Goal: Task Accomplishment & Management: Manage account settings

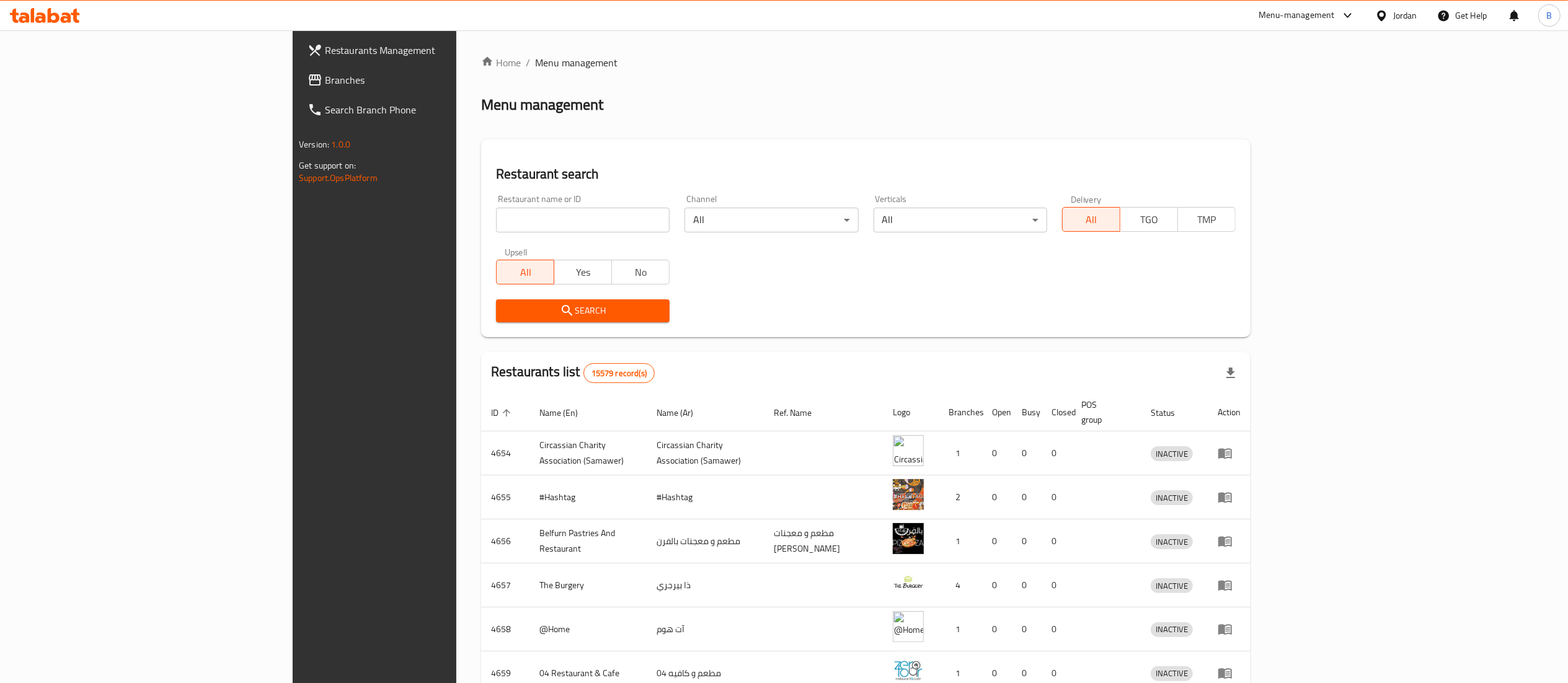
click at [496, 212] on input "search" at bounding box center [583, 220] width 174 height 25
paste input "753203"
type input "753203"
click button "Search" at bounding box center [583, 311] width 174 height 23
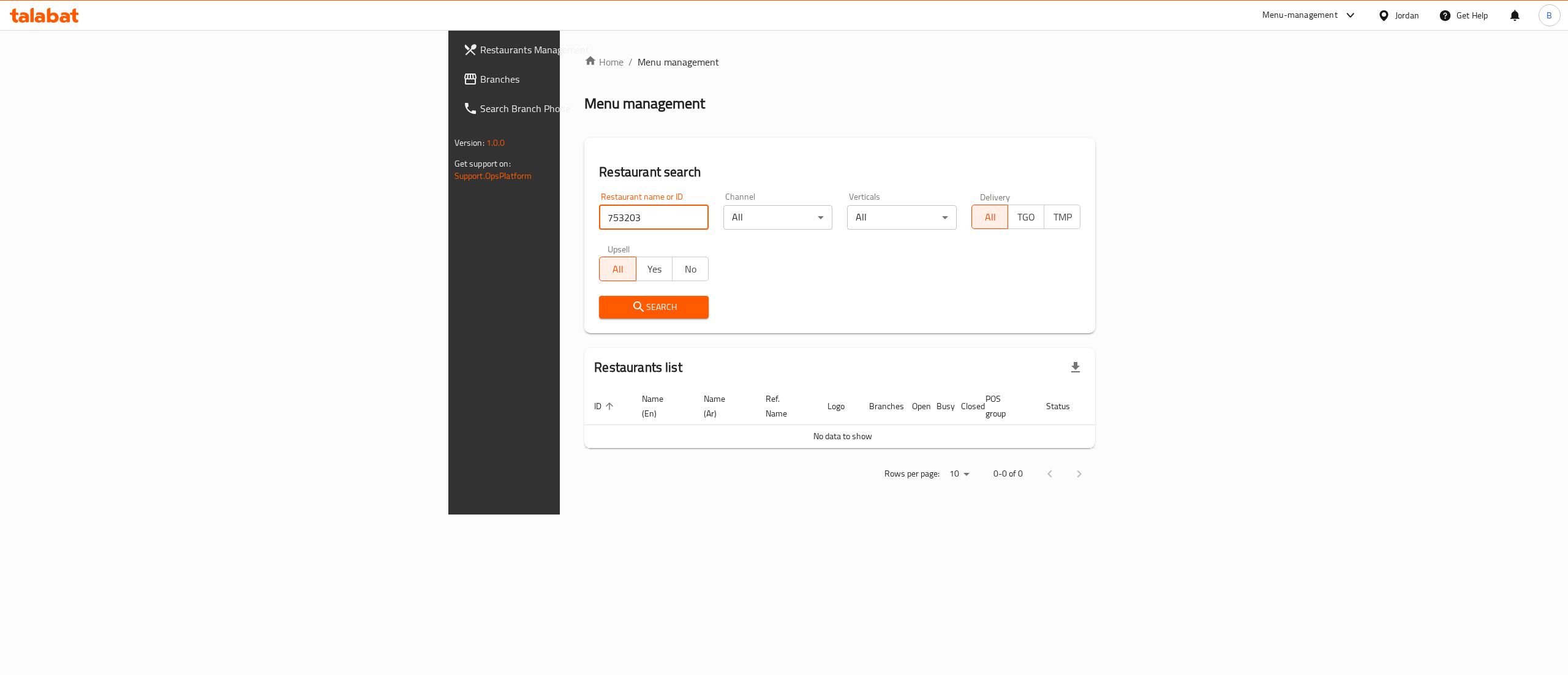
click at [481, 79] on span "Branches" at bounding box center [591, 79] width 221 height 14
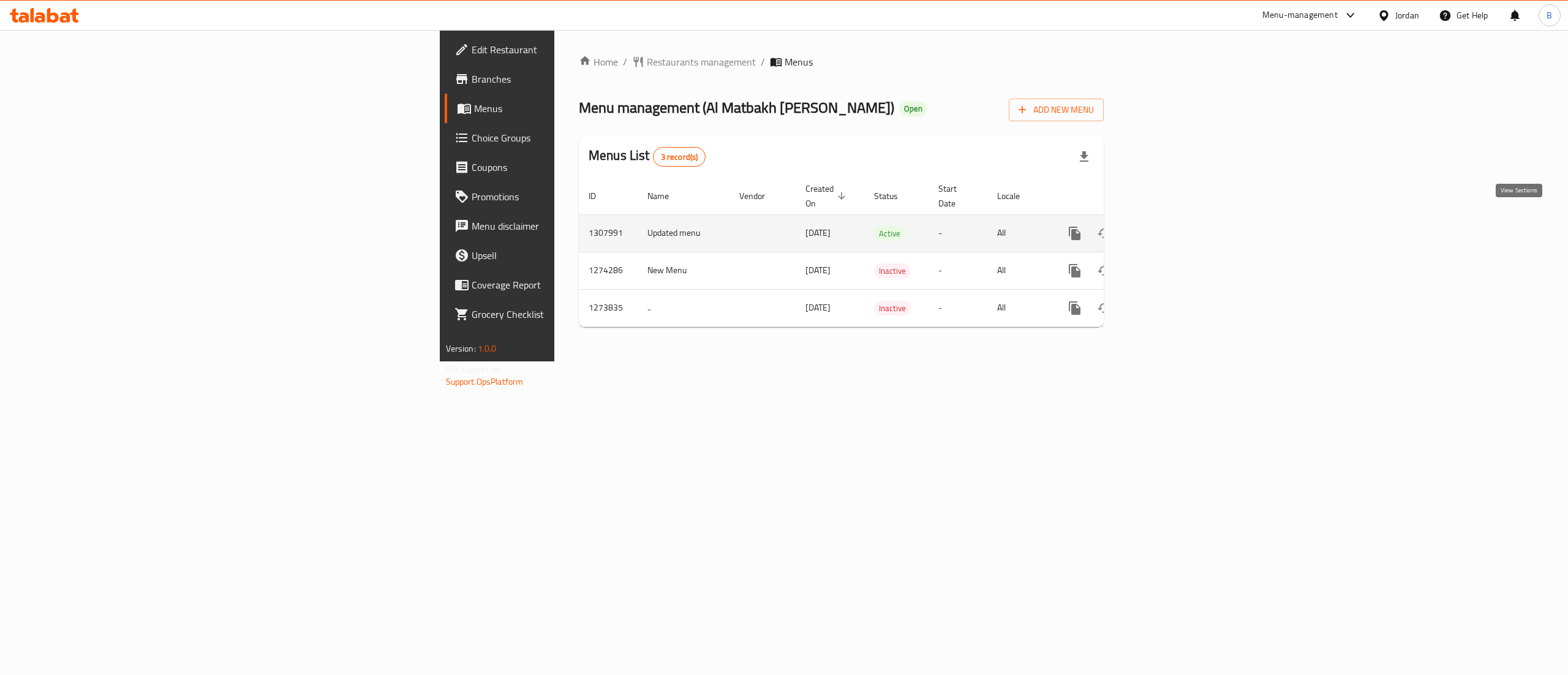
click at [1171, 226] on icon "enhanced table" at bounding box center [1164, 234] width 14 height 14
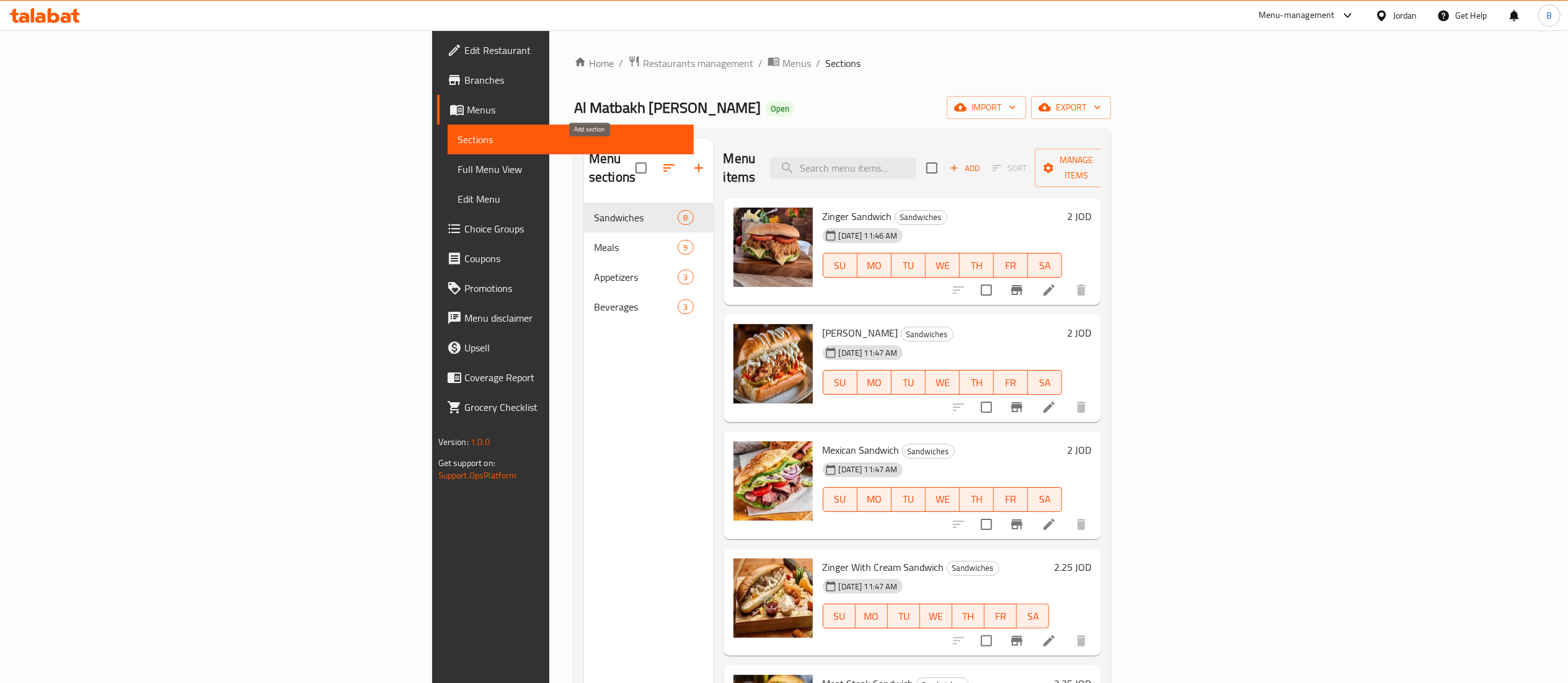
click at [691, 166] on icon "button" at bounding box center [698, 168] width 15 height 15
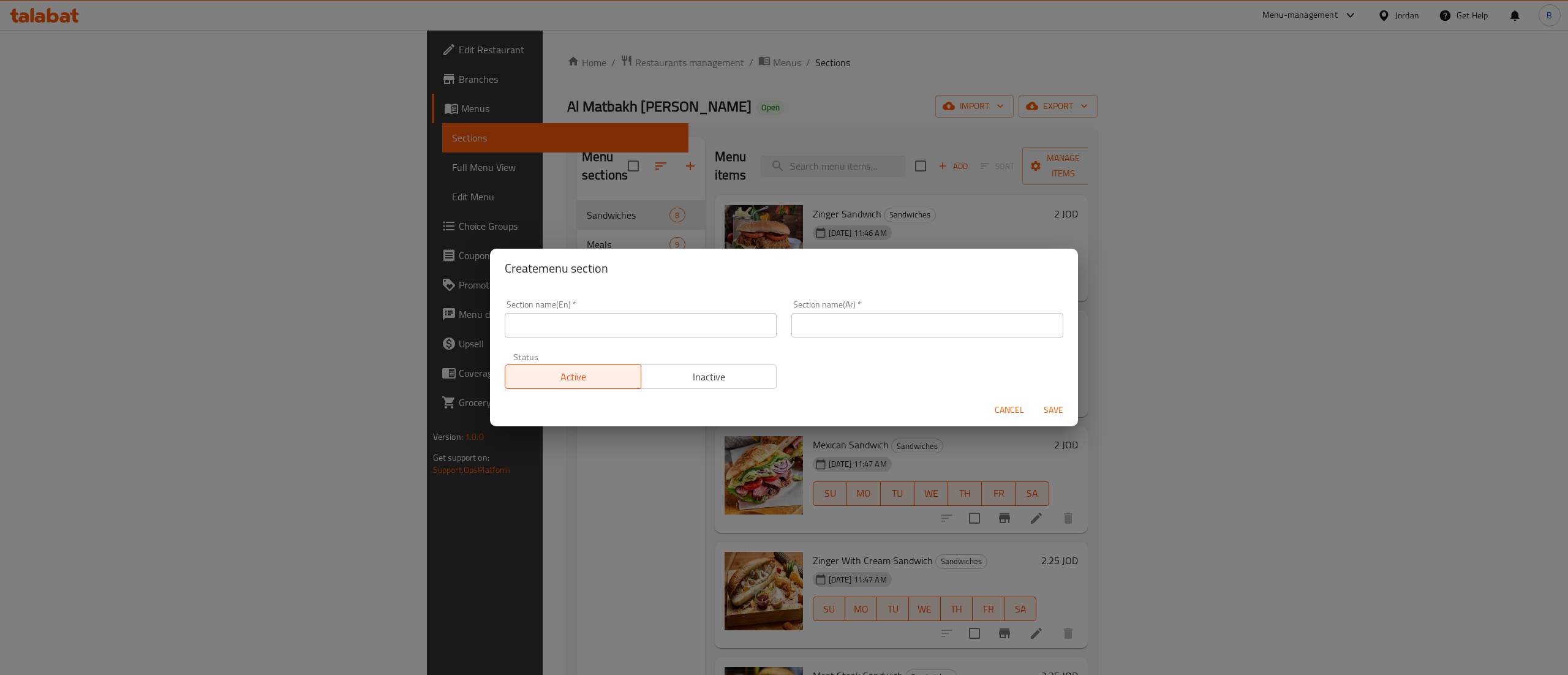
click at [631, 315] on input "text" at bounding box center [640, 325] width 272 height 25
type input "Wings"
click at [886, 314] on input "text" at bounding box center [927, 325] width 272 height 25
type input "اجنحة"
click at [1051, 411] on span "Save" at bounding box center [1054, 410] width 30 height 15
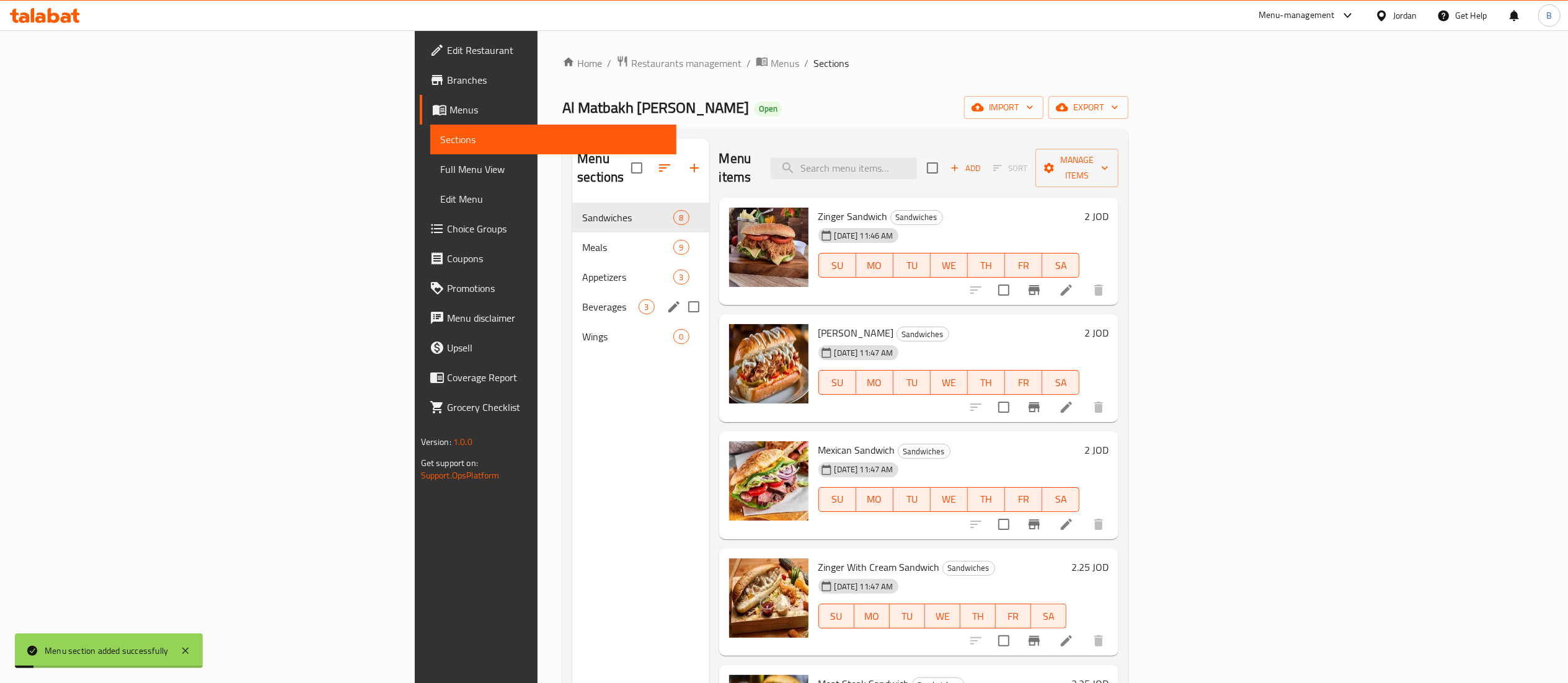
click at [572, 322] on div "Wings 0" at bounding box center [641, 336] width 136 height 30
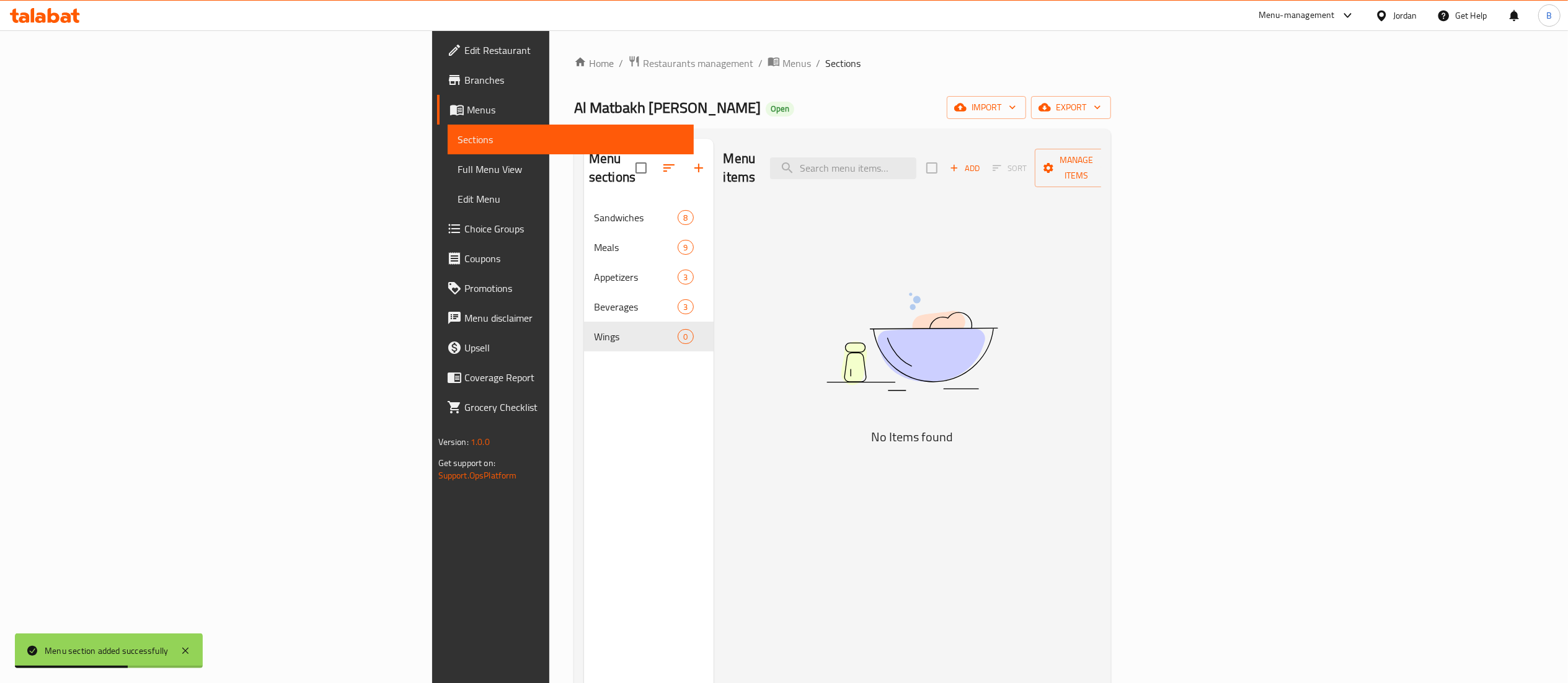
click at [981, 161] on span "Add" at bounding box center [964, 168] width 33 height 15
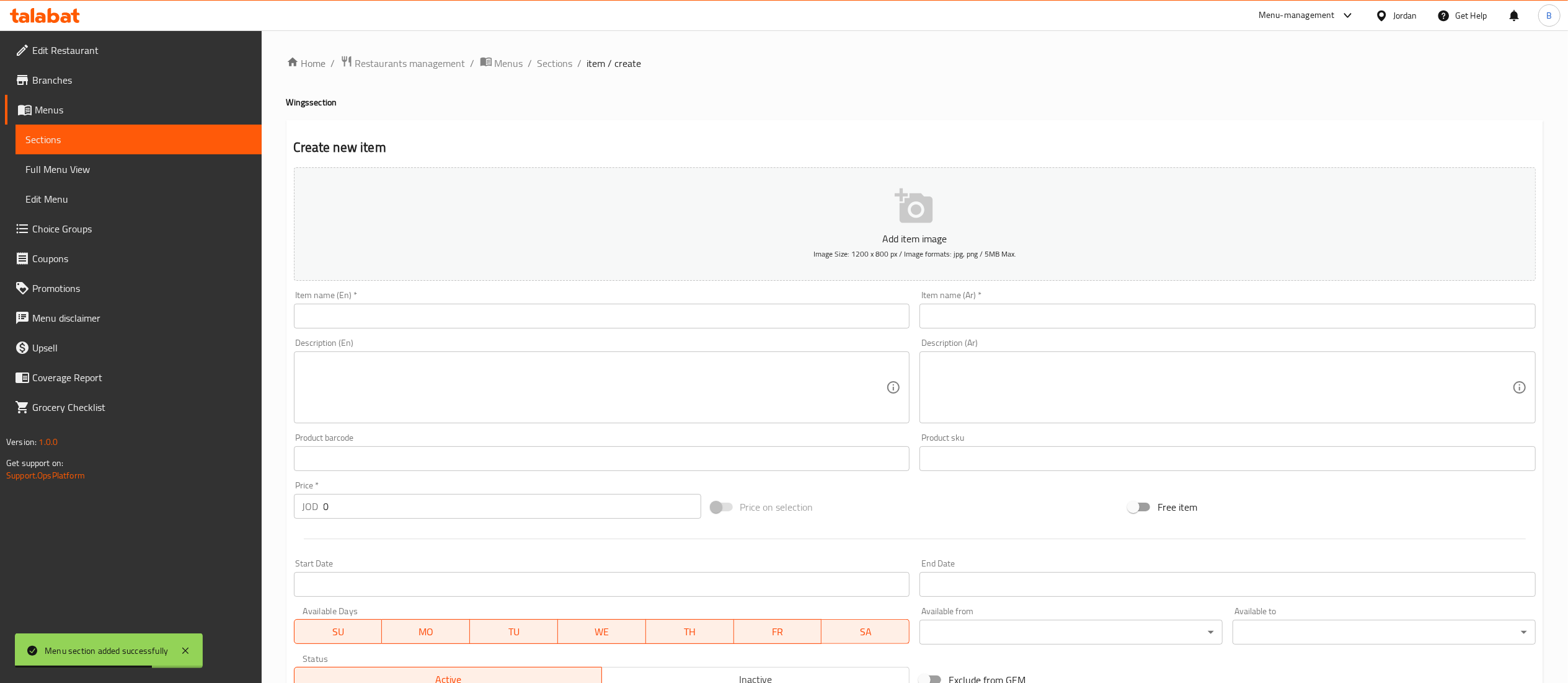
click at [1099, 310] on input "text" at bounding box center [1227, 316] width 616 height 25
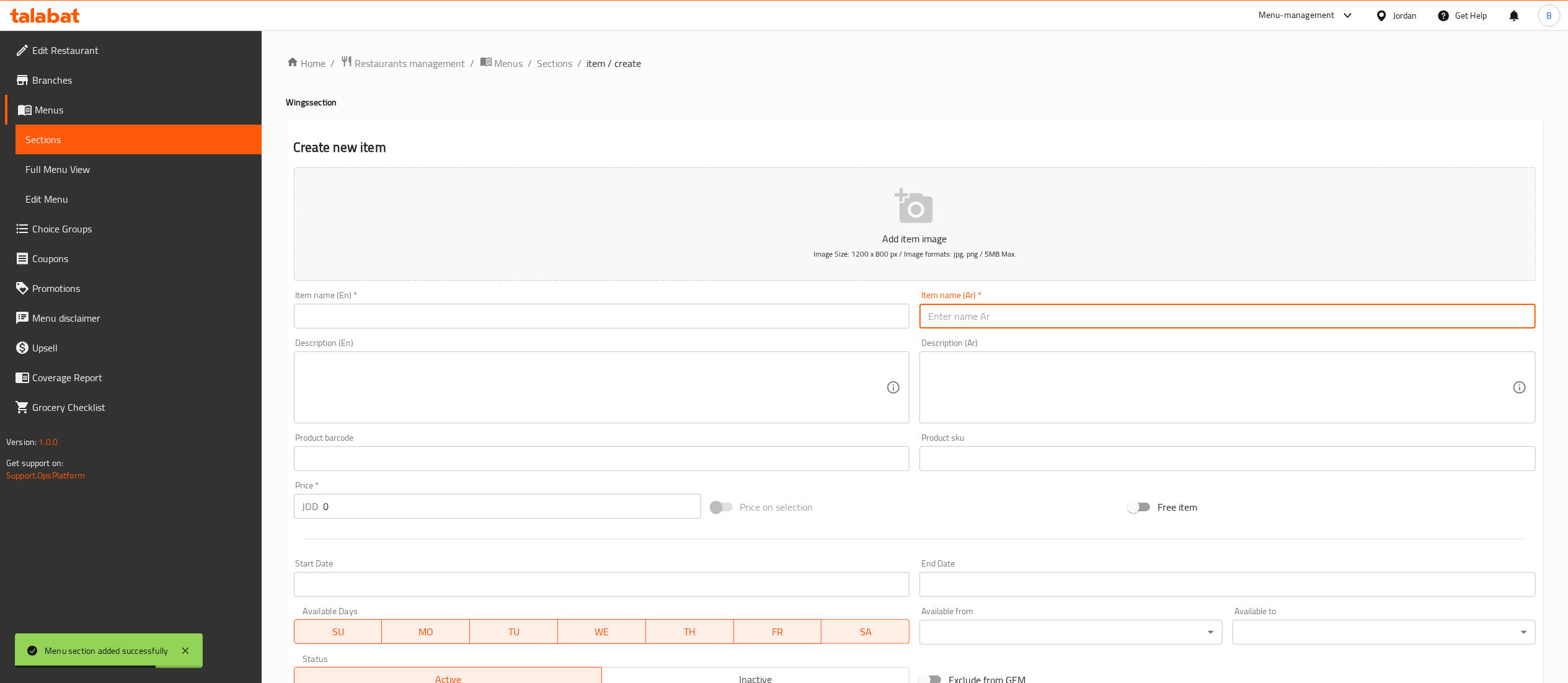
paste input "٦ قطع أجنحة ٣ دينار"
drag, startPoint x: 957, startPoint y: 315, endPoint x: 884, endPoint y: 313, distance: 73.0
click at [884, 313] on div "Add item image Image Size: 1200 x 800 px / Image formats: jpg, png / 5MB Max. I…" at bounding box center [914, 430] width 1251 height 534
type input "٦ قطع أجنحة"
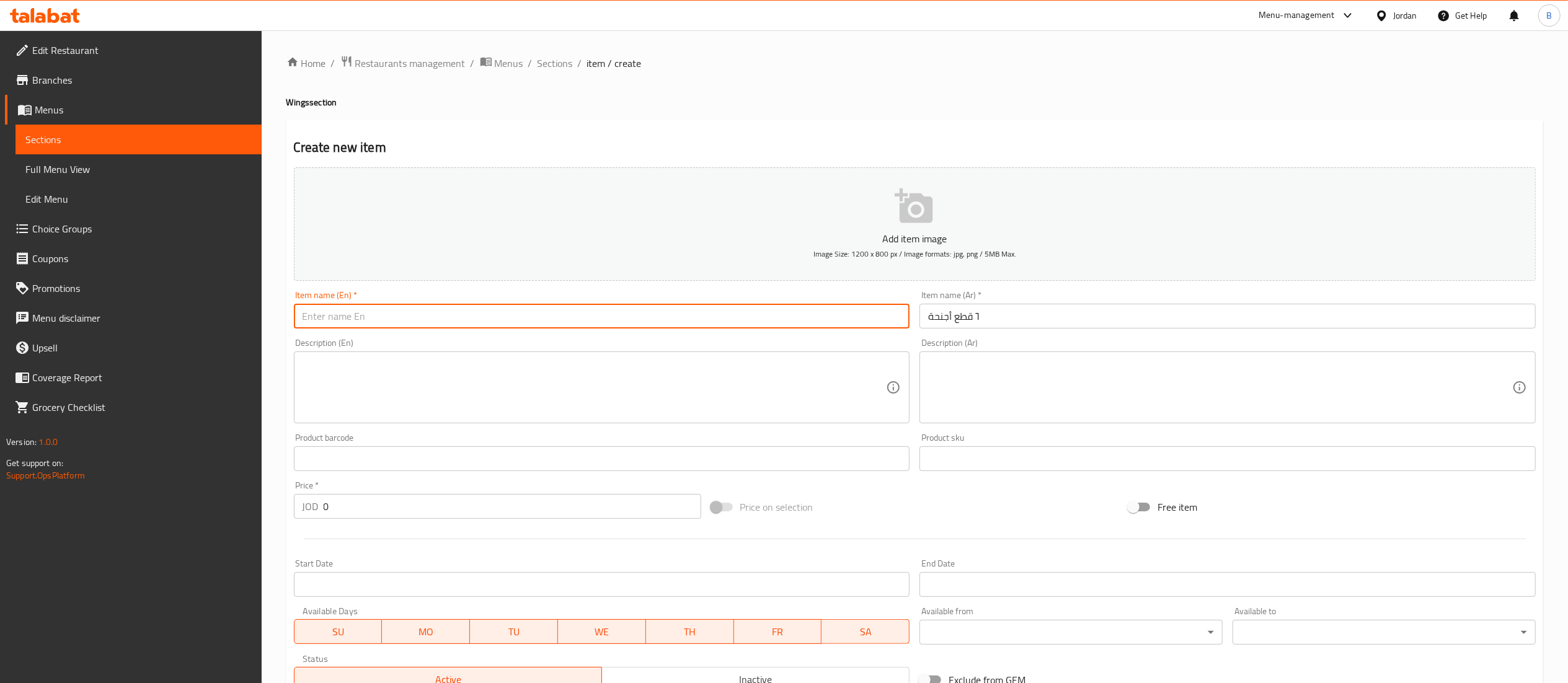
click at [837, 318] on input "text" at bounding box center [602, 316] width 616 height 25
type input "6 pcs wings"
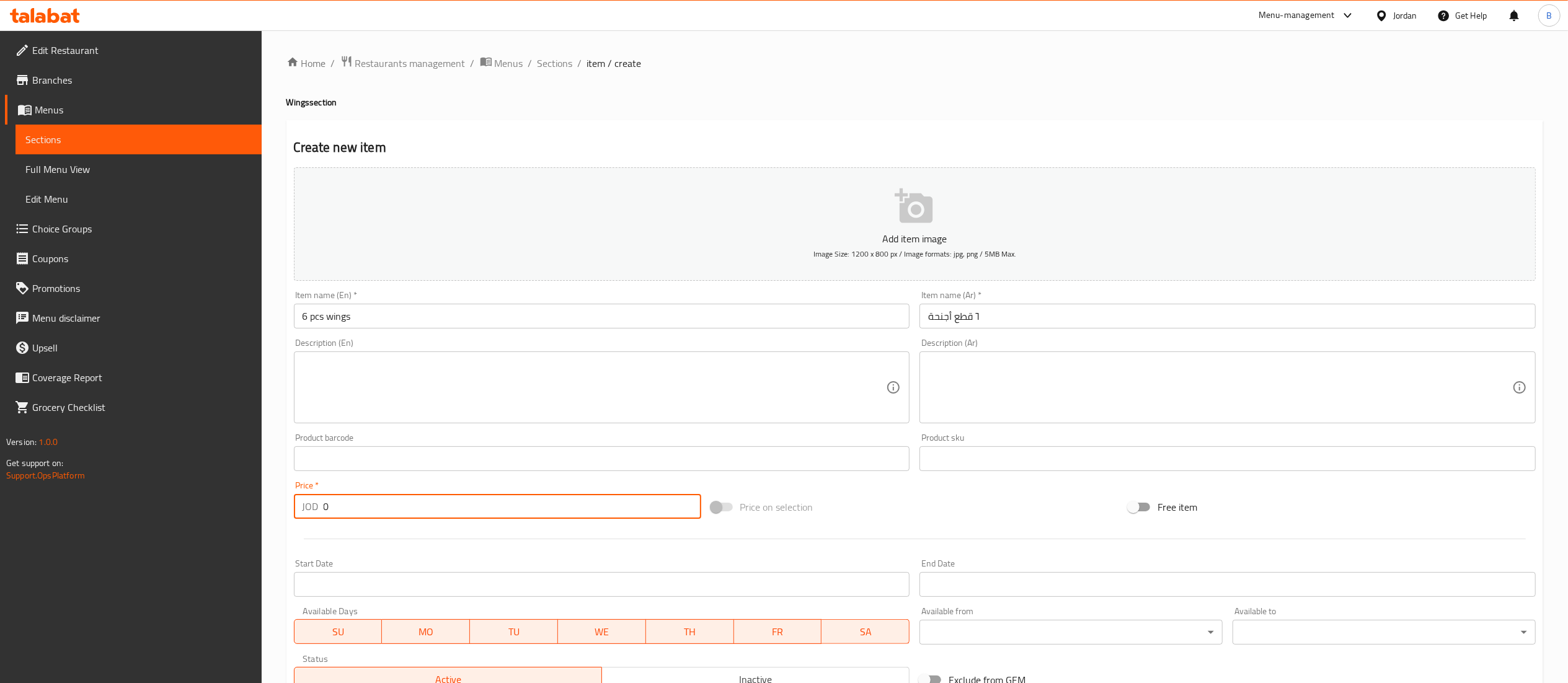
drag, startPoint x: 352, startPoint y: 504, endPoint x: 179, endPoint y: 504, distance: 173.0
click at [198, 504] on div "Edit Restaurant Branches Menus Sections Full Menu View Edit Menu Choice Groups …" at bounding box center [784, 452] width 1568 height 845
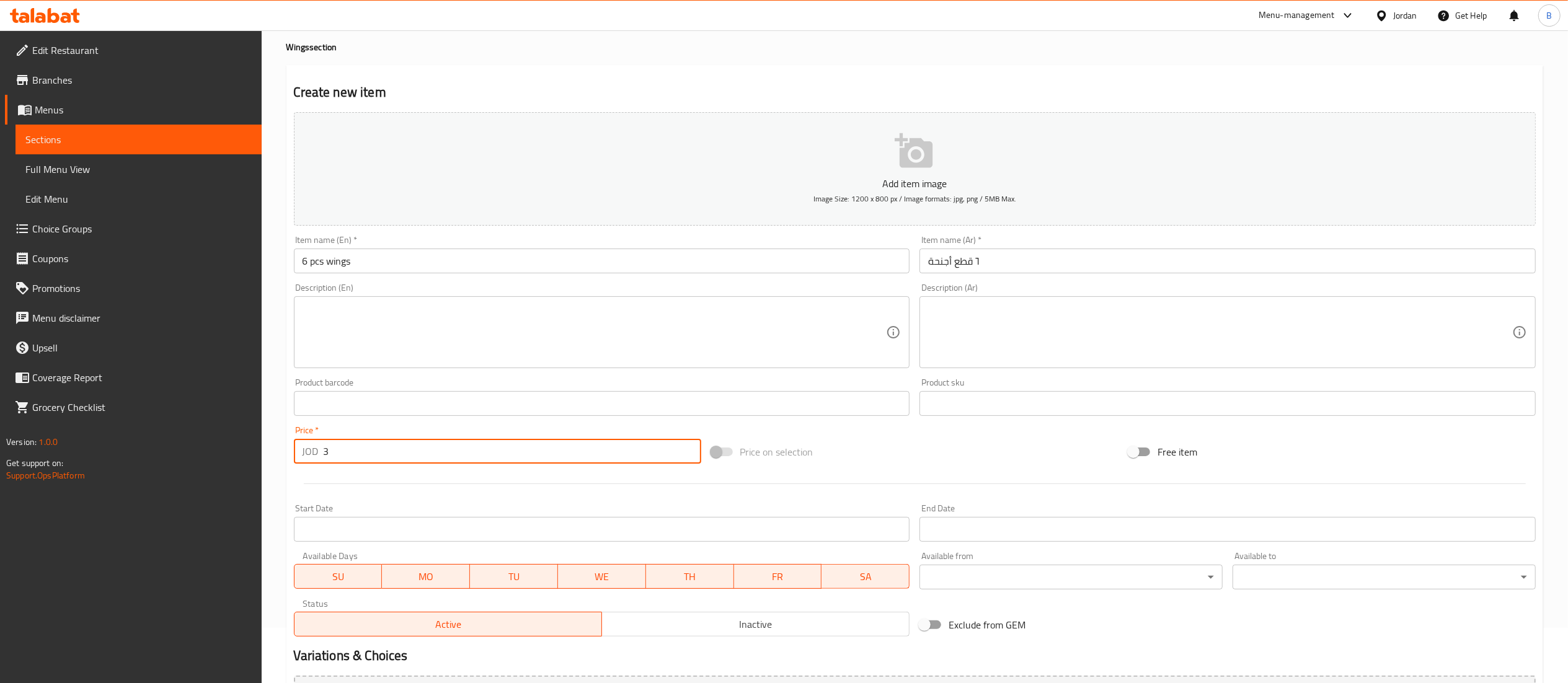
scroll to position [192, 0]
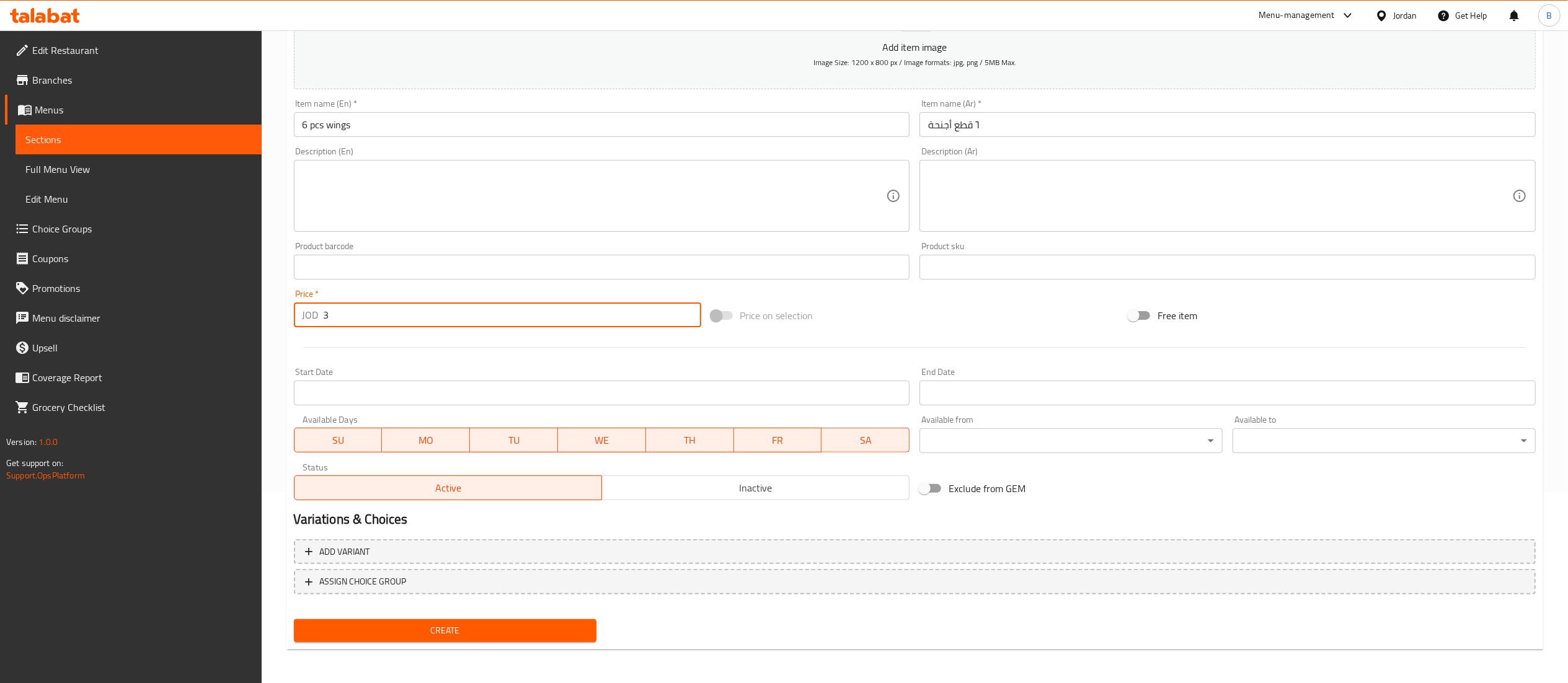
type input "3"
click at [451, 631] on span "Create" at bounding box center [445, 630] width 283 height 15
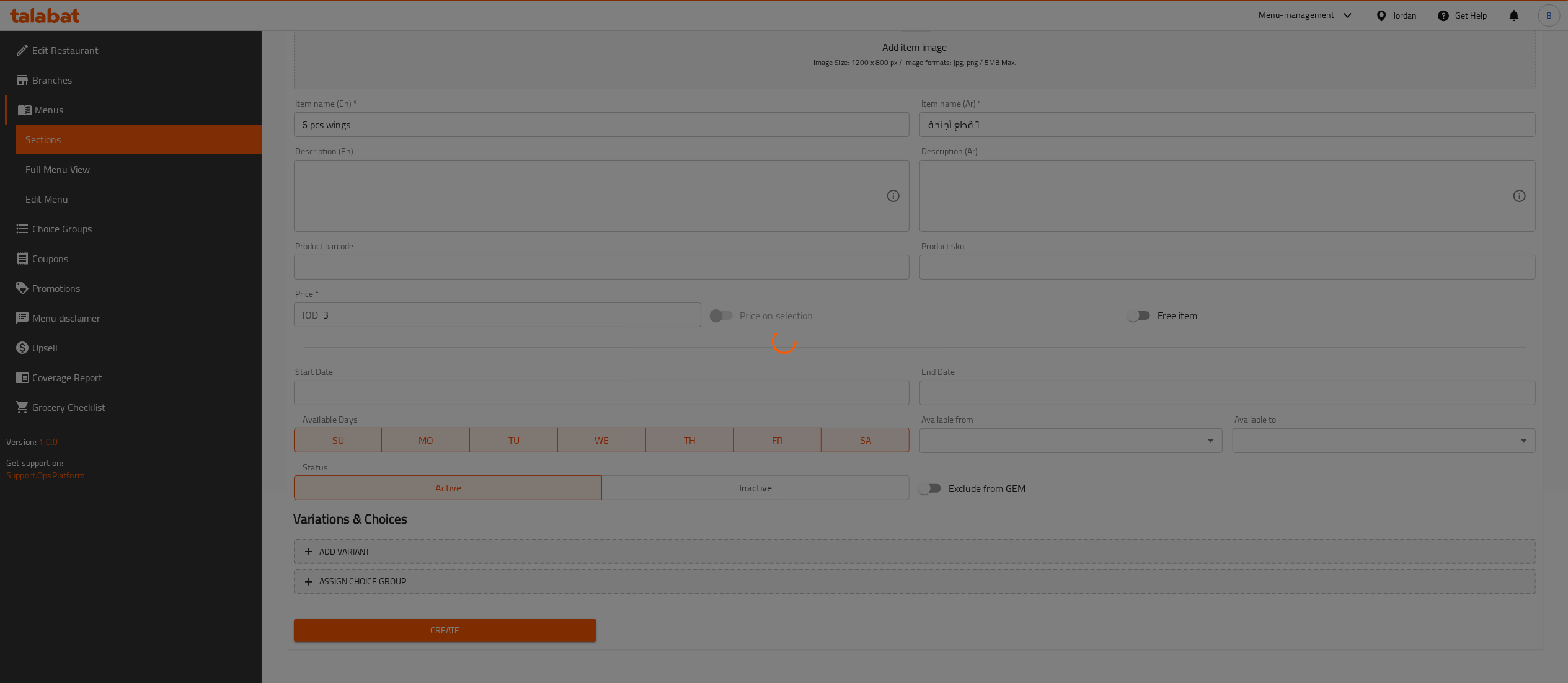
type input "0"
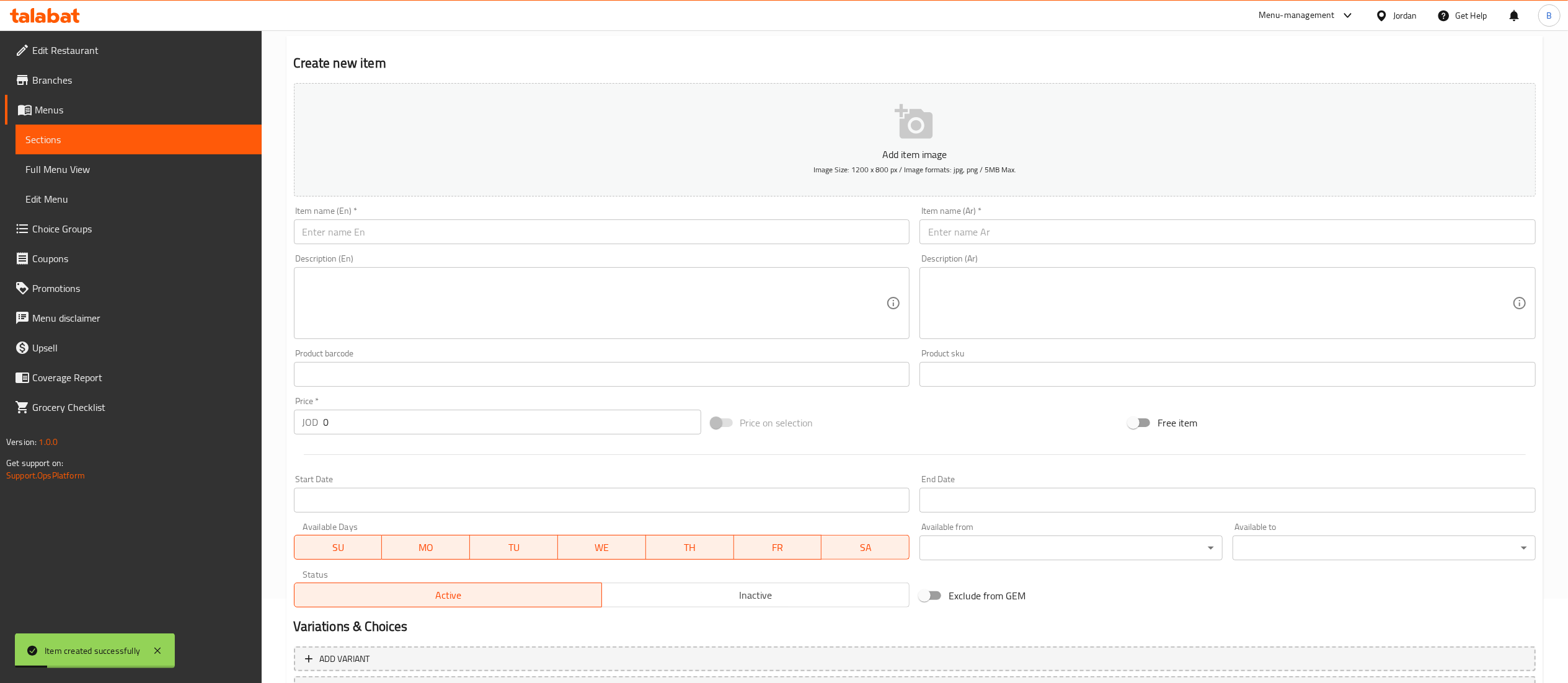
scroll to position [0, 0]
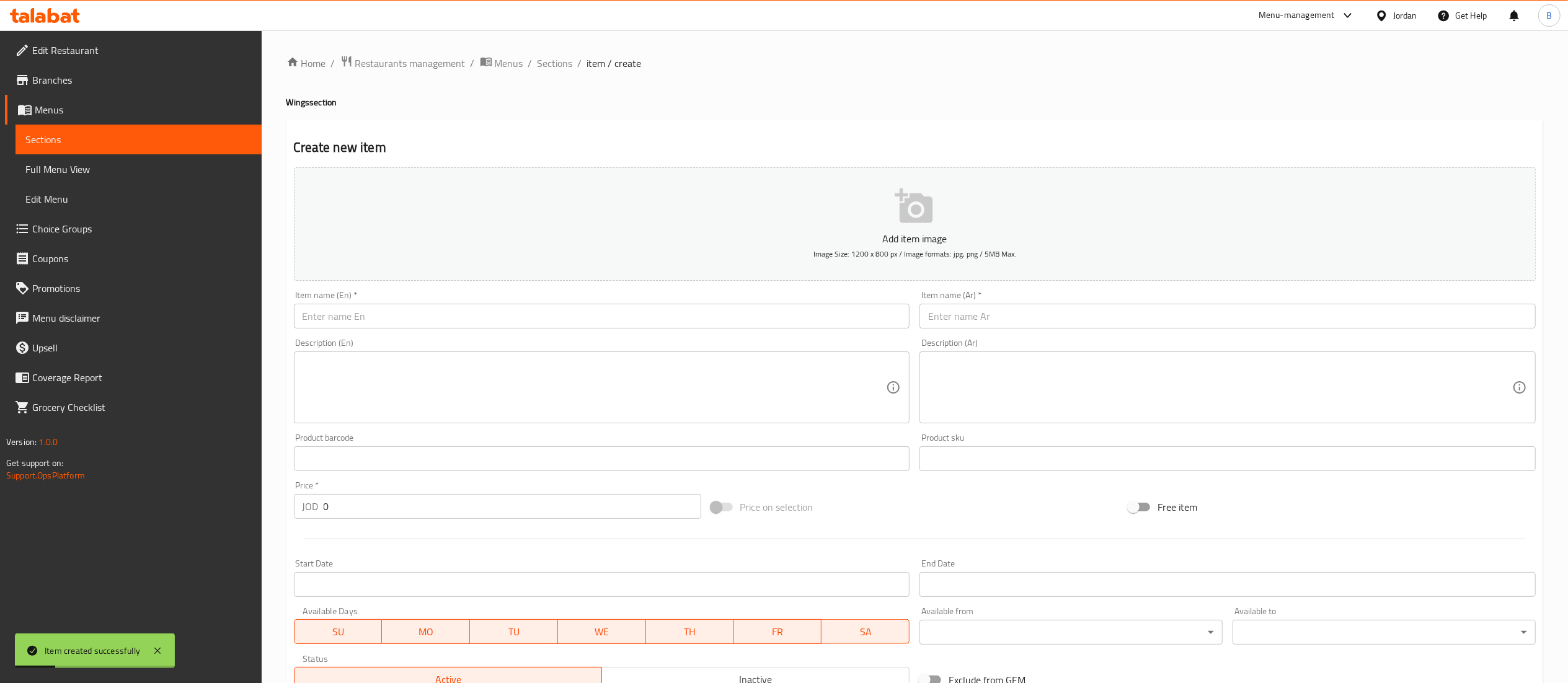
click at [1056, 314] on input "text" at bounding box center [1227, 316] width 616 height 25
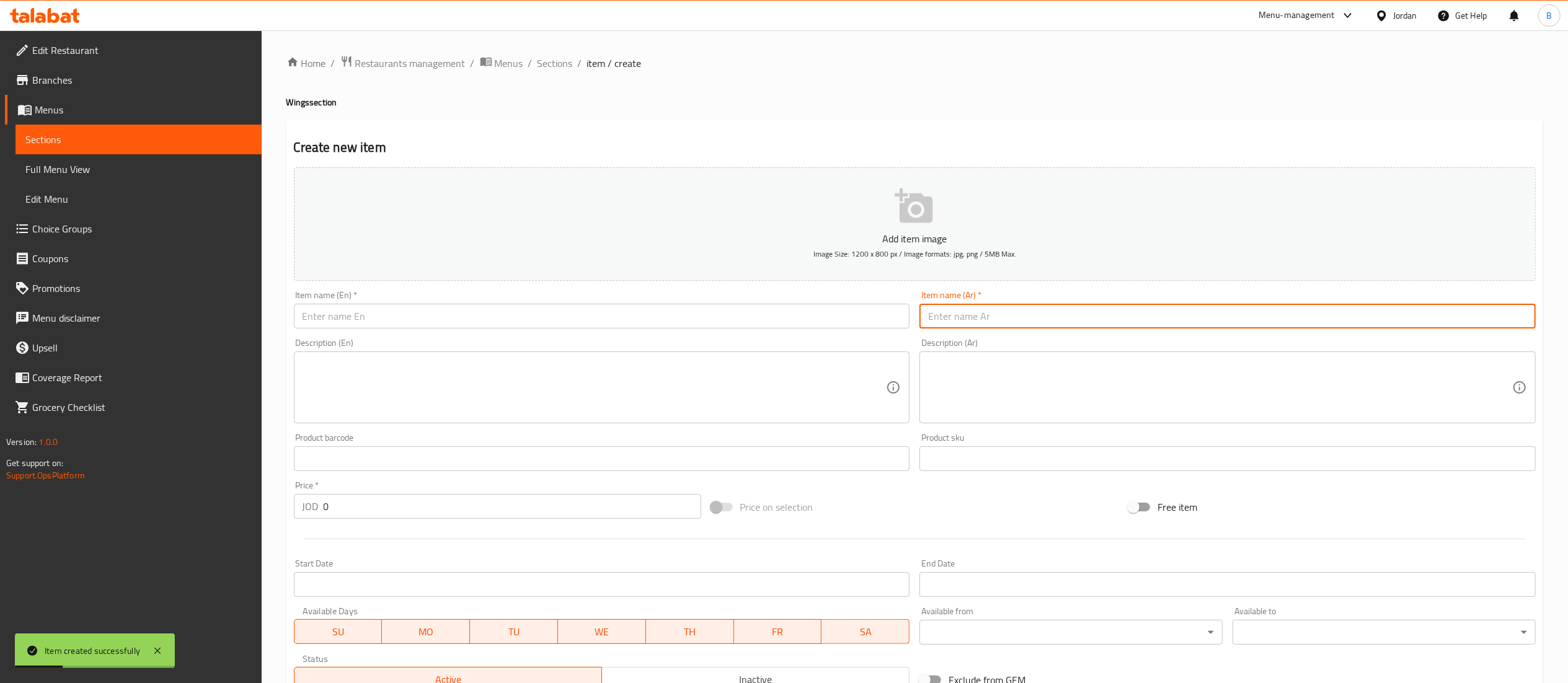
paste input "١٢قطع أجنحة ٥,٥٠دنانير"
drag, startPoint x: 968, startPoint y: 314, endPoint x: 901, endPoint y: 314, distance: 67.0
click at [901, 314] on div "Add item image Image Size: 1200 x 800 px / Image formats: jpg, png / 5MB Max. I…" at bounding box center [914, 430] width 1251 height 534
type input "١٢قطع أجنحة"
click at [858, 317] on input "text" at bounding box center [602, 316] width 616 height 25
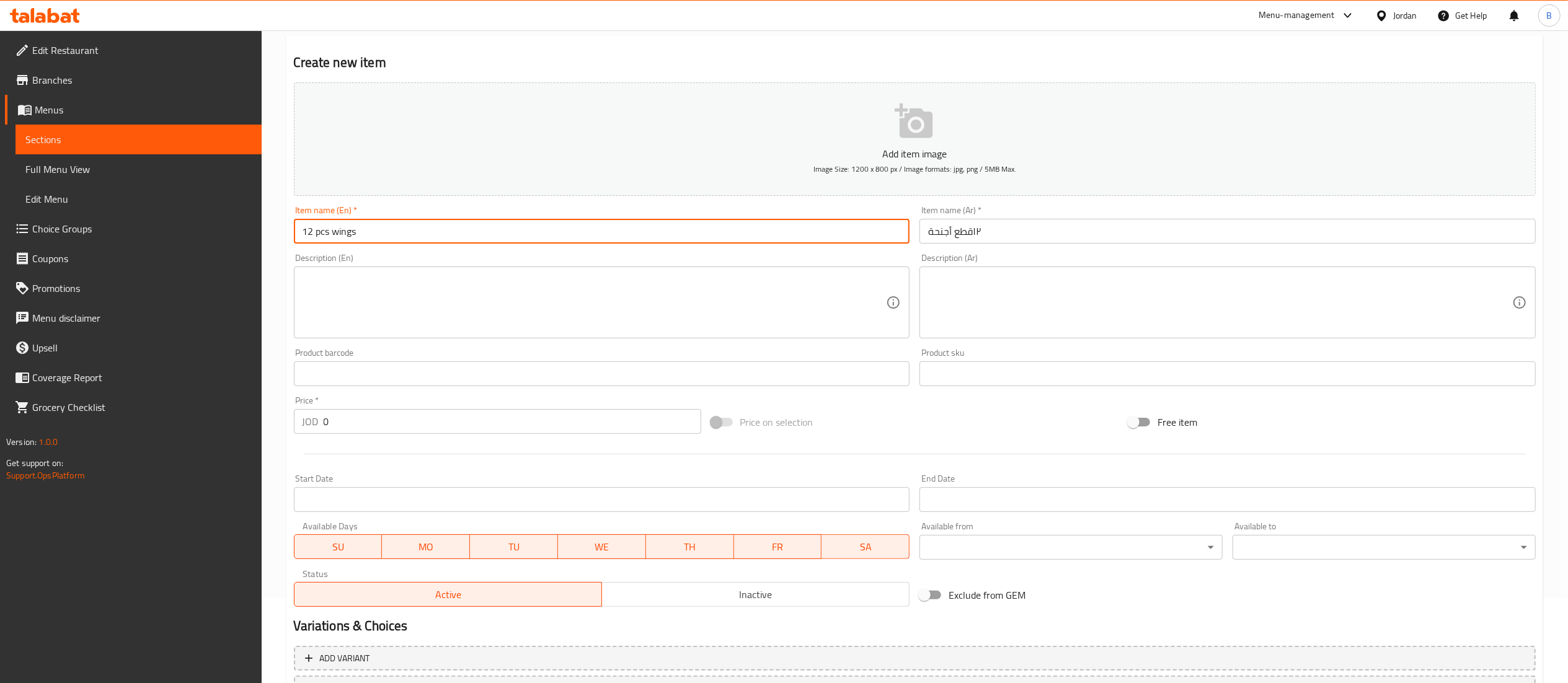
scroll to position [124, 0]
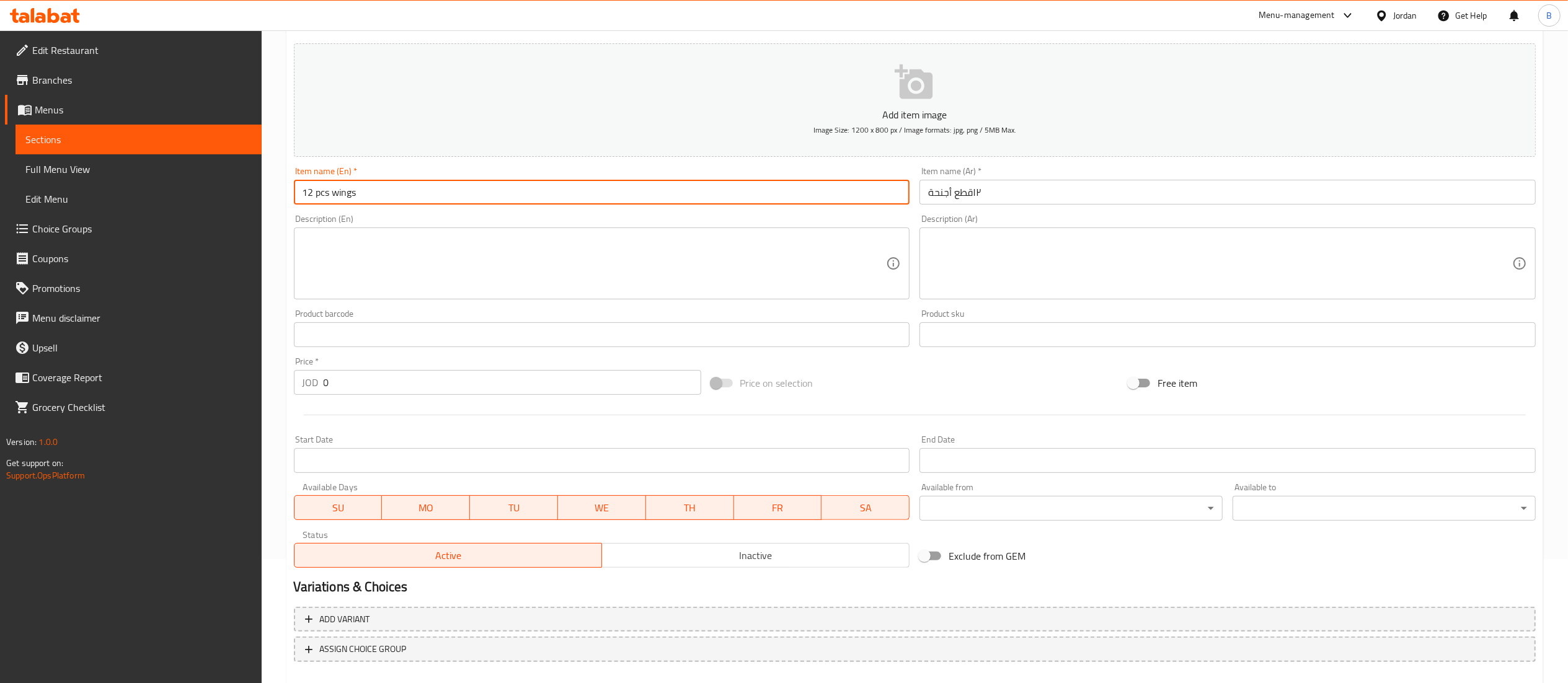
type input "12 pcs wings"
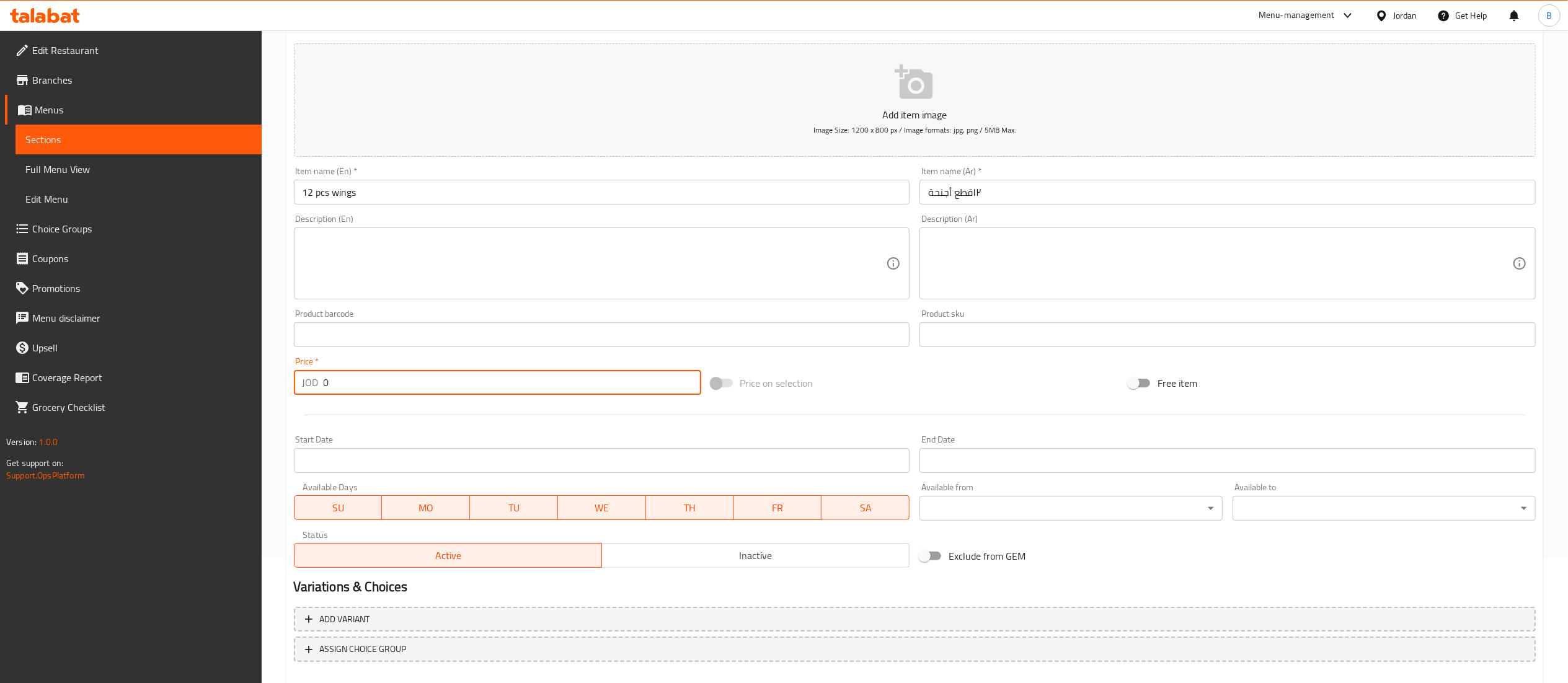
drag, startPoint x: 362, startPoint y: 387, endPoint x: 24, endPoint y: 355, distance: 339.5
click at [65, 357] on div "Edit Restaurant Branches Menus Sections Full Menu View Edit Menu Choice Groups …" at bounding box center [784, 329] width 1568 height 845
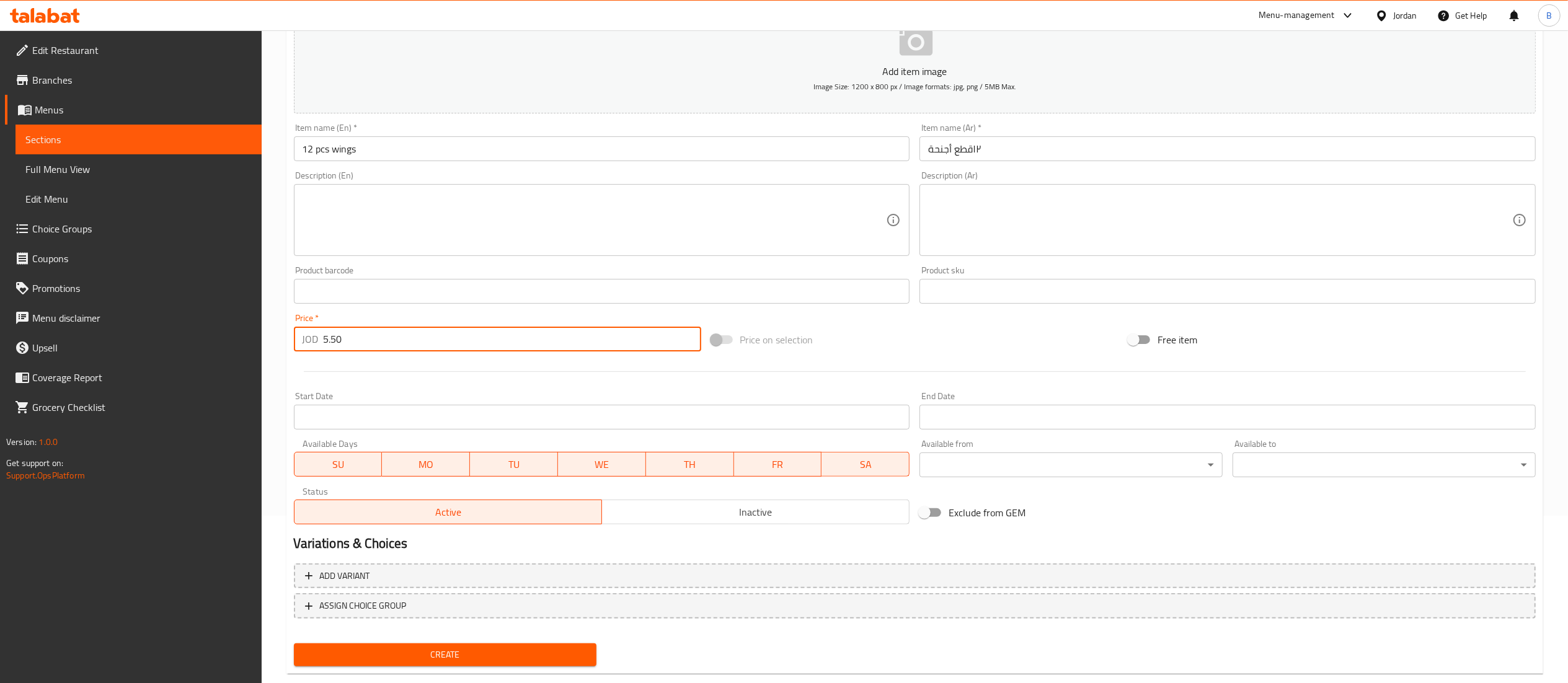
scroll to position [192, 0]
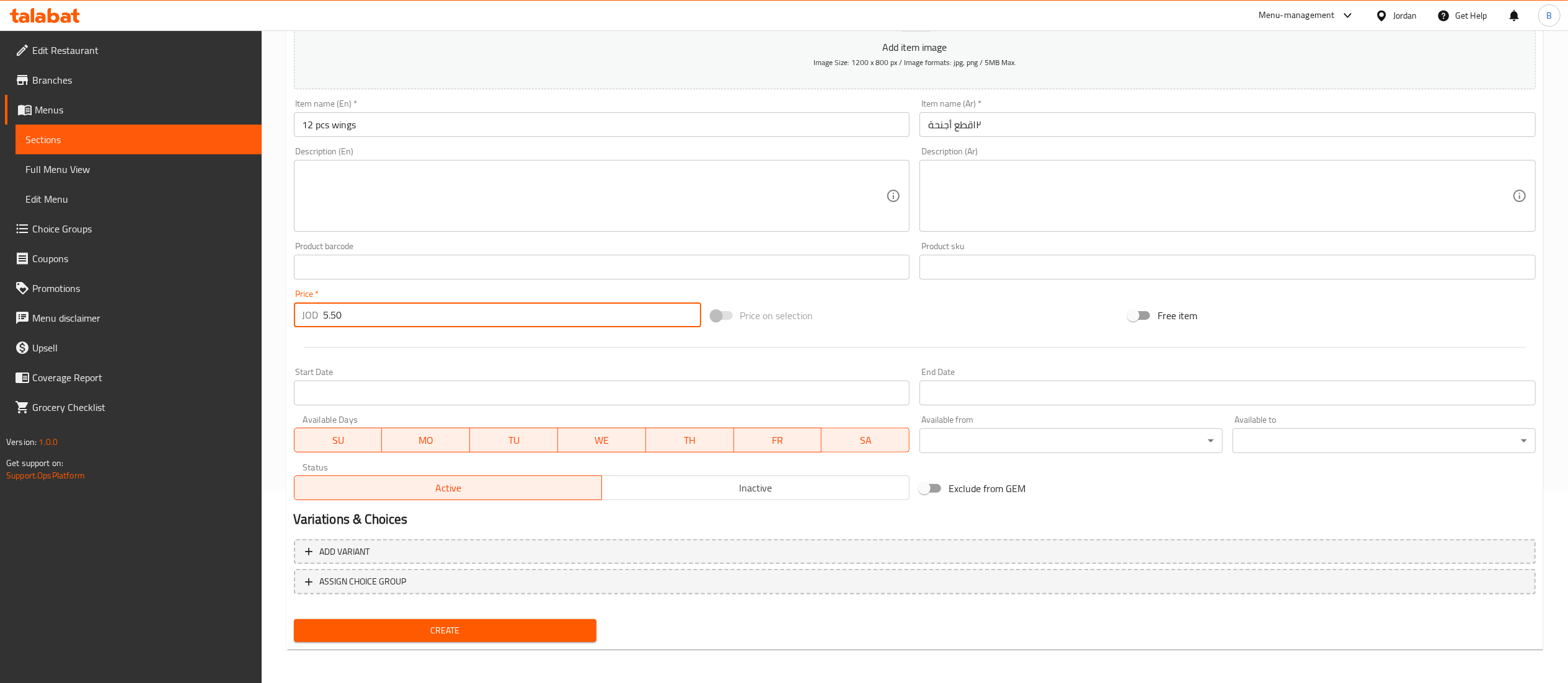
type input "5.50"
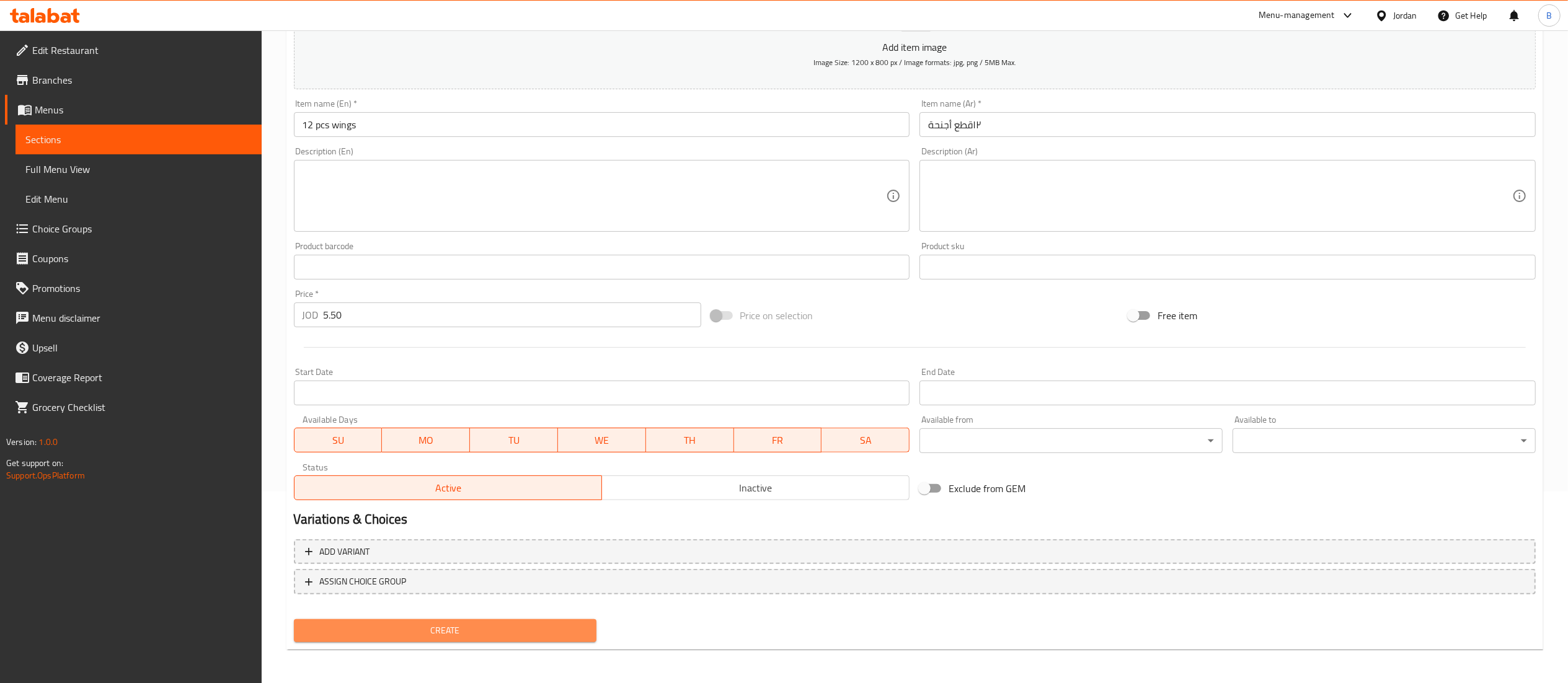
drag, startPoint x: 385, startPoint y: 619, endPoint x: 407, endPoint y: 624, distance: 22.6
click at [385, 620] on button "Create" at bounding box center [445, 631] width 303 height 23
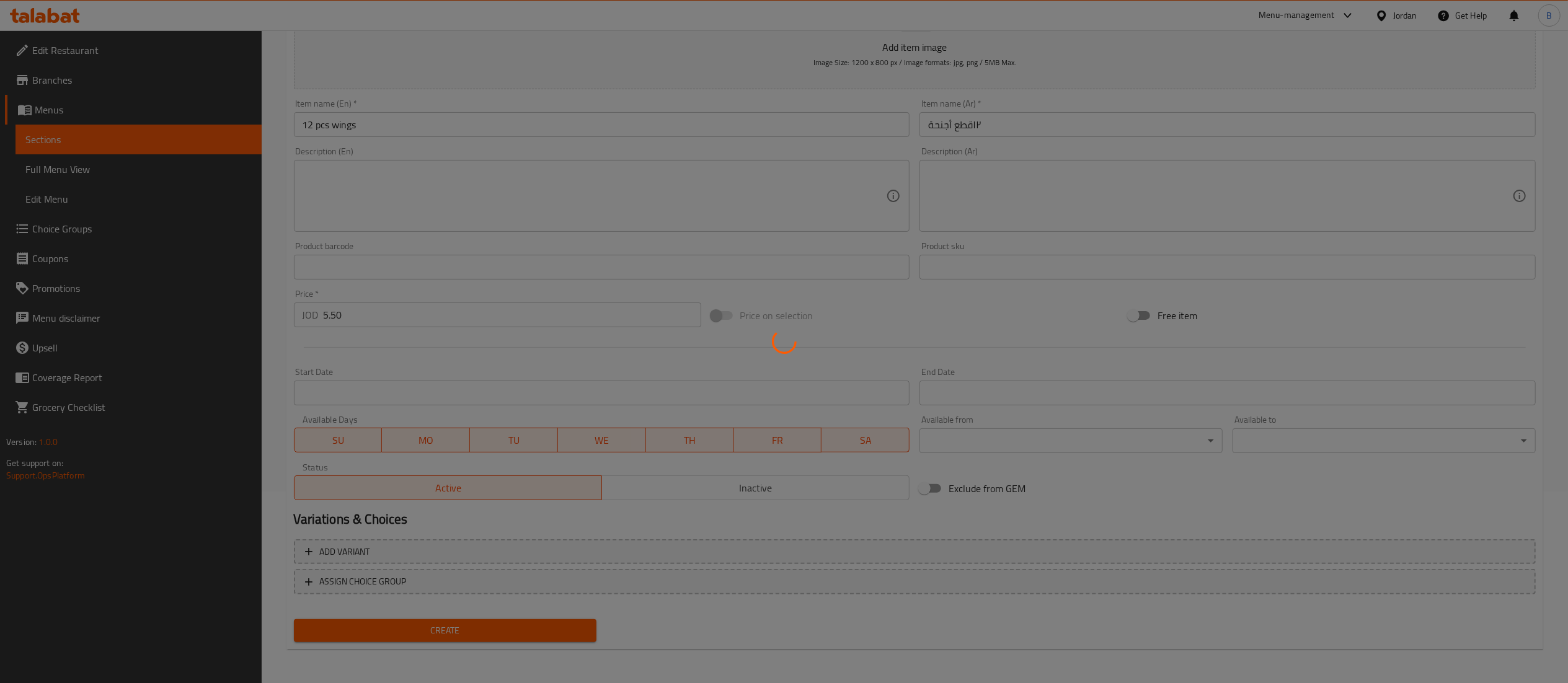
type input "0"
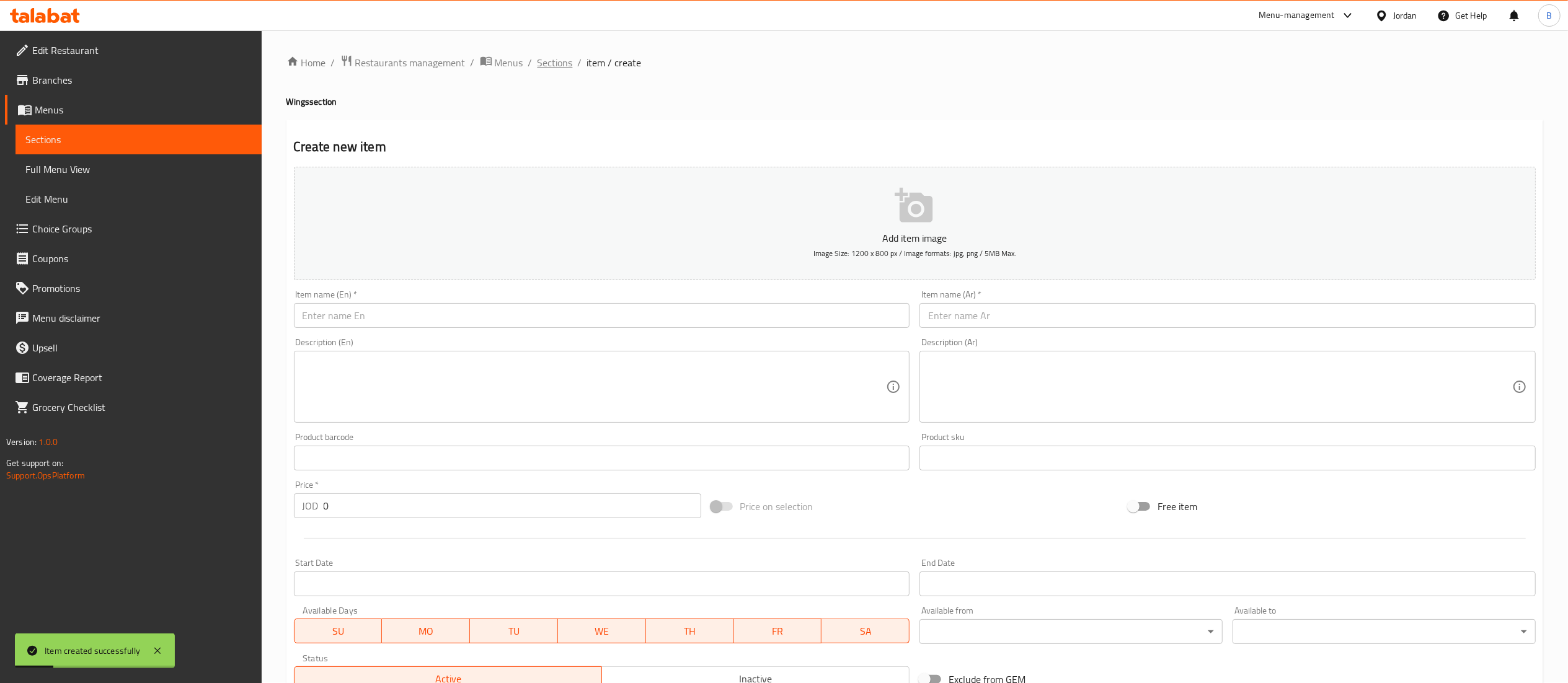
scroll to position [0, 0]
click at [553, 58] on span "Sections" at bounding box center [555, 63] width 36 height 15
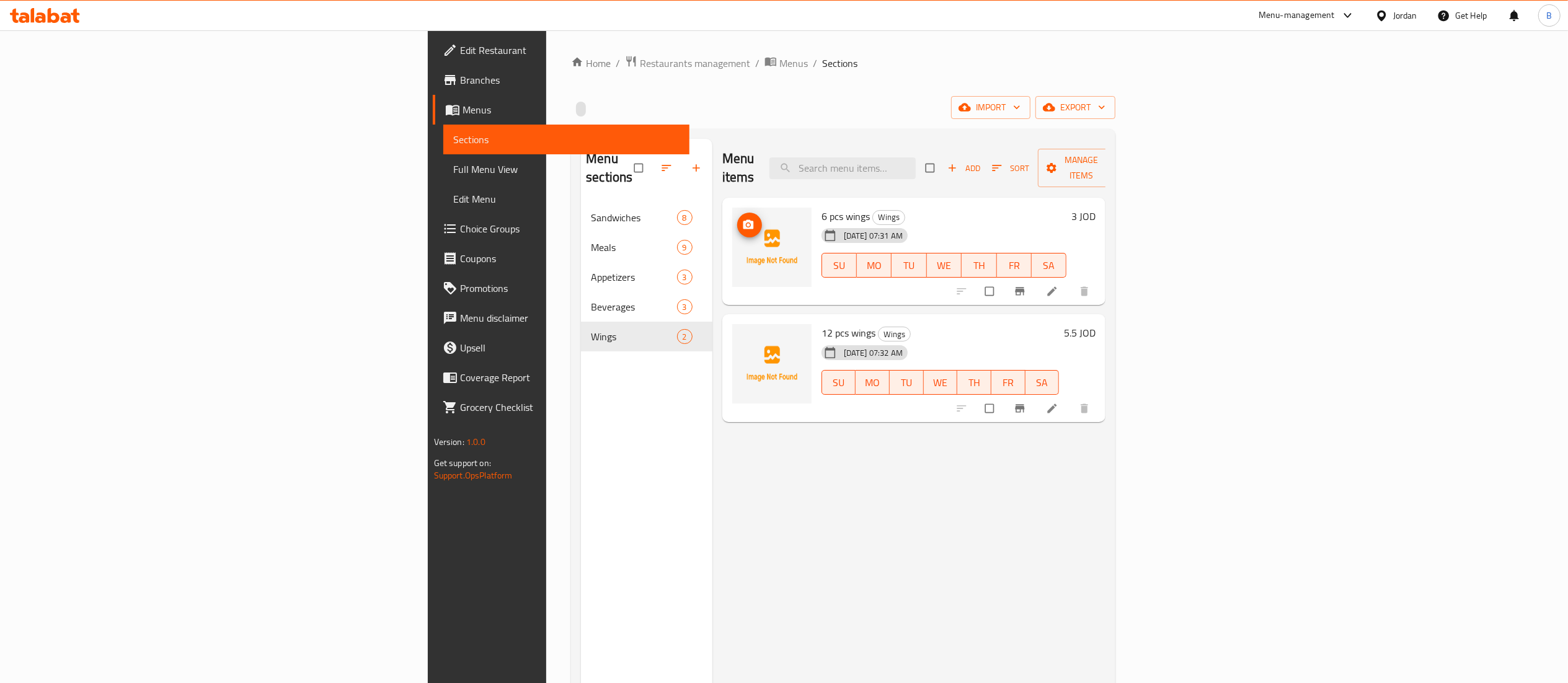
click at [742, 218] on icon "upload picture" at bounding box center [748, 224] width 12 height 12
click at [742, 335] on icon "upload picture" at bounding box center [748, 341] width 12 height 12
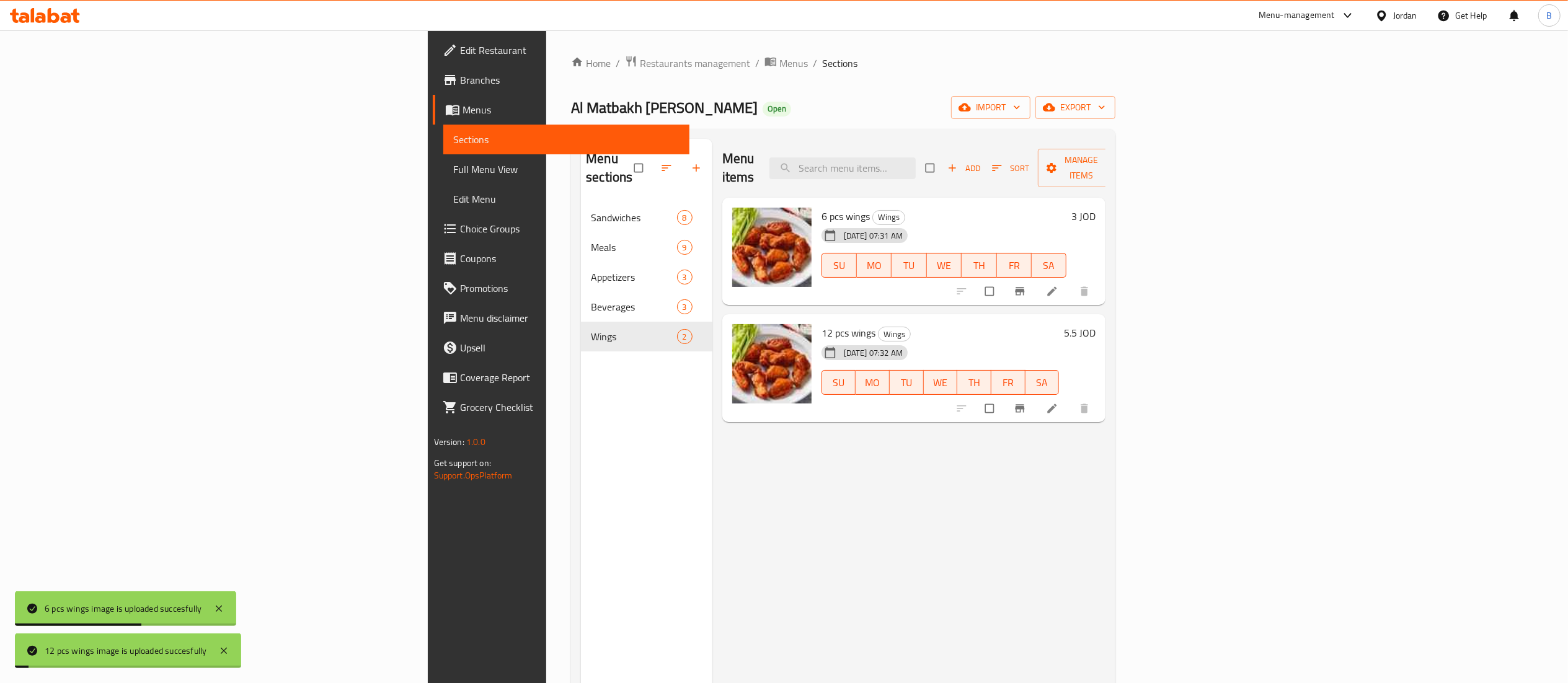
click at [460, 227] on span "Choice Groups" at bounding box center [569, 229] width 219 height 15
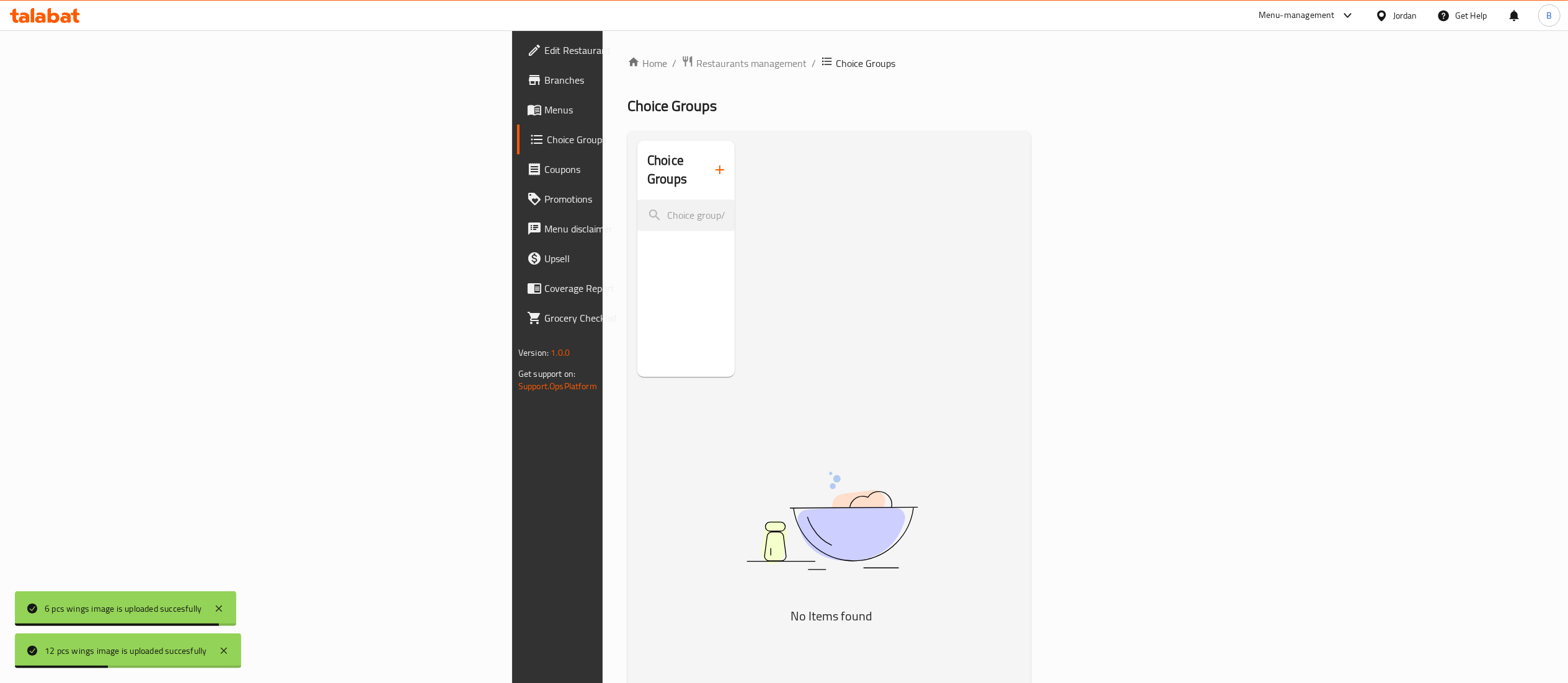
click at [705, 172] on button "button" at bounding box center [719, 170] width 30 height 30
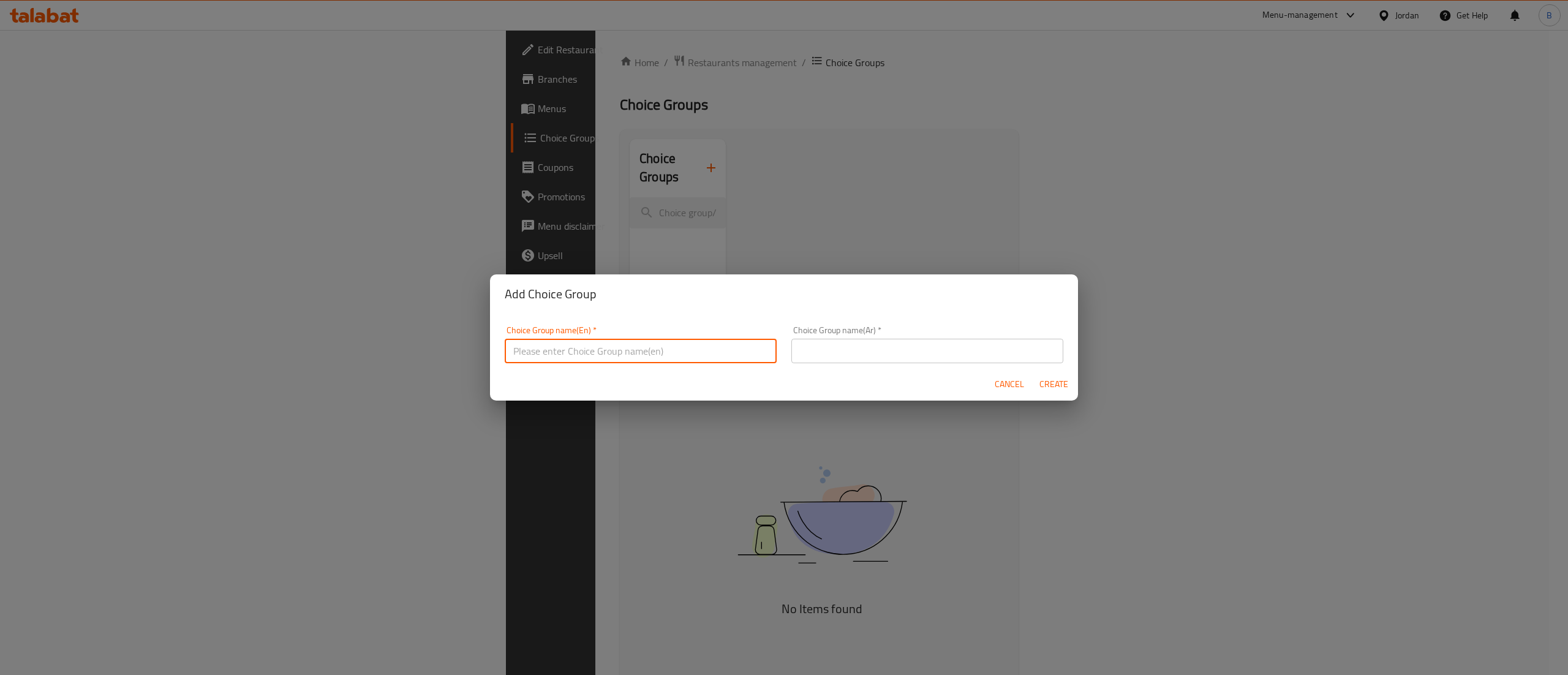
click at [711, 360] on input "text" at bounding box center [640, 351] width 272 height 25
type input "your choice of sauce:"
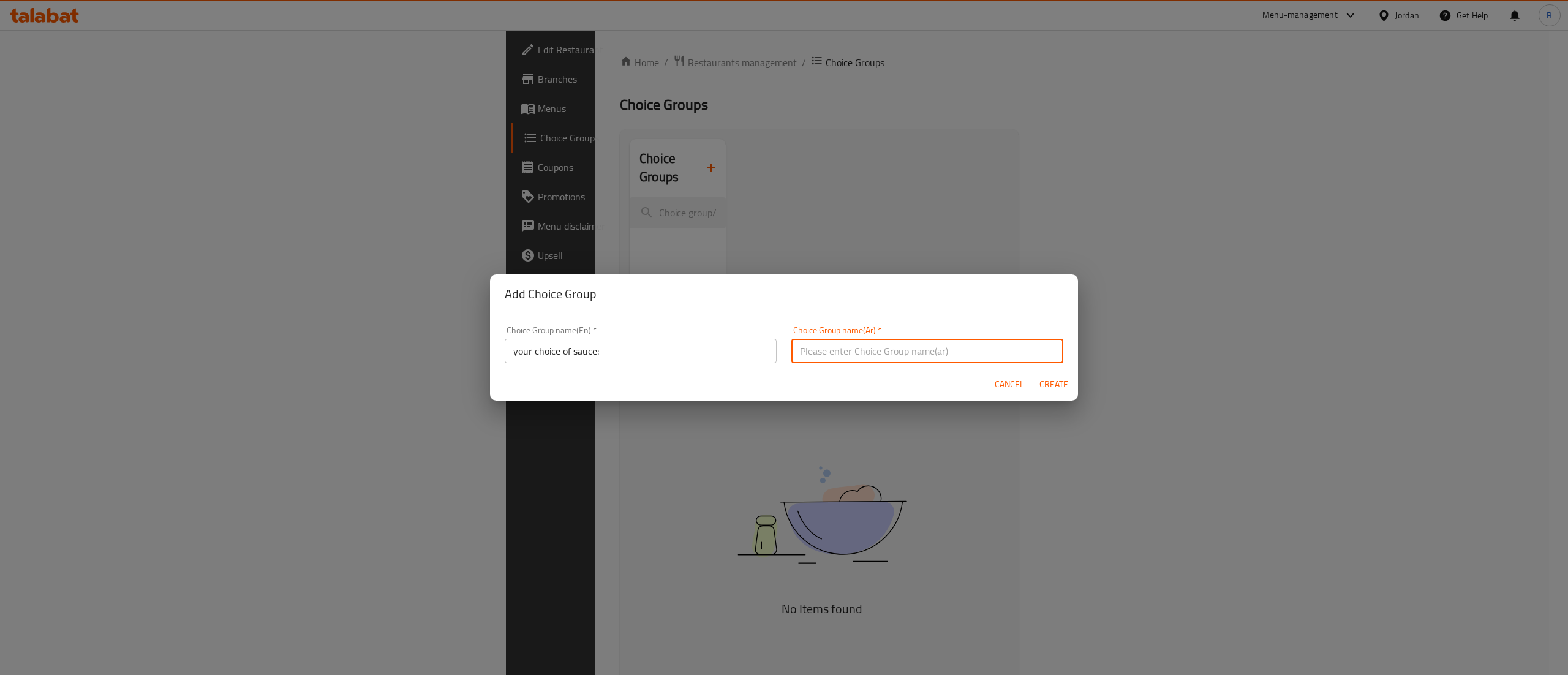
click at [985, 354] on input "text" at bounding box center [927, 351] width 272 height 25
type input "اختيارك للصوص"
drag, startPoint x: 826, startPoint y: 381, endPoint x: 876, endPoint y: 396, distance: 52.2
click at [826, 381] on div "Cancel Create" at bounding box center [784, 384] width 588 height 32
click at [1045, 381] on span "Create" at bounding box center [1054, 384] width 30 height 15
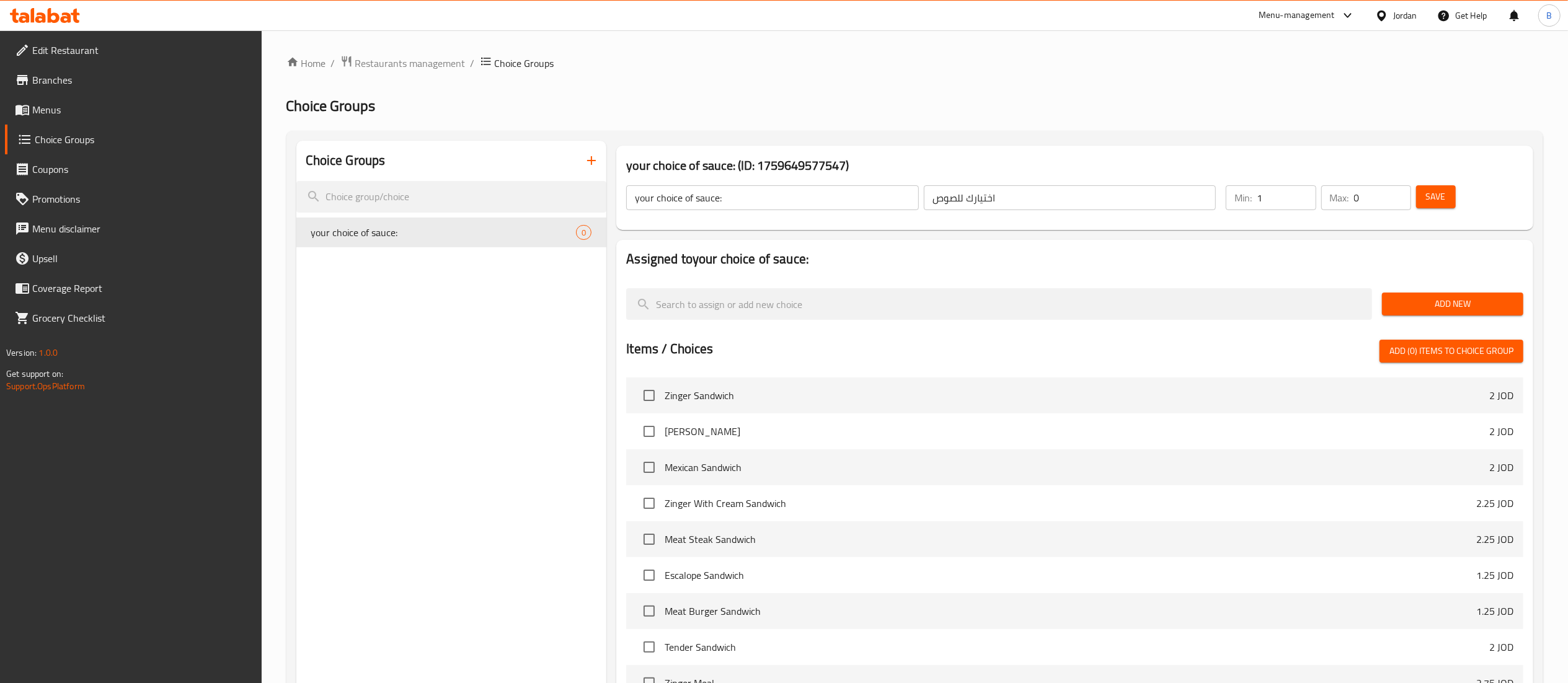
type input "1"
click at [1304, 193] on input "1" at bounding box center [1285, 197] width 59 height 25
type input "1"
click at [1400, 190] on input "1" at bounding box center [1382, 197] width 57 height 25
click at [1455, 193] on button "Save" at bounding box center [1436, 197] width 40 height 23
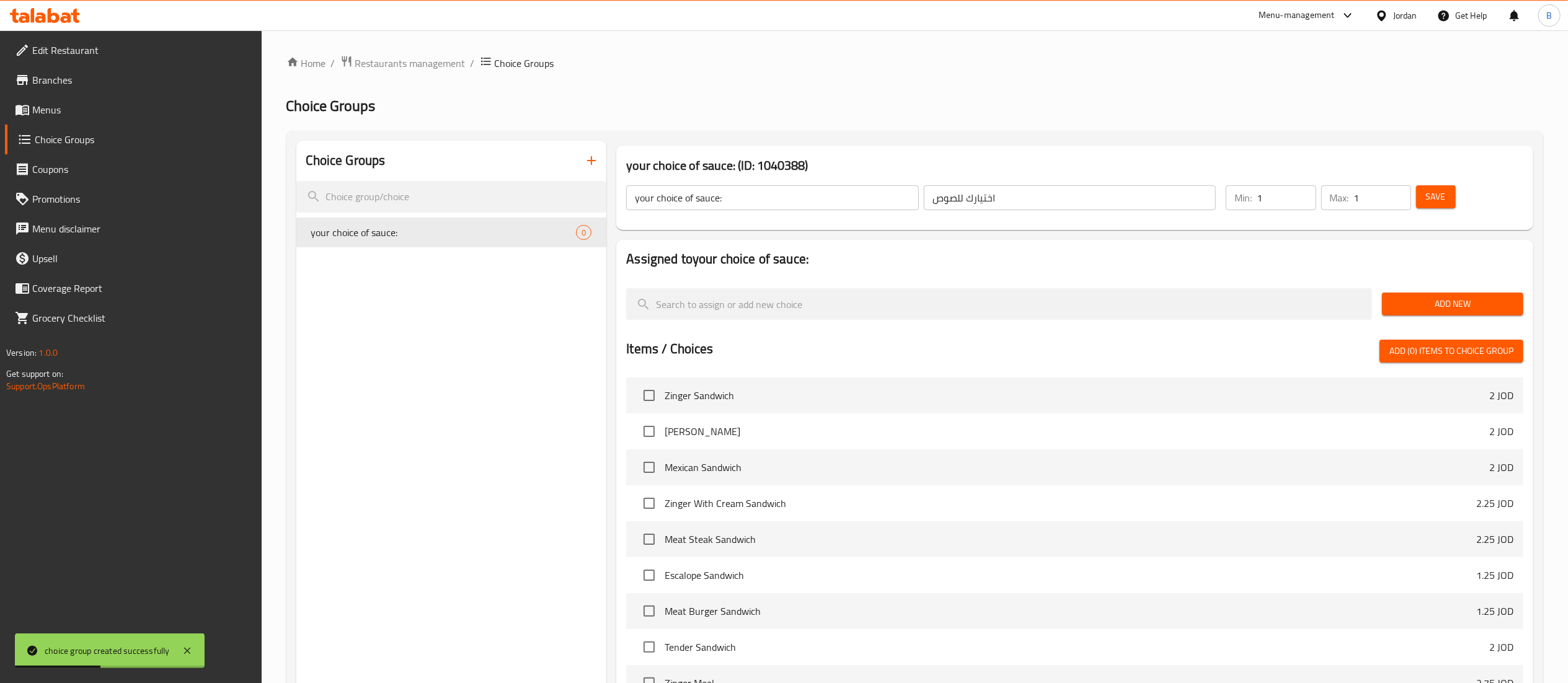
click at [1421, 301] on span "Add New" at bounding box center [1453, 304] width 122 height 15
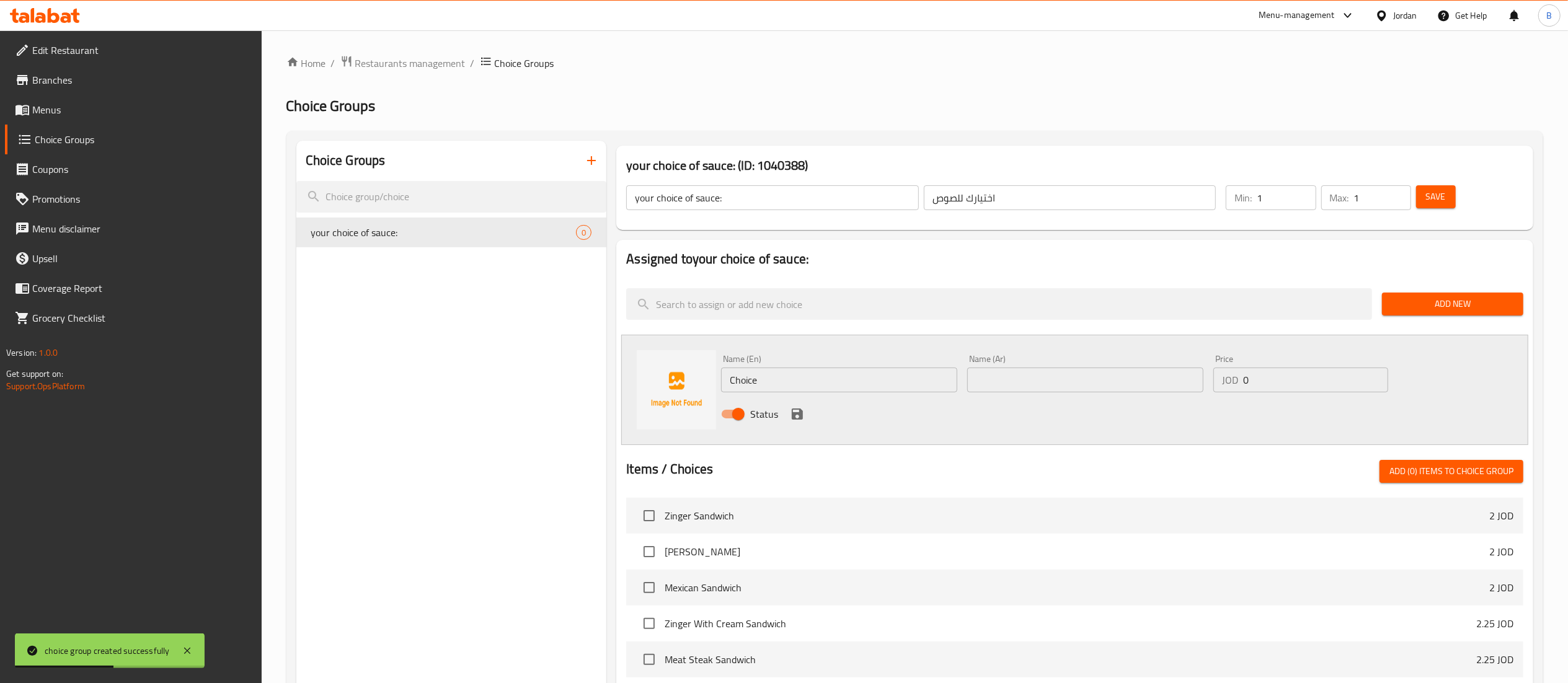
drag, startPoint x: 786, startPoint y: 382, endPoint x: 499, endPoint y: 378, distance: 287.0
click at [503, 378] on div "Choice Groups your choice of sauce: 0 your choice of sauce: (ID: 1040388) your …" at bounding box center [917, 572] width 1242 height 863
type input "bbq sauce"
click at [1122, 391] on input "text" at bounding box center [1085, 380] width 236 height 25
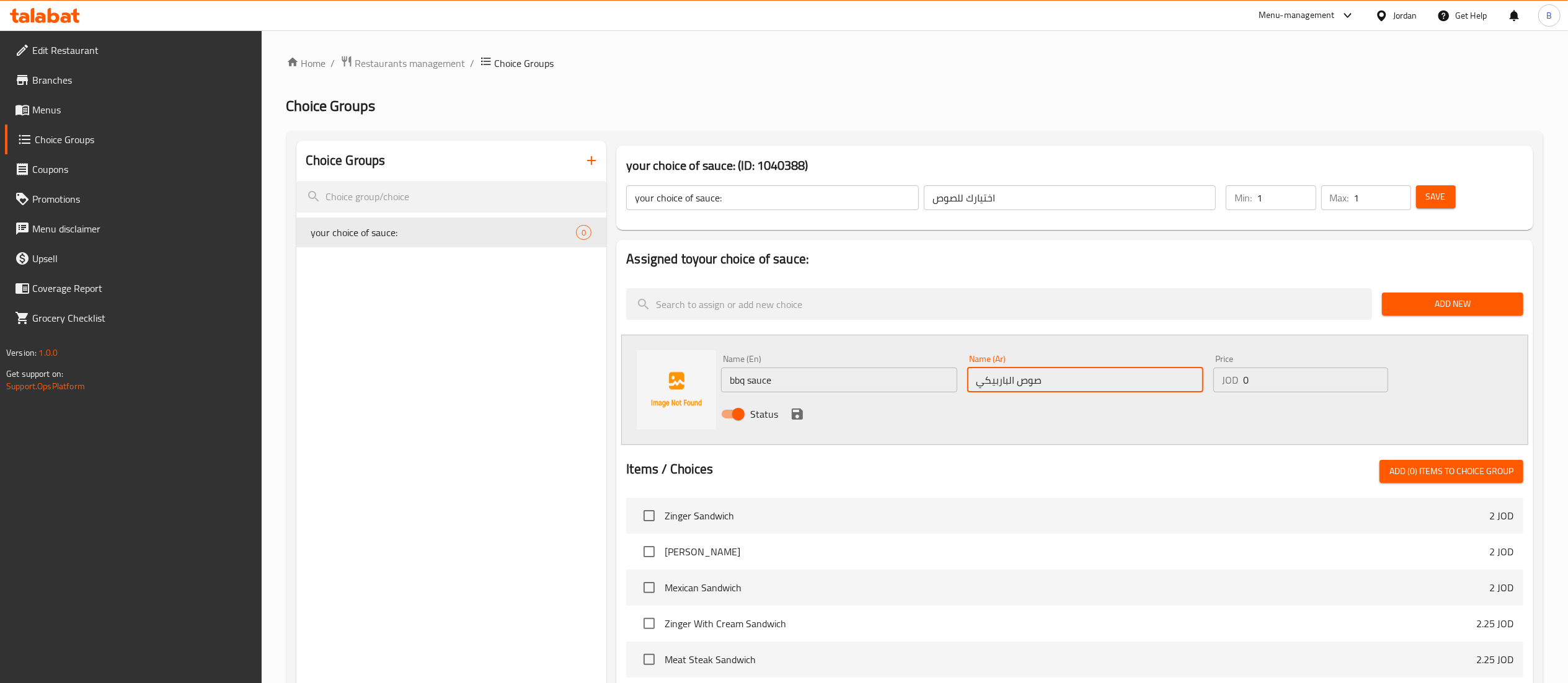
type input "صوص الباربيكيو"
click at [801, 421] on icon "save" at bounding box center [797, 414] width 15 height 15
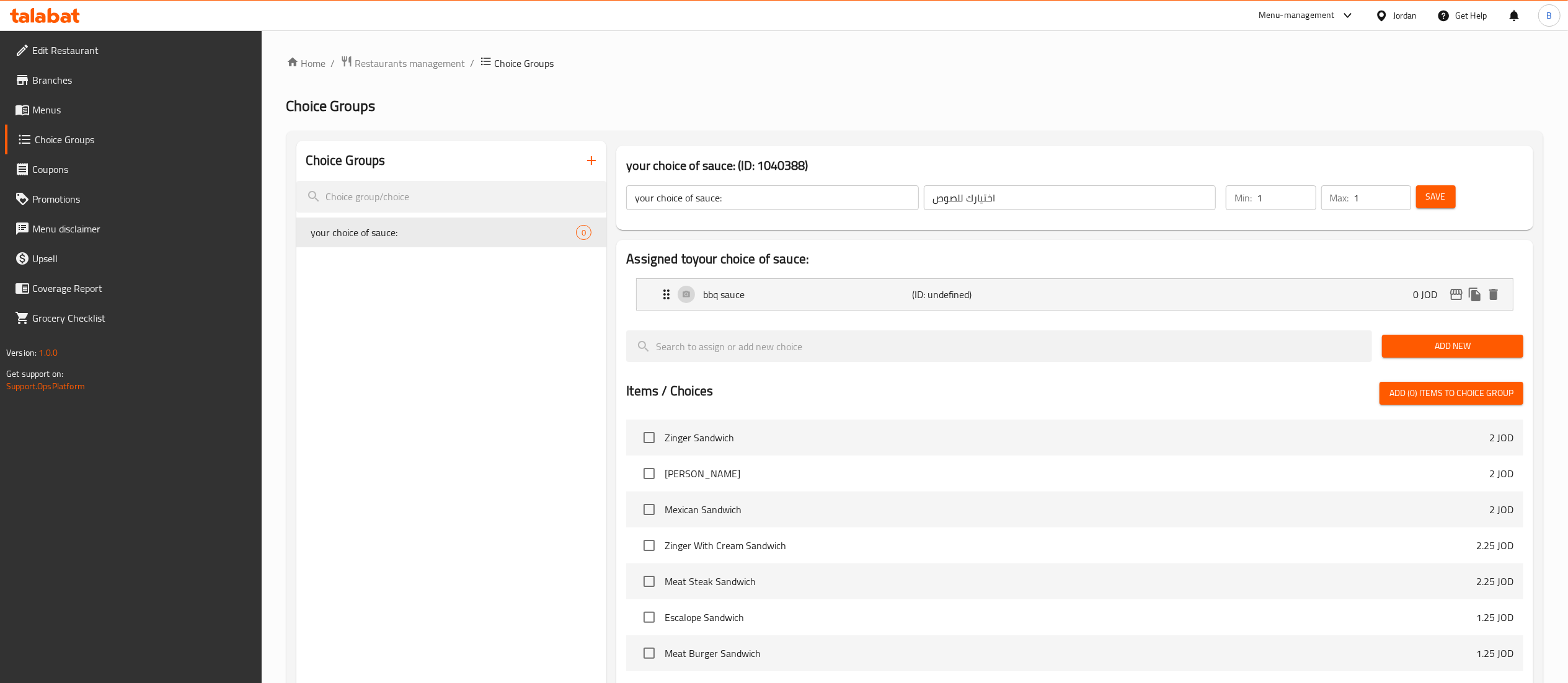
click at [1488, 352] on span "Add New" at bounding box center [1453, 346] width 122 height 15
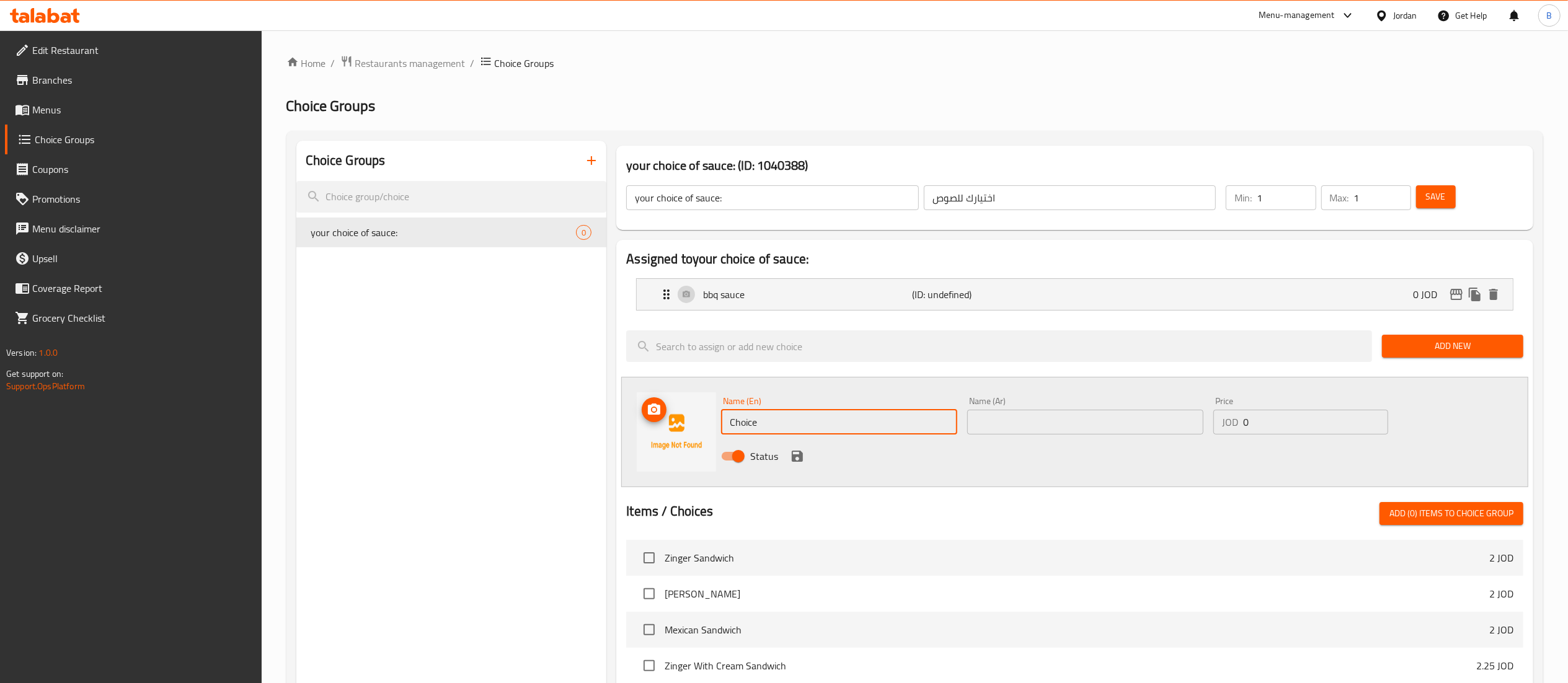
drag, startPoint x: 794, startPoint y: 419, endPoint x: 647, endPoint y: 421, distance: 147.0
click at [647, 421] on div "Name (En) Choice Name (En) Name (Ar) Name (Ar) Price JOD 0 Price Status" at bounding box center [1074, 432] width 907 height 110
type input "buffalo sauce"
click at [1101, 434] on input "text" at bounding box center [1085, 422] width 236 height 25
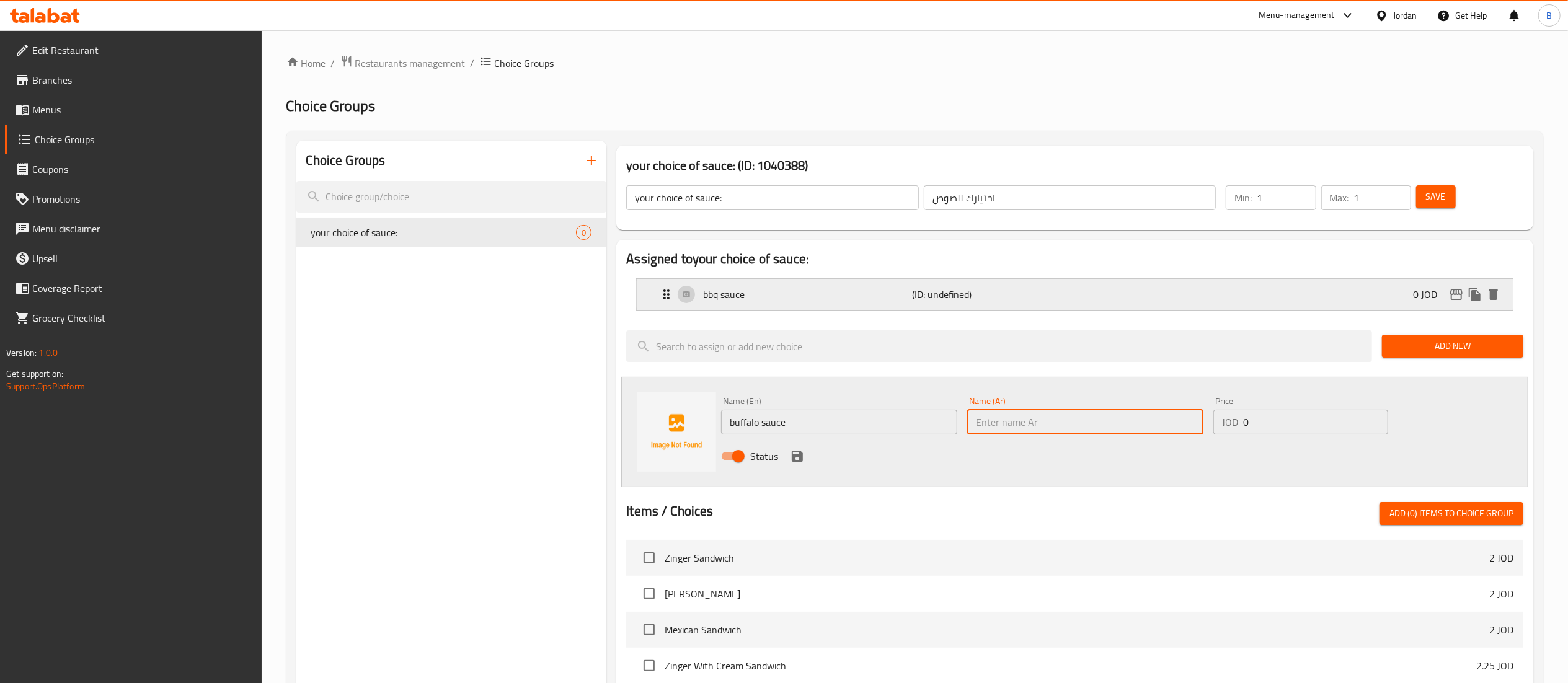
click at [931, 297] on p "(ID: undefined)" at bounding box center [982, 294] width 140 height 15
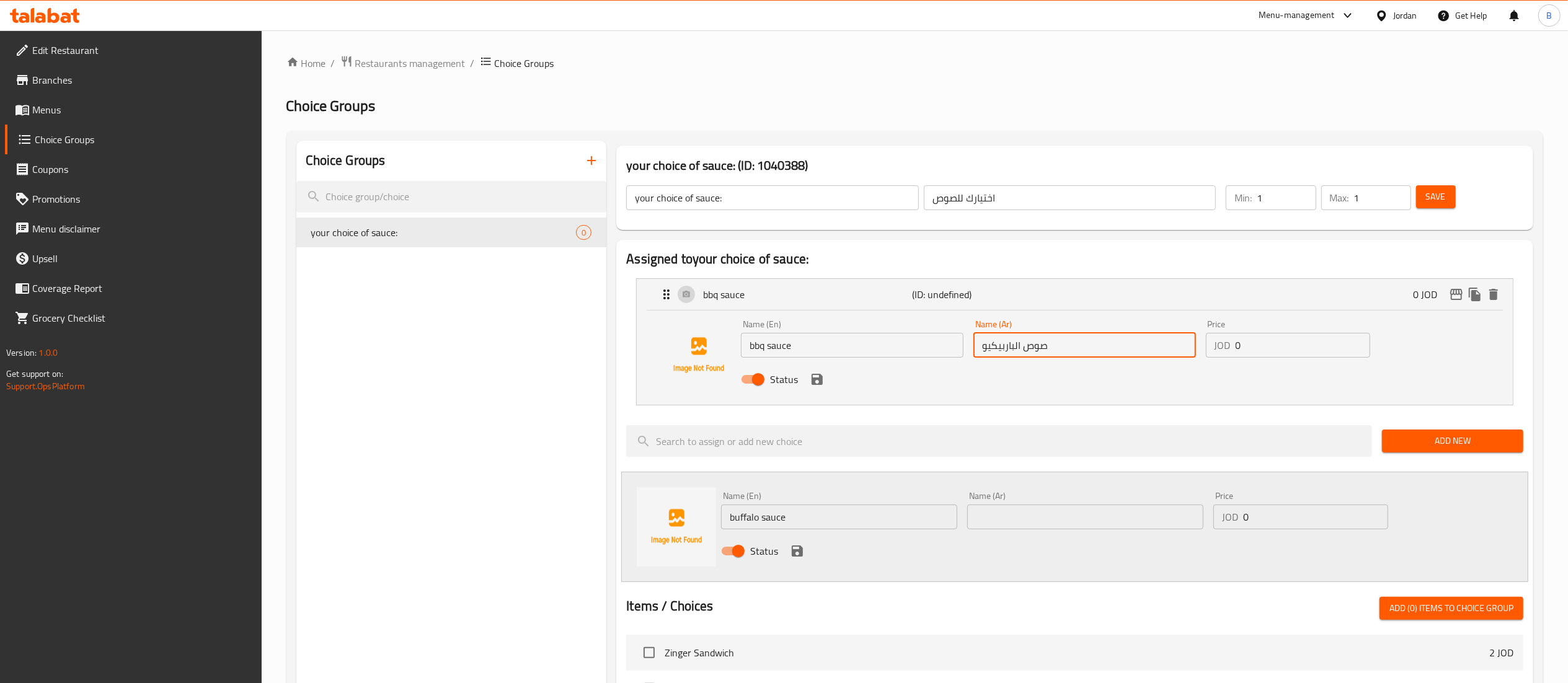
drag, startPoint x: 1049, startPoint y: 348, endPoint x: 892, endPoint y: 351, distance: 157.0
click at [892, 351] on div "Name (En) bbq sauce Name (En) Name (Ar) صوص الباربيكيو Name (Ar) Price JOD 0 Pr…" at bounding box center [1084, 356] width 697 height 81
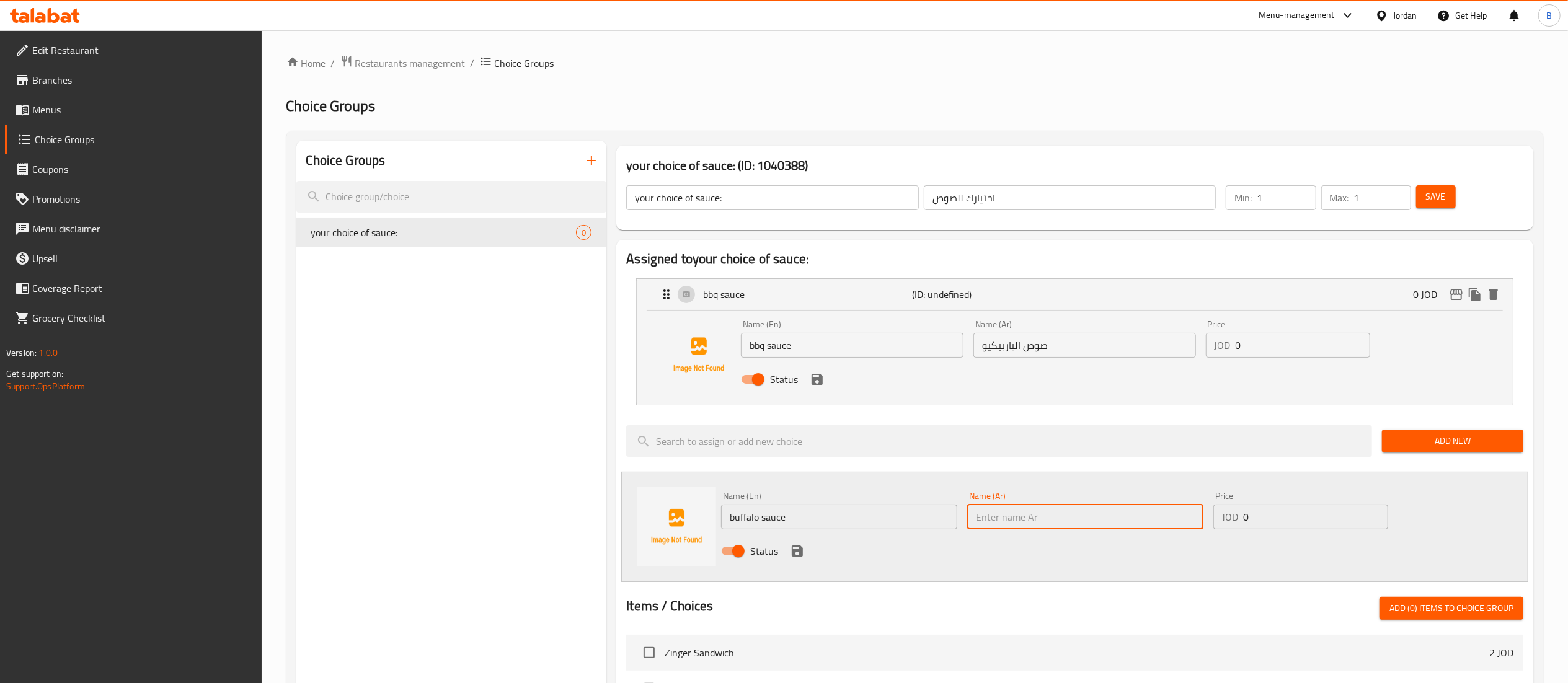
click at [1004, 523] on input "text" at bounding box center [1085, 517] width 236 height 25
paste input "صوص الباربيكيو"
drag, startPoint x: 1015, startPoint y: 513, endPoint x: 947, endPoint y: 513, distance: 68.0
click at [947, 513] on div "Name (En) buffalo sauce Name (En) Name (Ar) صوص الباربيكيو Name (Ar) Price JOD …" at bounding box center [1085, 527] width 738 height 81
type input "صوص البافلو"
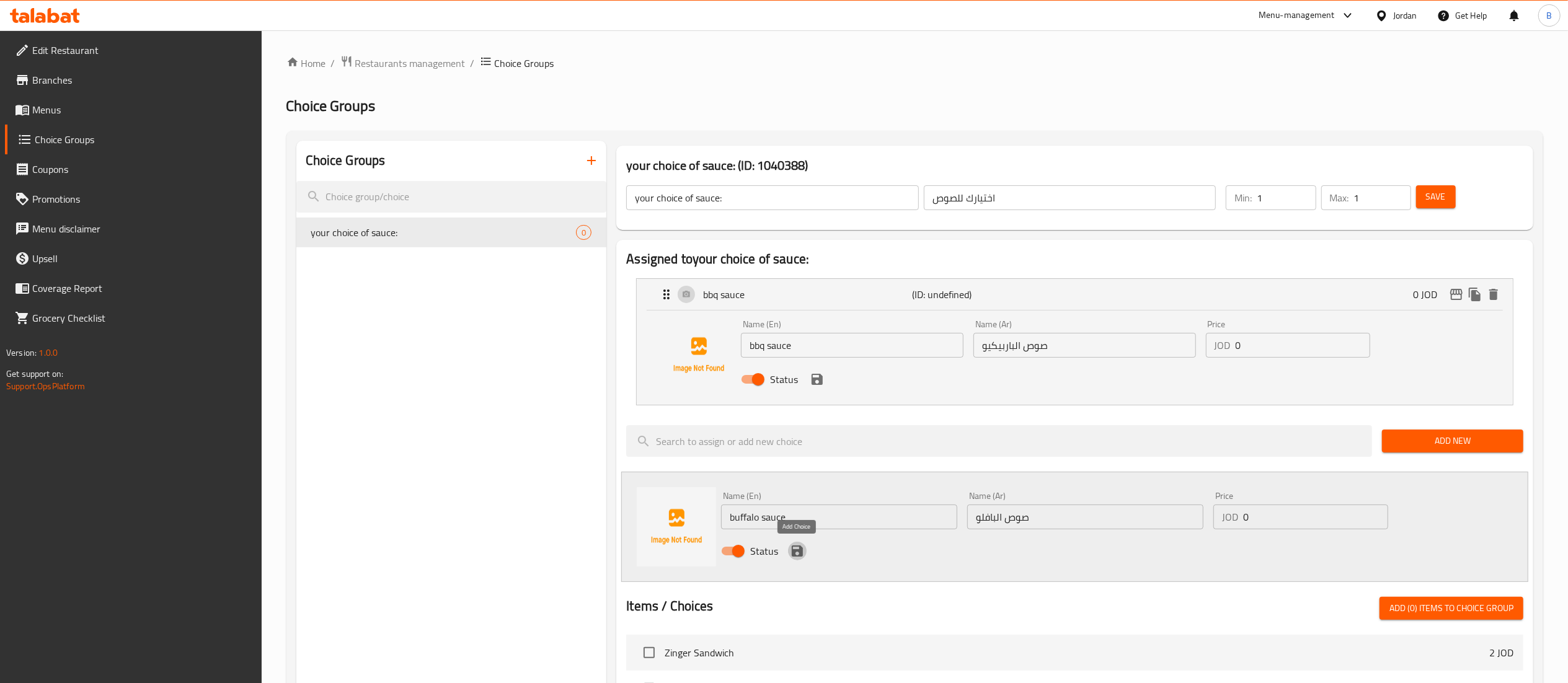
click at [798, 557] on icon "save" at bounding box center [797, 551] width 15 height 15
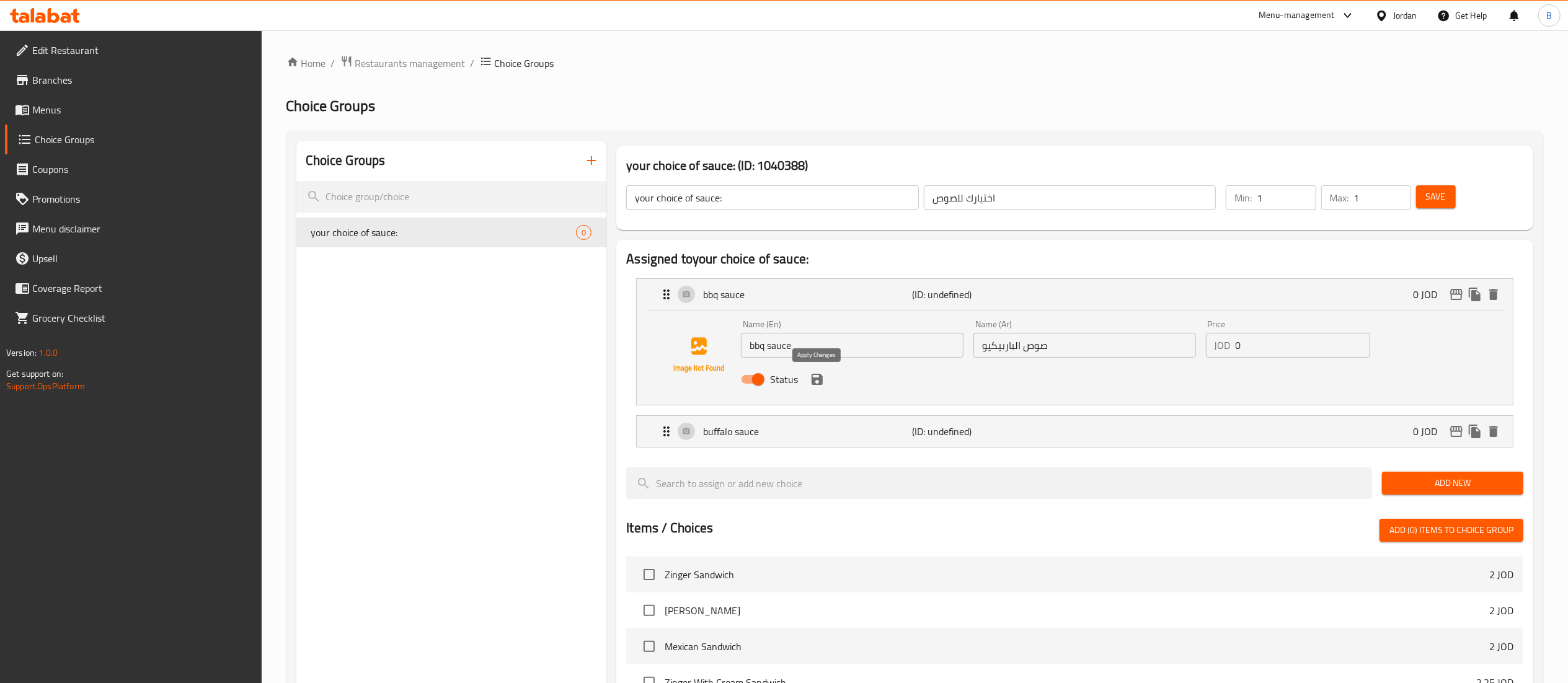
click at [814, 378] on icon "save" at bounding box center [817, 379] width 11 height 11
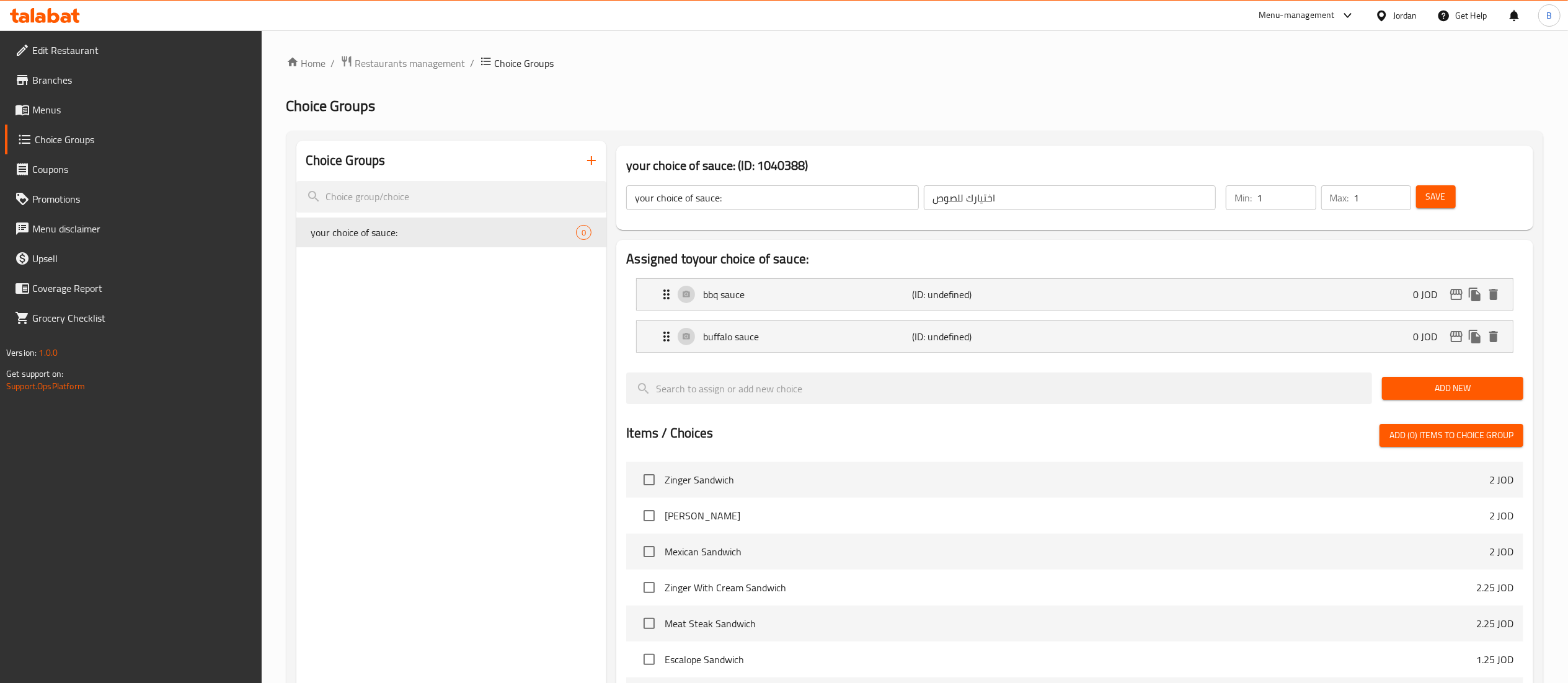
click at [1423, 396] on span "Add New" at bounding box center [1453, 388] width 122 height 15
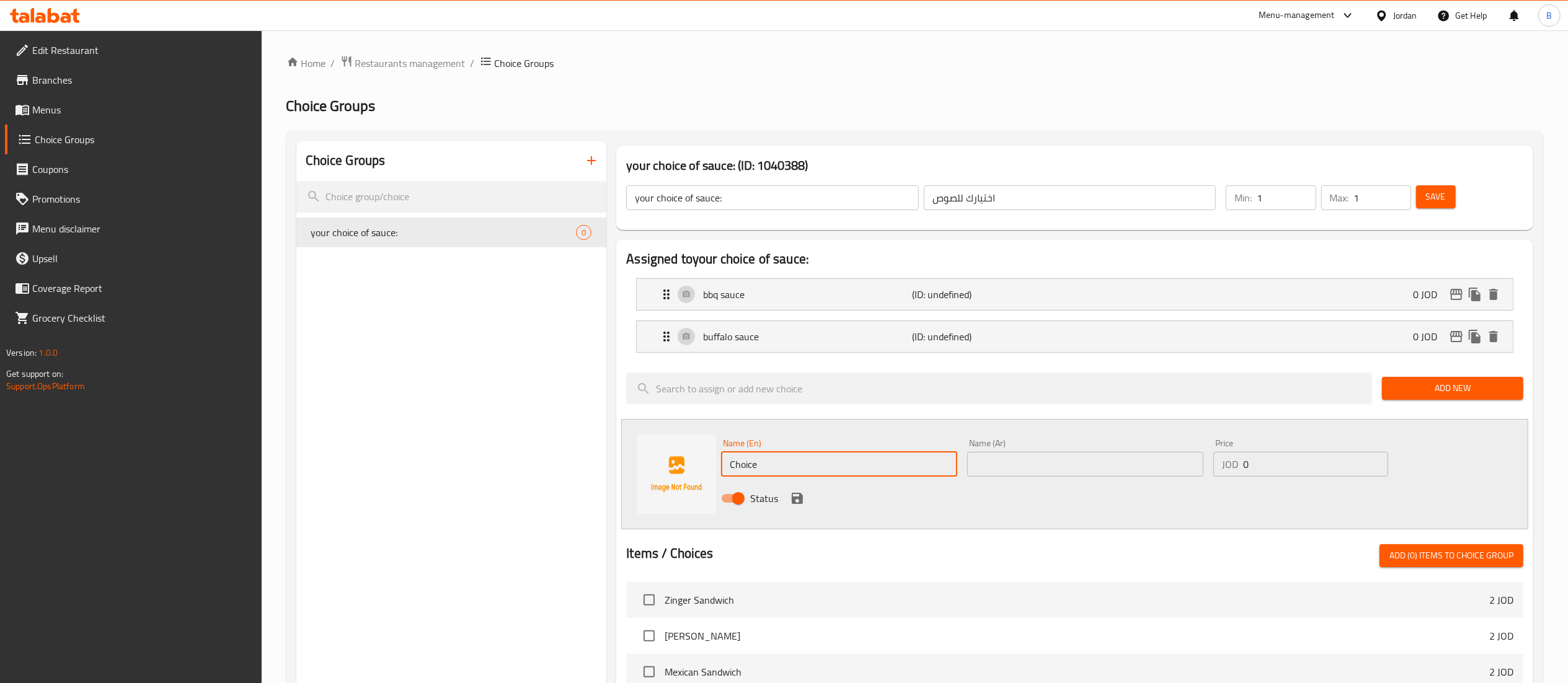
drag, startPoint x: 794, startPoint y: 468, endPoint x: 494, endPoint y: 464, distance: 300.0
click at [504, 464] on div "Choice Groups your choice of sauce: 0 your choice of sauce: (ID: 1040388) your …" at bounding box center [917, 614] width 1242 height 948
type input "honey mustard sauce"
click at [1102, 457] on input "text" at bounding box center [1085, 465] width 236 height 25
type input "صوص هني ماسترد"
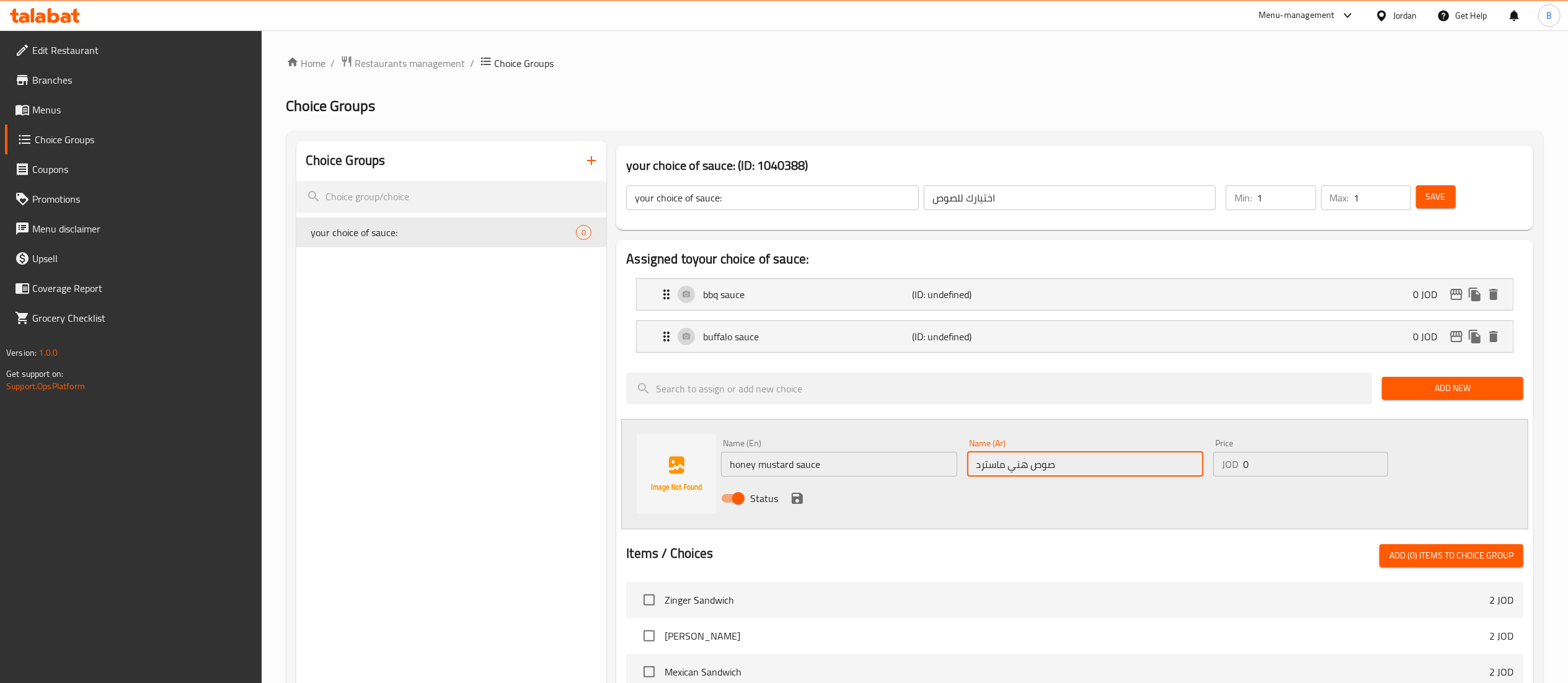
click at [803, 499] on icon "save" at bounding box center [797, 499] width 15 height 15
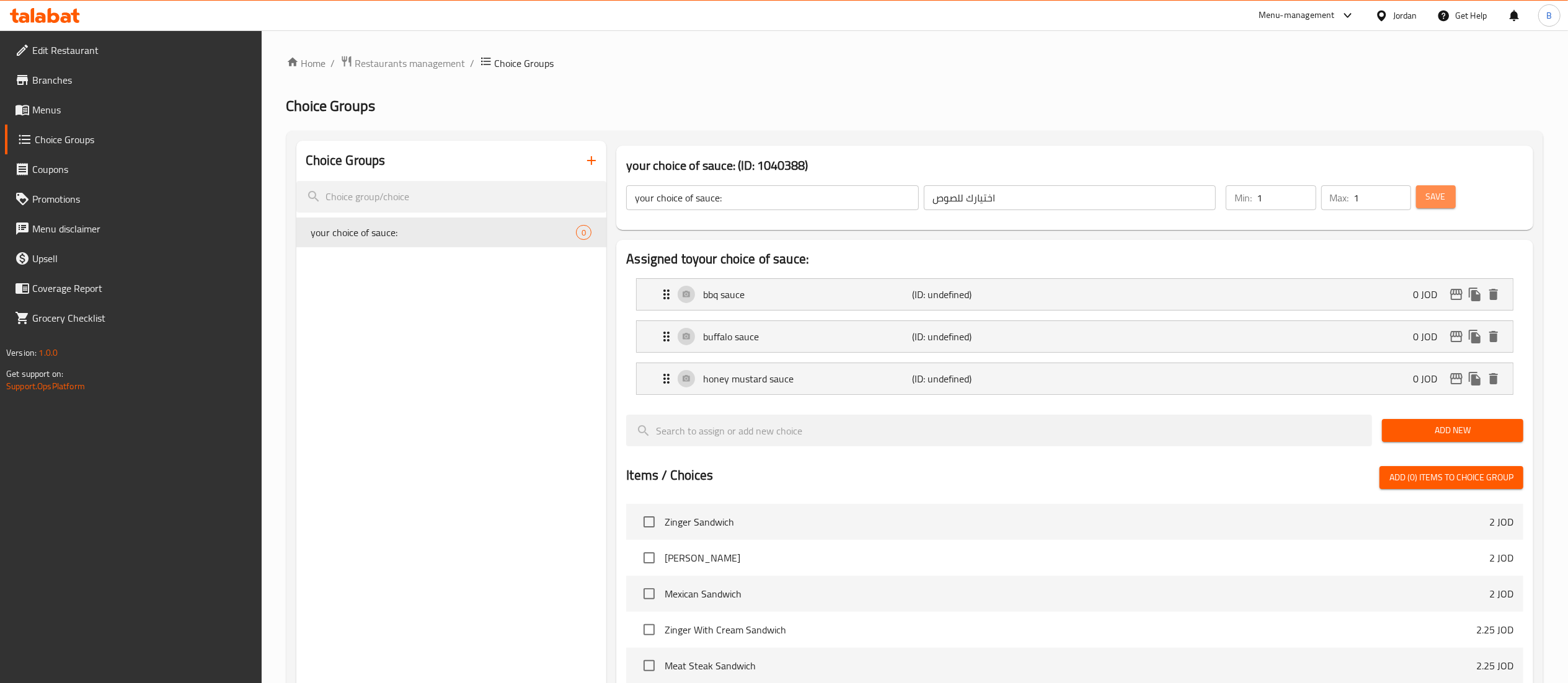
click at [1429, 189] on span "Save" at bounding box center [1436, 197] width 19 height 15
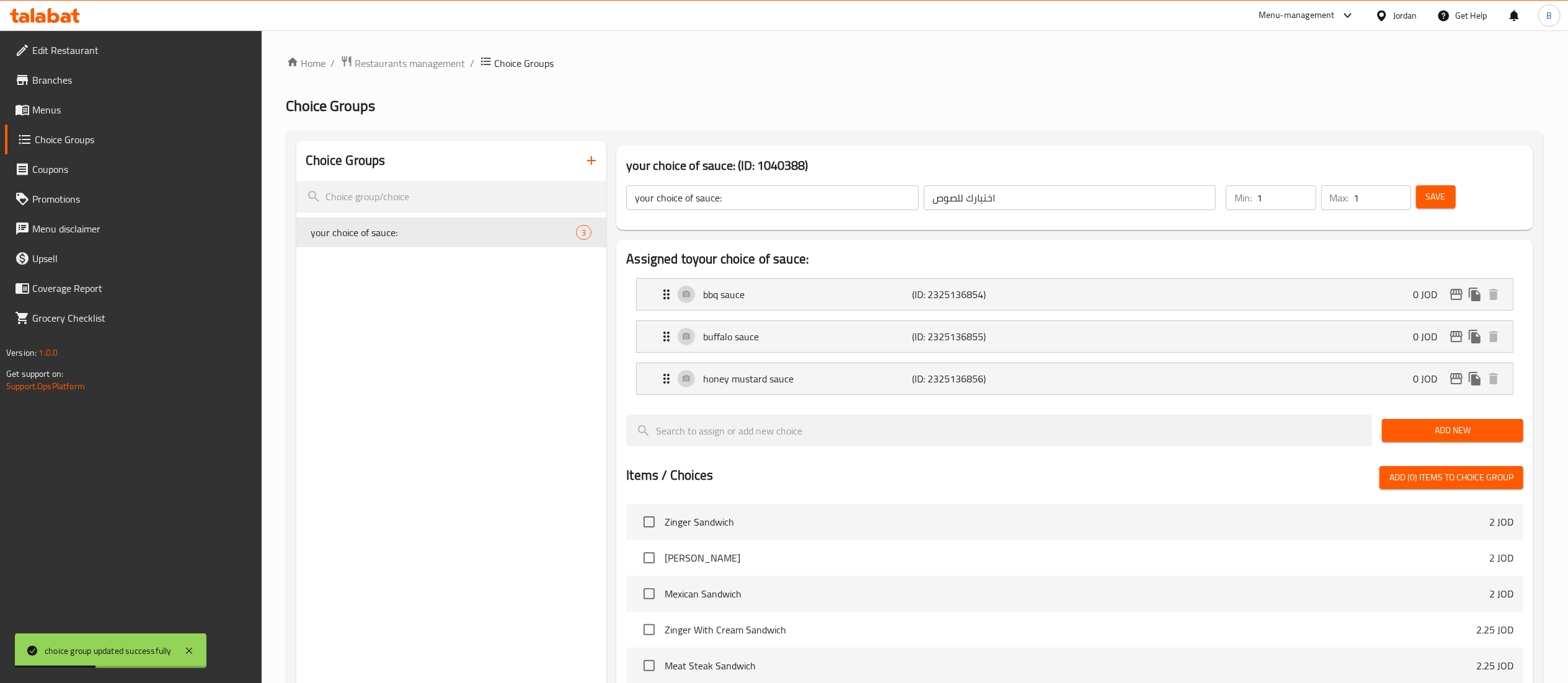
click at [113, 115] on span "Menus" at bounding box center [142, 110] width 219 height 15
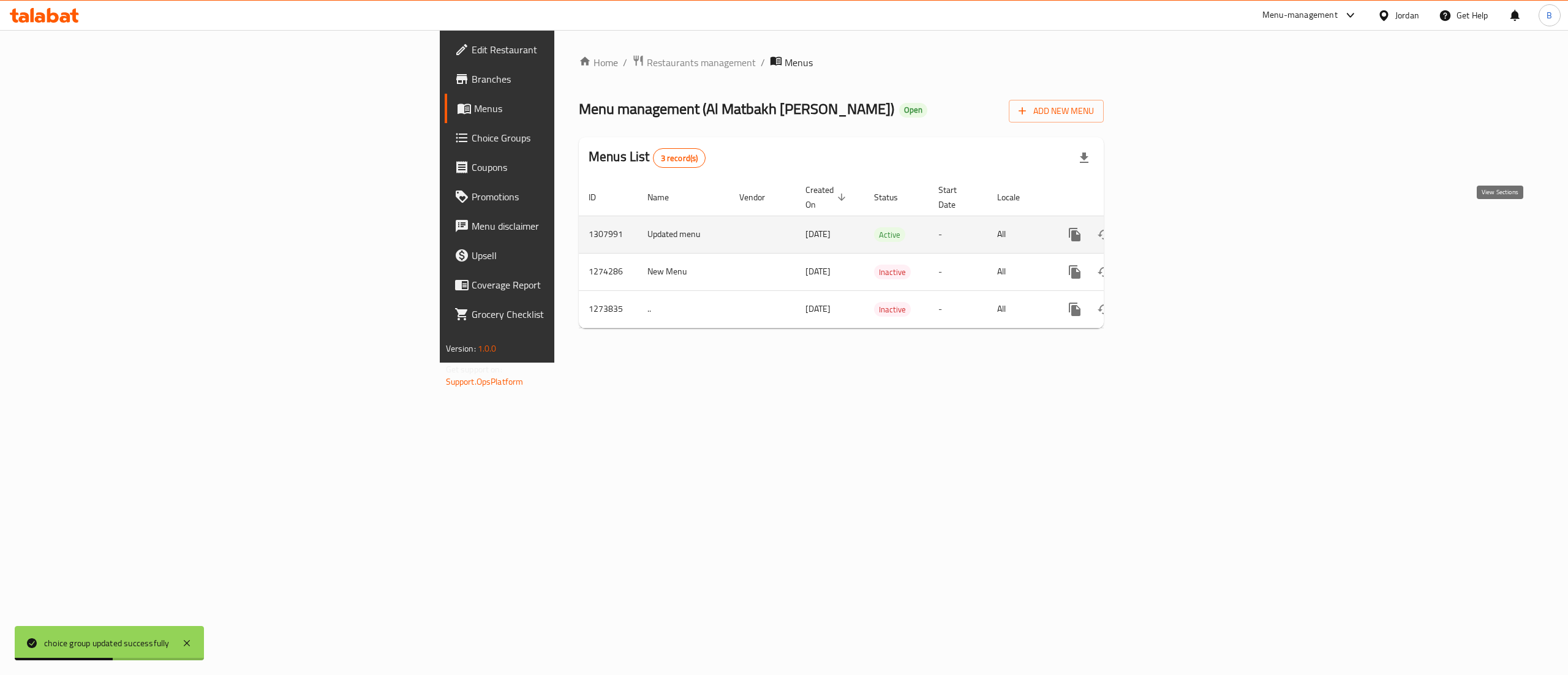
click at [1178, 230] on link "enhanced table" at bounding box center [1163, 234] width 30 height 30
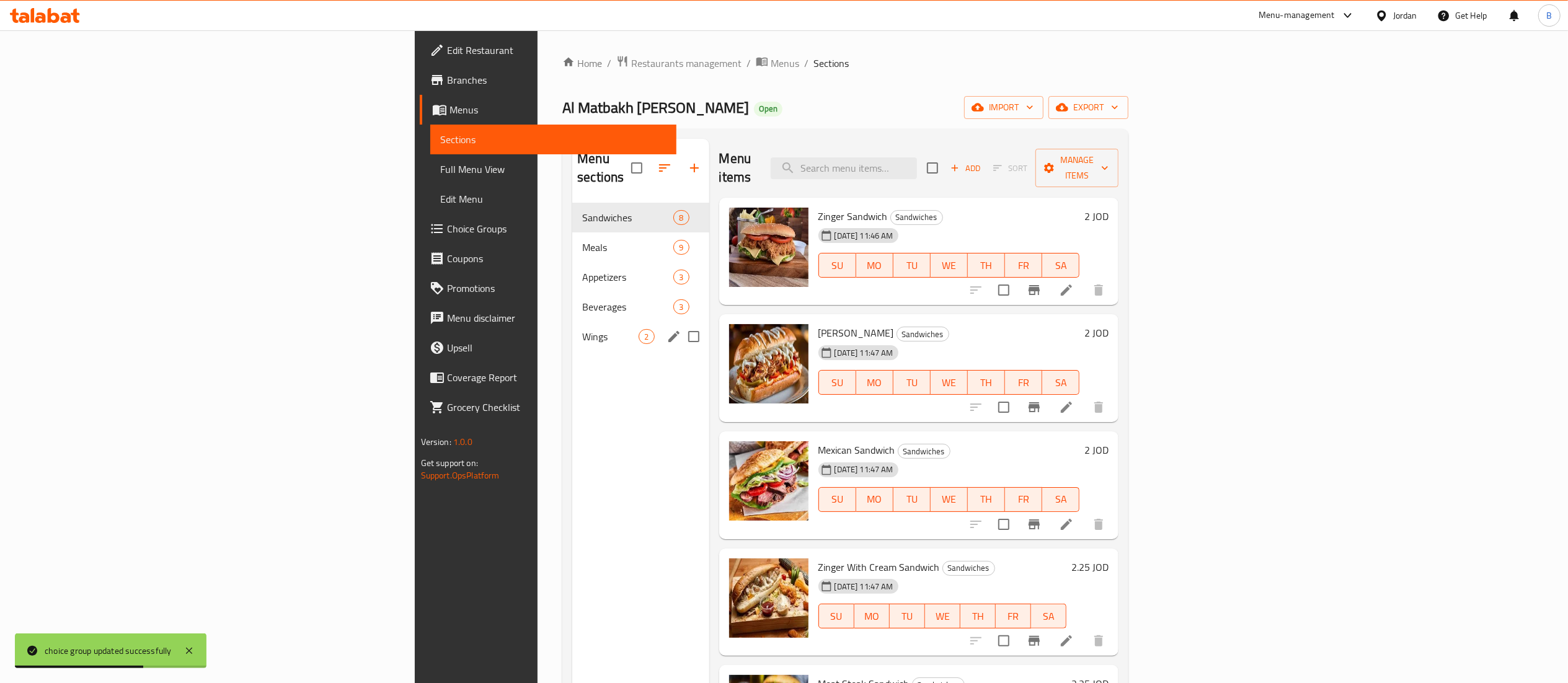
click at [572, 330] on div "Wings 2" at bounding box center [641, 336] width 136 height 30
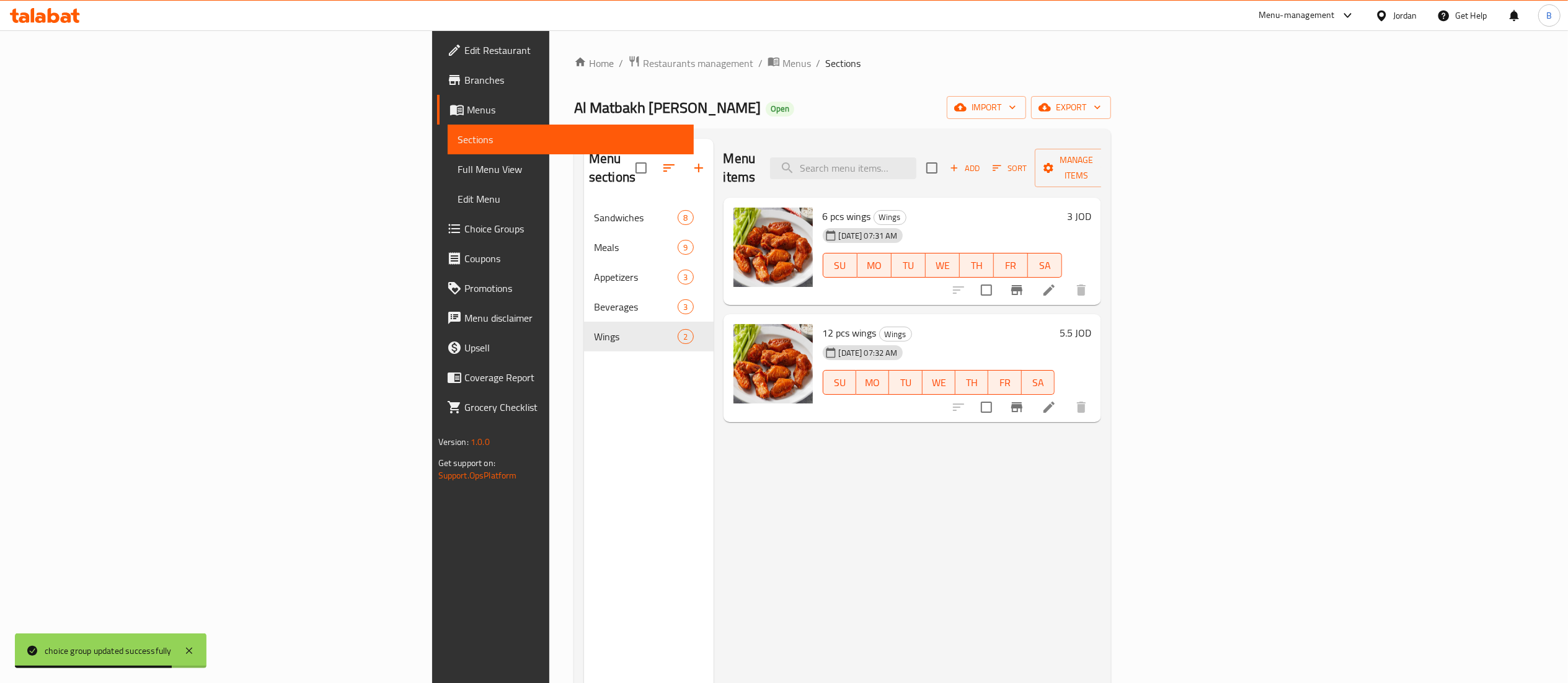
click at [1056, 283] on icon at bounding box center [1049, 290] width 15 height 15
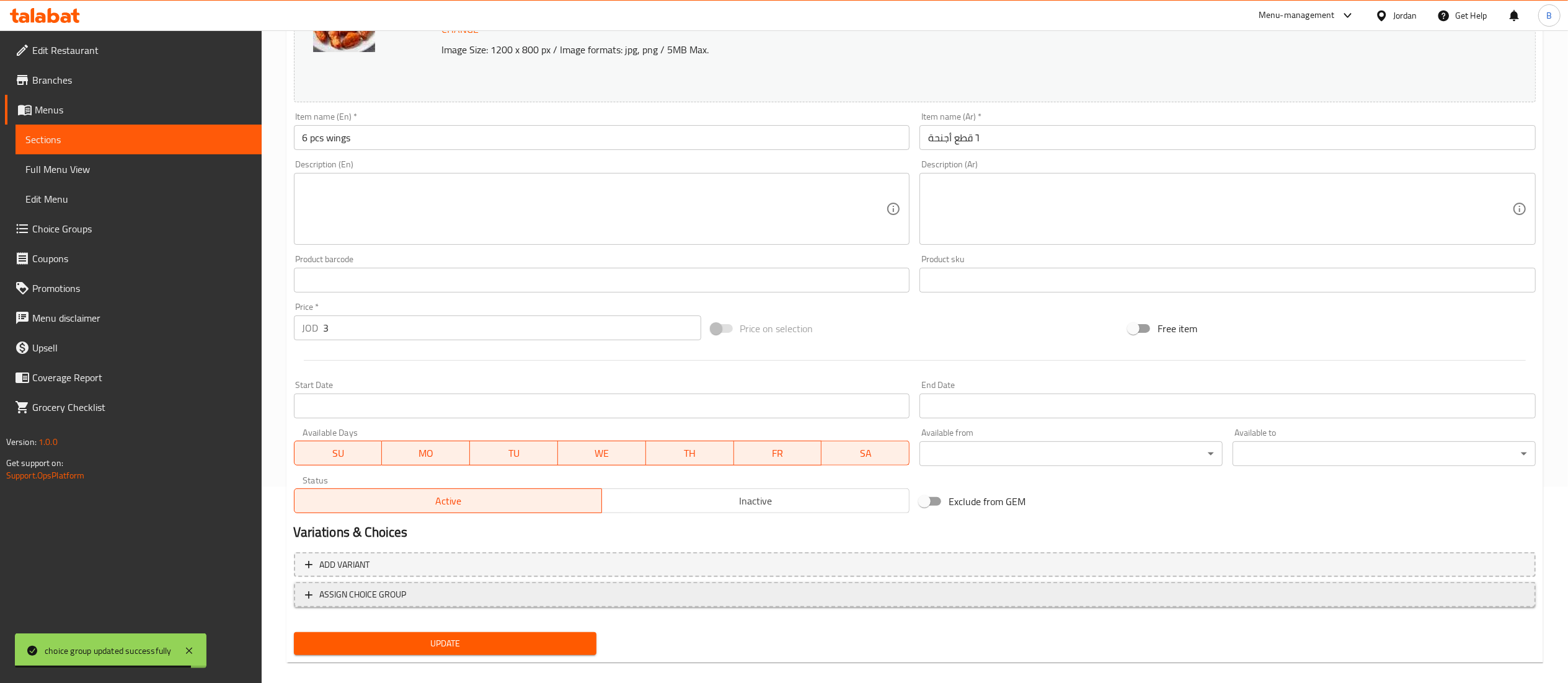
scroll to position [201, 0]
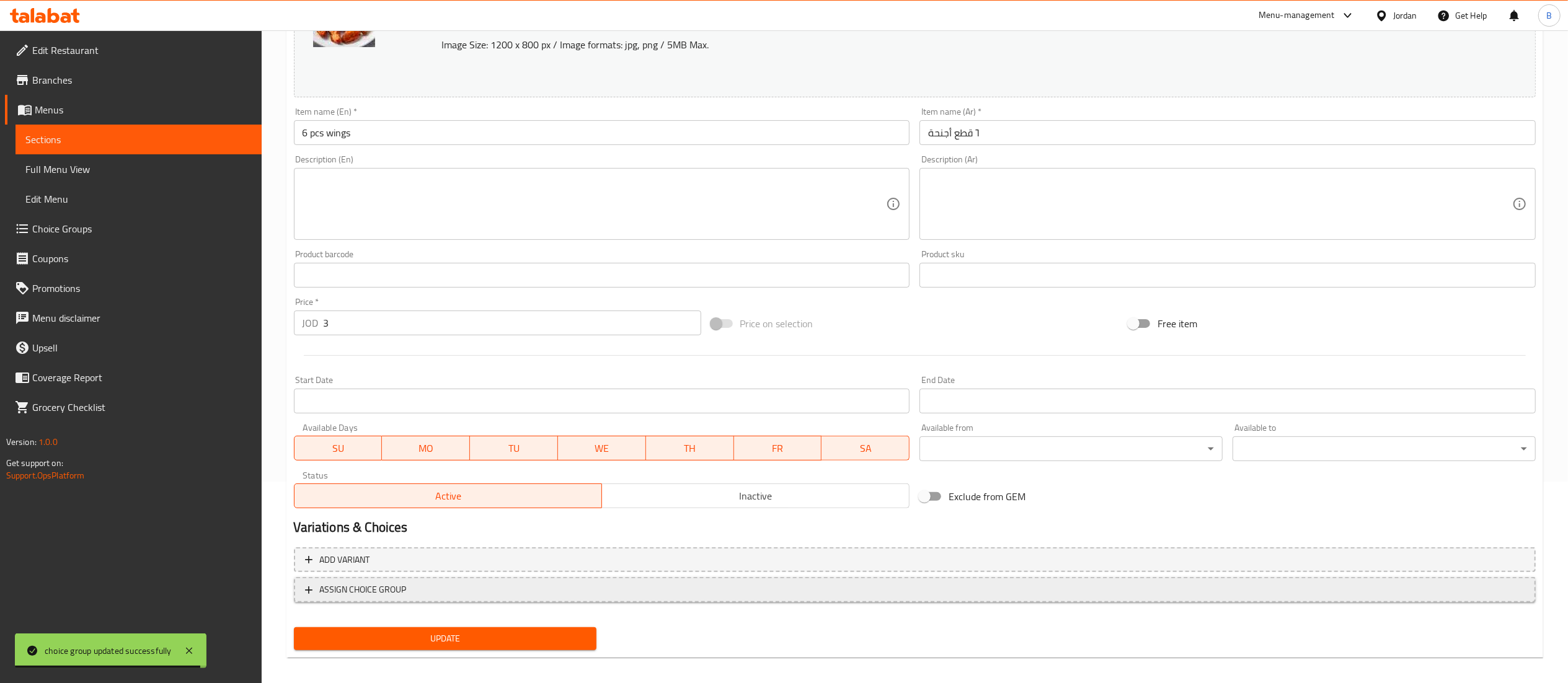
click at [422, 586] on span "ASSIGN CHOICE GROUP" at bounding box center [915, 590] width 1220 height 15
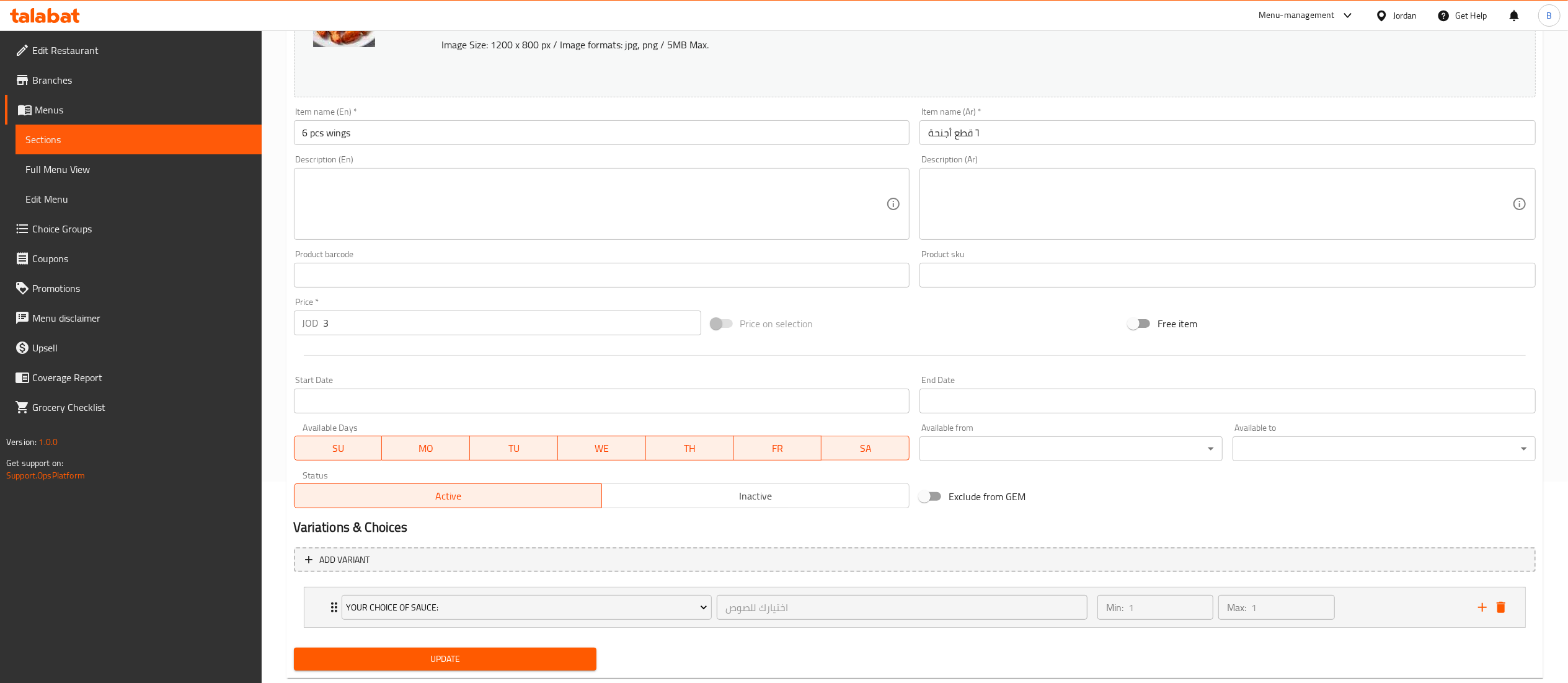
click at [556, 656] on span "Update" at bounding box center [445, 659] width 283 height 15
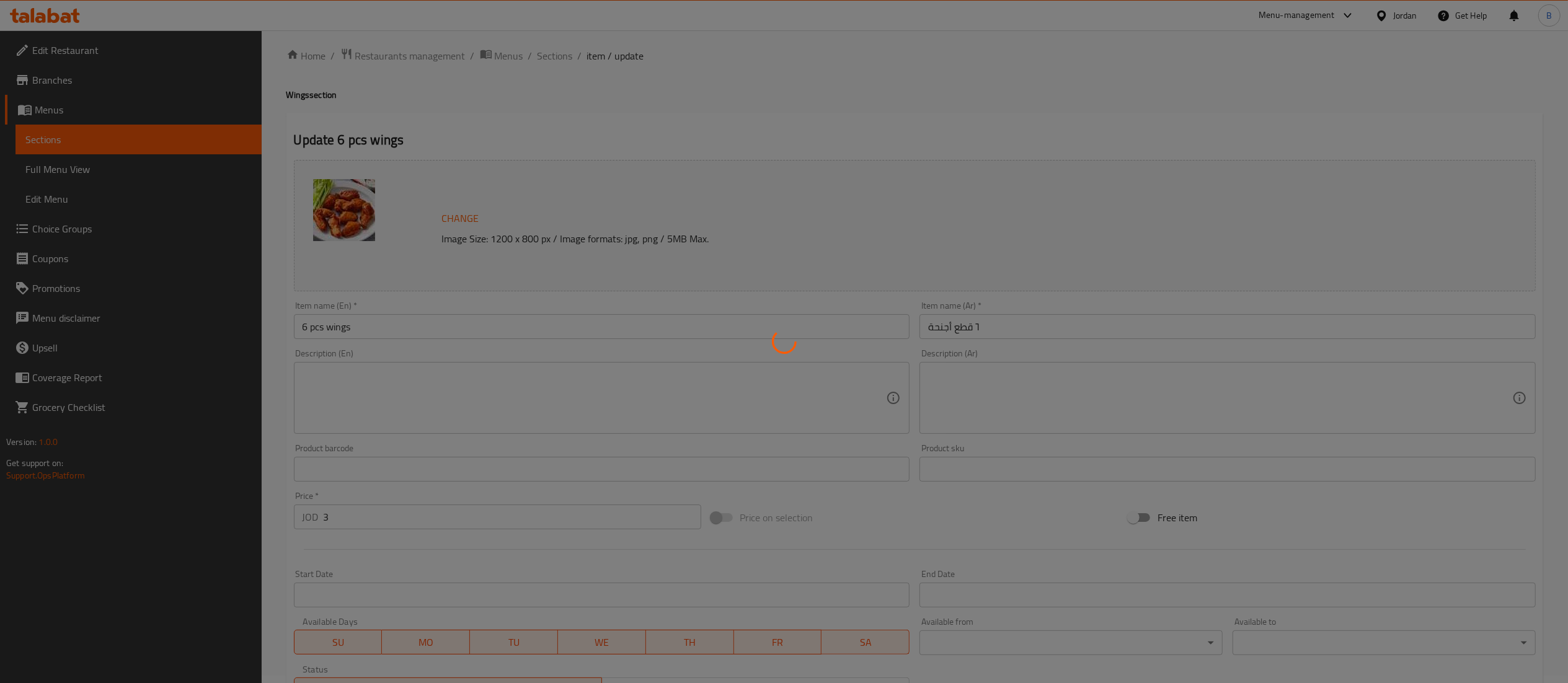
scroll to position [0, 0]
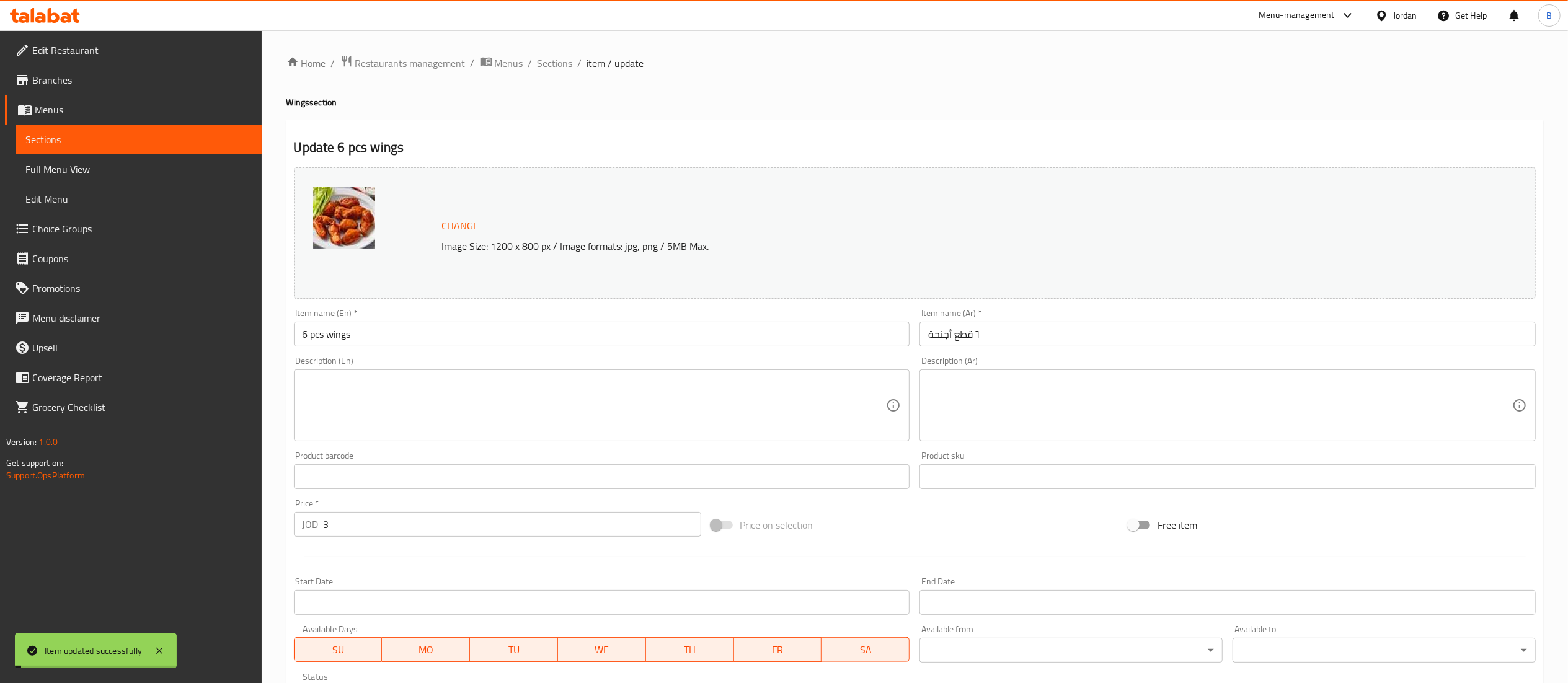
click at [560, 63] on span "Sections" at bounding box center [555, 63] width 36 height 15
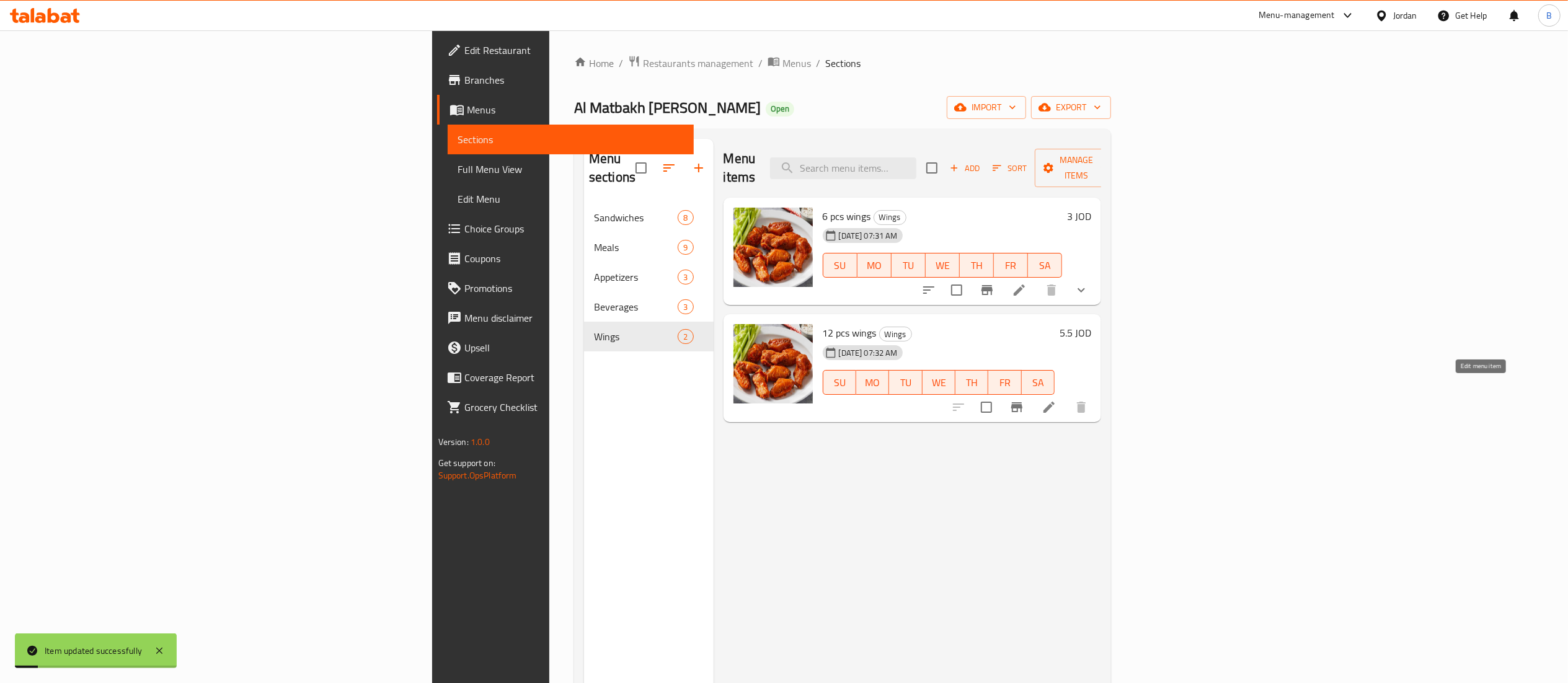
click at [1055, 402] on icon at bounding box center [1049, 408] width 11 height 11
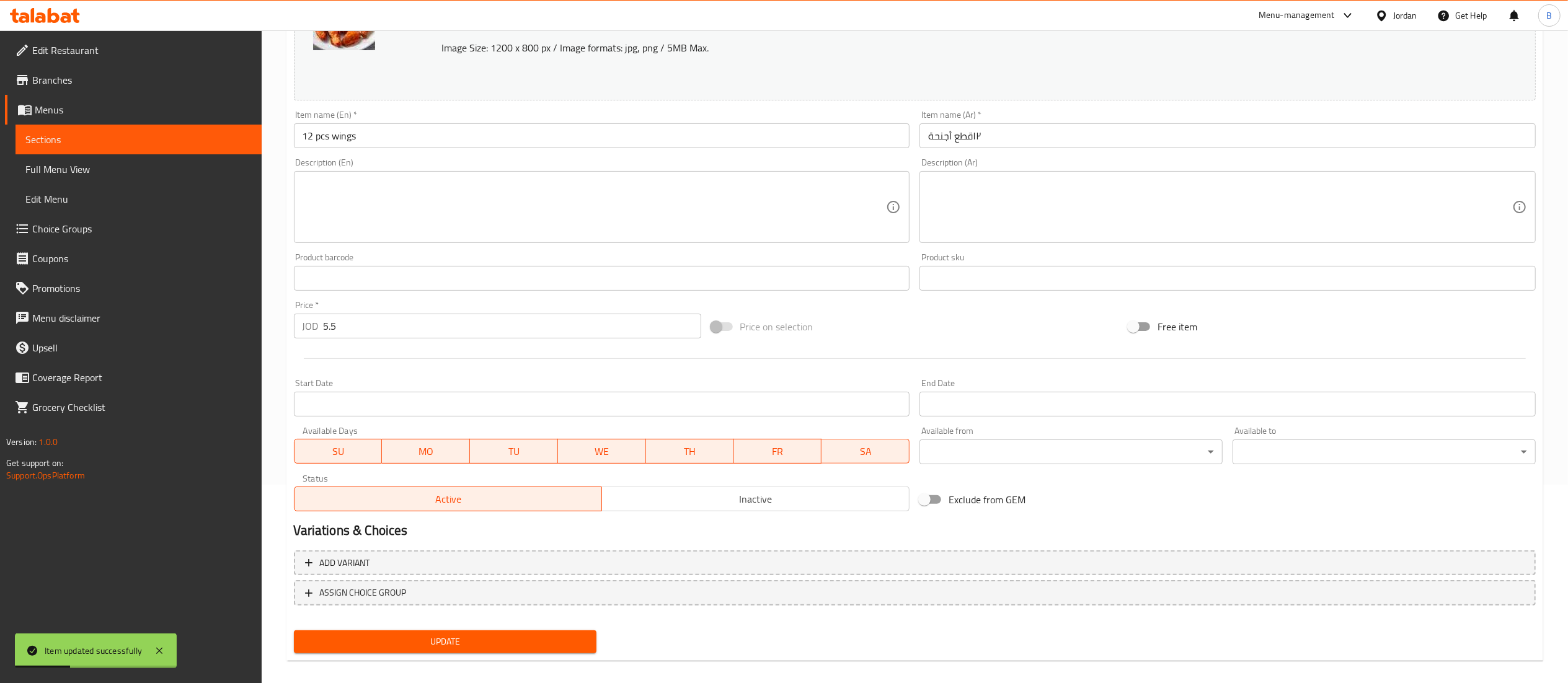
scroll to position [210, 0]
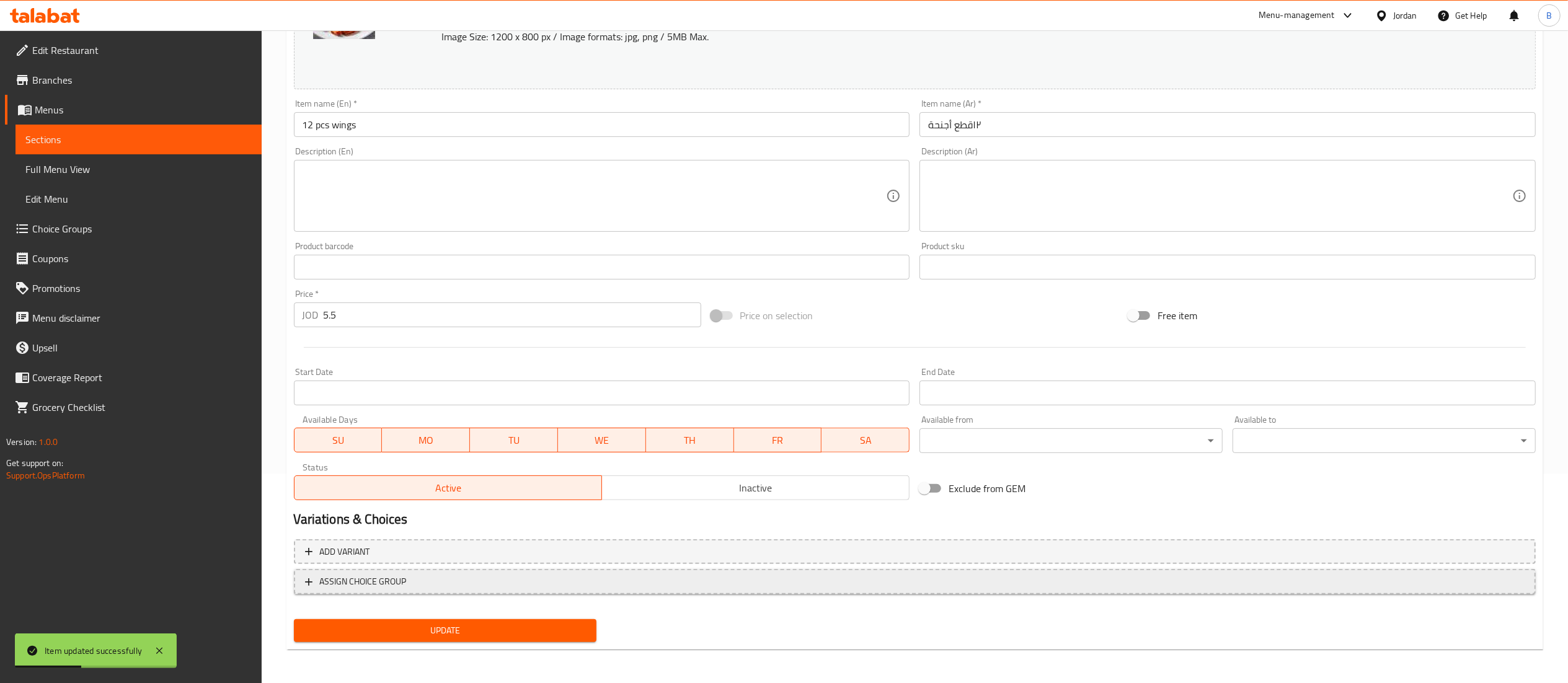
click at [386, 577] on span "ASSIGN CHOICE GROUP" at bounding box center [363, 581] width 87 height 15
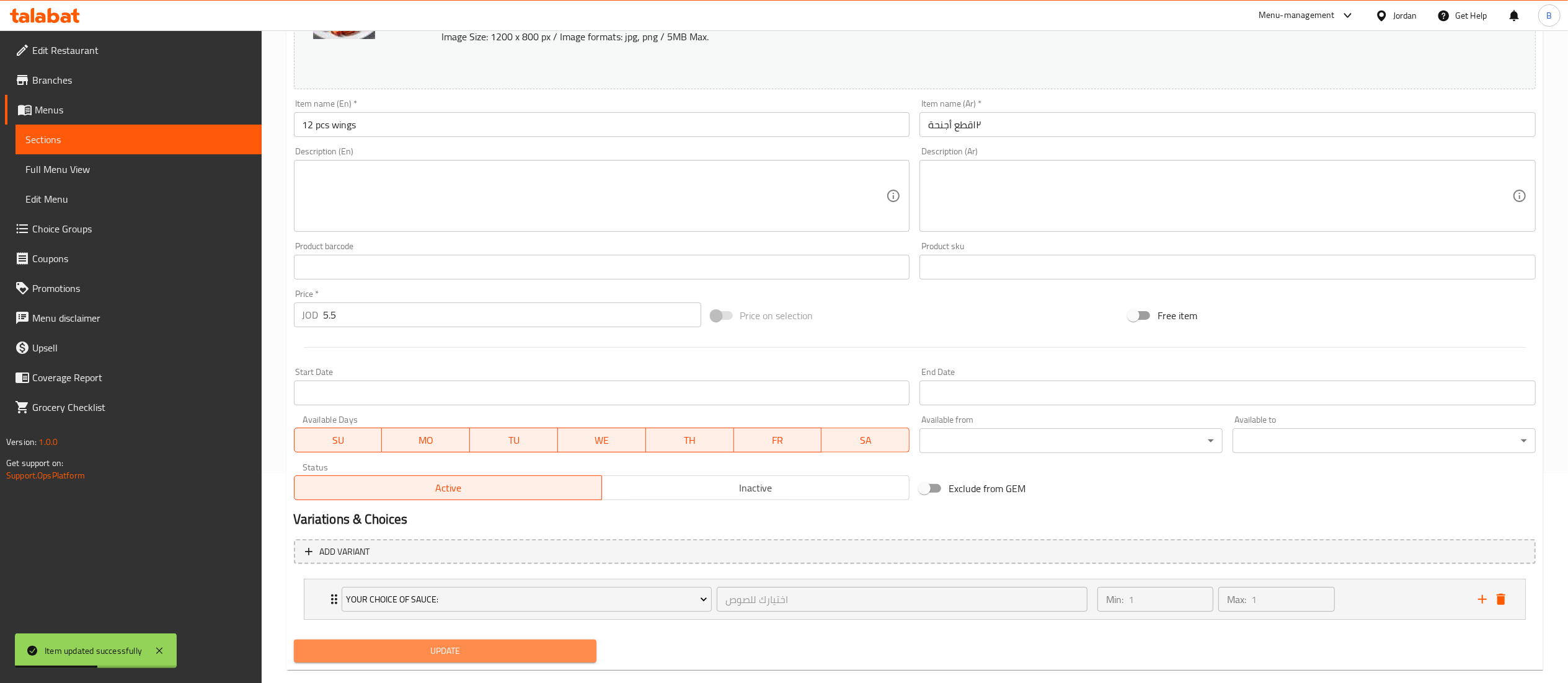
click at [474, 643] on span "Update" at bounding box center [445, 651] width 283 height 15
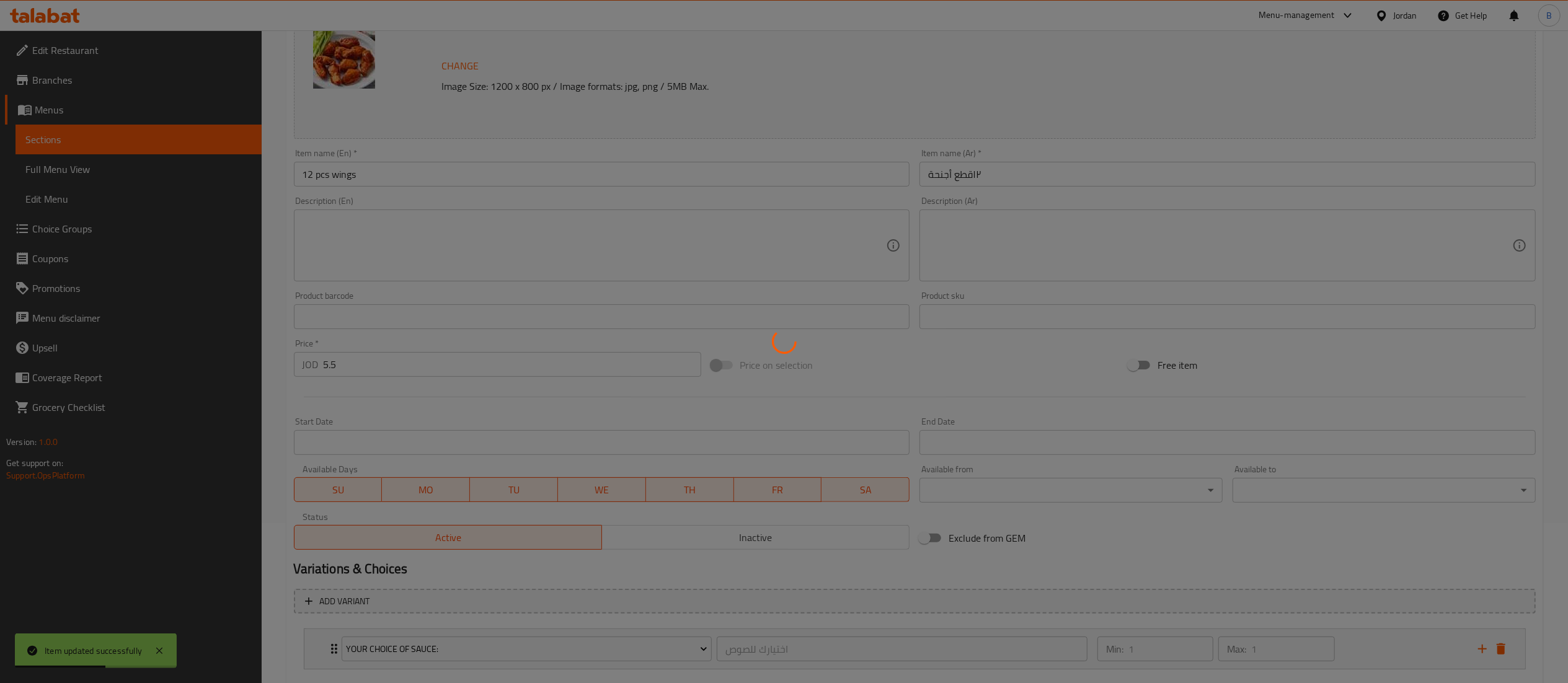
scroll to position [0, 0]
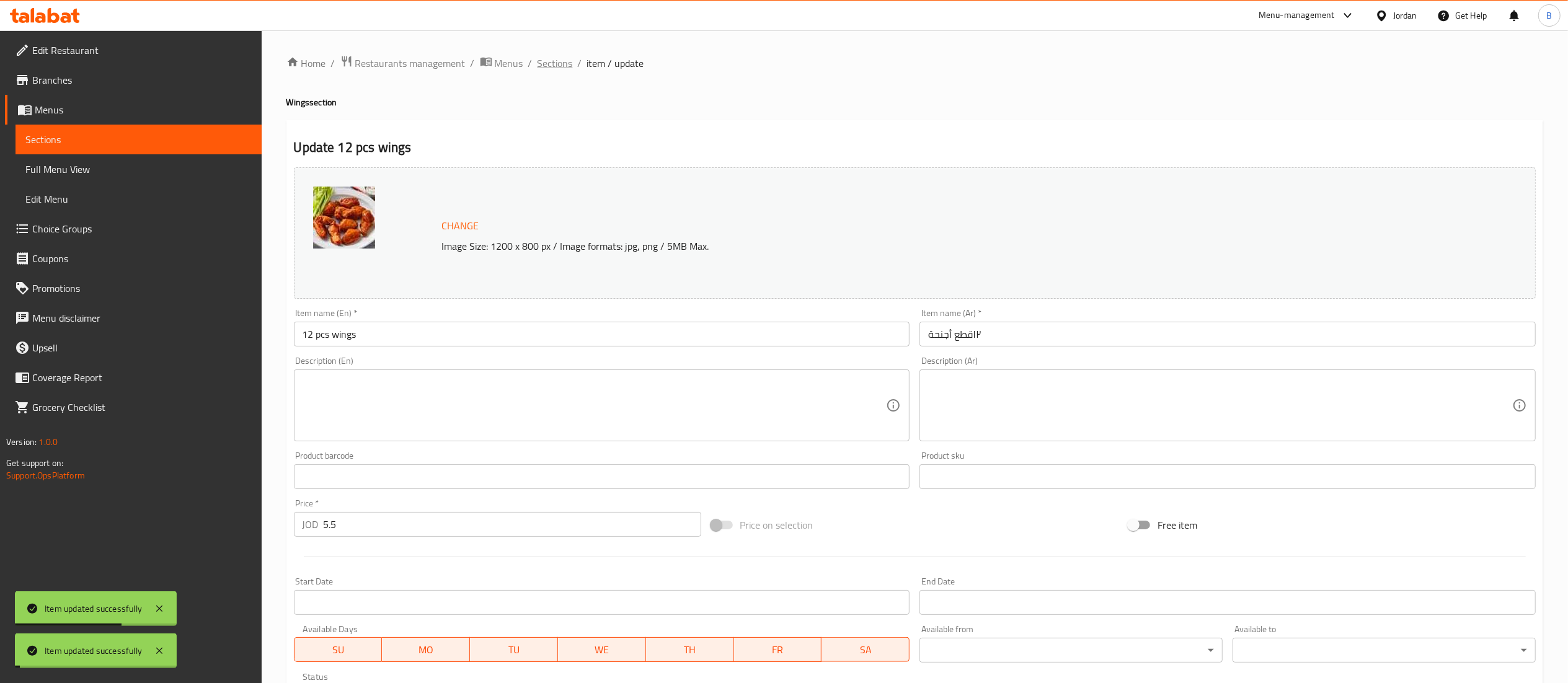
click at [544, 66] on span "Sections" at bounding box center [555, 63] width 36 height 15
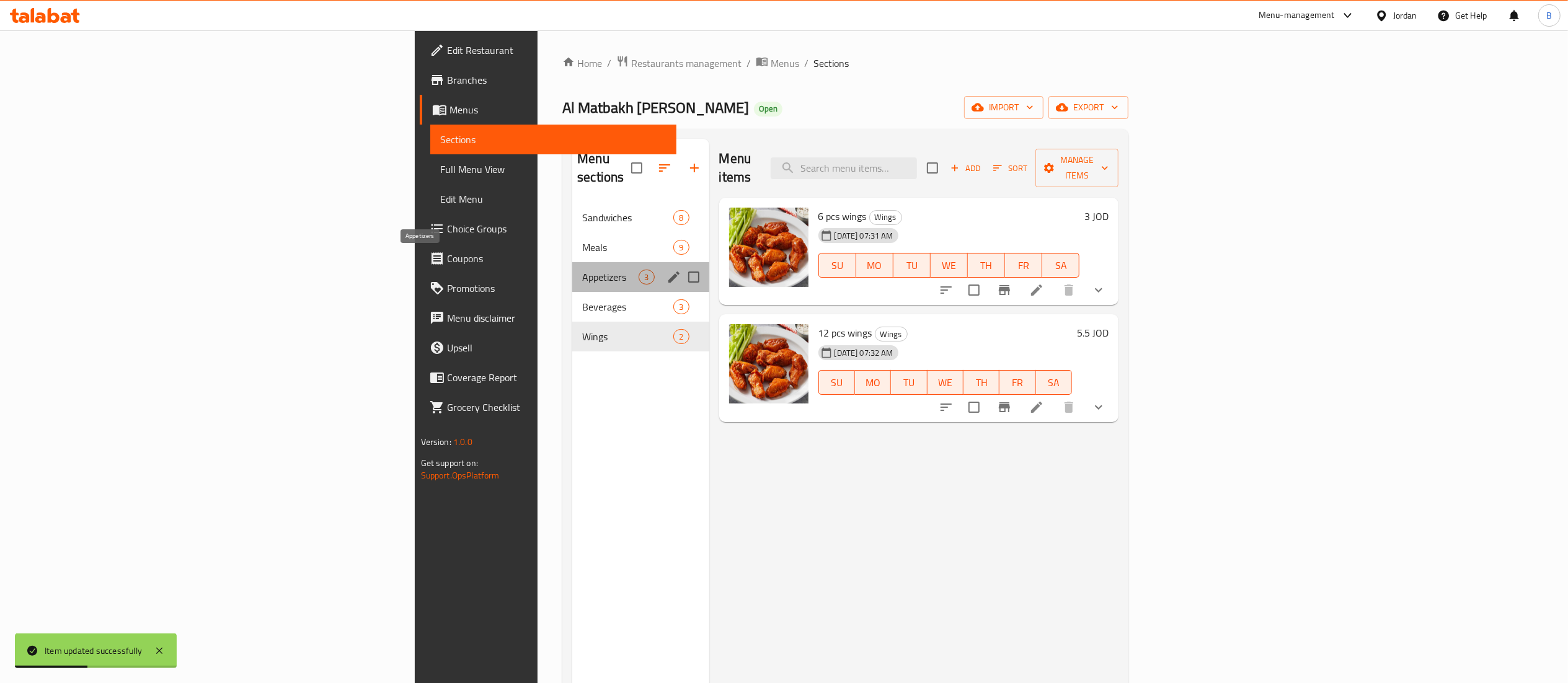
click at [582, 270] on span "Appetizers" at bounding box center [610, 277] width 56 height 15
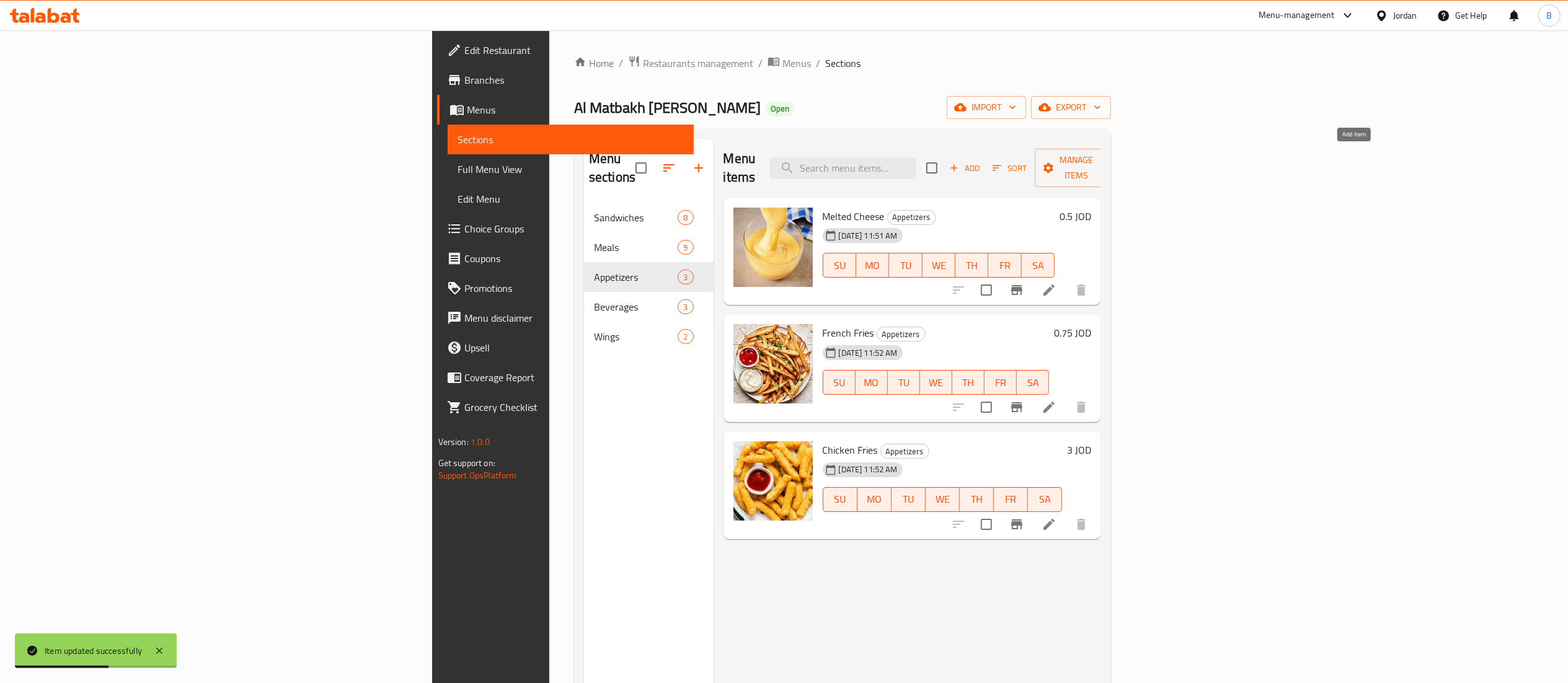
click at [960, 164] on icon "button" at bounding box center [954, 168] width 11 height 11
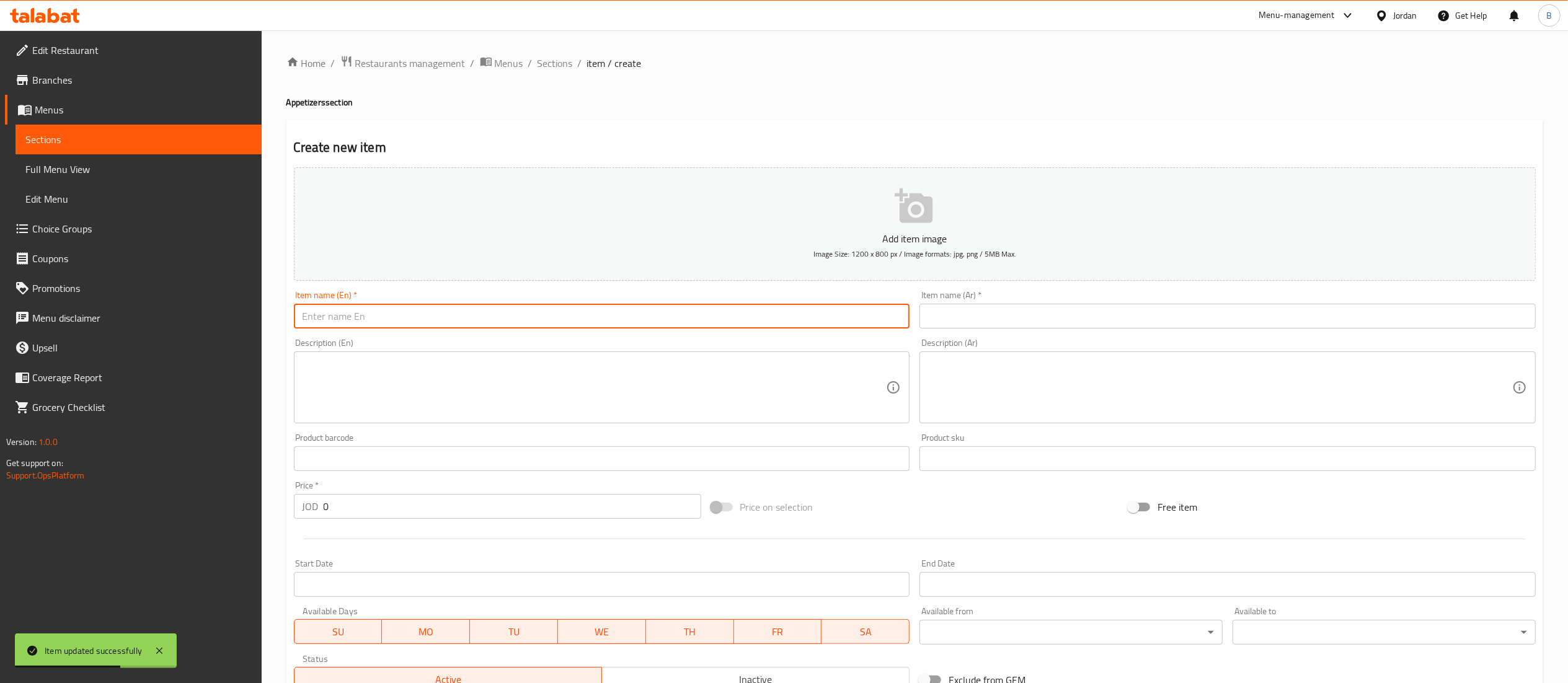
click at [577, 309] on input "text" at bounding box center [602, 316] width 616 height 25
type input "Buffalo sauce"
click at [970, 307] on input "text" at bounding box center [1227, 316] width 616 height 25
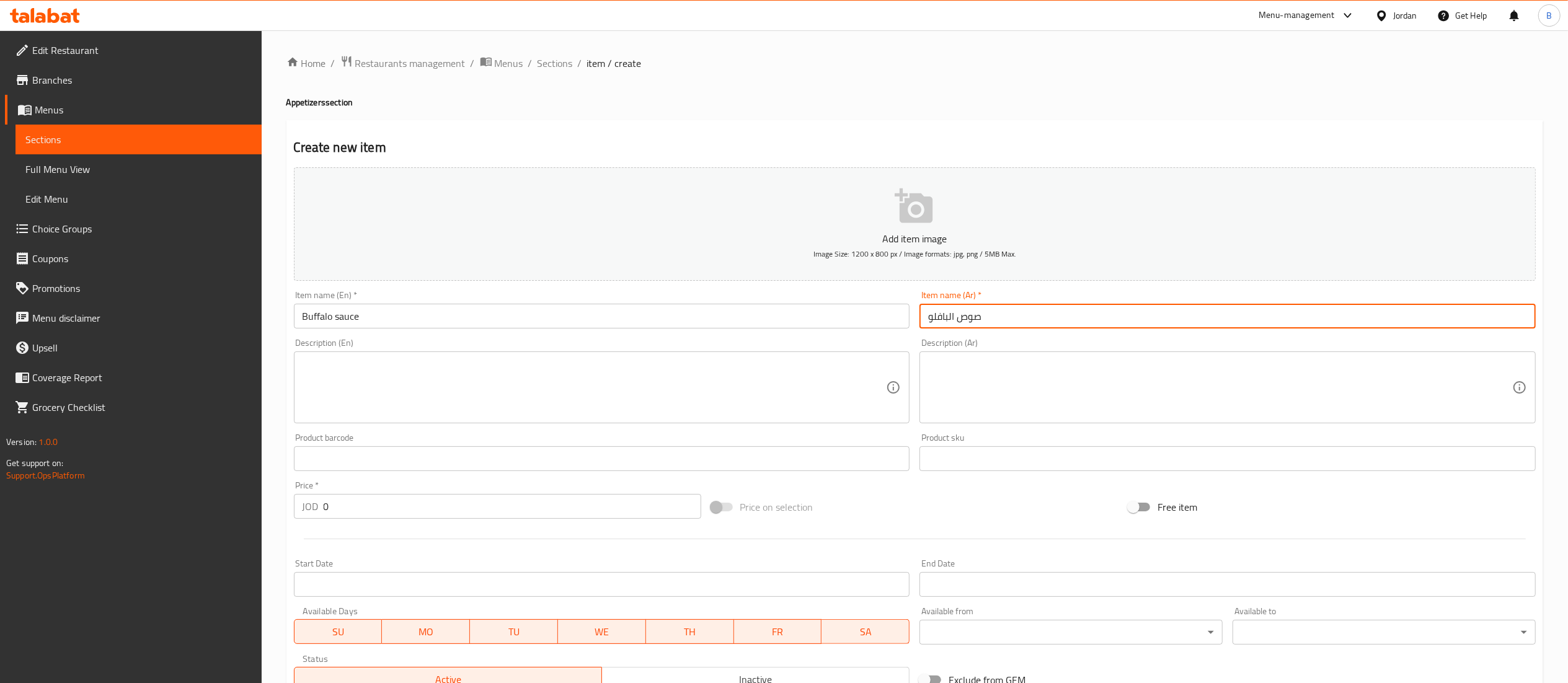
type input "صوص البافلو"
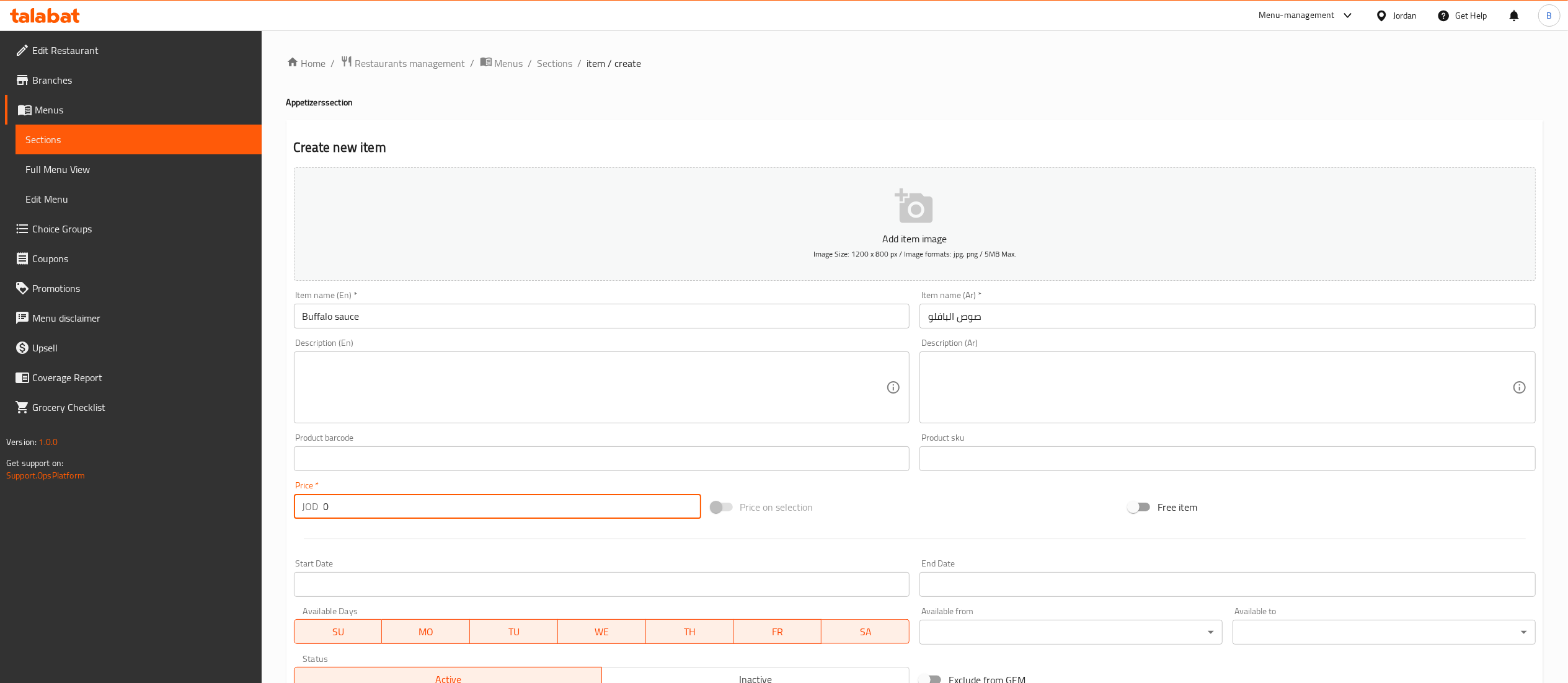
click at [423, 498] on input "0" at bounding box center [512, 506] width 378 height 25
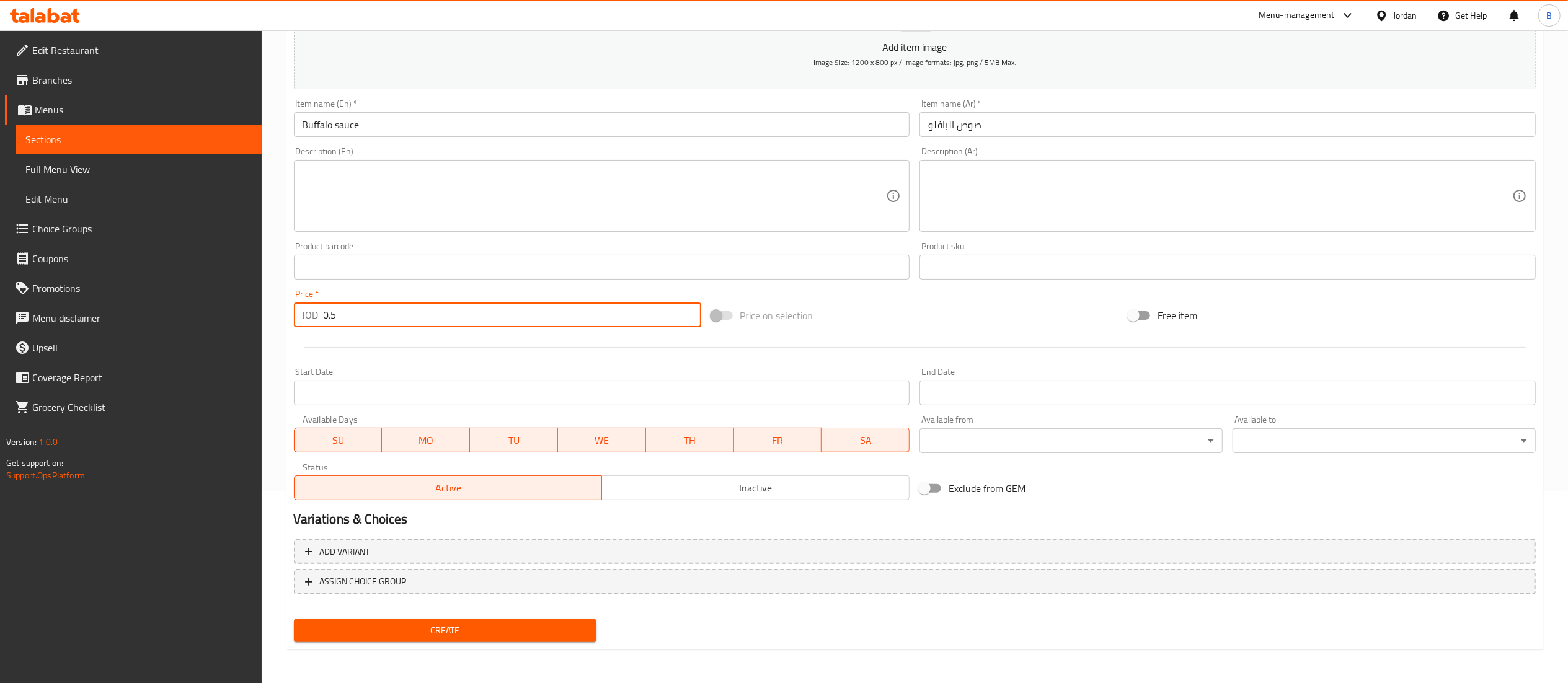
type input "0.5"
click at [466, 631] on span "Create" at bounding box center [445, 630] width 283 height 15
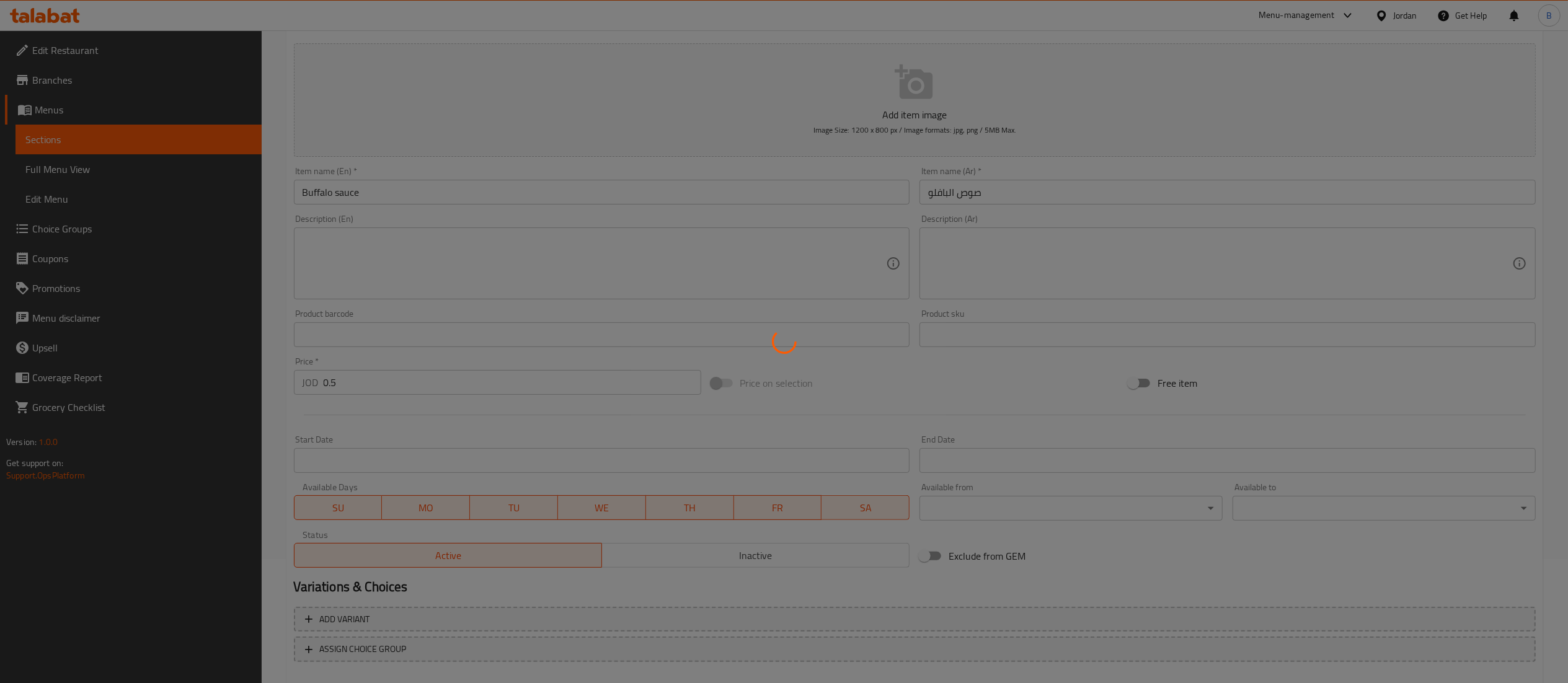
type input "0"
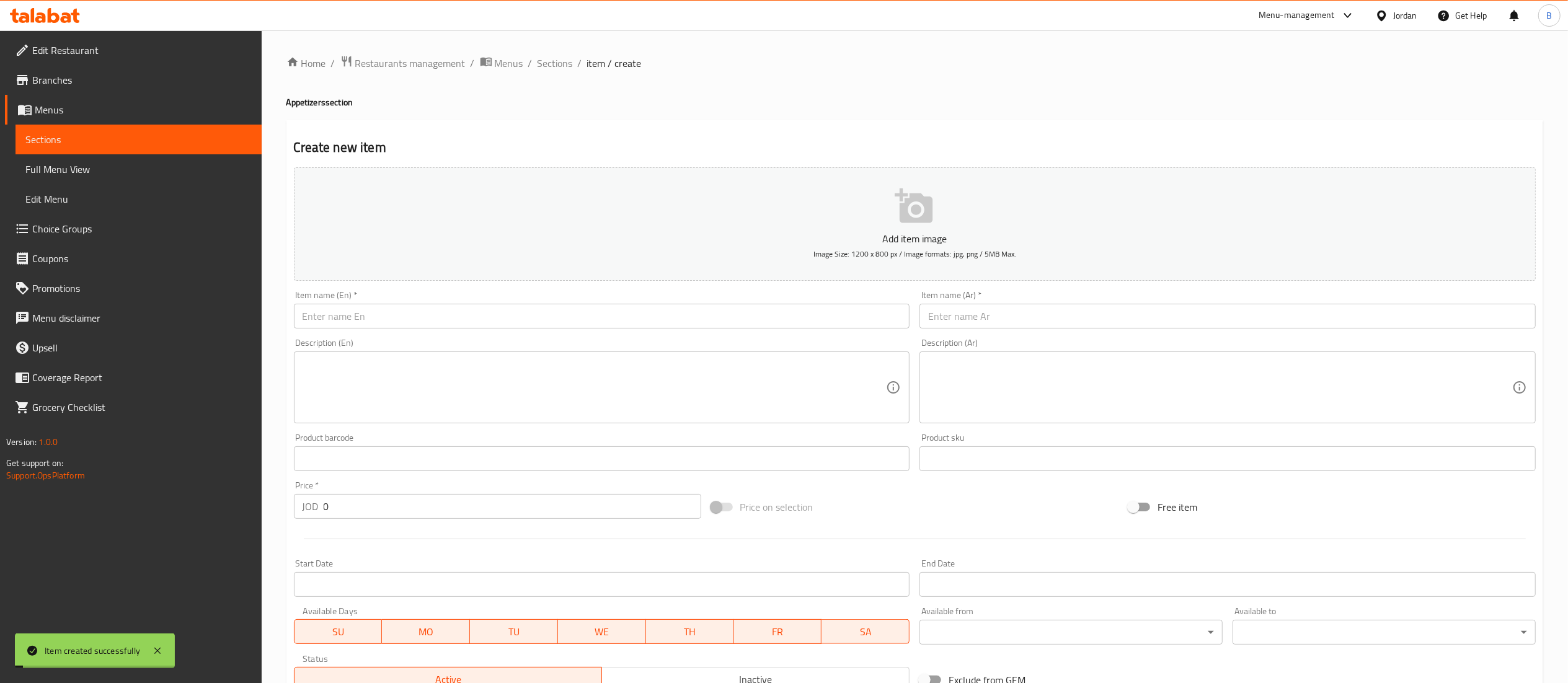
drag, startPoint x: 557, startPoint y: 62, endPoint x: 603, endPoint y: 76, distance: 48.1
click at [557, 62] on span "Sections" at bounding box center [555, 63] width 36 height 15
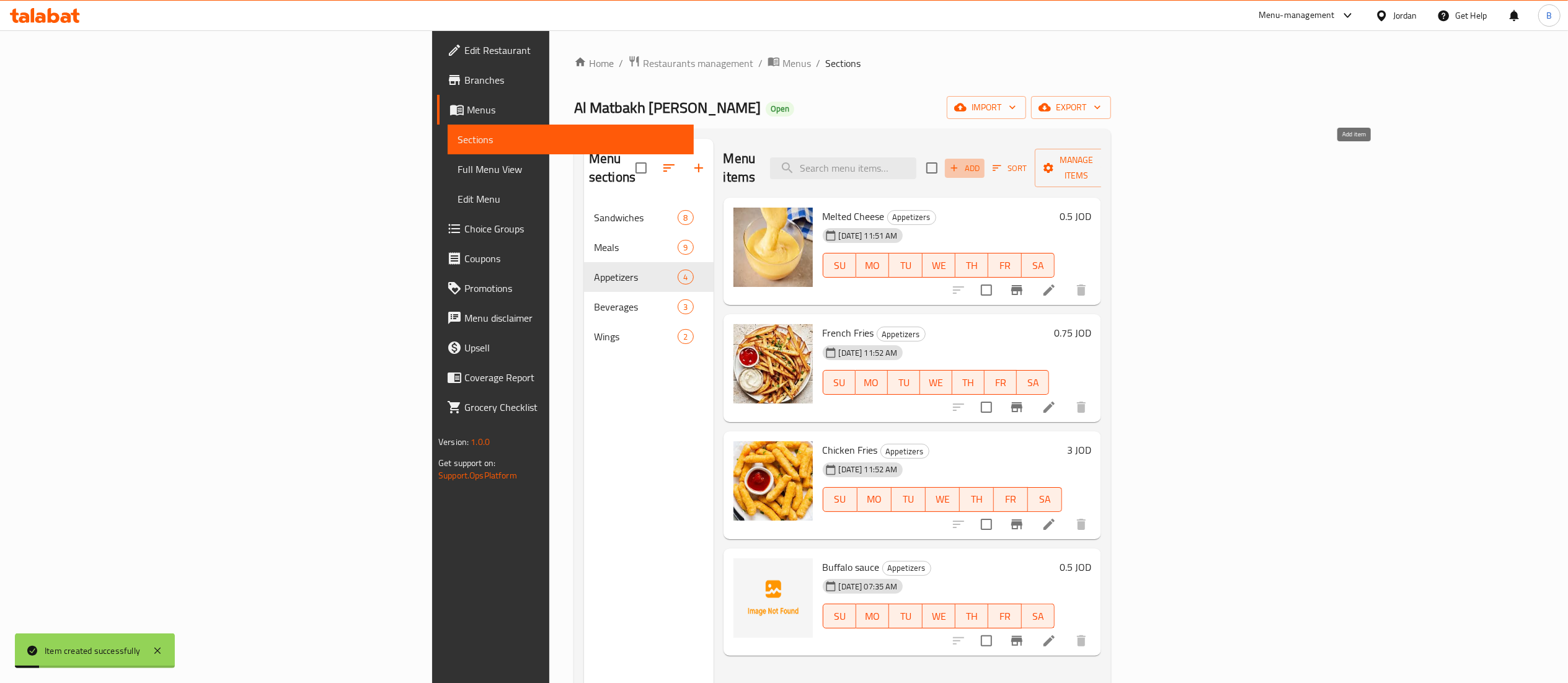
click at [981, 161] on span "Add" at bounding box center [964, 168] width 33 height 15
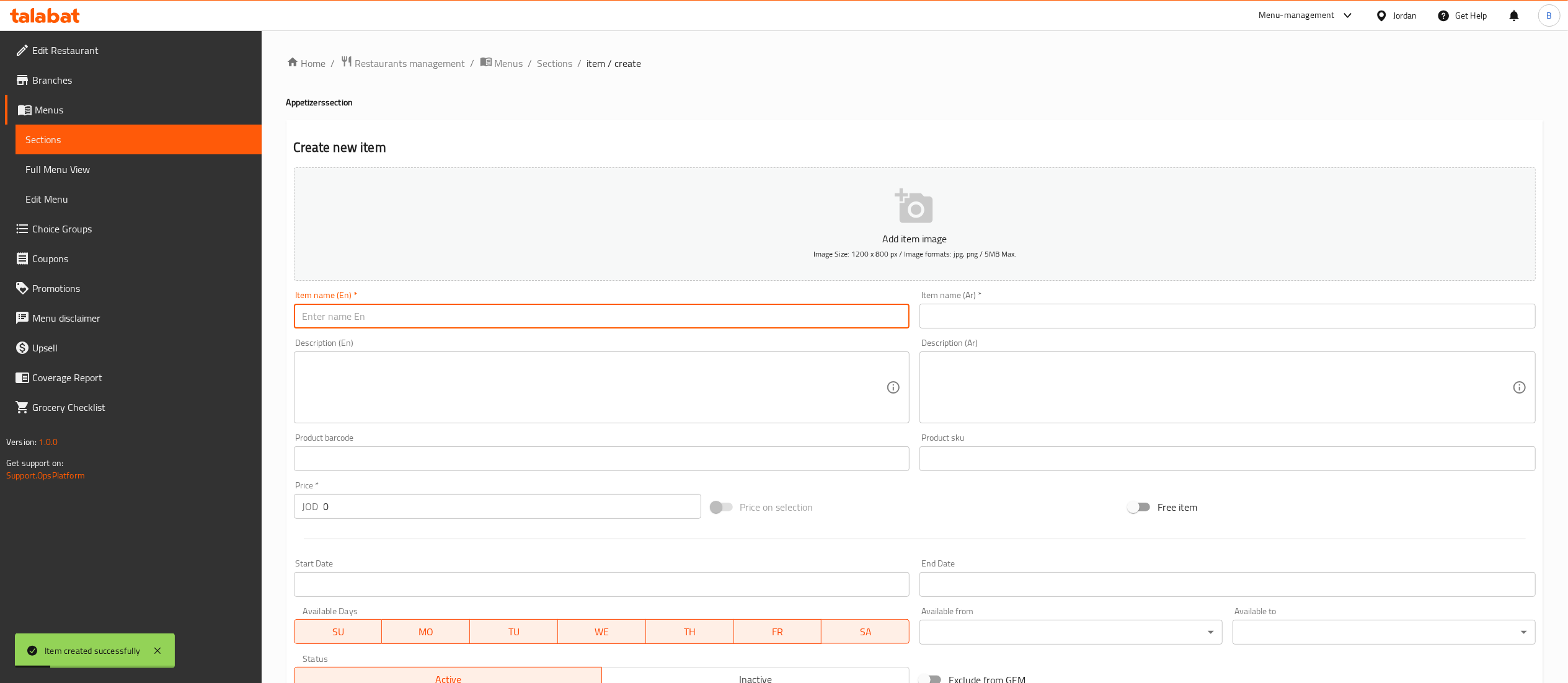
click at [660, 318] on input "text" at bounding box center [602, 316] width 616 height 25
type input "Honey mustard sauce"
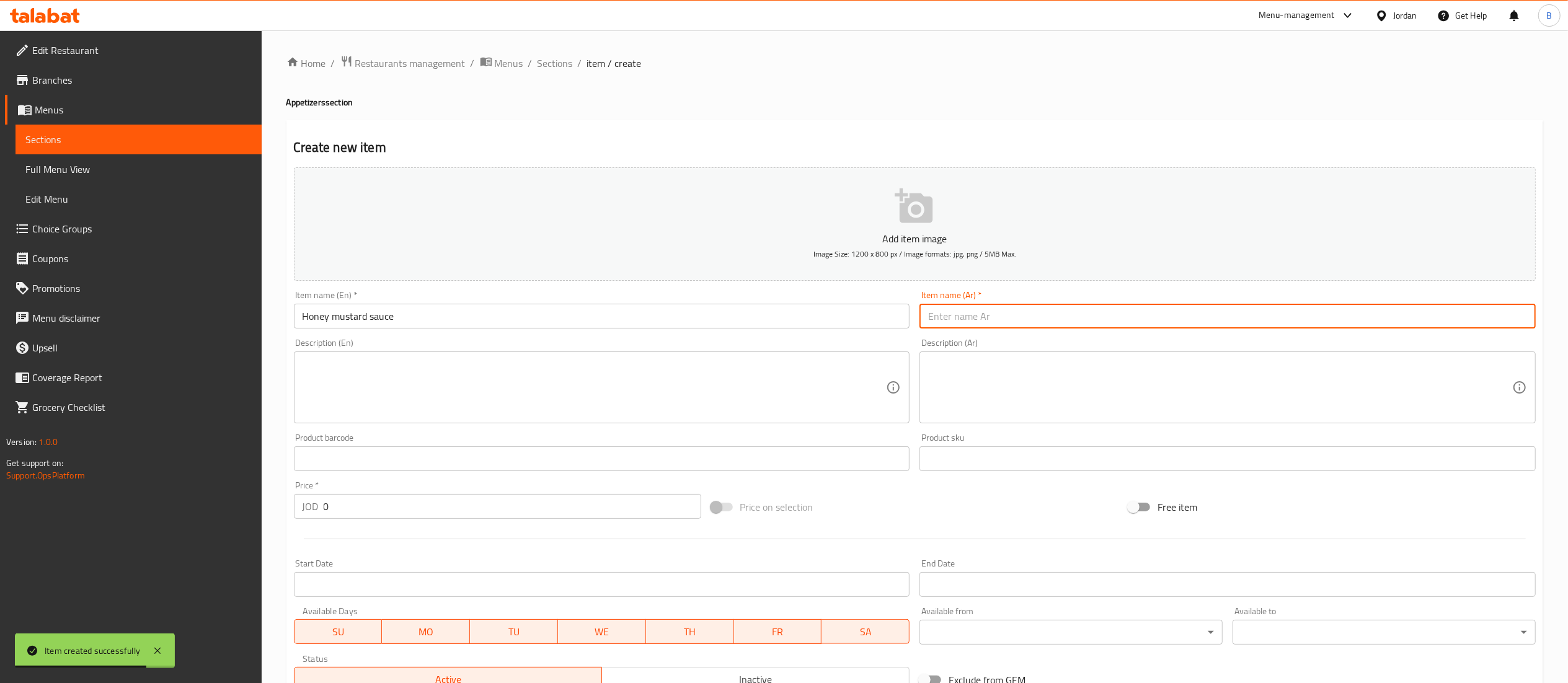
click at [965, 321] on input "text" at bounding box center [1227, 316] width 616 height 25
type input "صوص هني ماسترد"
click at [442, 518] on input "0" at bounding box center [512, 506] width 378 height 25
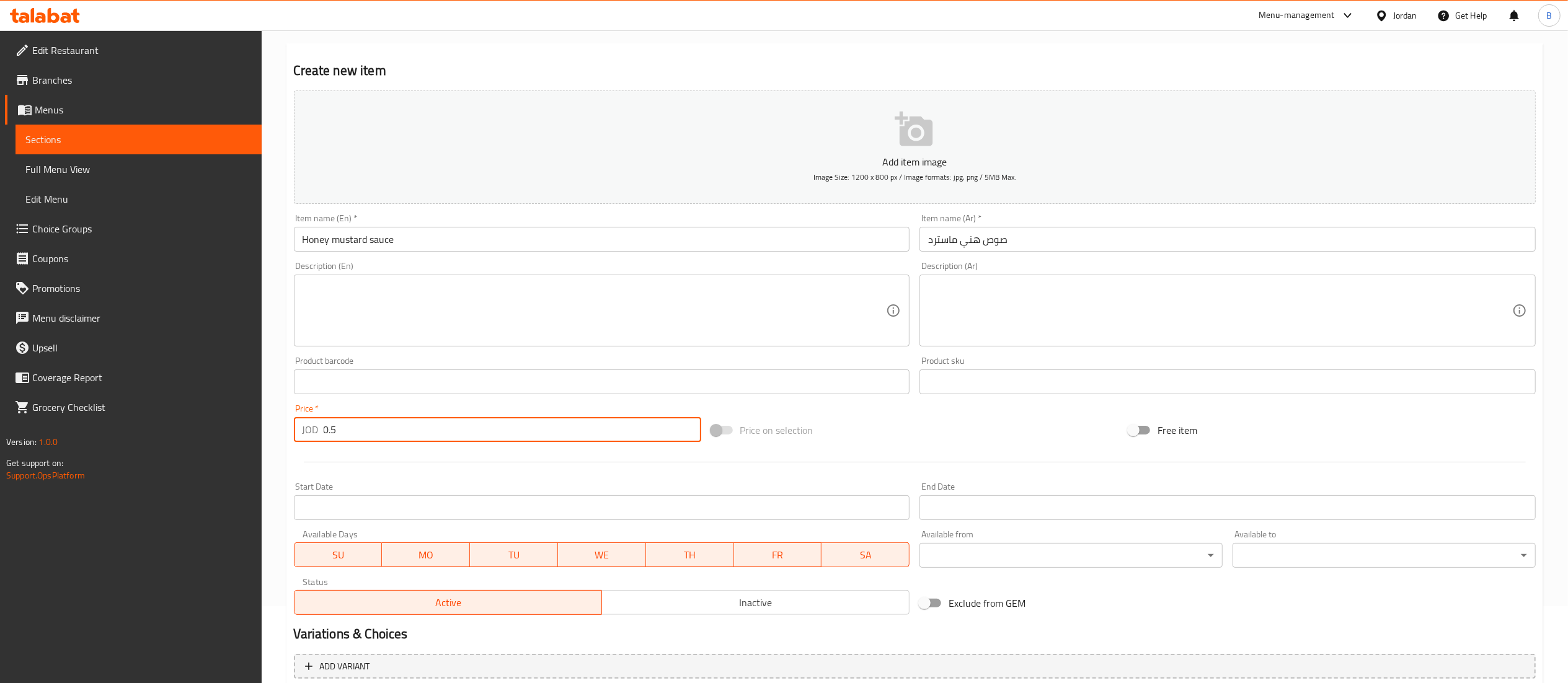
scroll to position [192, 0]
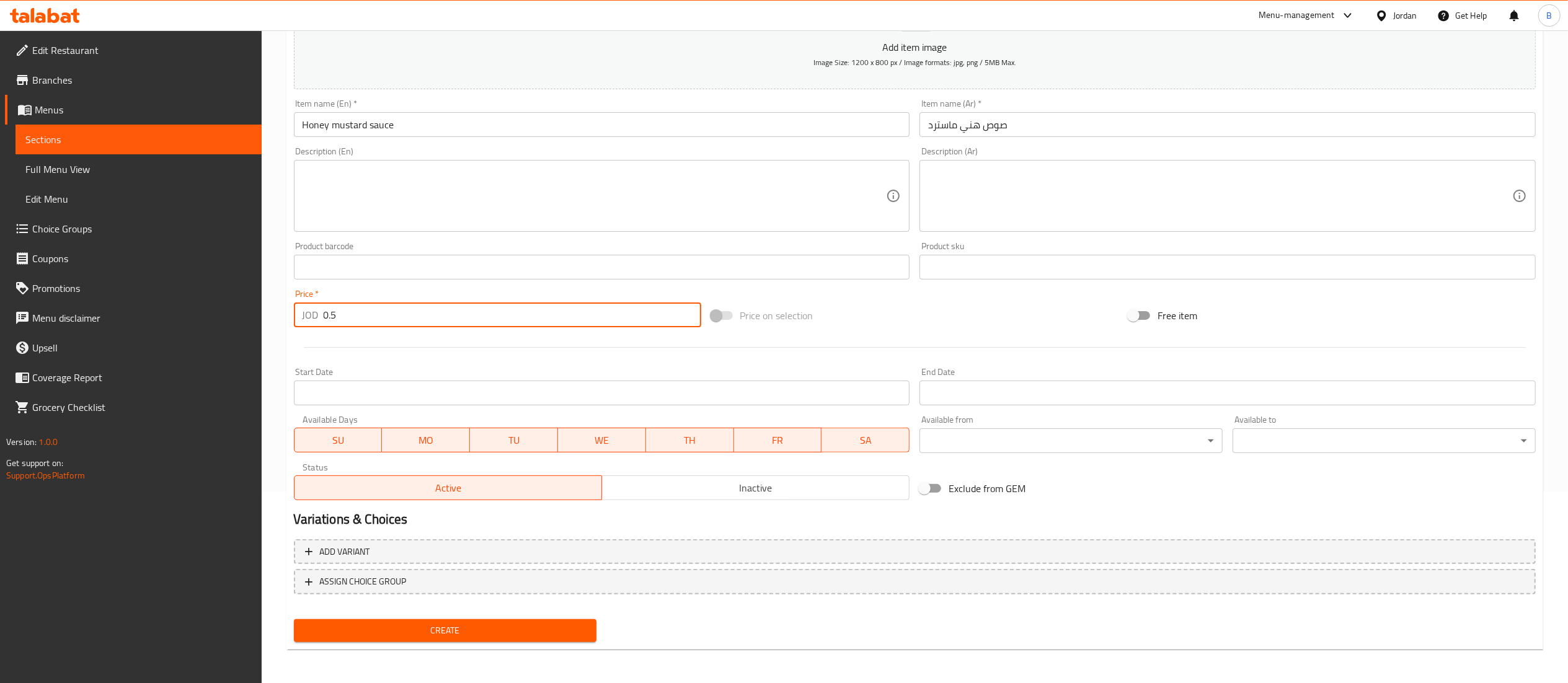
type input "0.5"
click at [436, 620] on button "Create" at bounding box center [445, 631] width 303 height 23
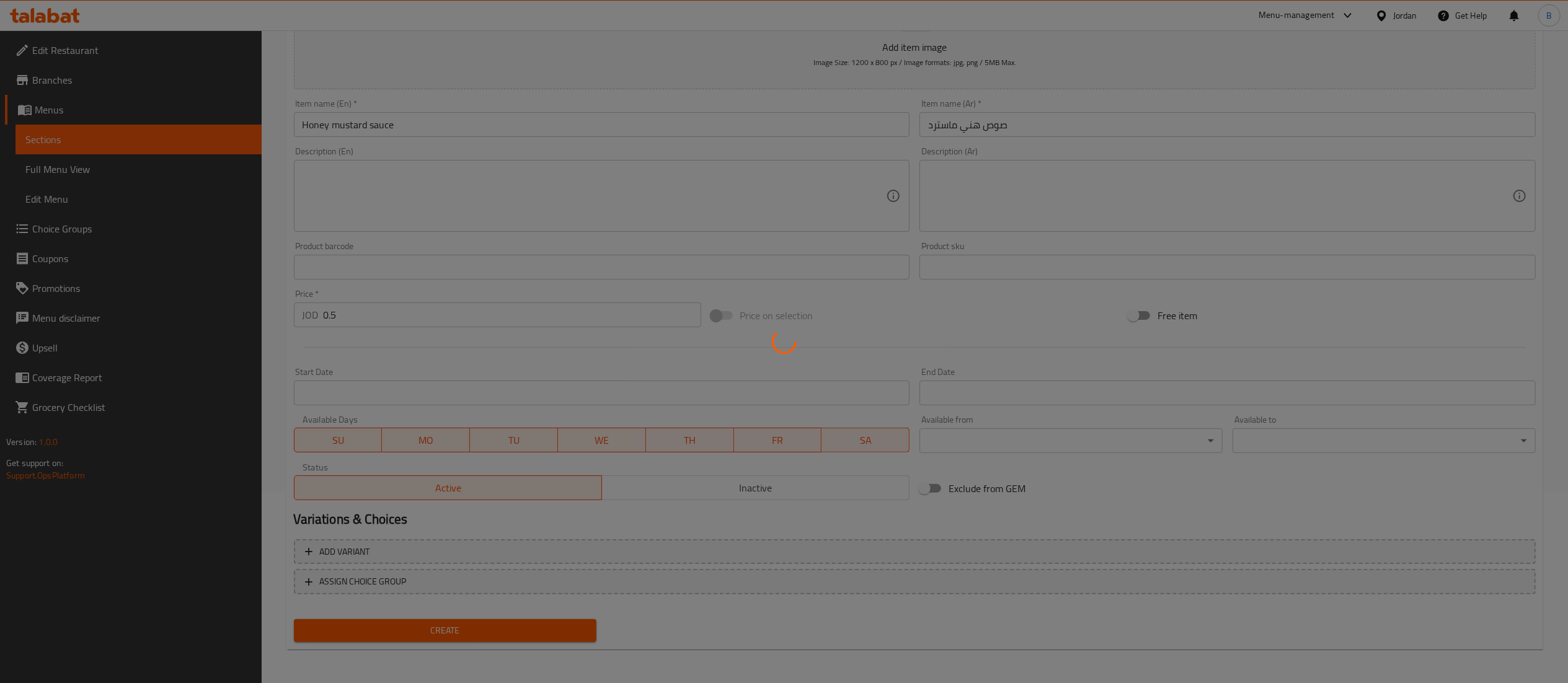
type input "0"
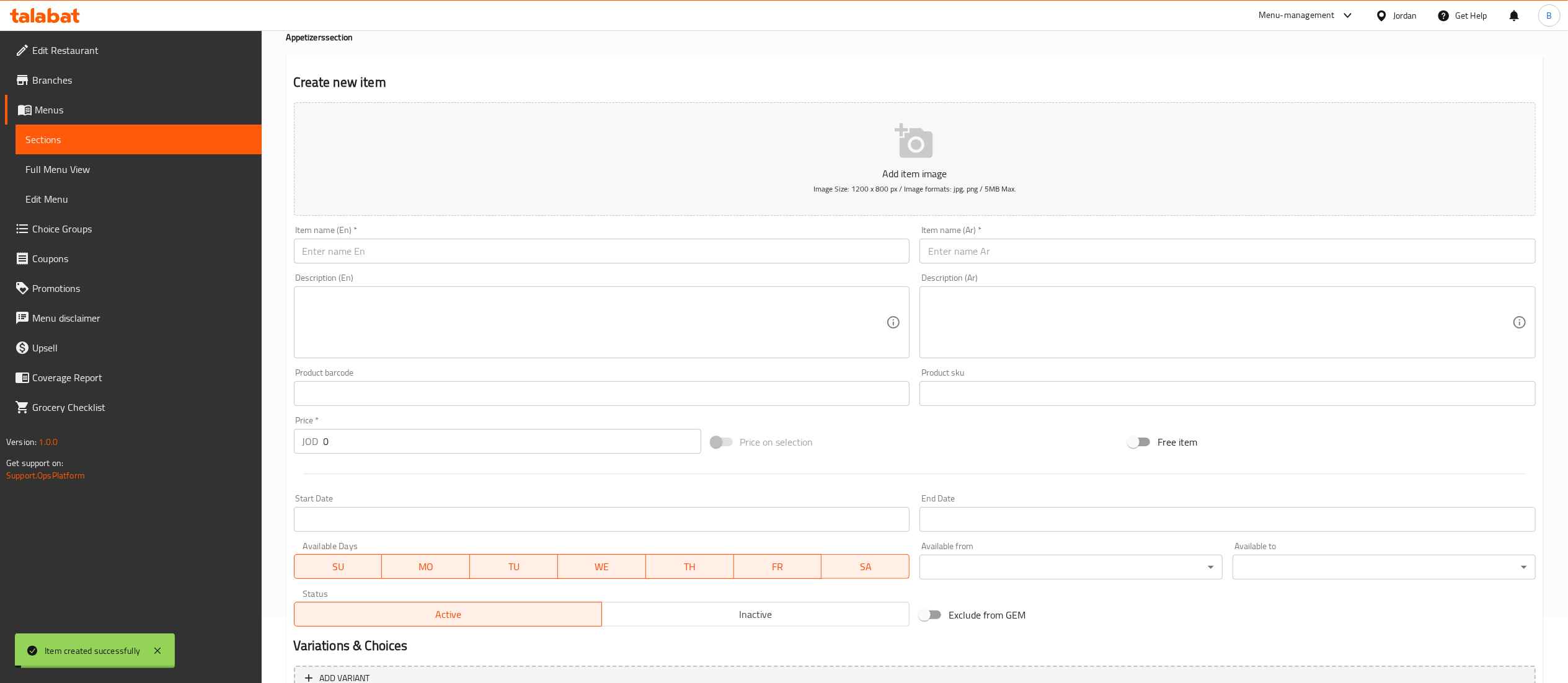
scroll to position [0, 0]
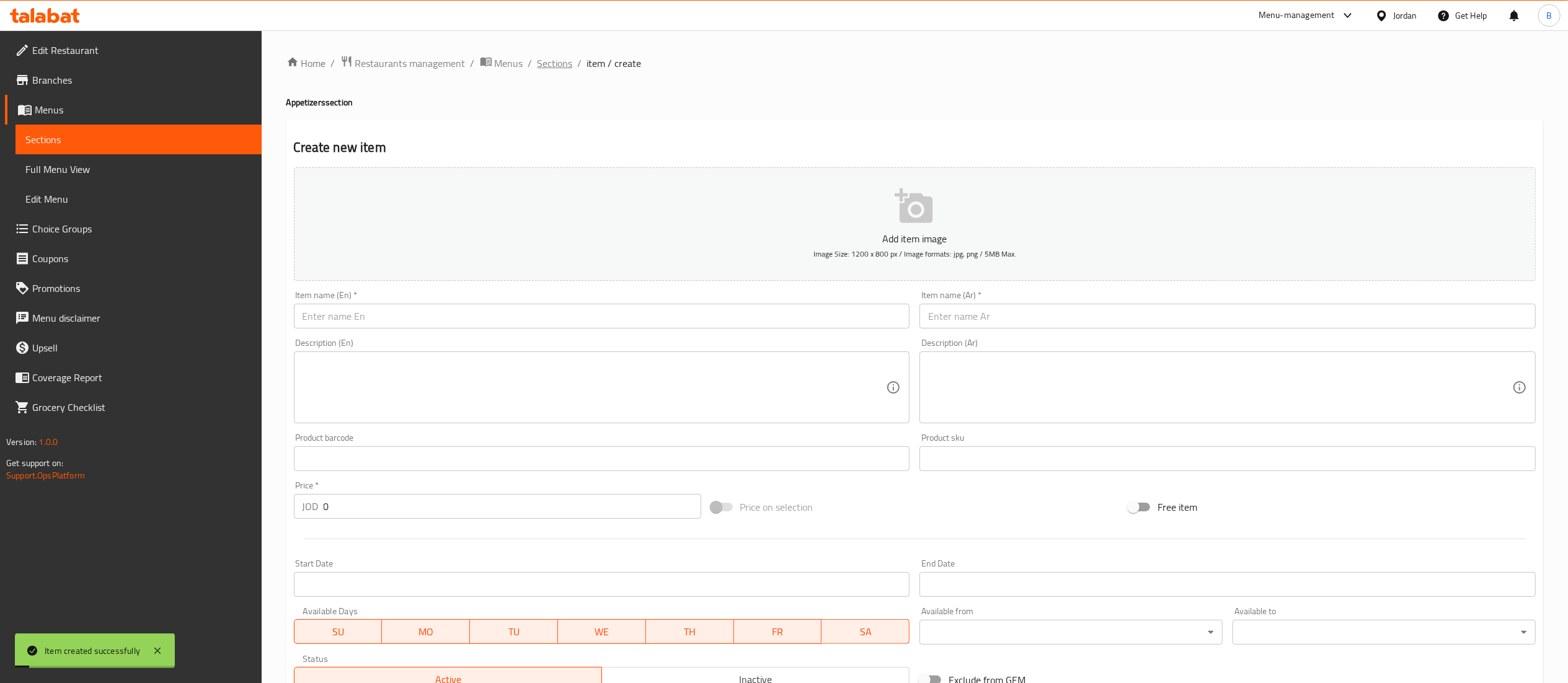
click at [551, 68] on span "Sections" at bounding box center [555, 63] width 36 height 15
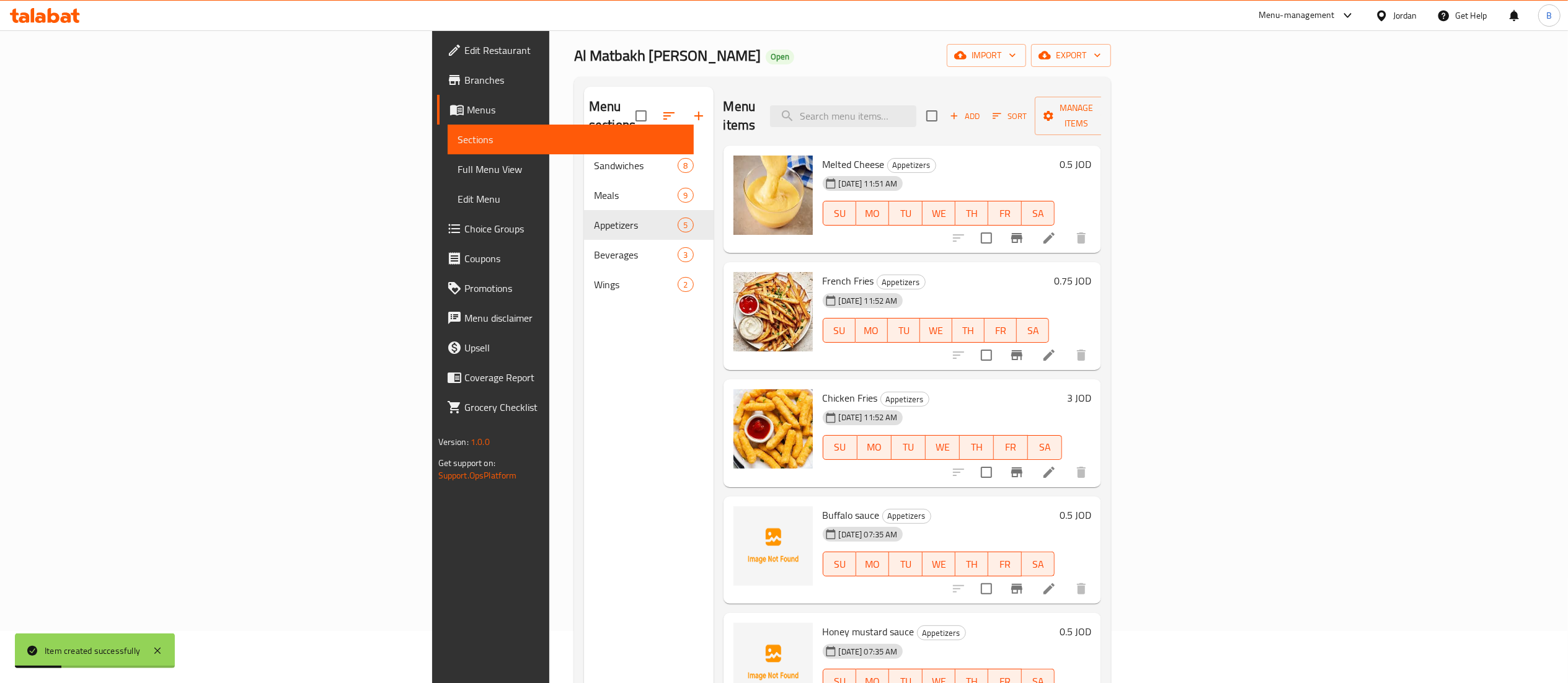
scroll to position [50, 0]
click at [981, 111] on span "Add" at bounding box center [964, 119] width 33 height 15
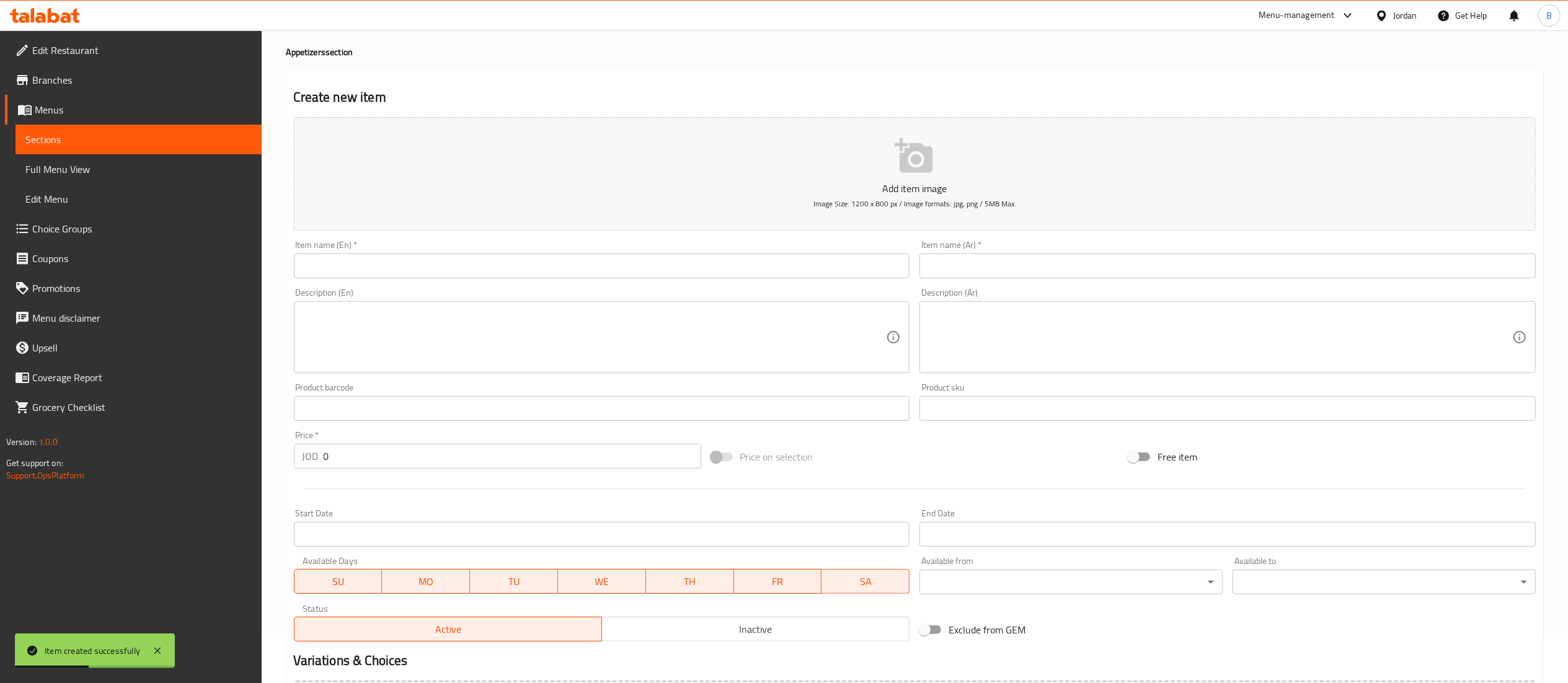
click at [484, 269] on input "text" at bounding box center [602, 266] width 616 height 25
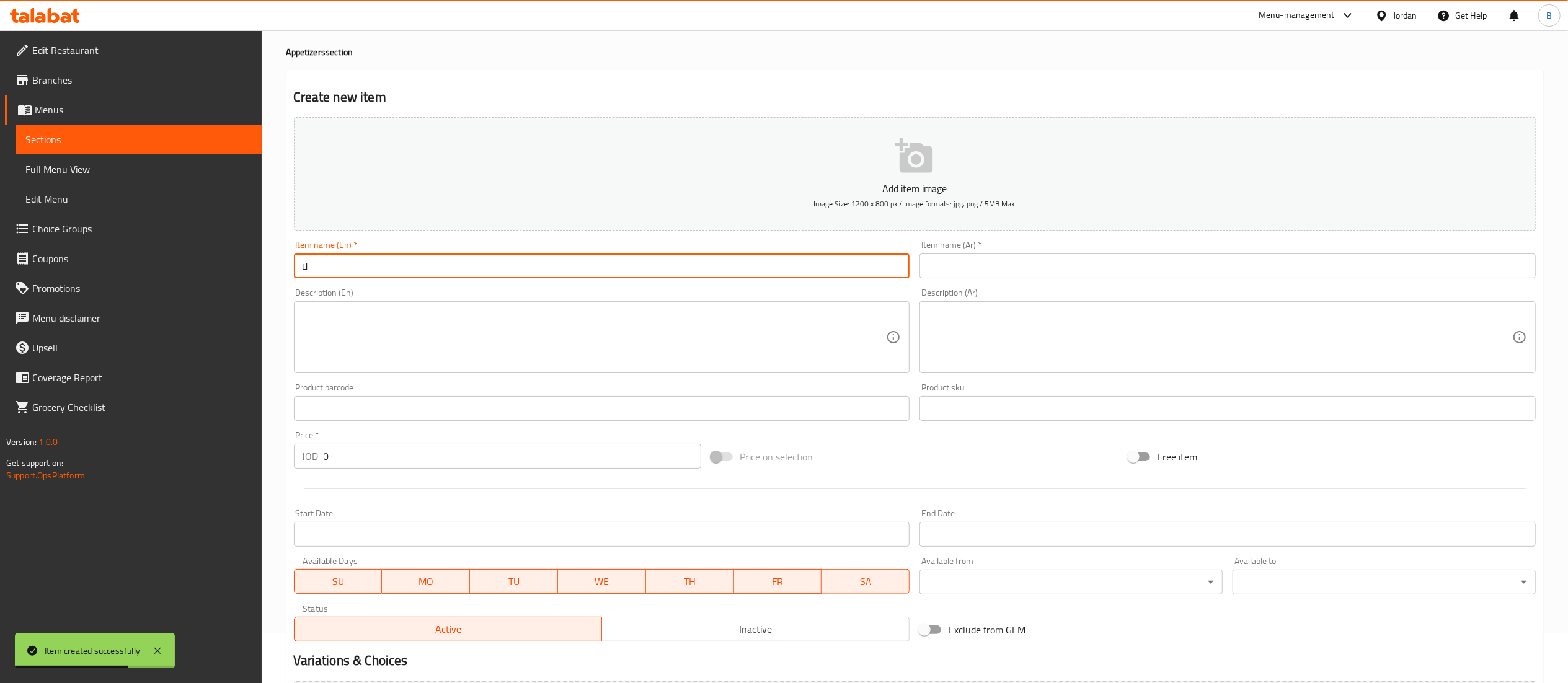
type input "ل"
type input "Bbq sauce"
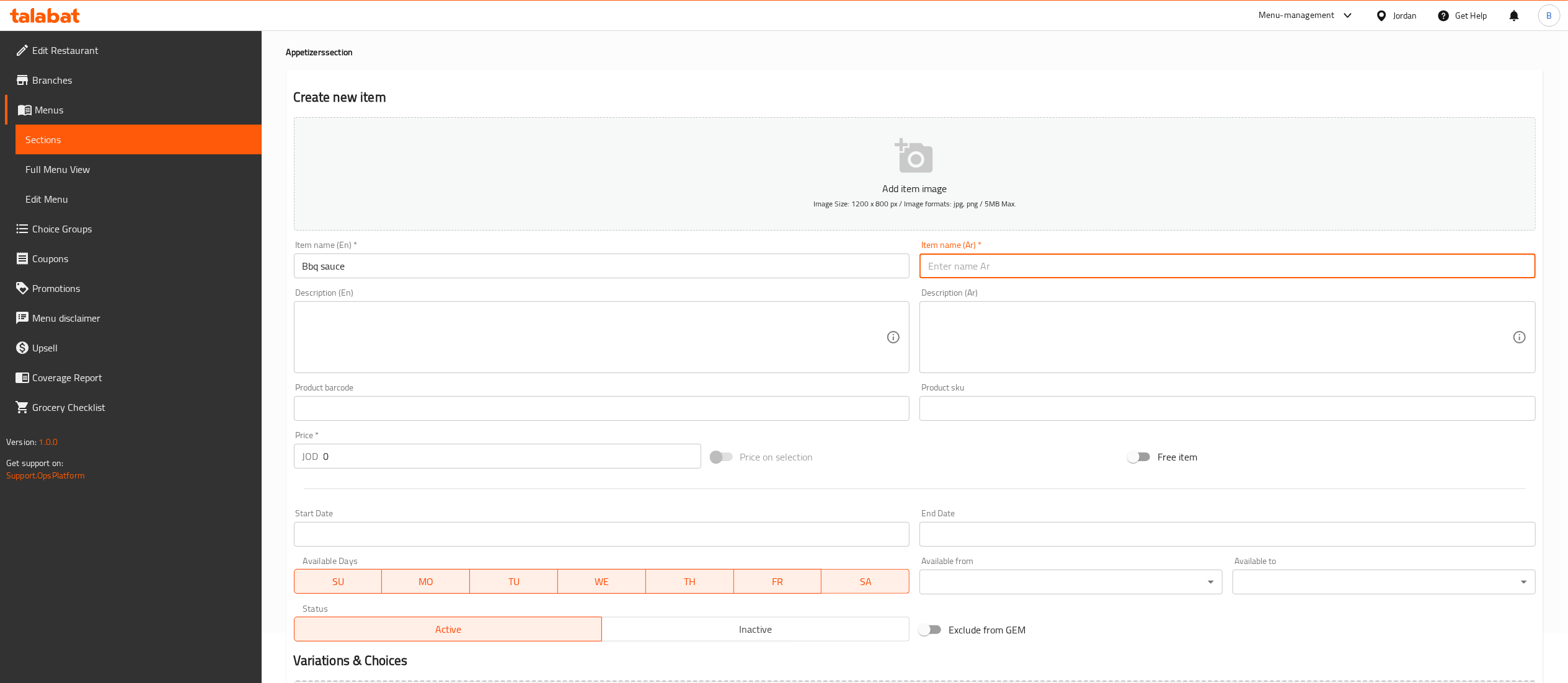
click at [980, 266] on input "text" at bounding box center [1227, 266] width 616 height 25
type input "صوص الباربيكيو"
click at [360, 468] on input "0" at bounding box center [512, 456] width 378 height 25
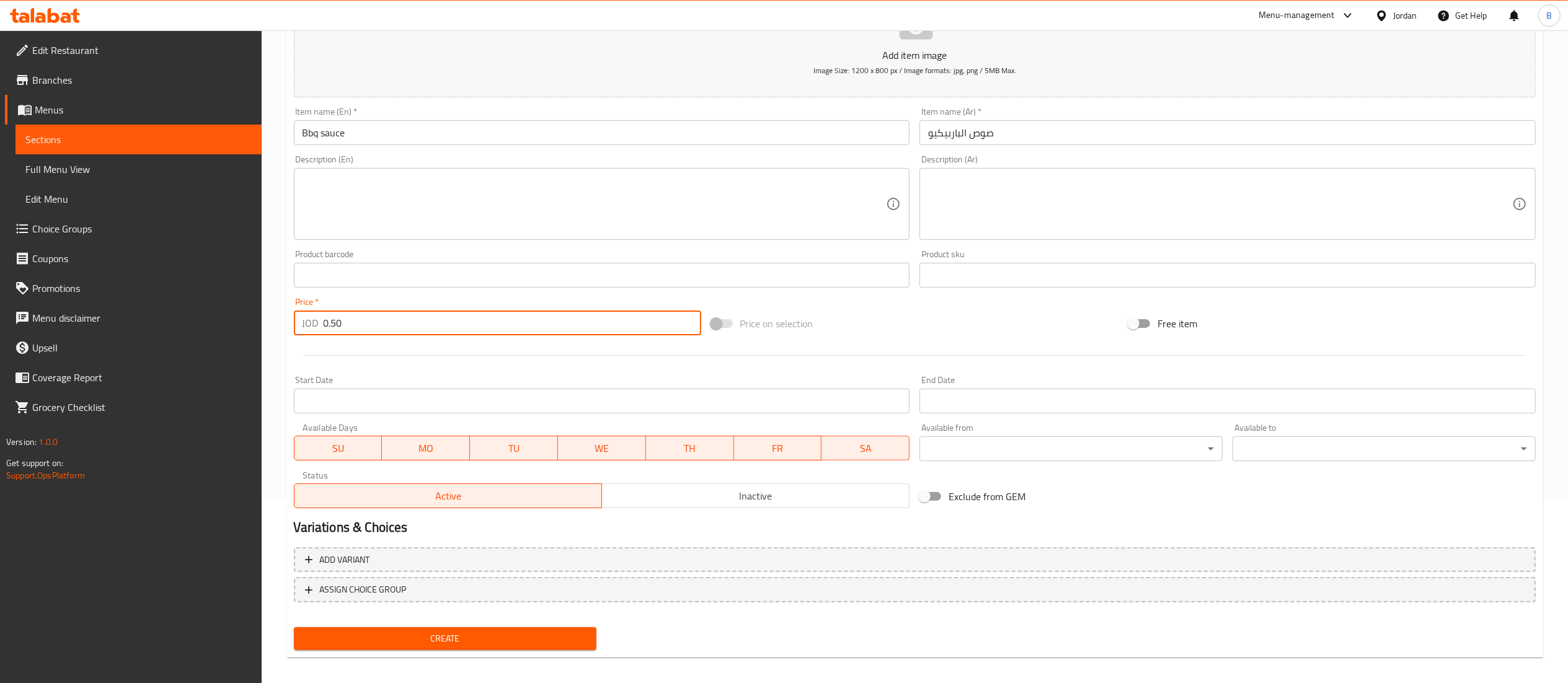
scroll to position [192, 0]
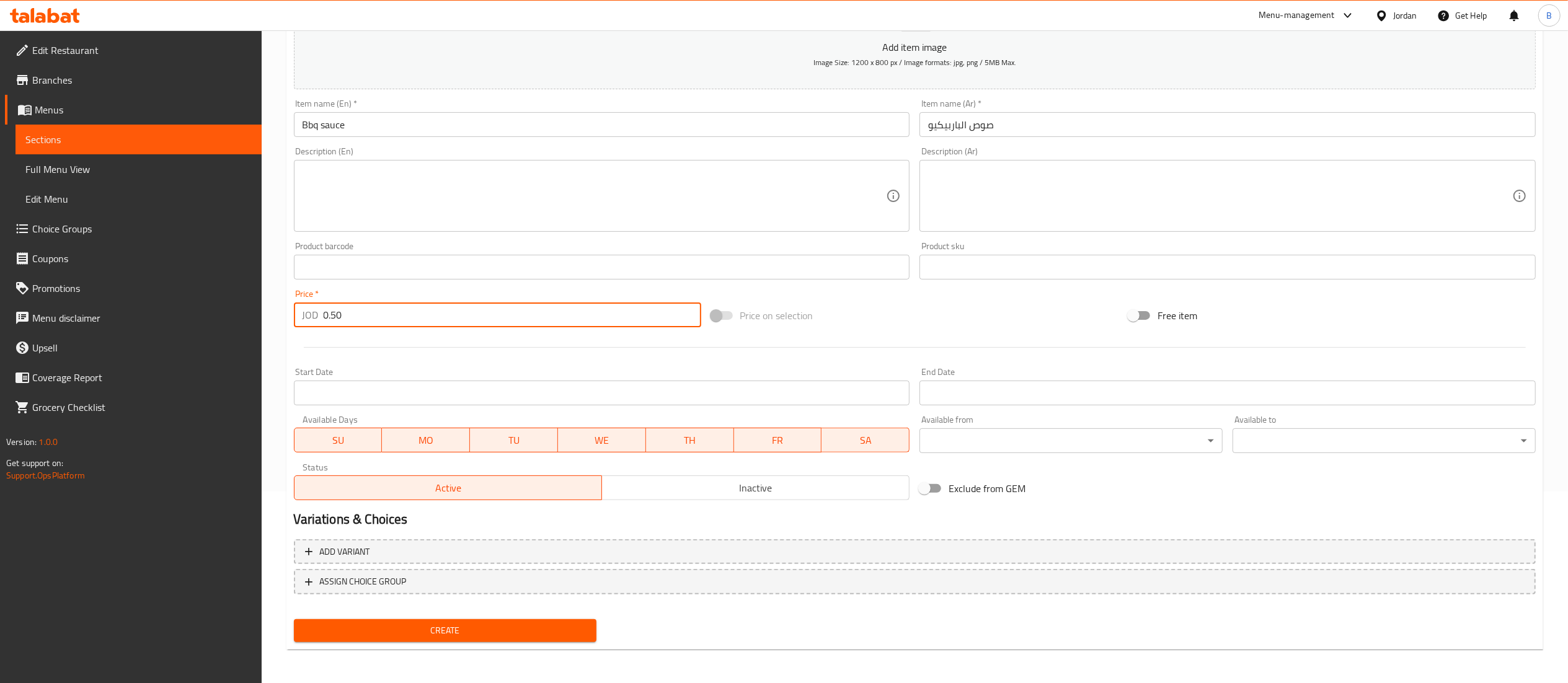
type input "0.50"
click at [533, 633] on span "Create" at bounding box center [445, 630] width 283 height 15
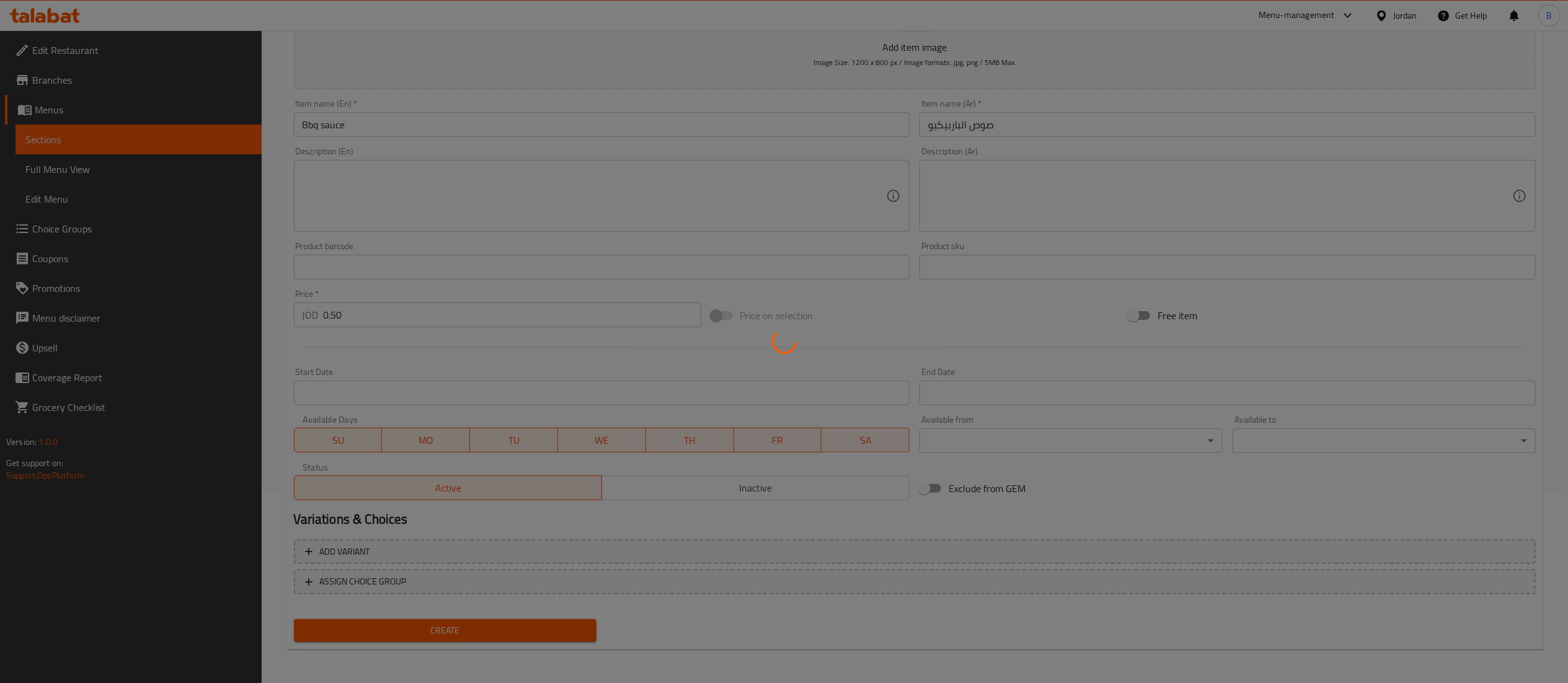
type input "0"
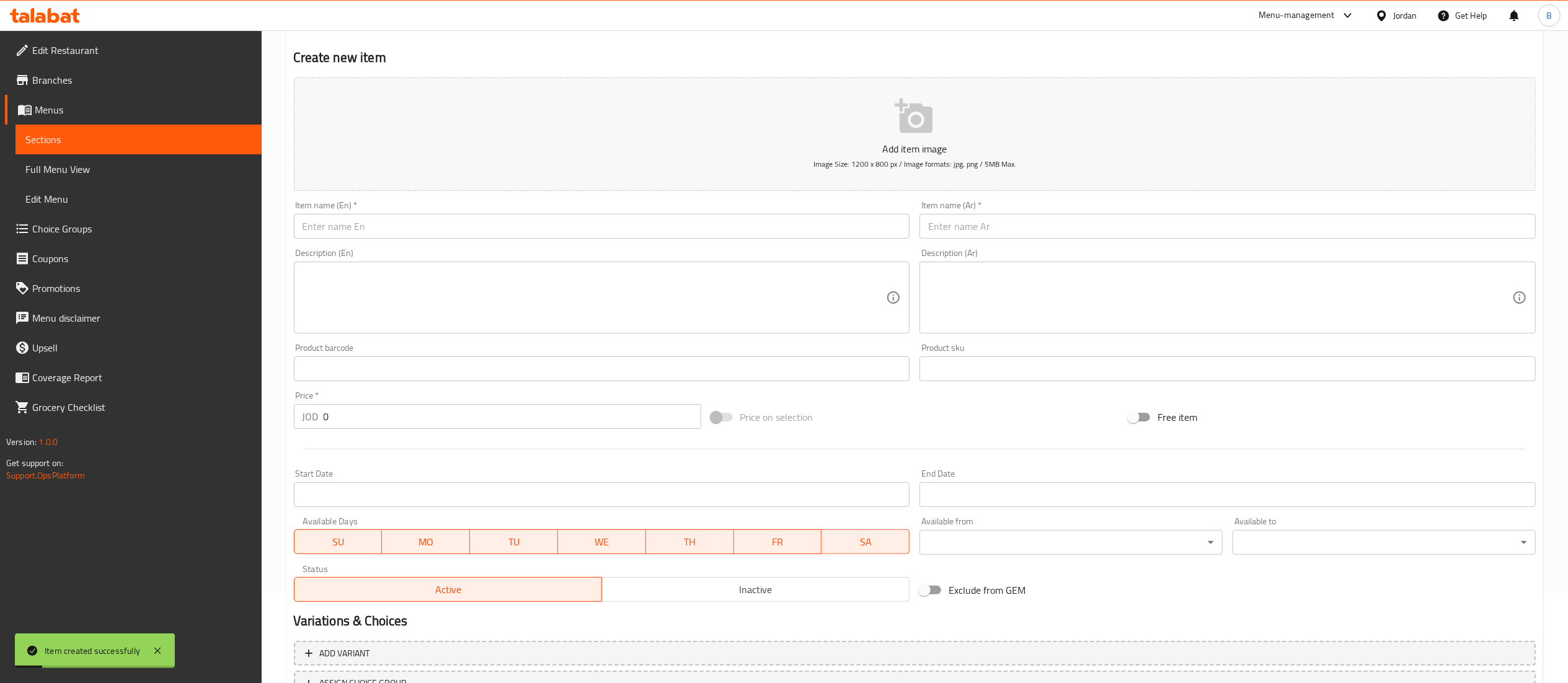
scroll to position [0, 0]
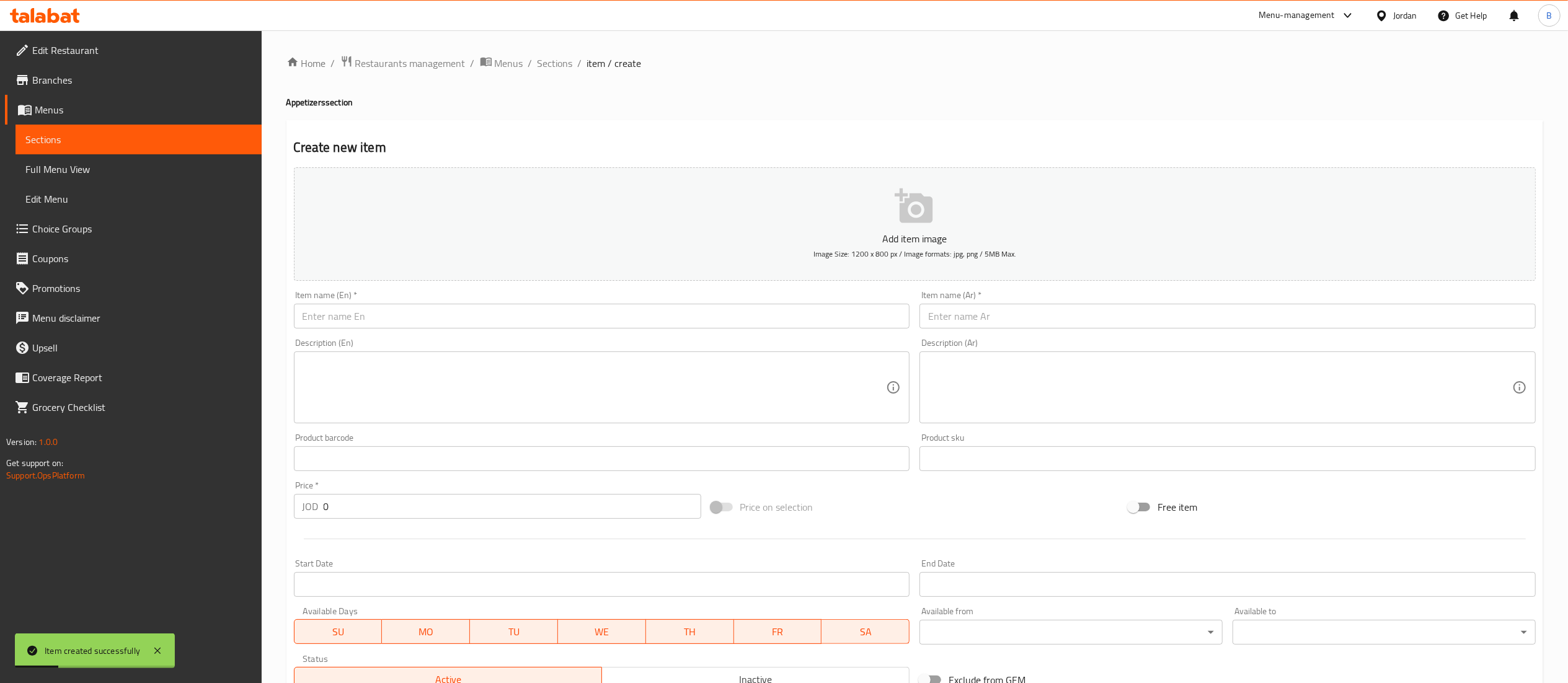
click at [573, 64] on ol "Home / Restaurants management / Menus / Sections / item / create" at bounding box center [914, 63] width 1256 height 16
click at [558, 64] on span "Sections" at bounding box center [555, 63] width 36 height 15
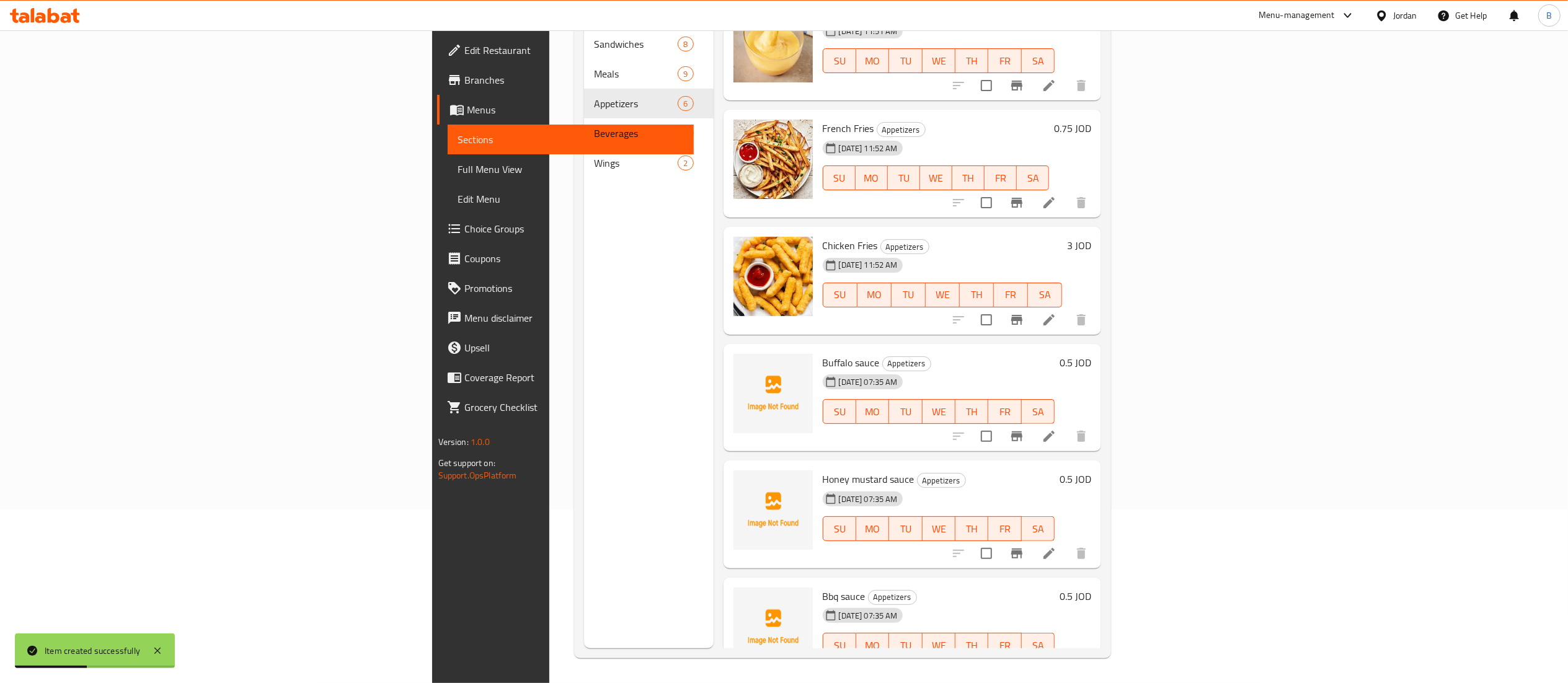
scroll to position [49, 0]
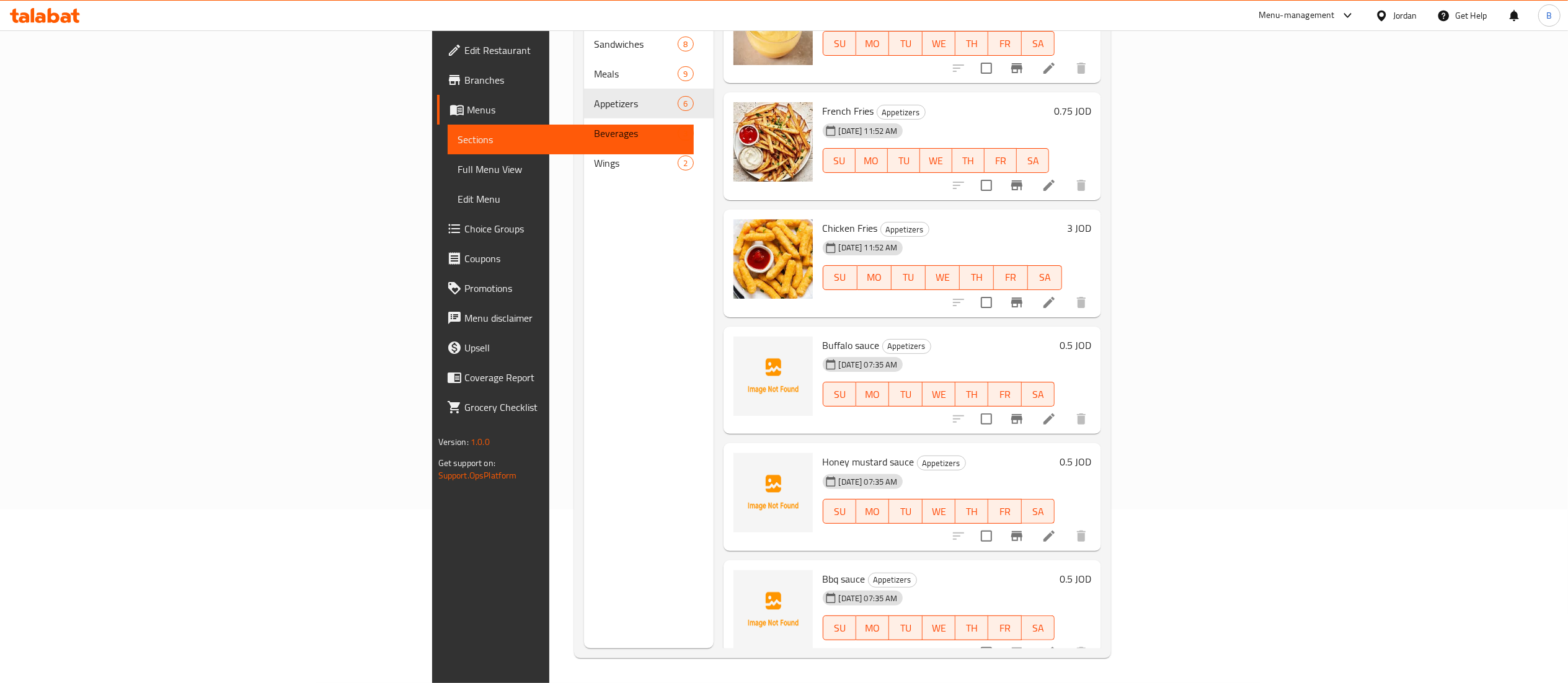
click at [38, 19] on icon at bounding box center [41, 17] width 11 height 11
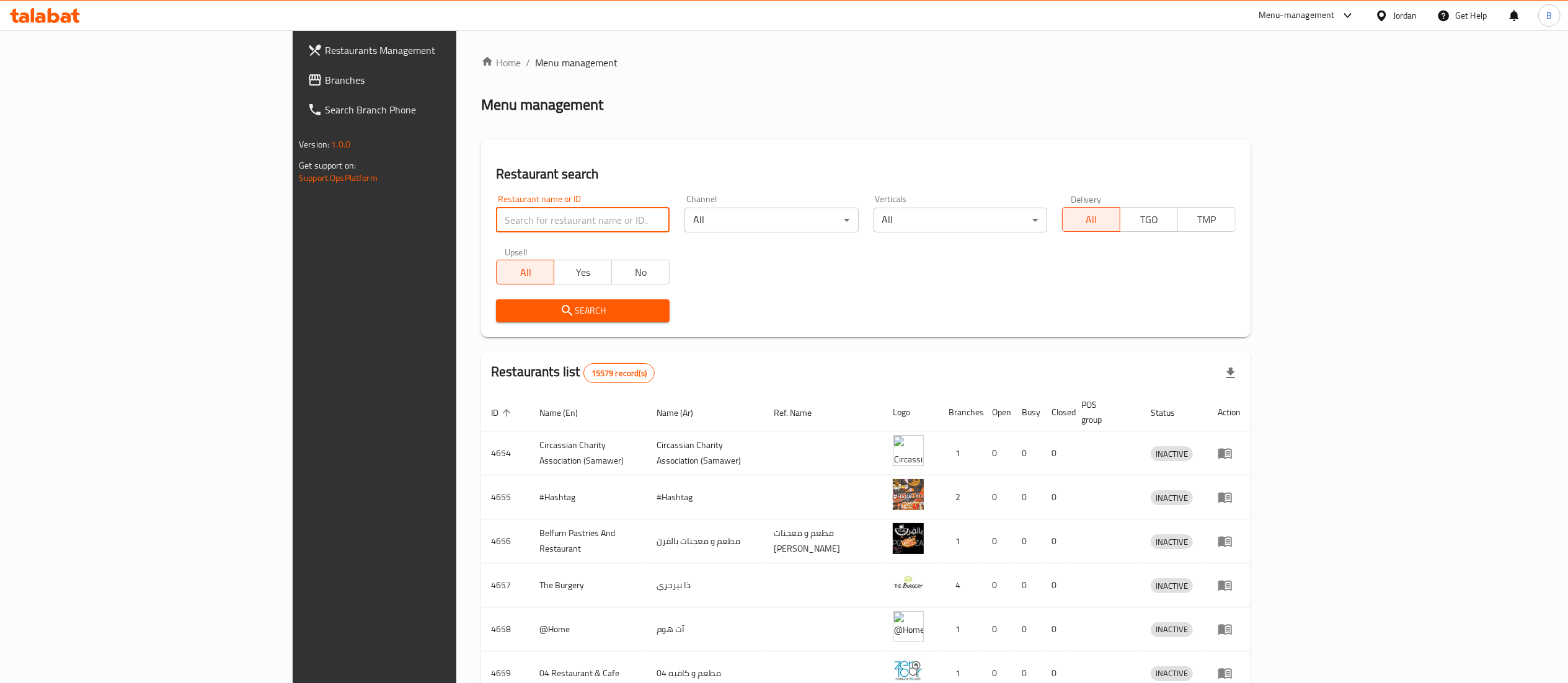
click at [496, 218] on input "search" at bounding box center [583, 220] width 174 height 25
paste input "7865"
type input "7865"
click button "Search" at bounding box center [583, 311] width 174 height 23
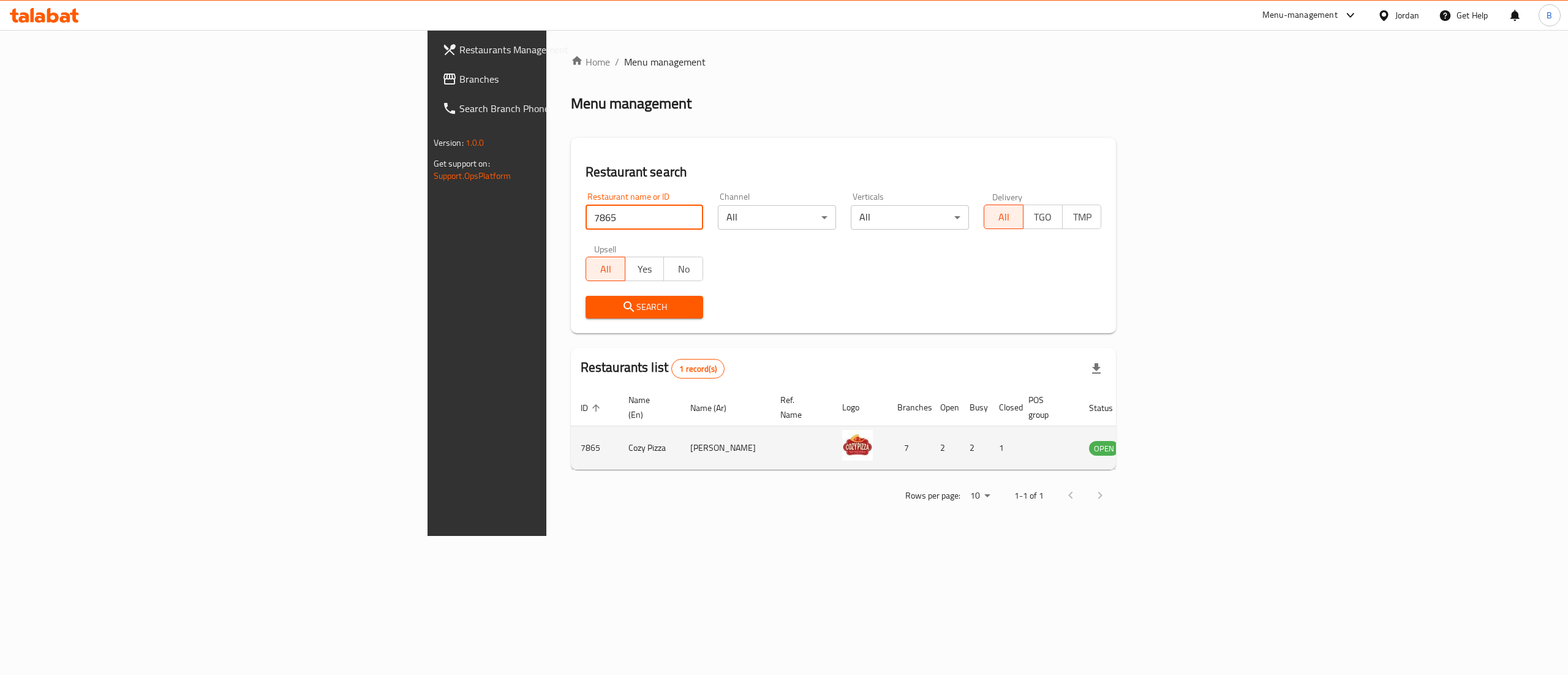
click at [1168, 441] on icon "enhanced table" at bounding box center [1160, 448] width 14 height 14
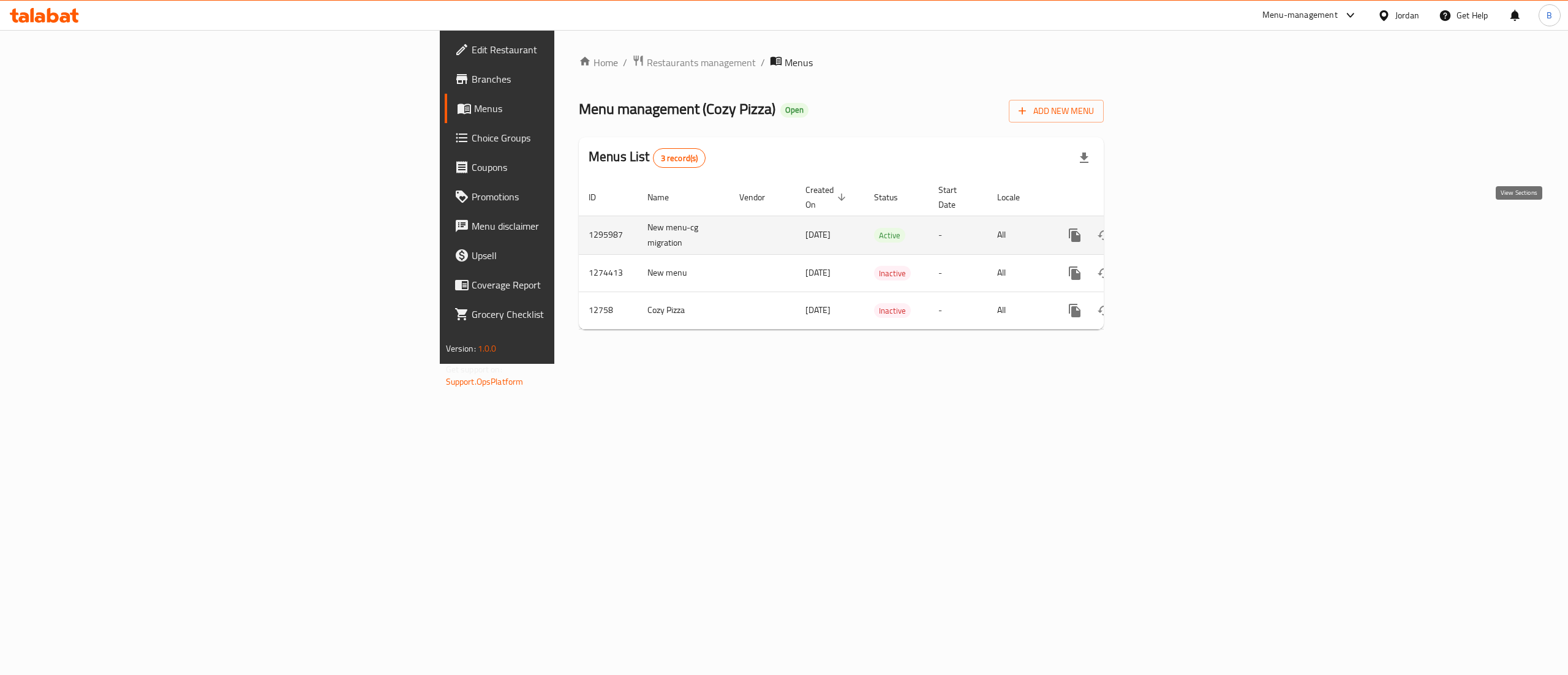
click at [1171, 228] on icon "enhanced table" at bounding box center [1164, 235] width 14 height 14
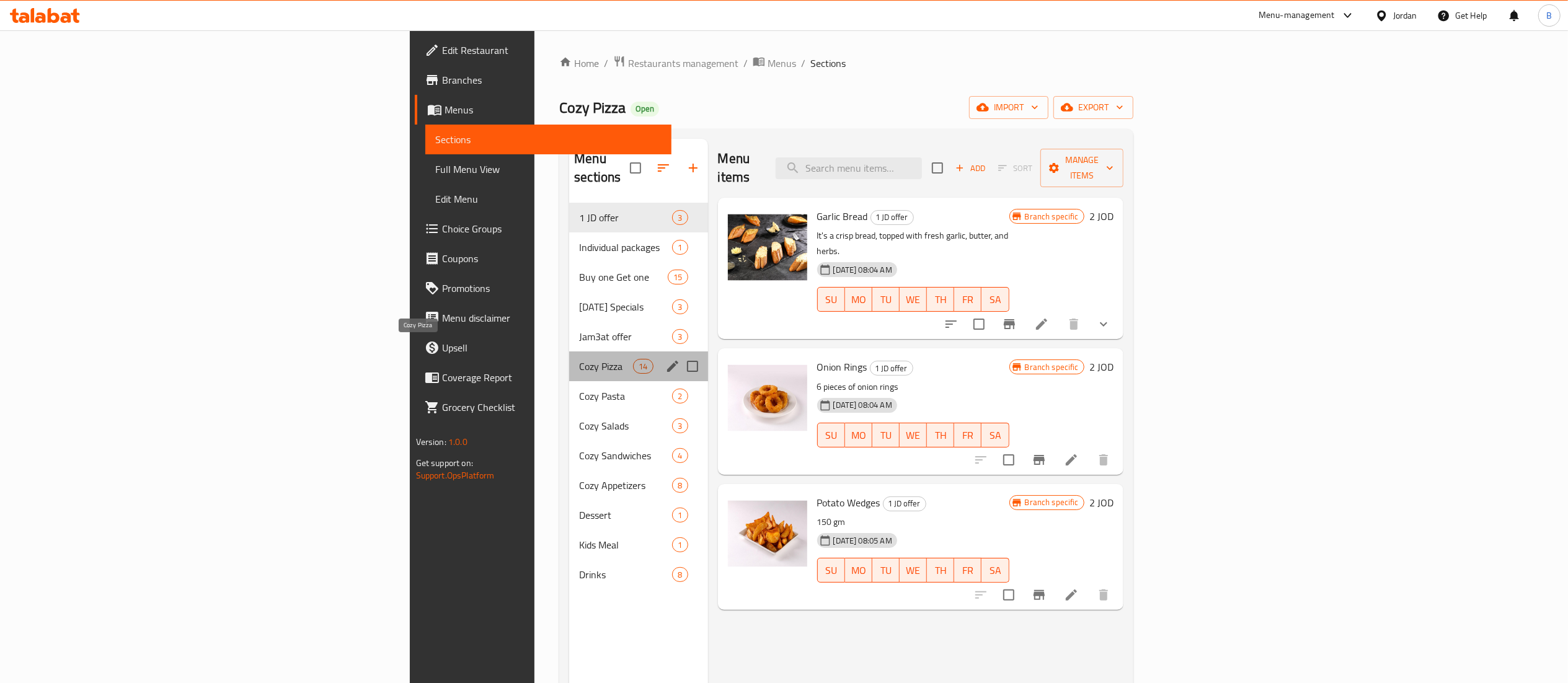
click at [579, 359] on span "Cozy Pizza" at bounding box center [606, 366] width 54 height 15
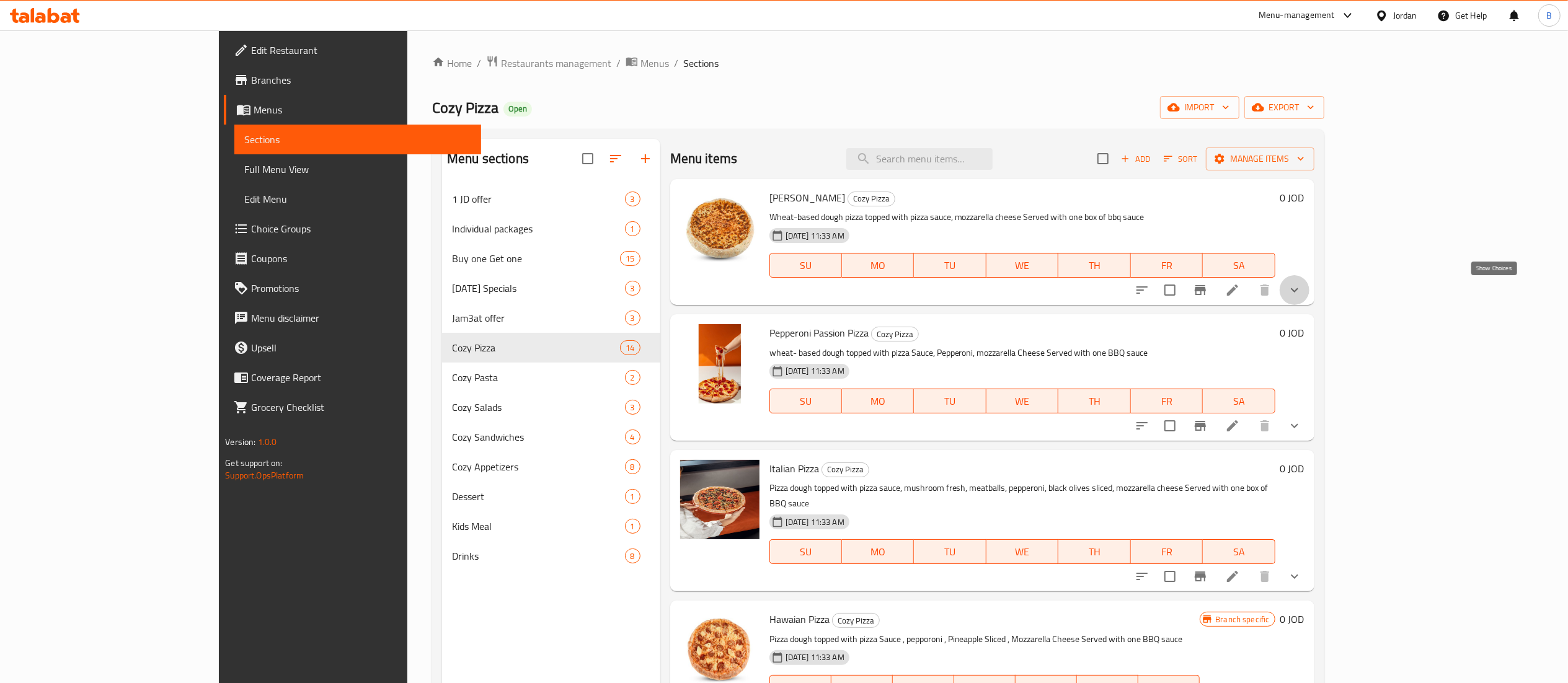
click at [1302, 292] on icon "show more" at bounding box center [1294, 290] width 15 height 15
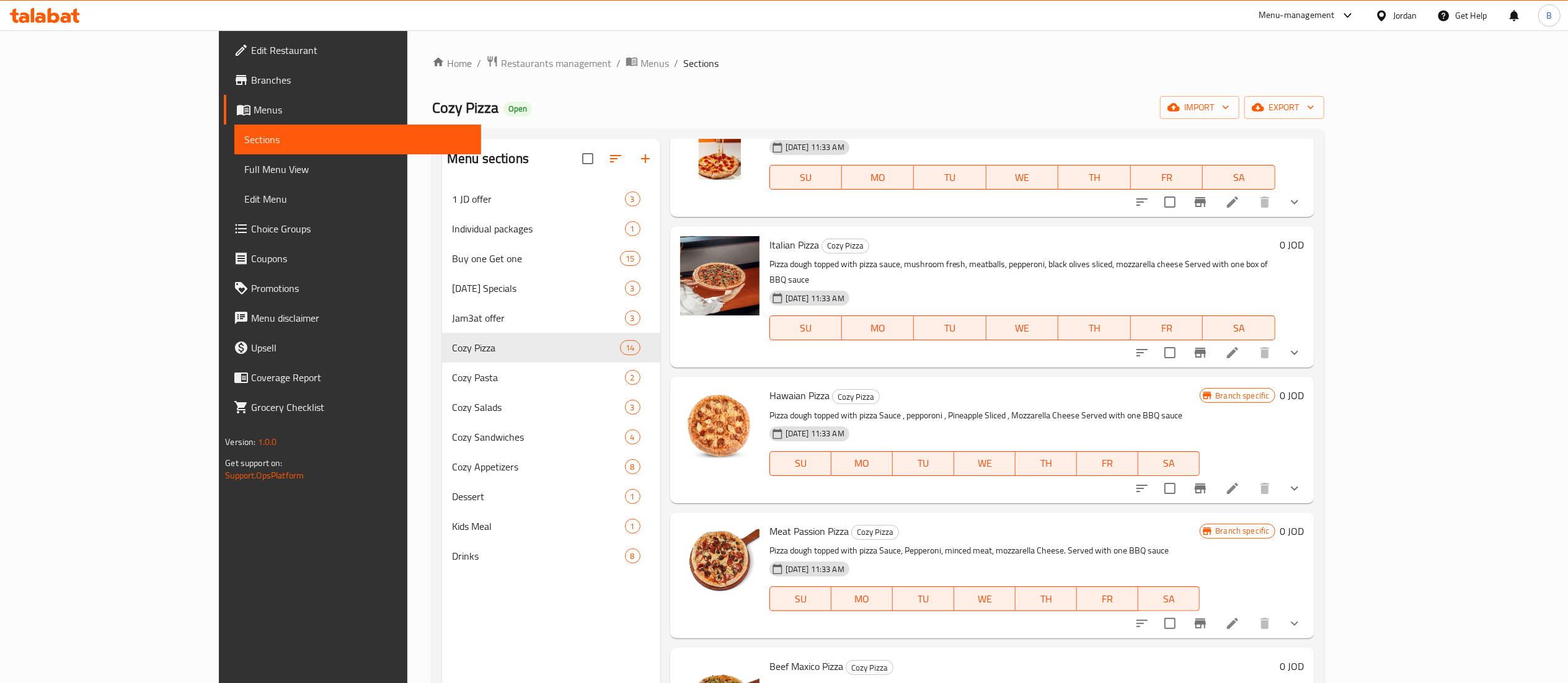
scroll to position [372, 0]
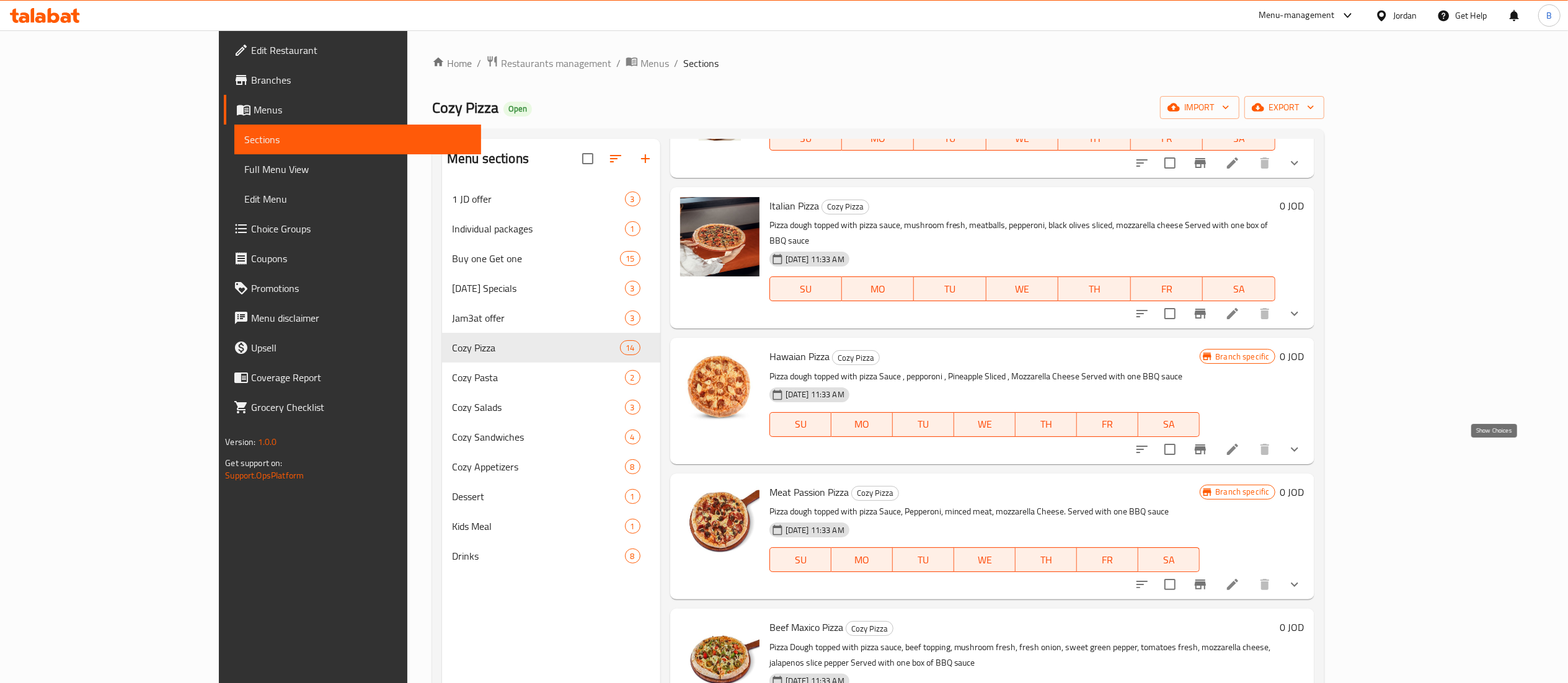
click at [1302, 456] on icon "show more" at bounding box center [1294, 449] width 15 height 15
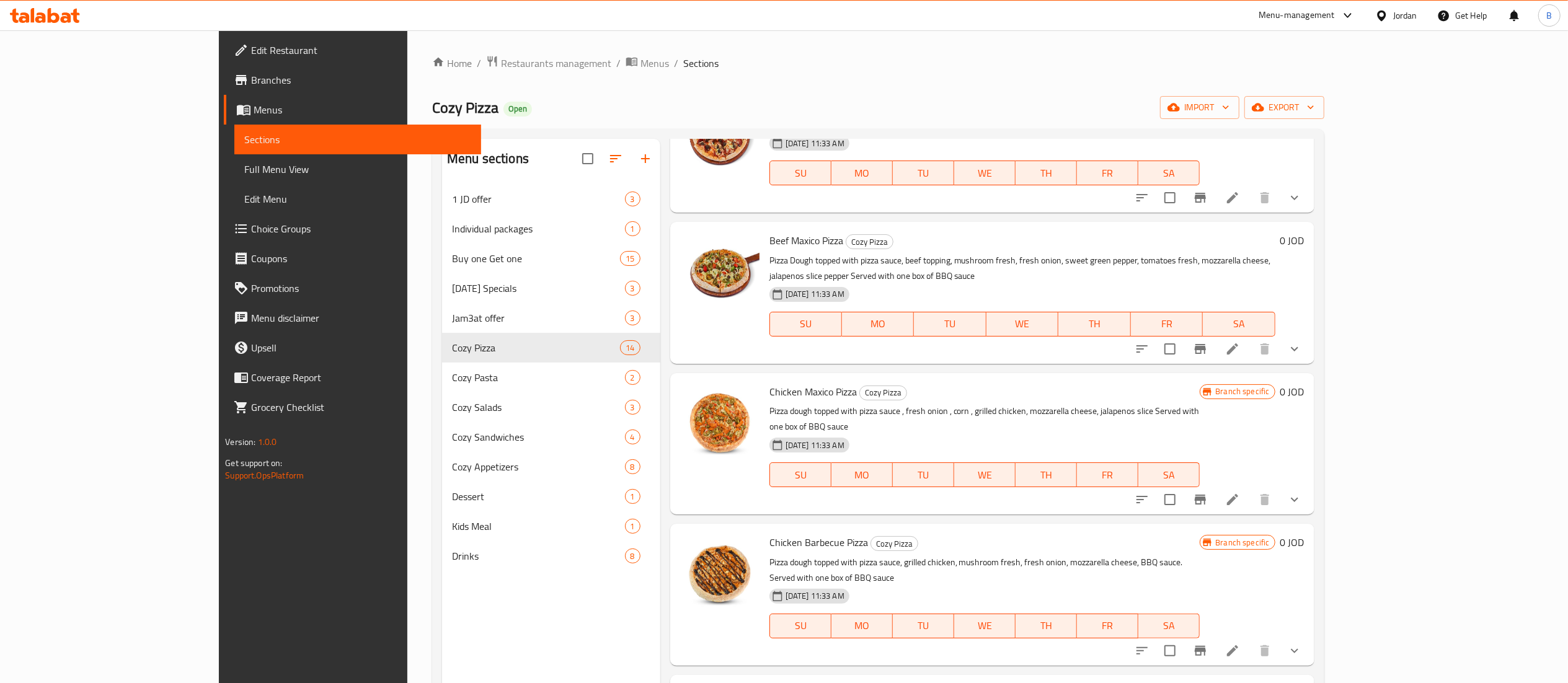
scroll to position [0, 0]
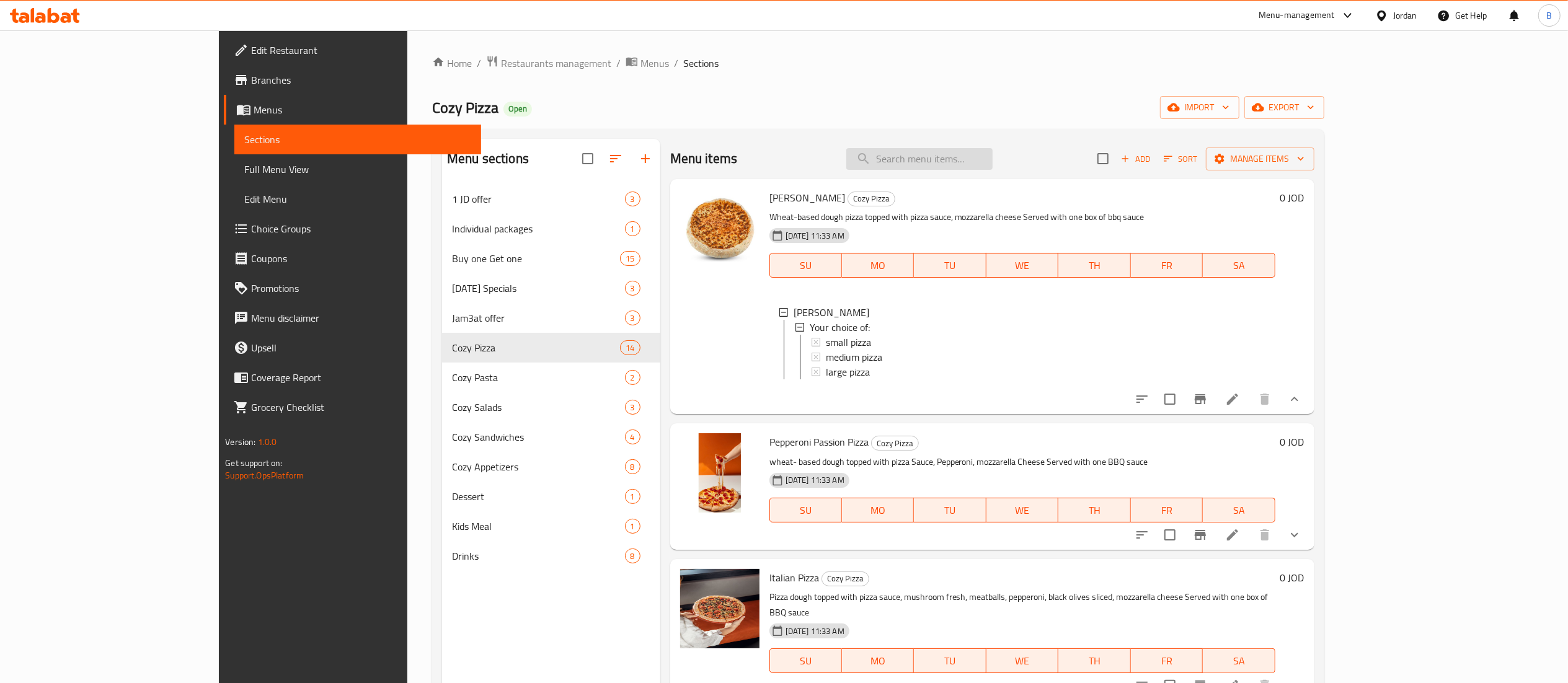
click at [968, 156] on input "search" at bounding box center [919, 158] width 146 height 22
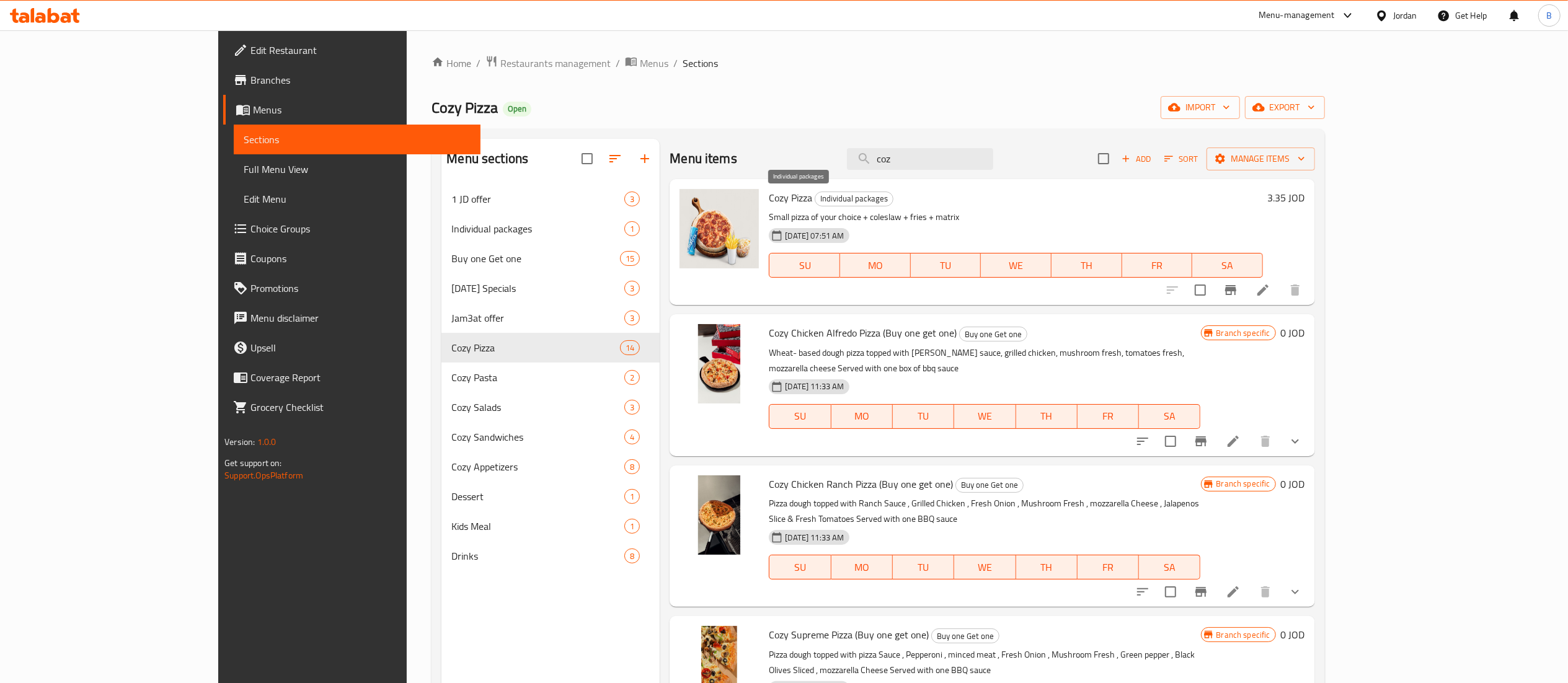
type input "coz"
click at [815, 203] on span "Individual packages" at bounding box center [853, 199] width 77 height 15
click at [45, 24] on div at bounding box center [45, 15] width 90 height 25
click at [45, 16] on icon at bounding box center [41, 17] width 11 height 11
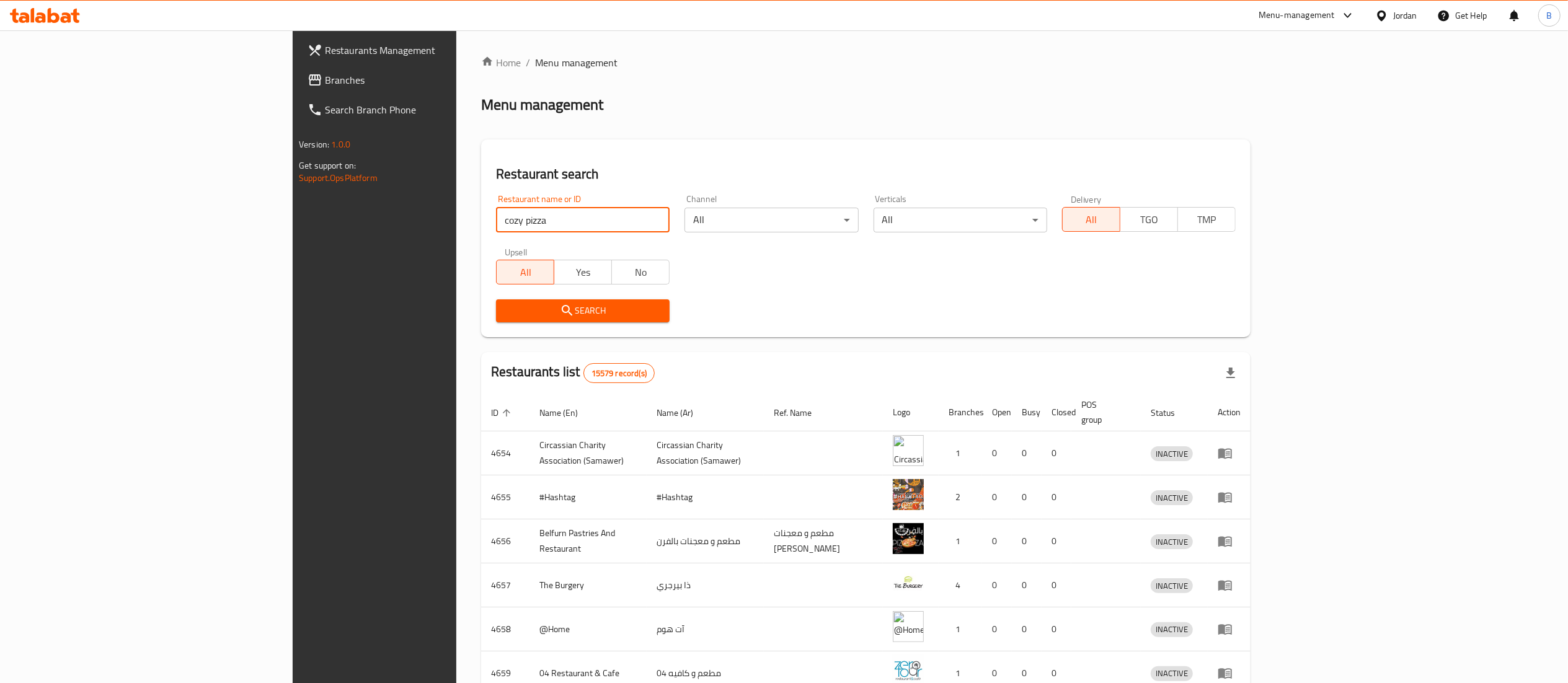
type input "cozy pizza"
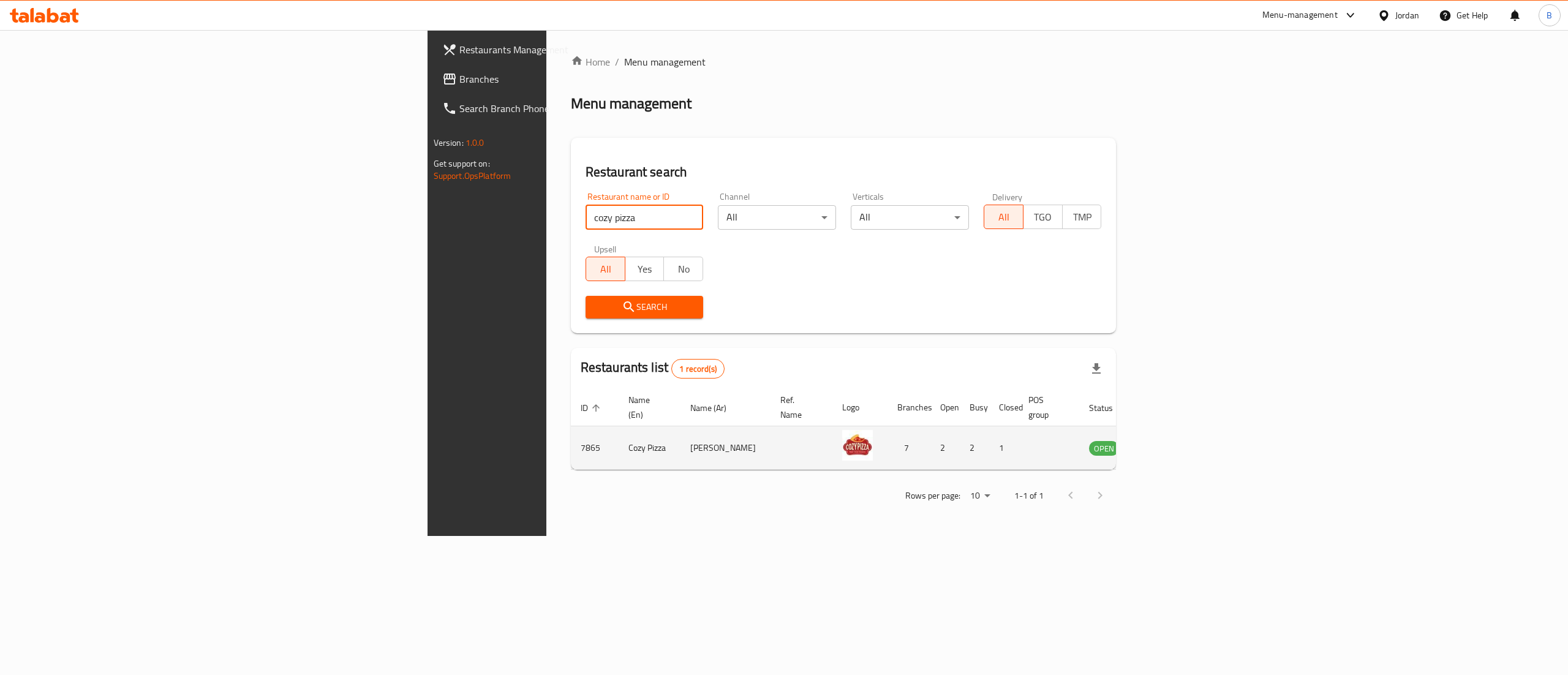
click at [1168, 444] on icon "enhanced table" at bounding box center [1160, 449] width 14 height 10
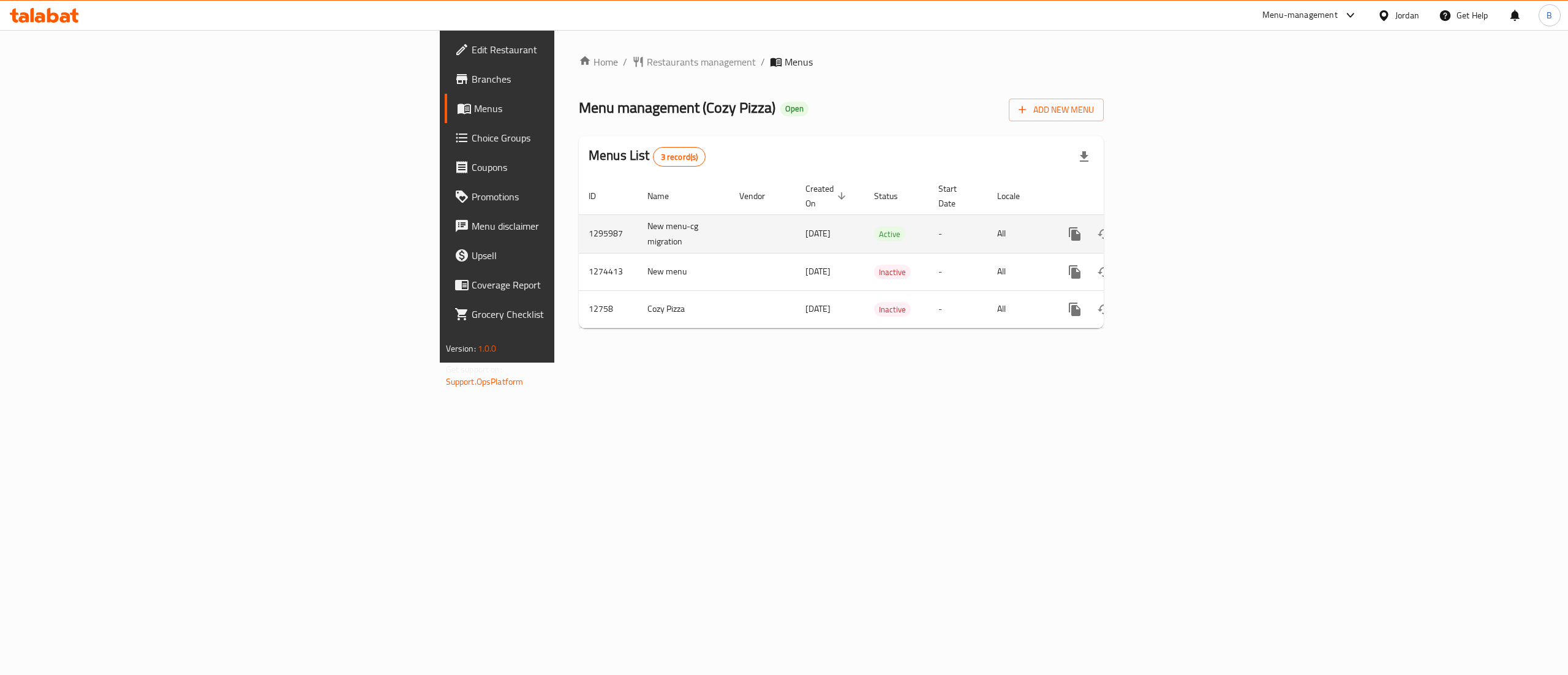
click at [1178, 219] on link "enhanced table" at bounding box center [1163, 234] width 30 height 30
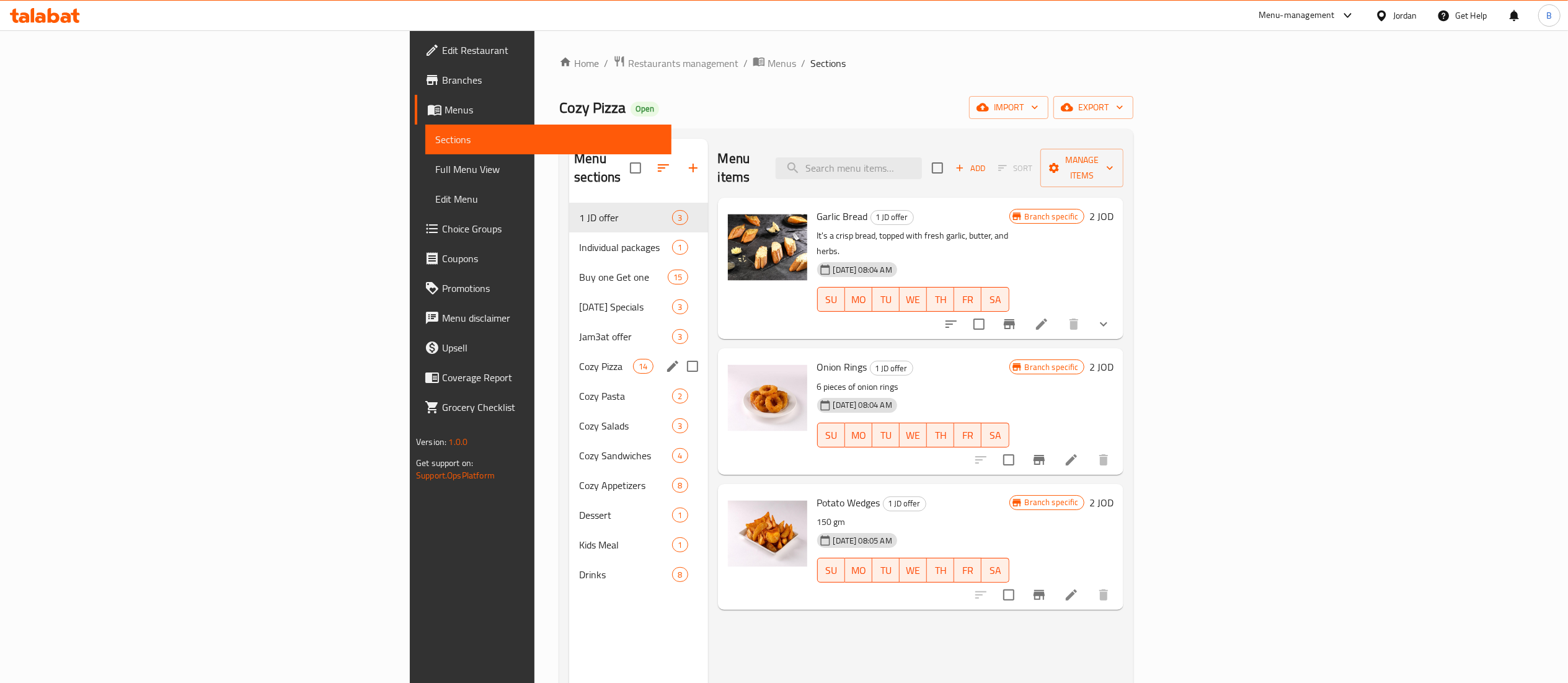
click at [569, 357] on div "Cozy Pizza 14" at bounding box center [638, 366] width 138 height 30
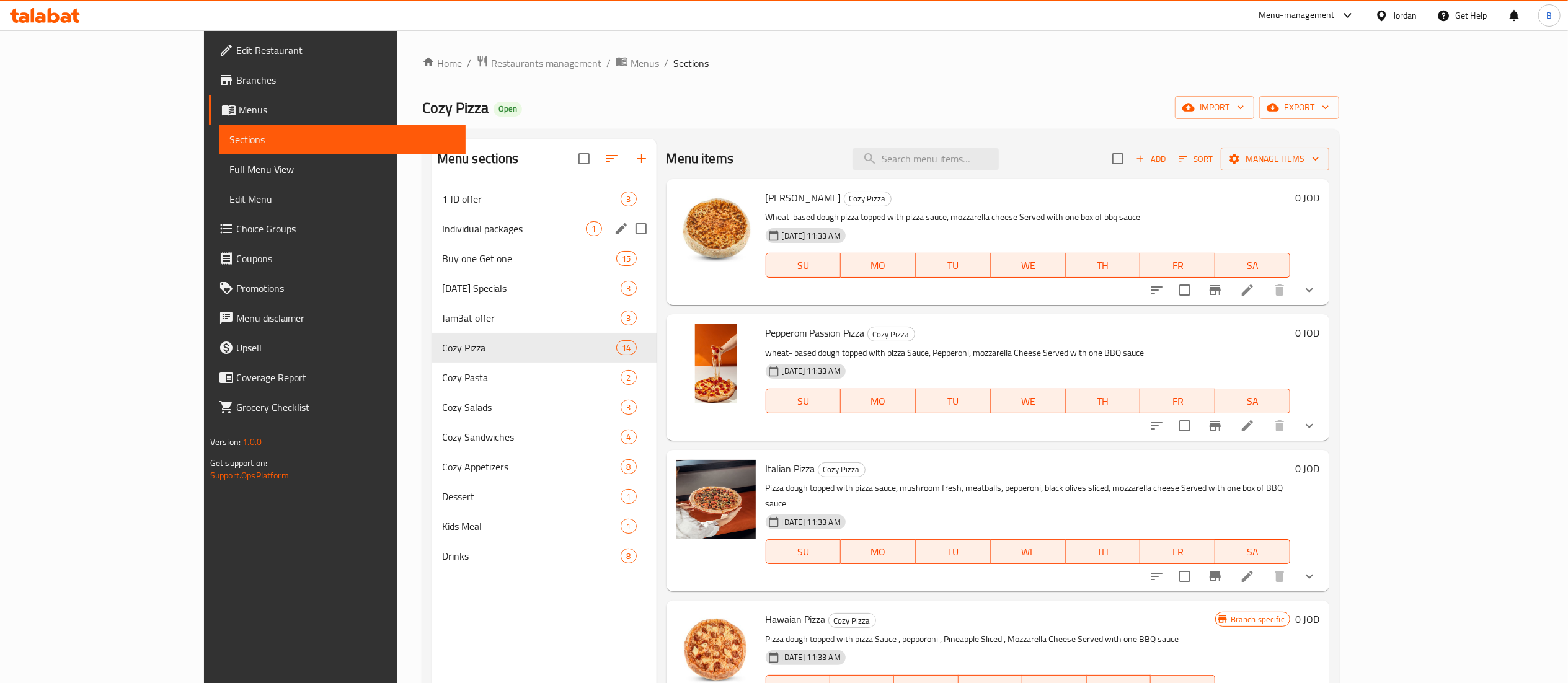
click at [442, 225] on span "Individual packages" at bounding box center [514, 229] width 145 height 15
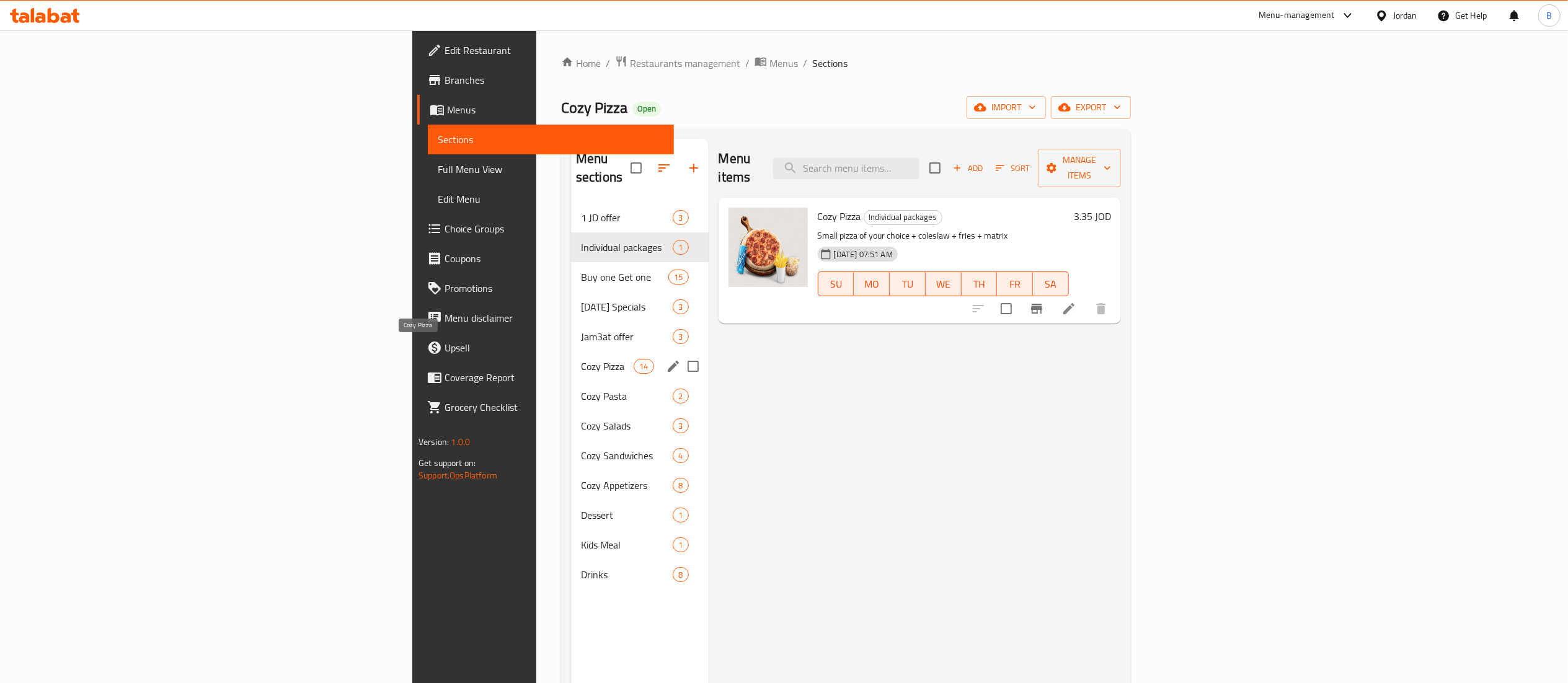
click at [581, 359] on span "Cozy Pizza" at bounding box center [607, 366] width 53 height 15
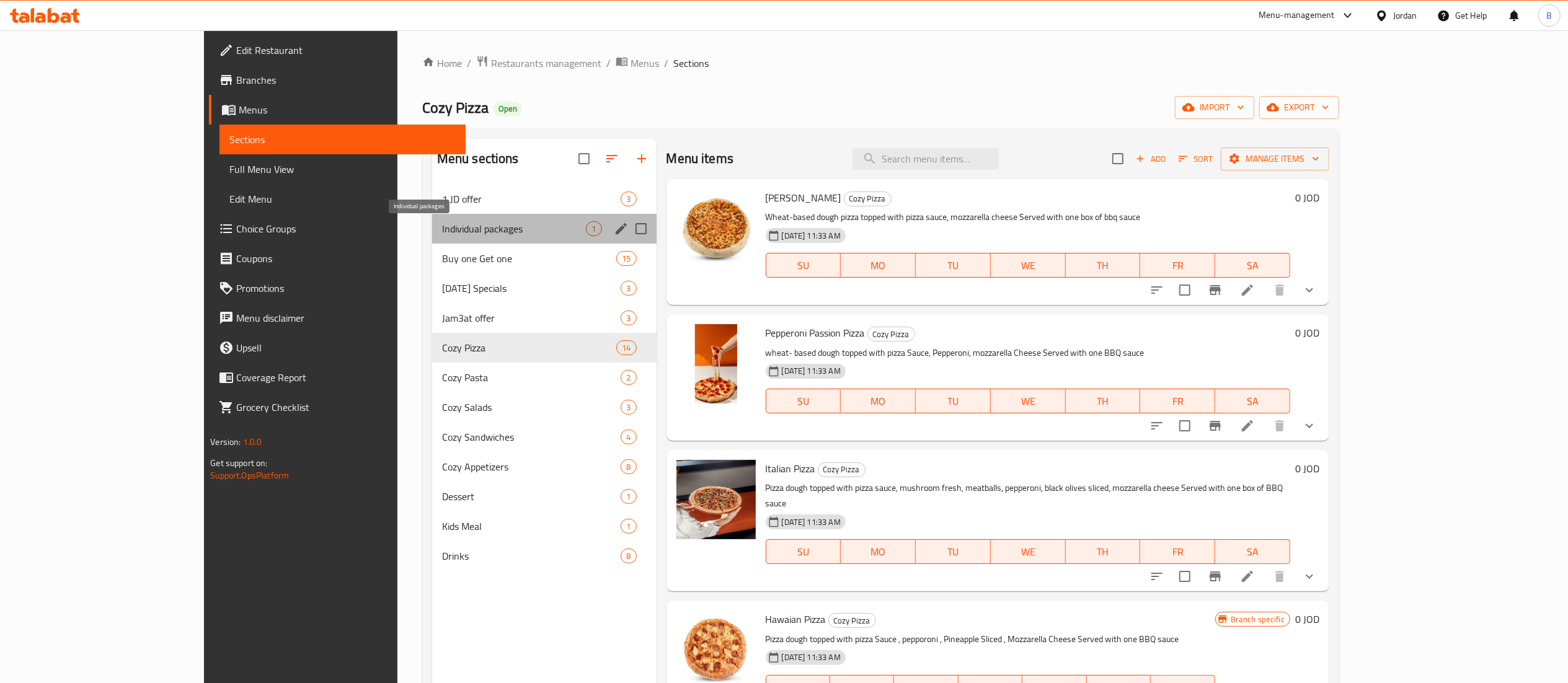
click at [442, 236] on span "Individual packages" at bounding box center [514, 229] width 145 height 15
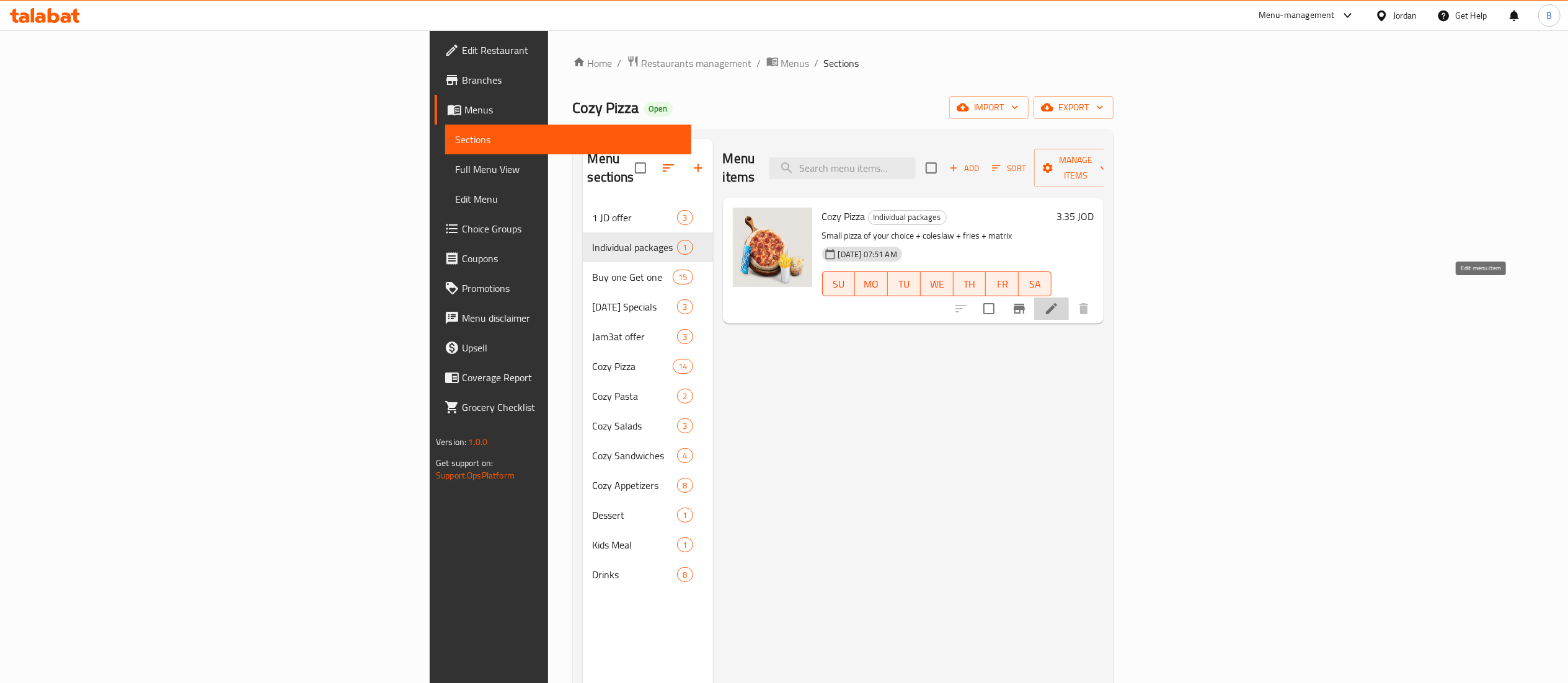
click at [1057, 303] on icon at bounding box center [1052, 309] width 11 height 11
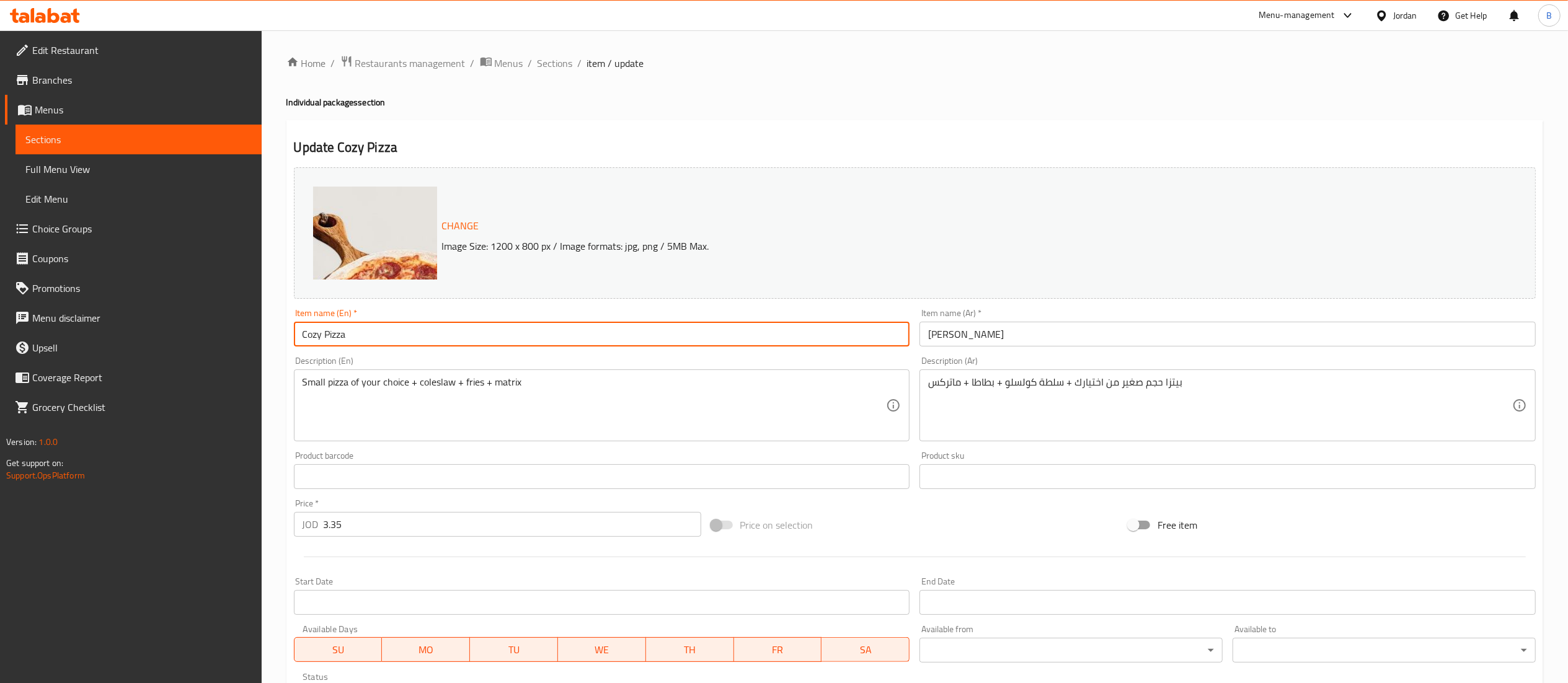
drag, startPoint x: 443, startPoint y: 324, endPoint x: 129, endPoint y: 309, distance: 314.4
click at [129, 309] on div "Edit Restaurant Branches Menus Sections Full Menu View Edit Menu Choice Groups …" at bounding box center [784, 461] width 1568 height 863
paste input "Individual package"
drag, startPoint x: 148, startPoint y: 326, endPoint x: 98, endPoint y: 327, distance: 50.0
click at [98, 327] on div "Edit Restaurant Branches Menus Sections Full Menu View Edit Menu Choice Groups …" at bounding box center [784, 461] width 1568 height 863
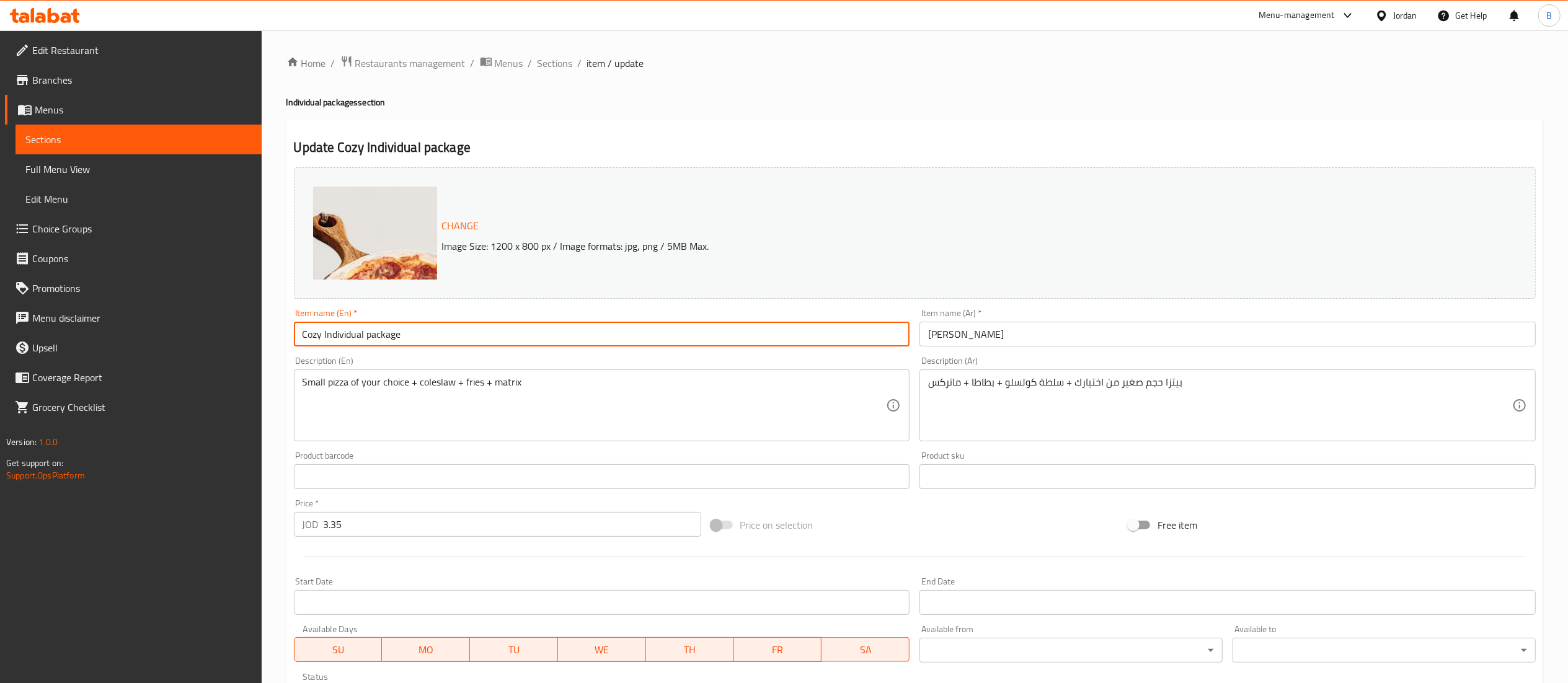
type input "Cozy Individual package"
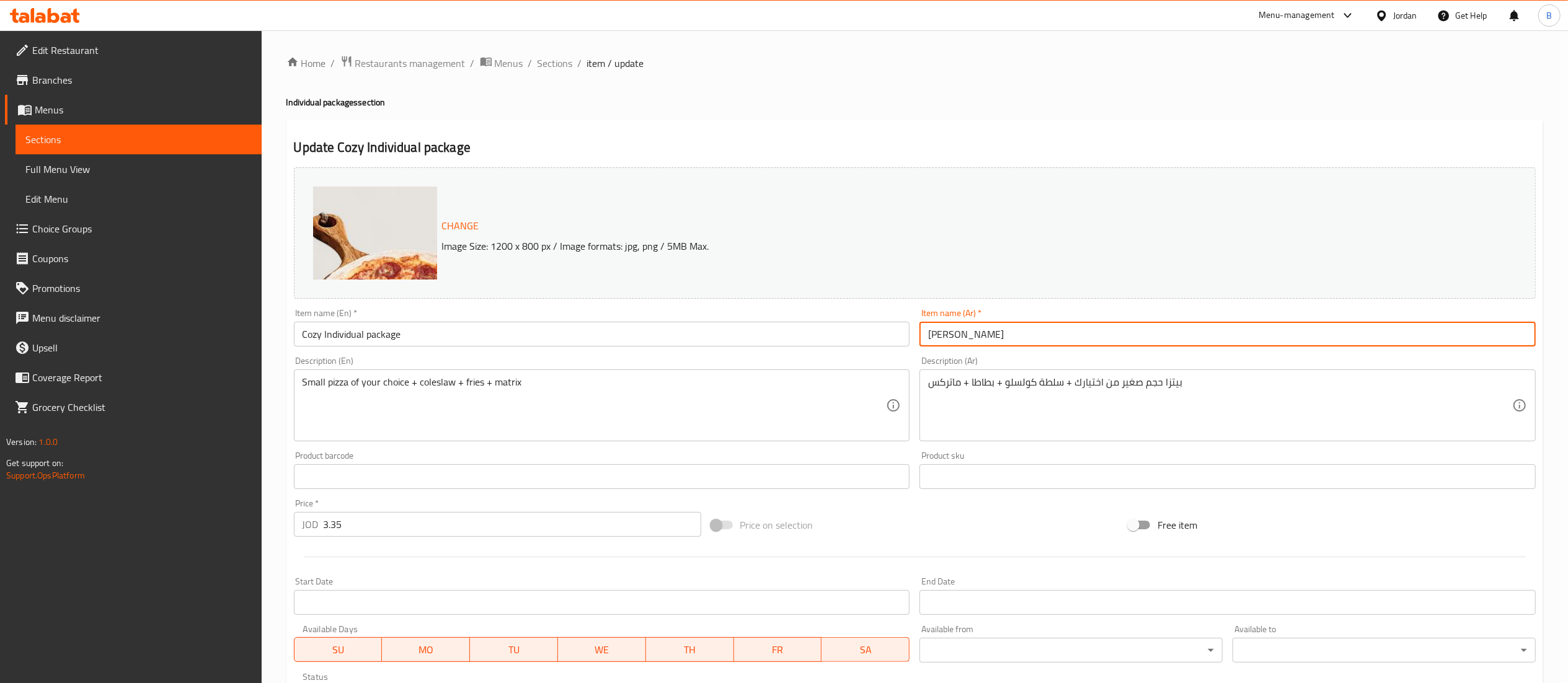
drag, startPoint x: 1030, startPoint y: 331, endPoint x: 774, endPoint y: 320, distance: 256.2
click at [775, 321] on div "Change Image Size: 1200 x 800 px / Image formats: jpg, png / 5MB Max. Item name…" at bounding box center [914, 439] width 1251 height 552
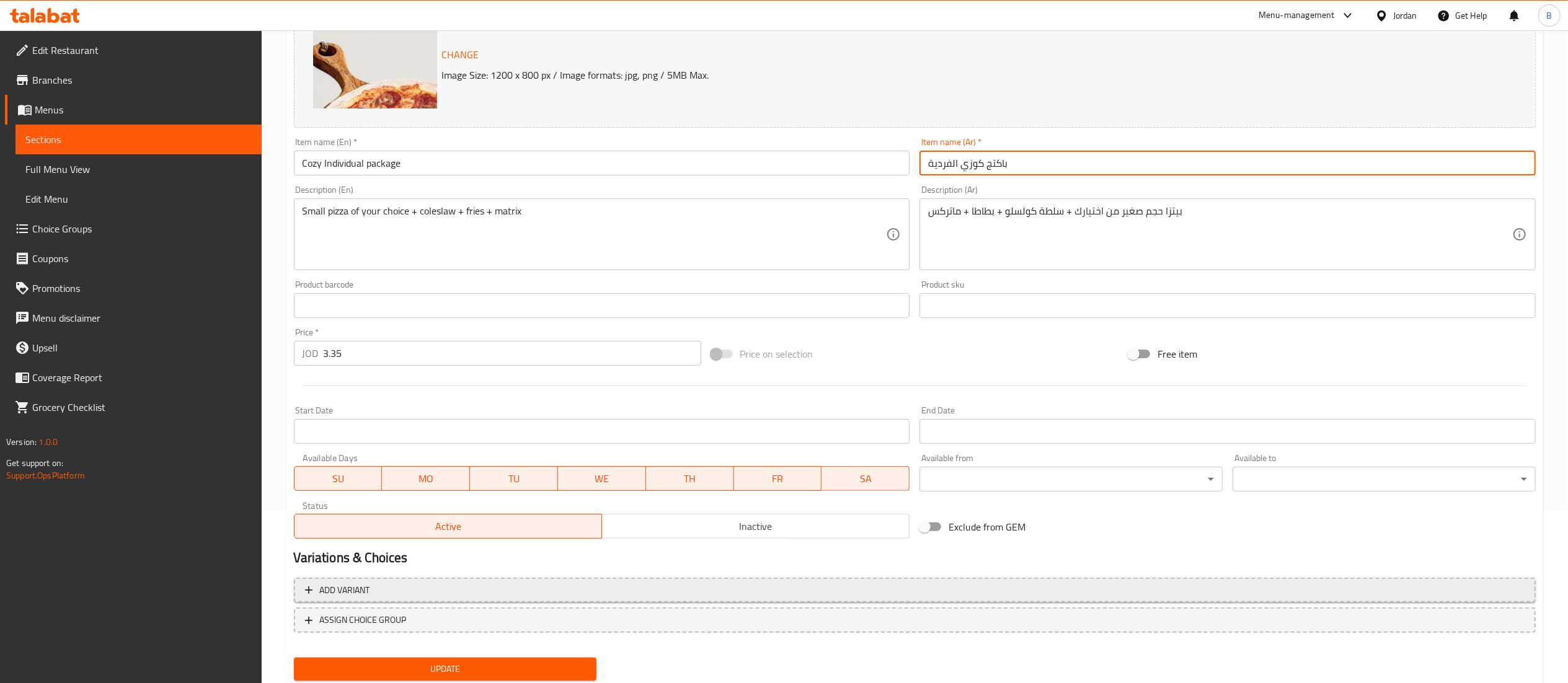
scroll to position [210, 0]
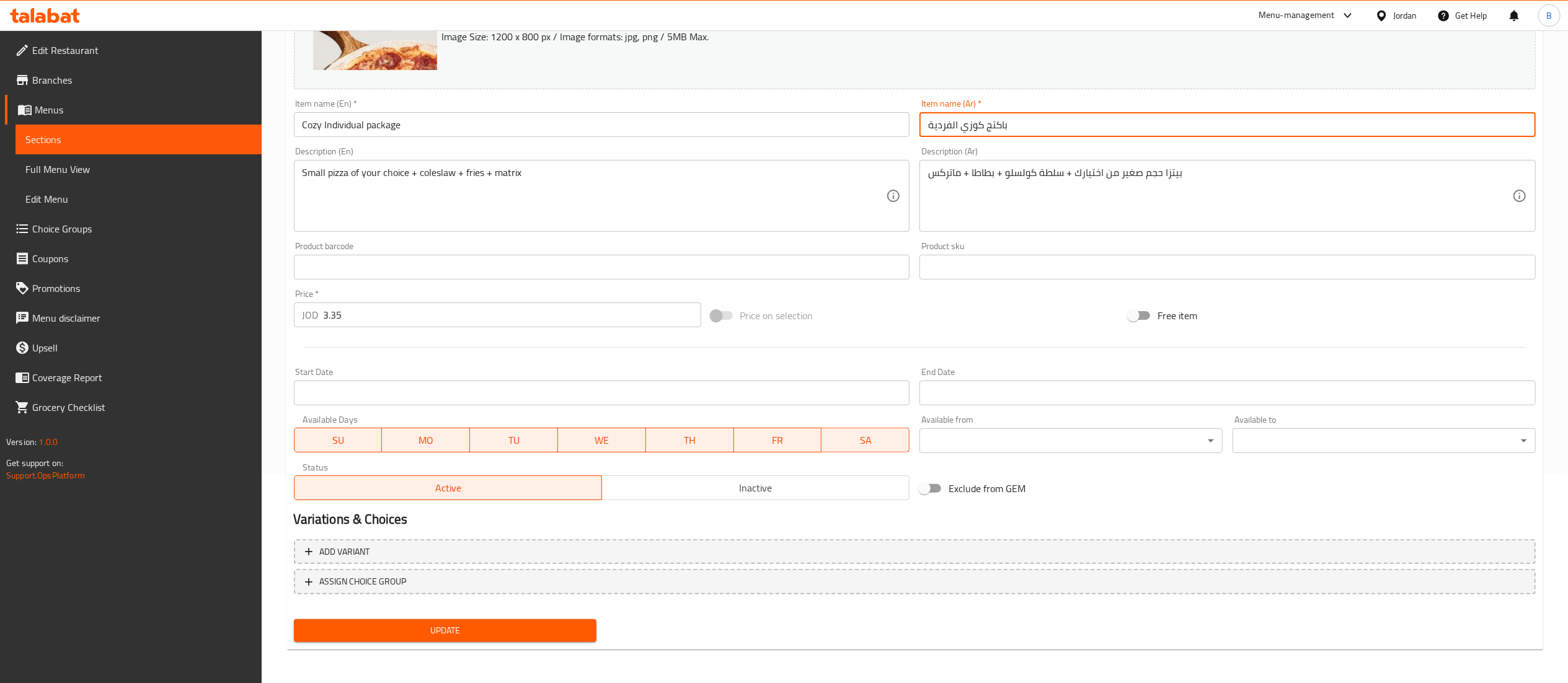
type input "باكتج كوزي الفردية"
click at [452, 625] on span "Update" at bounding box center [445, 630] width 283 height 15
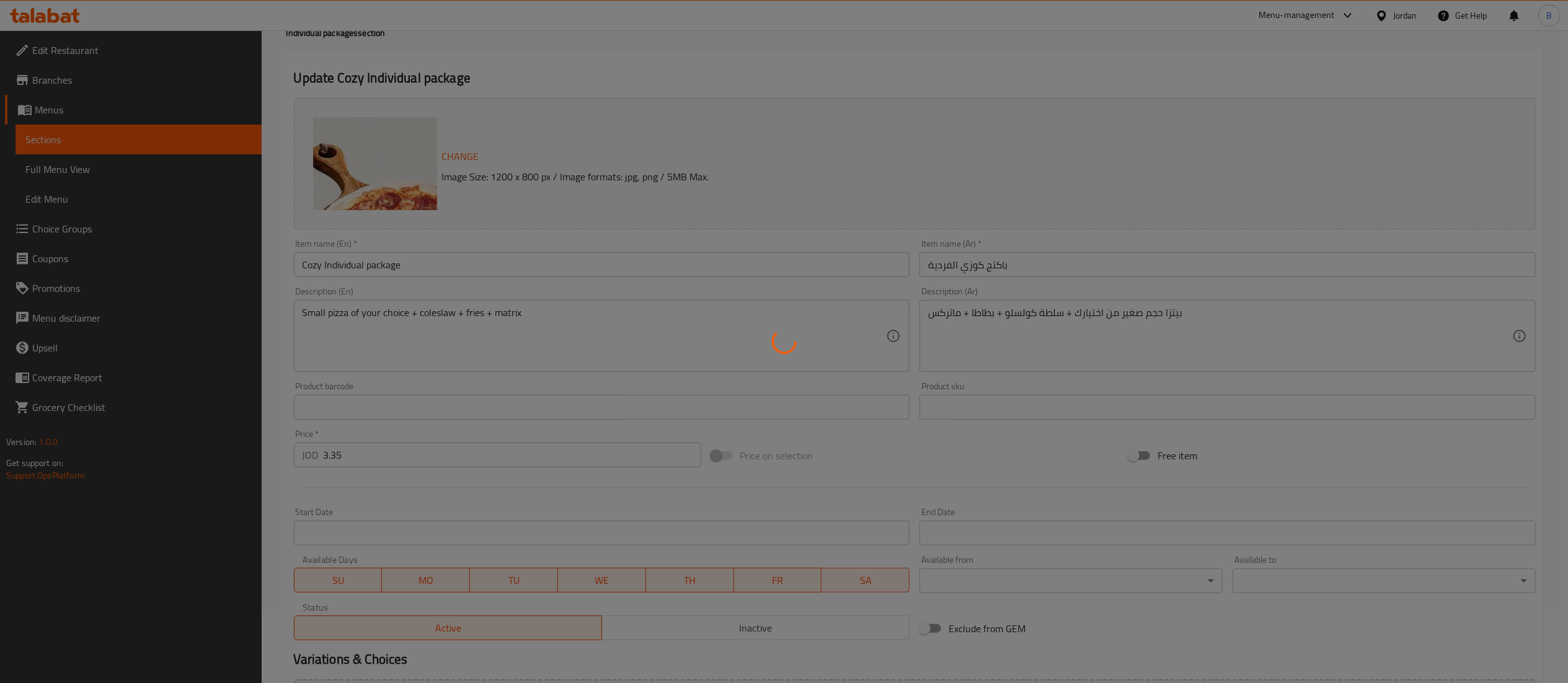
scroll to position [0, 0]
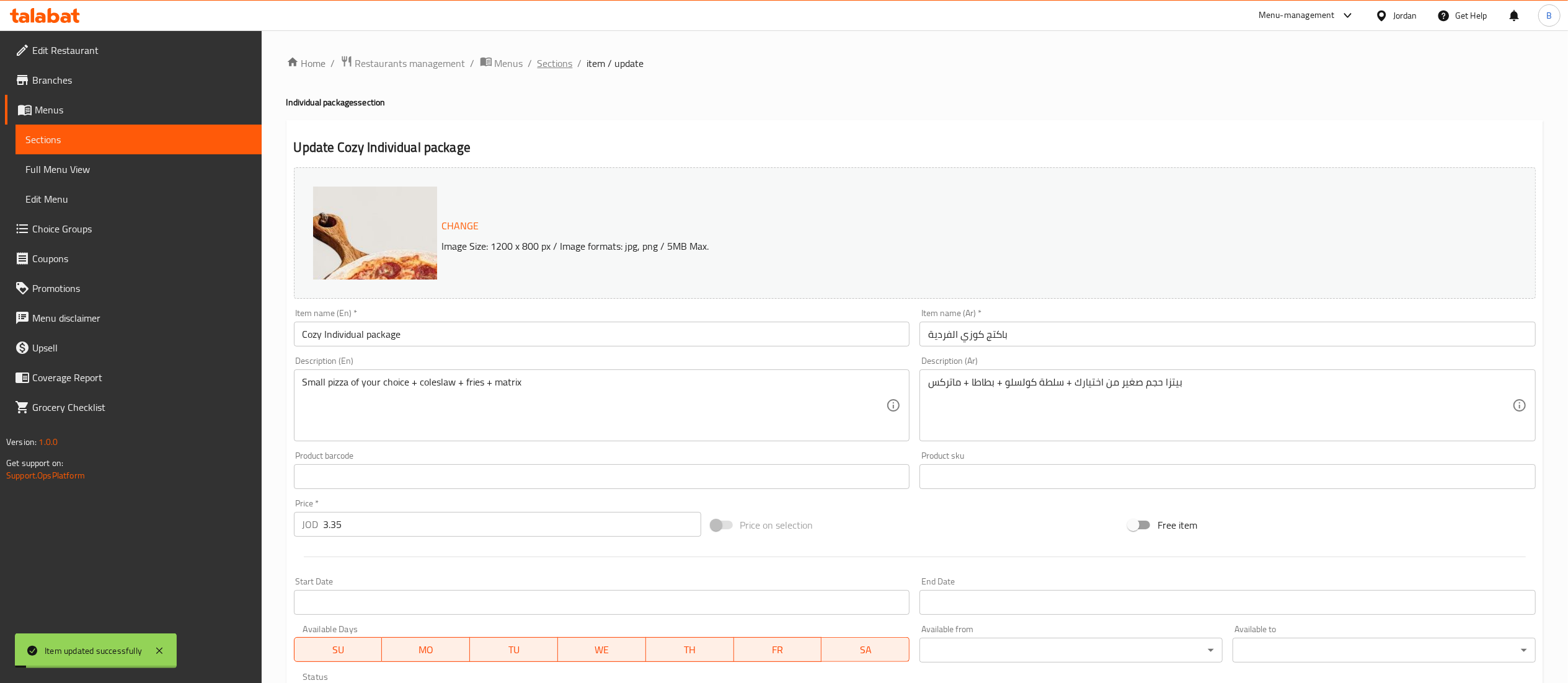
click at [557, 57] on span "Sections" at bounding box center [555, 63] width 36 height 15
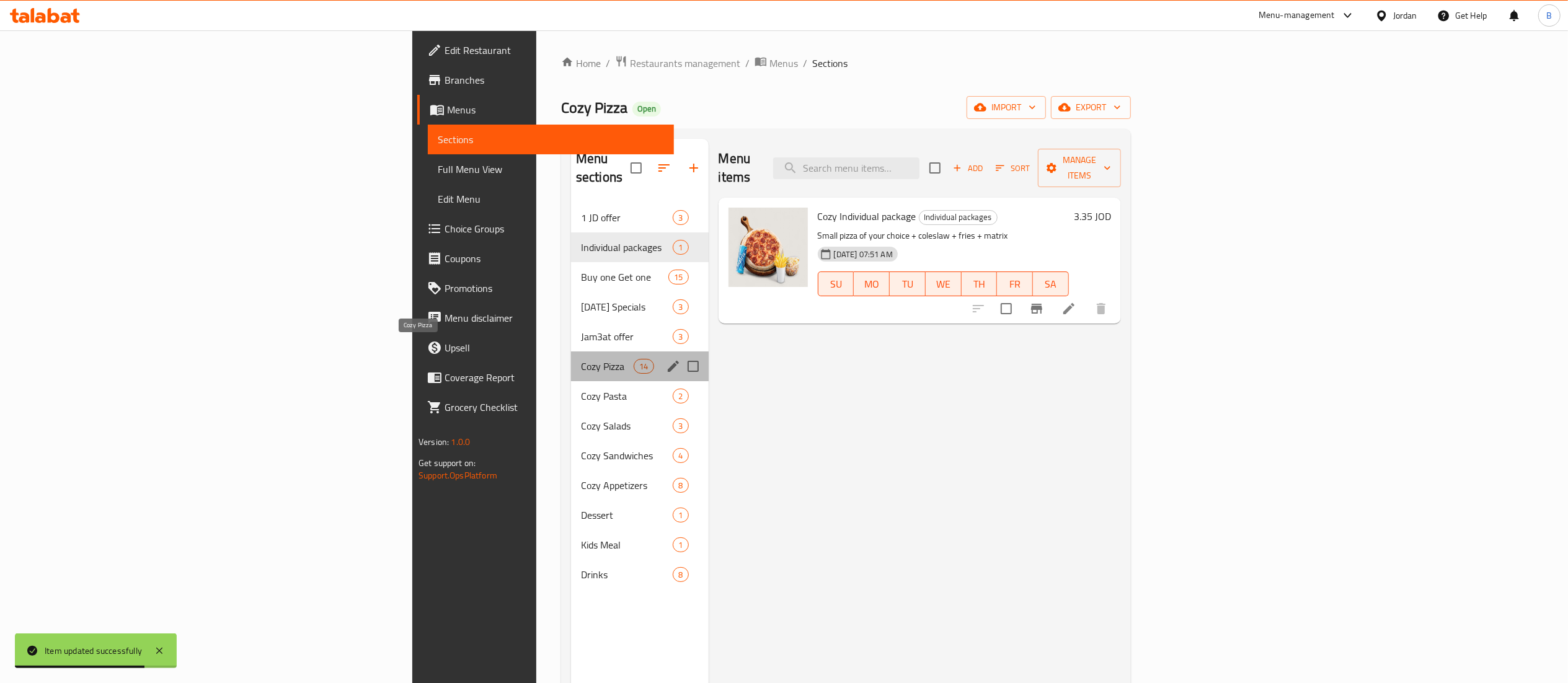
click at [581, 359] on span "Cozy Pizza" at bounding box center [607, 366] width 53 height 15
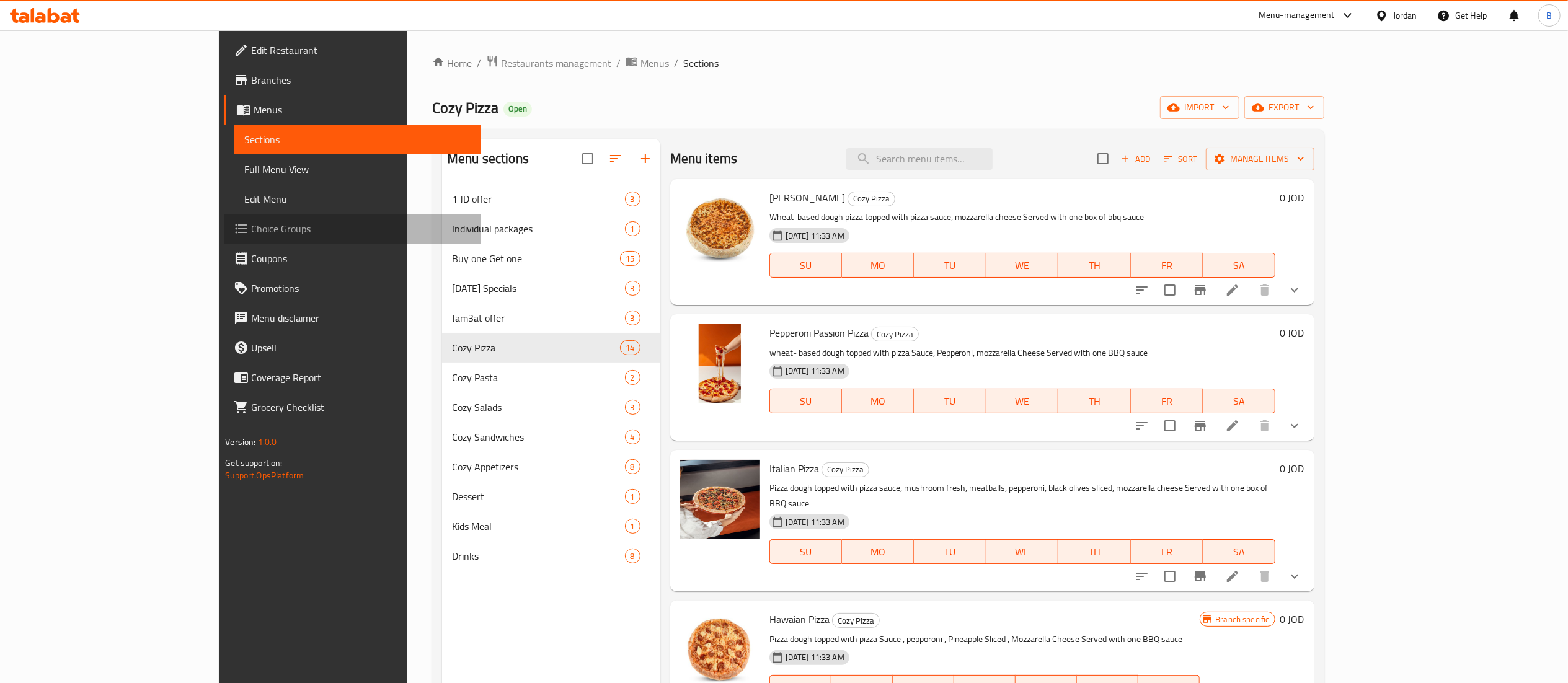
click at [251, 227] on span "Choice Groups" at bounding box center [361, 229] width 219 height 15
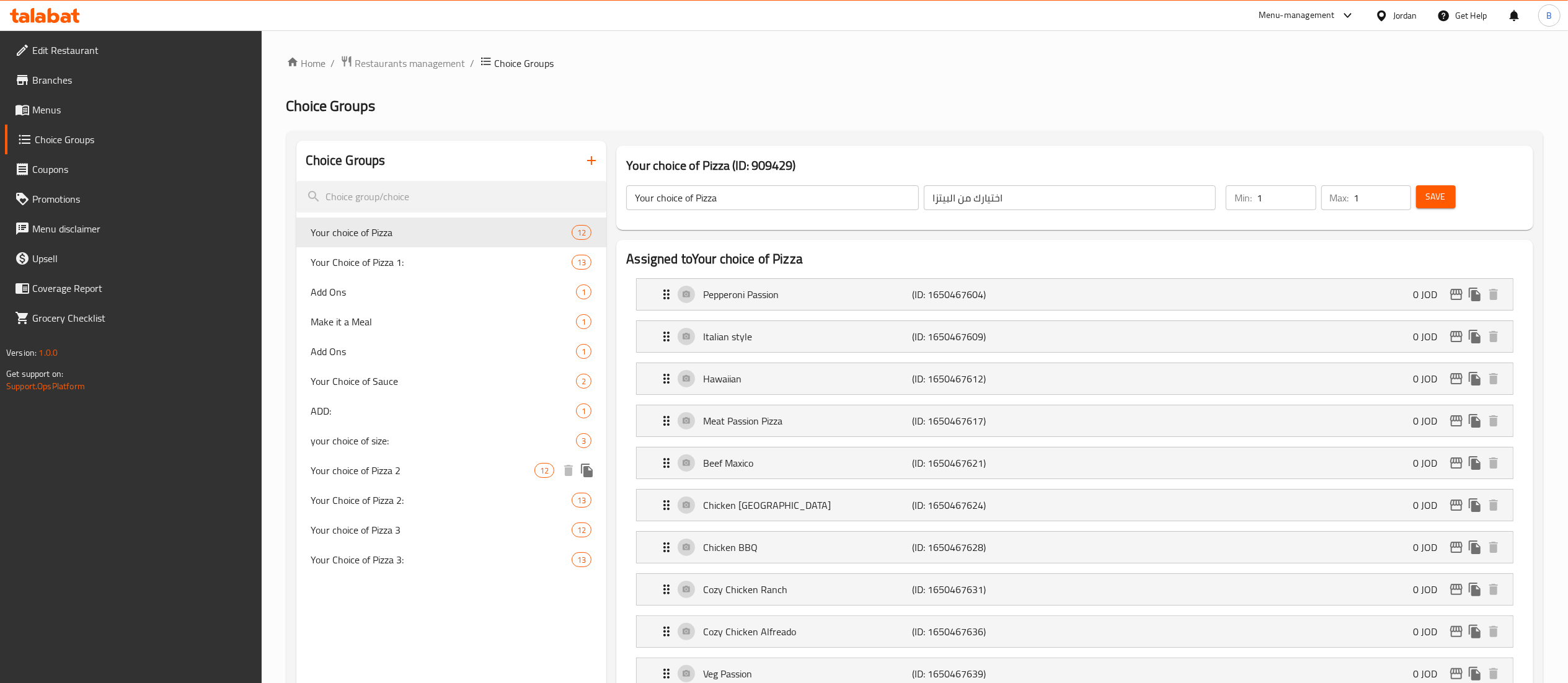
click at [391, 478] on span "Your choice of Pizza 2" at bounding box center [423, 470] width 224 height 15
type input "Your choice of Pizza 2"
type input "اختيارك من البيتزا الثانية"
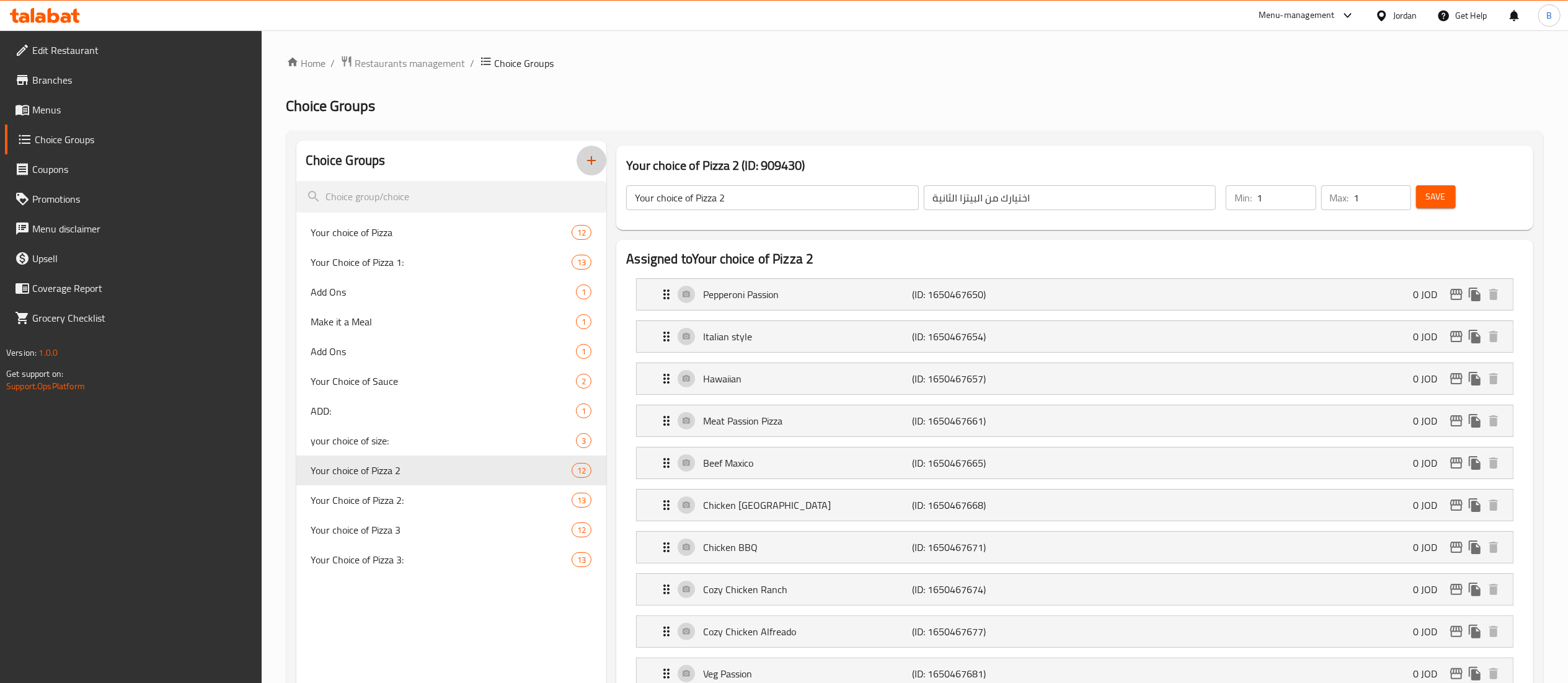
click at [586, 165] on icon "button" at bounding box center [591, 161] width 15 height 15
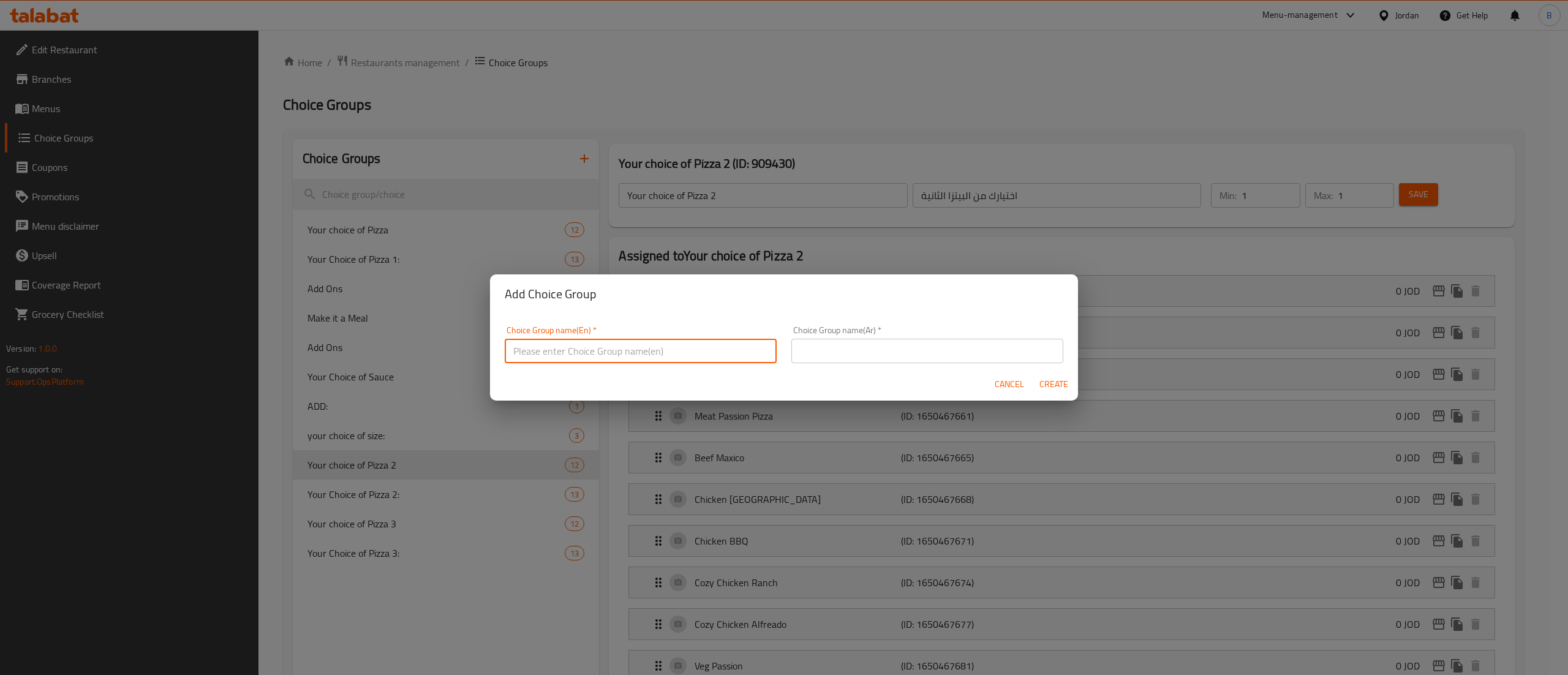
click at [659, 347] on input "text" at bounding box center [640, 351] width 272 height 25
type input "CHOOSE YOUR PIZZA"
click at [863, 351] on input "text" at bounding box center [927, 351] width 272 height 25
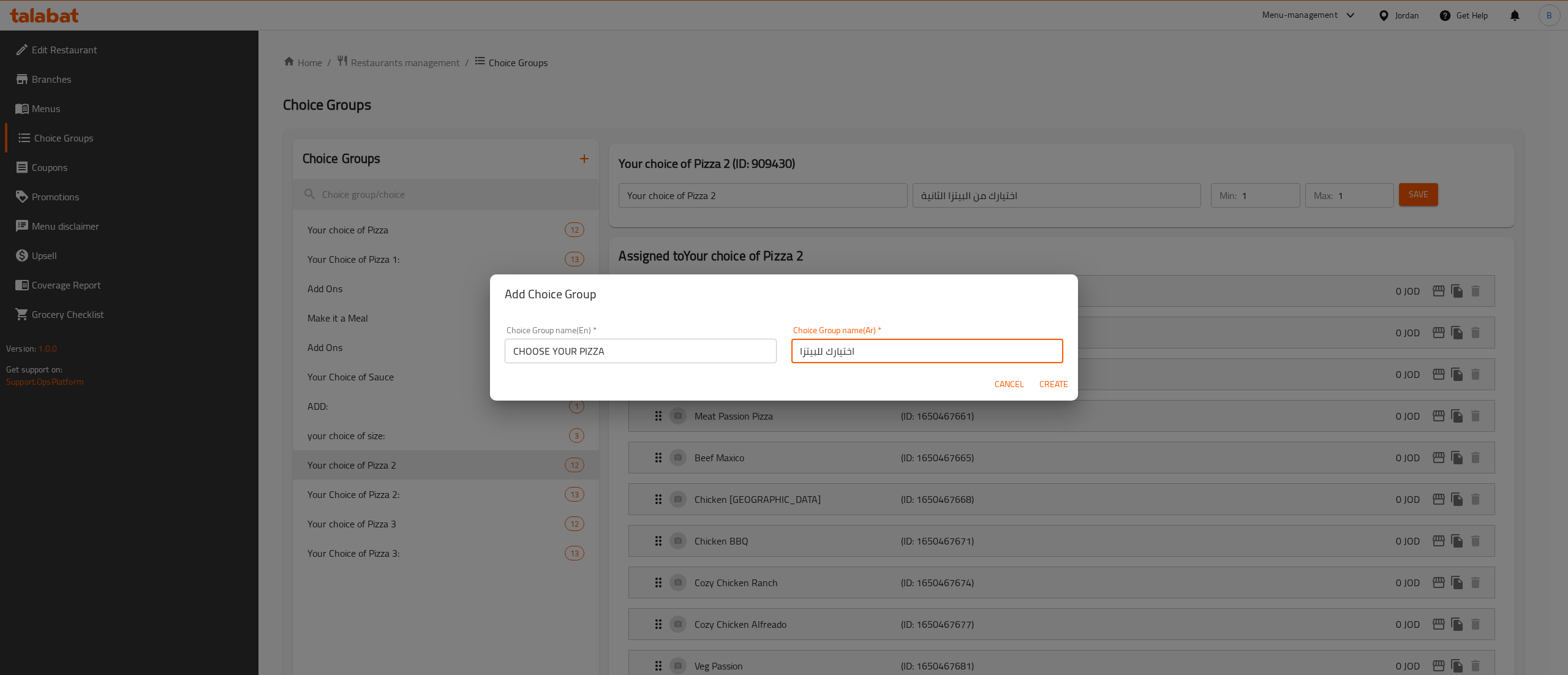
type input "اختيارك للبيتزا"
click at [749, 375] on div "Cancel Create" at bounding box center [784, 384] width 588 height 32
click at [1054, 382] on span "Create" at bounding box center [1054, 384] width 30 height 15
type input "CHOOSE YOUR PIZZA"
type input "اختيارك للبيتزا"
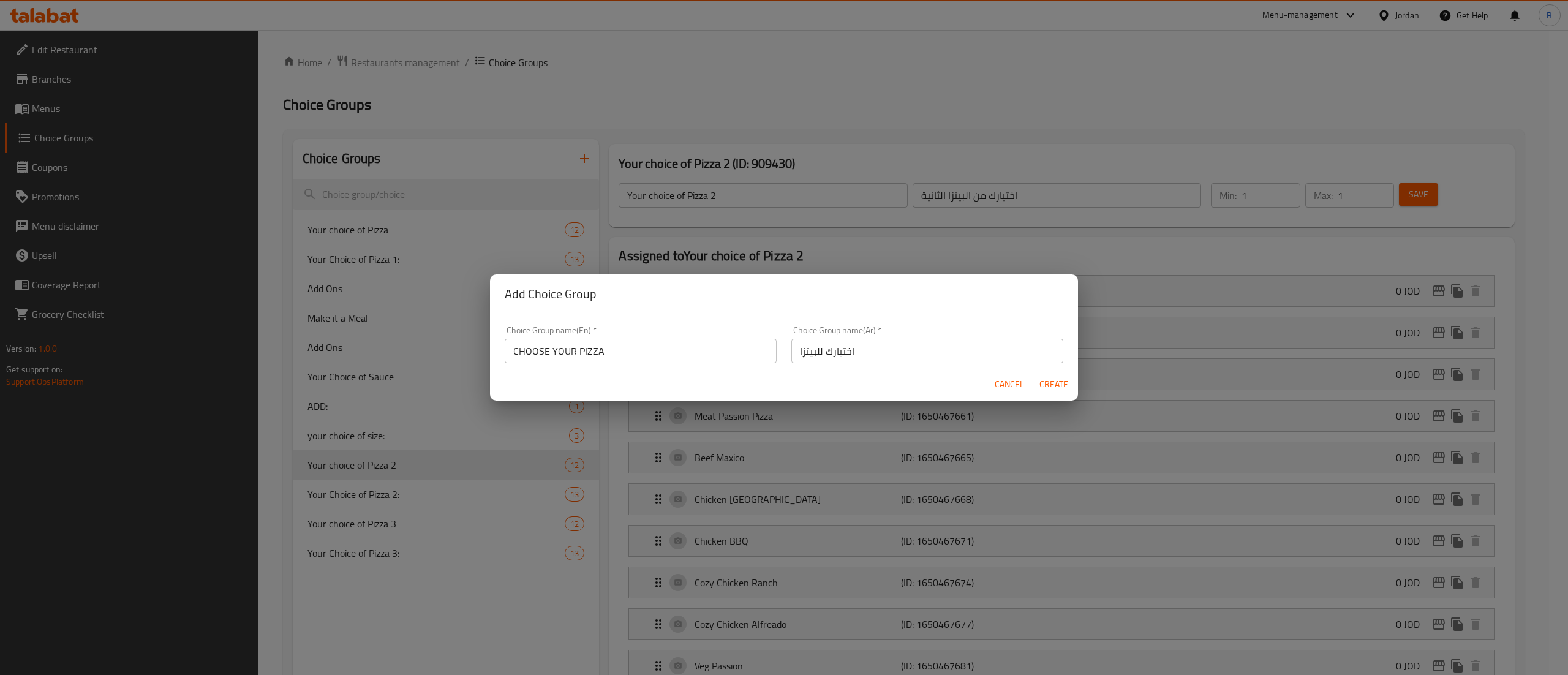
type input "0"
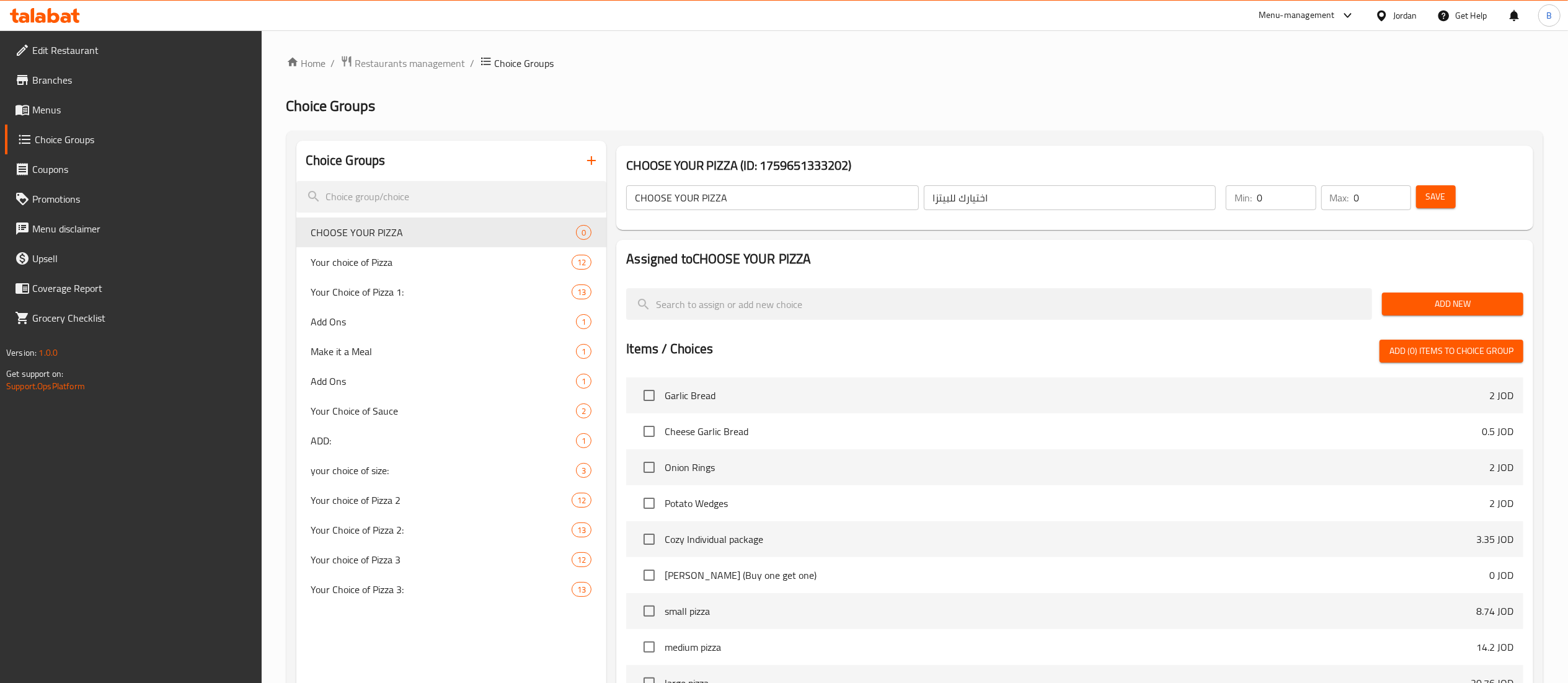
click at [1307, 195] on input "0" at bounding box center [1285, 197] width 59 height 25
type input "1"
click at [1303, 191] on input "1" at bounding box center [1285, 197] width 59 height 25
type input "1"
click at [1401, 191] on input "1" at bounding box center [1382, 197] width 57 height 25
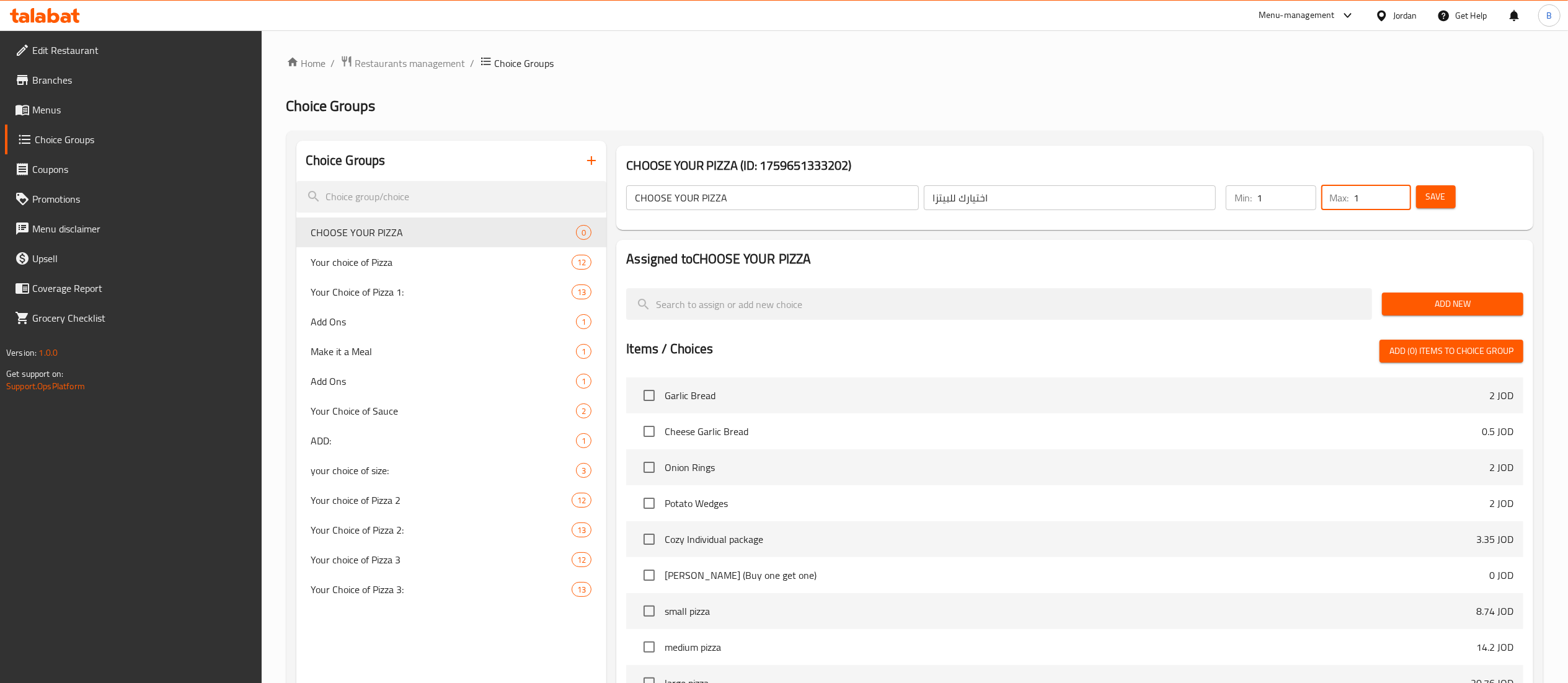
click at [1445, 192] on span "Save" at bounding box center [1436, 197] width 19 height 15
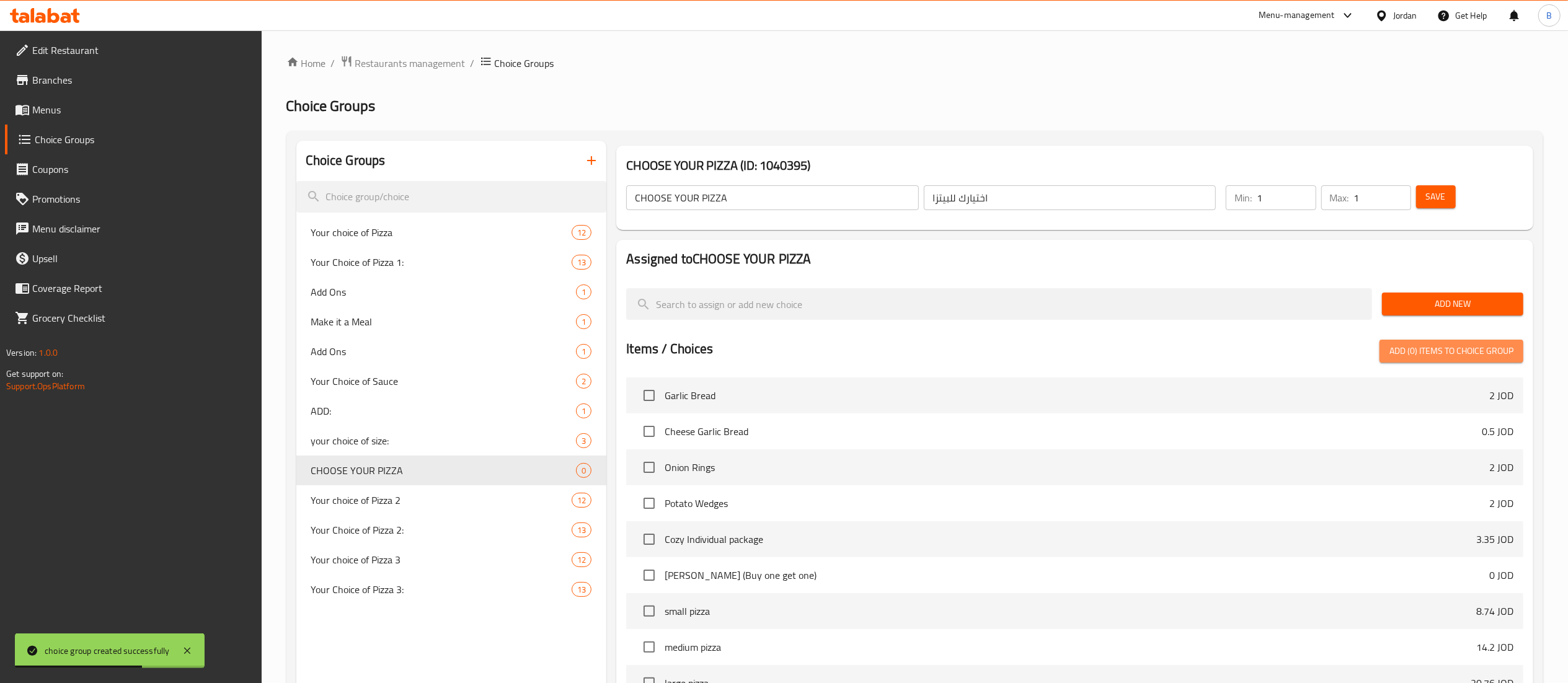
click at [1462, 344] on span "Add (0) items to choice group" at bounding box center [1451, 351] width 124 height 15
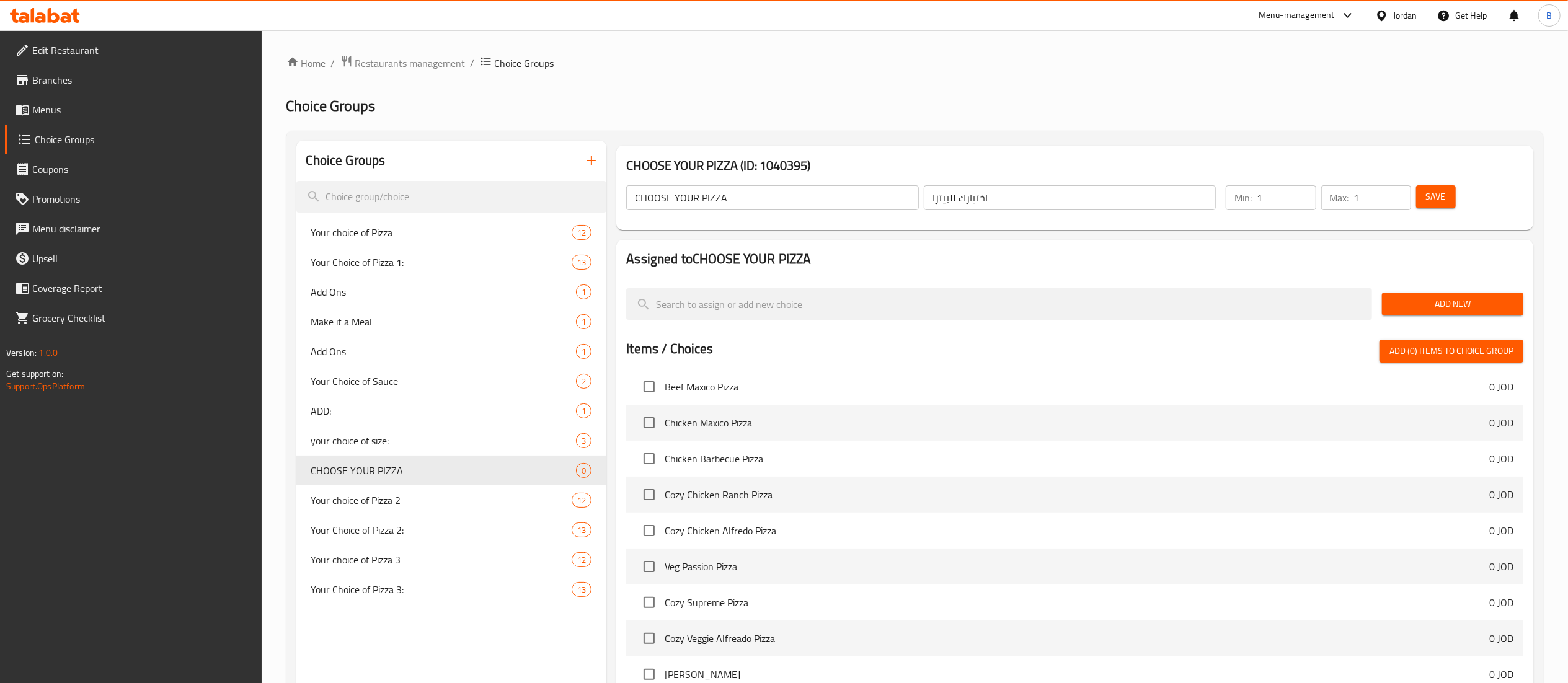
scroll to position [4463, 0]
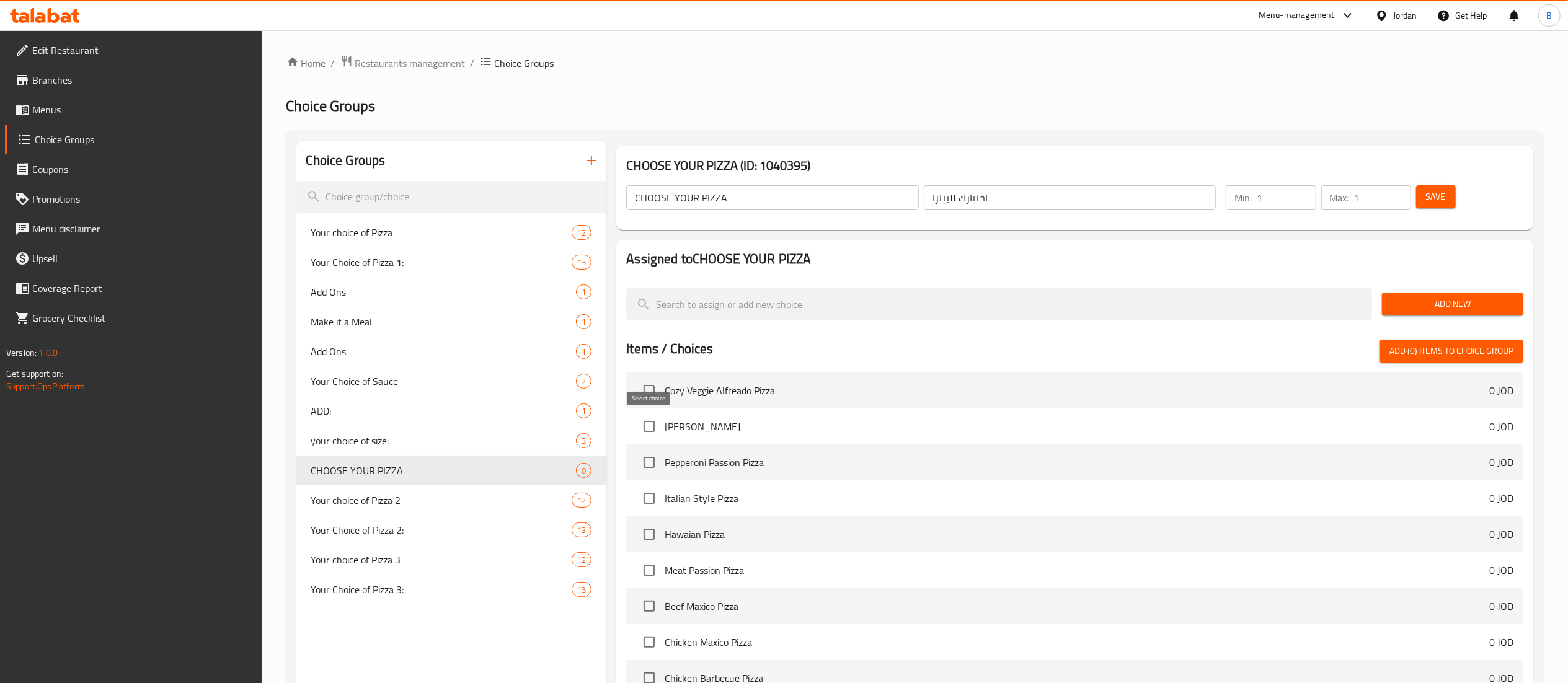
click at [651, 426] on input "checkbox" at bounding box center [649, 426] width 26 height 26
checkbox input "true"
click at [642, 464] on input "checkbox" at bounding box center [649, 462] width 26 height 26
checkbox input "true"
click at [650, 500] on input "checkbox" at bounding box center [649, 499] width 26 height 26
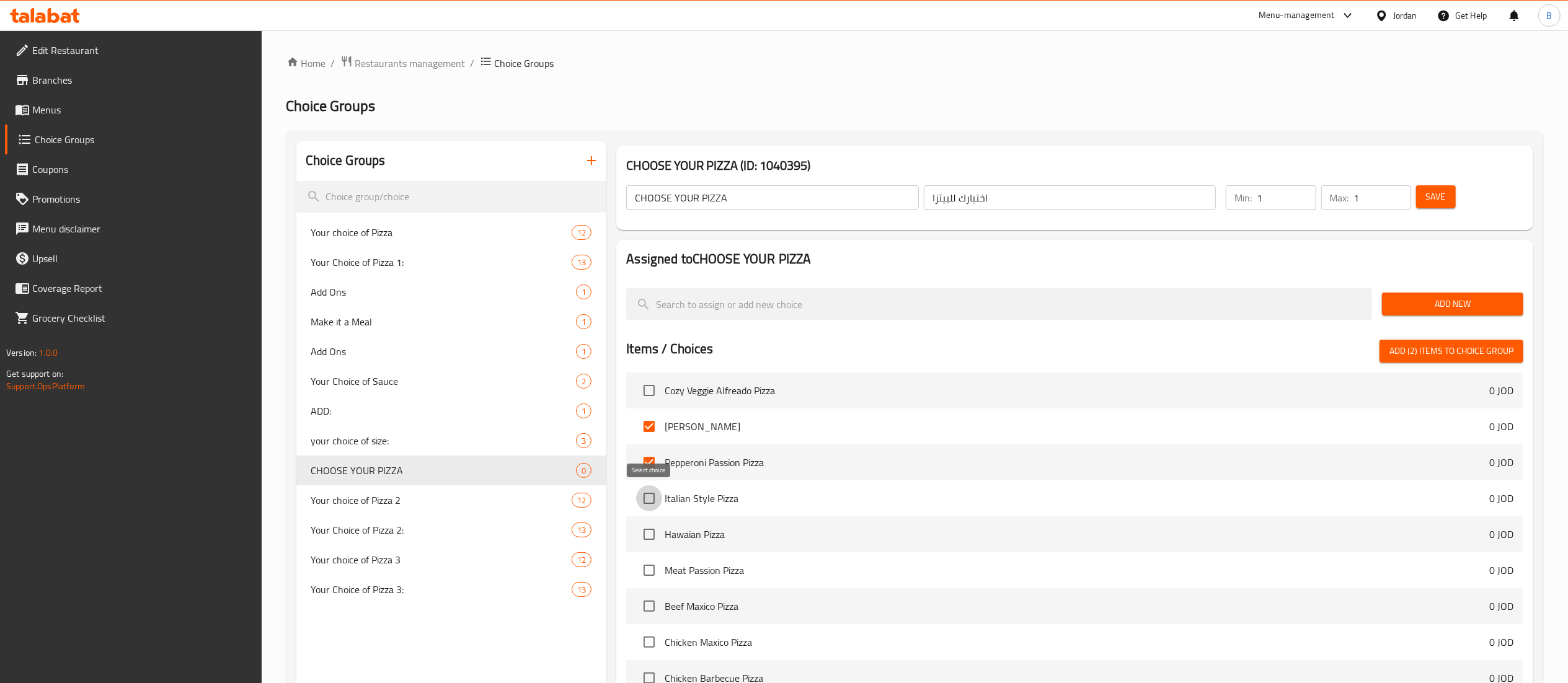
checkbox input "true"
click at [647, 535] on input "checkbox" at bounding box center [649, 534] width 26 height 26
checkbox input "true"
click at [653, 570] on input "checkbox" at bounding box center [649, 570] width 26 height 26
checkbox input "true"
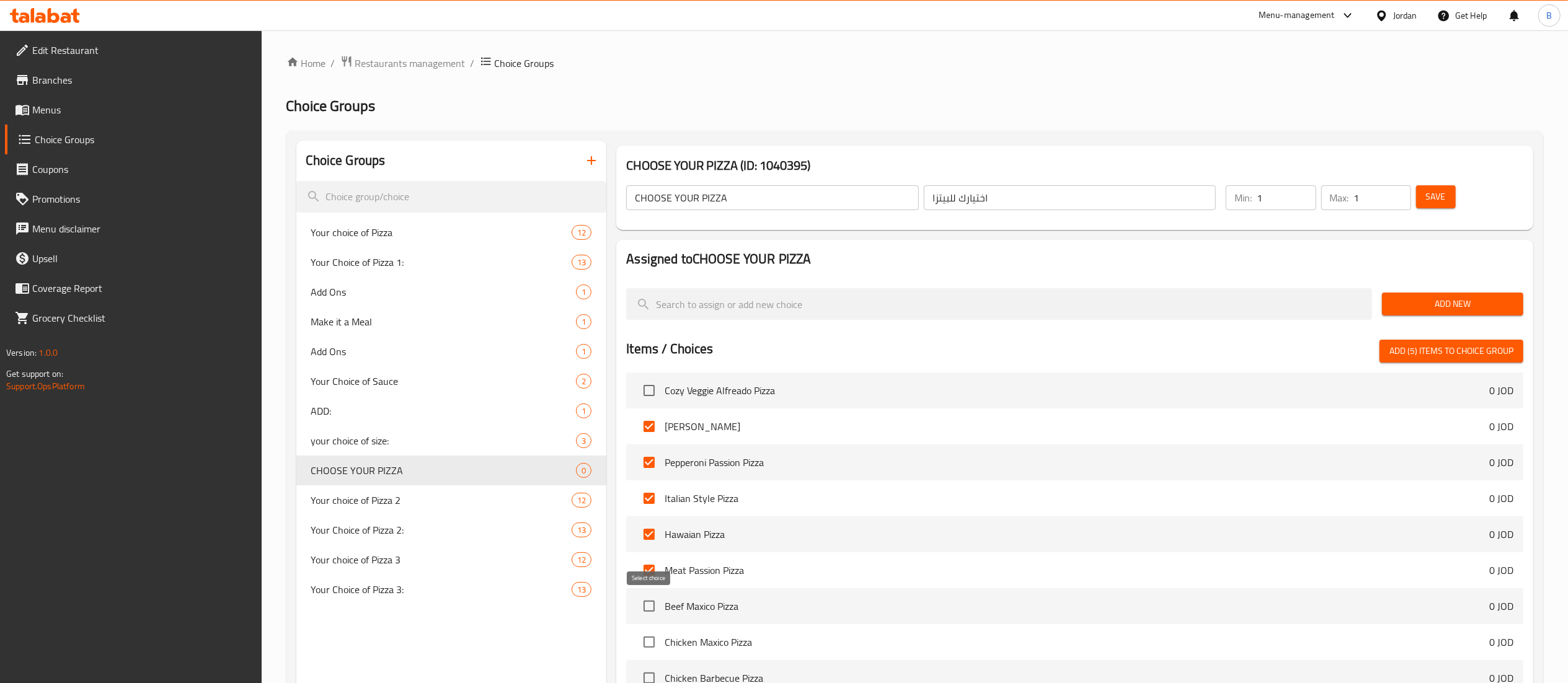
click at [643, 610] on input "checkbox" at bounding box center [649, 607] width 26 height 26
checkbox input "true"
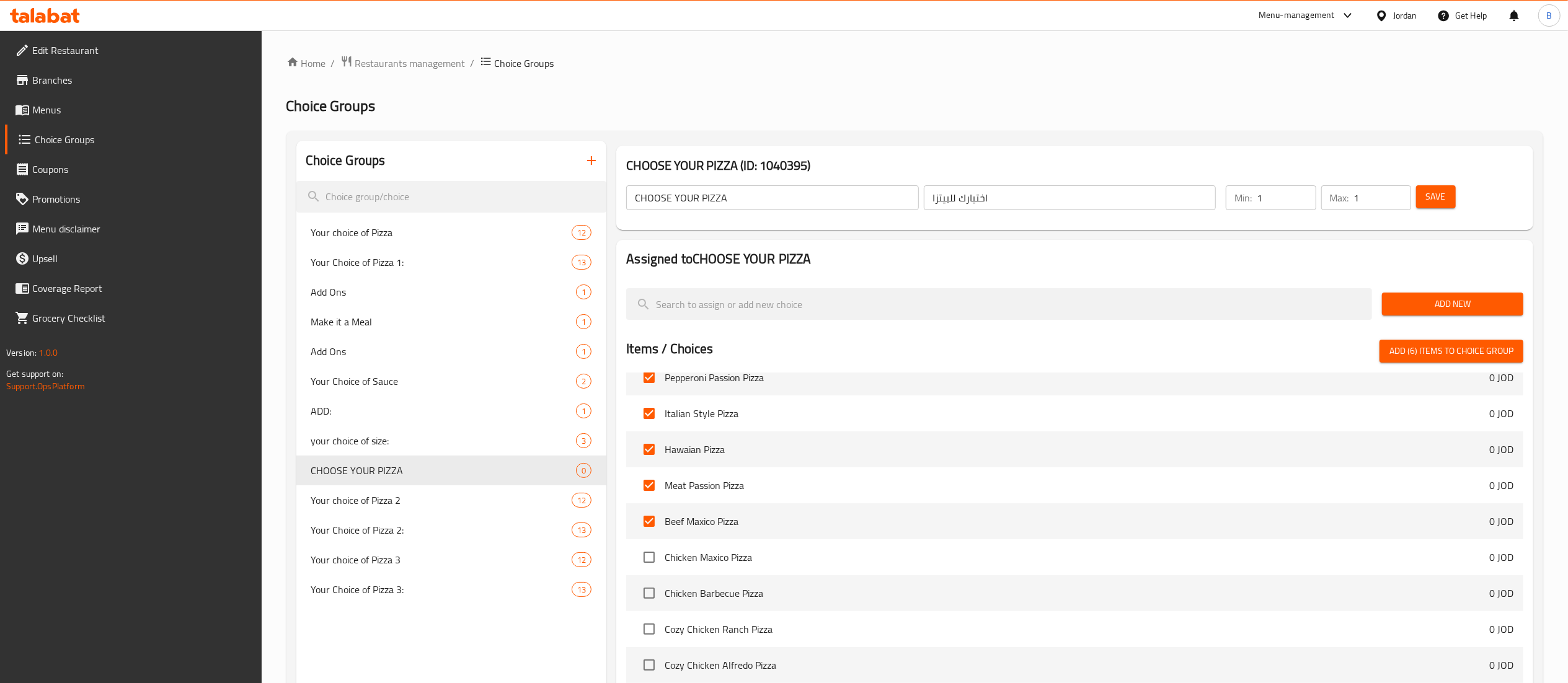
scroll to position [4588, 0]
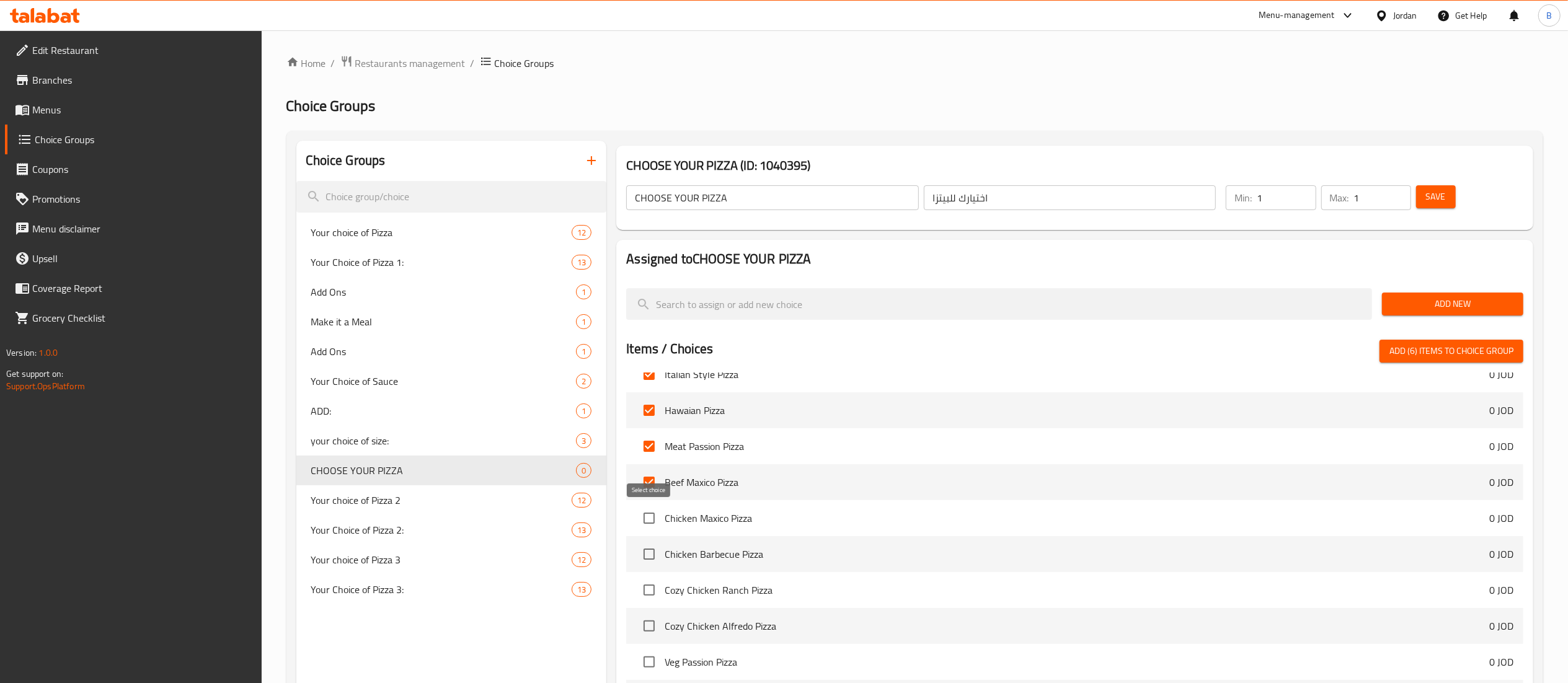
click at [650, 517] on input "checkbox" at bounding box center [649, 518] width 26 height 26
checkbox input "true"
click at [646, 557] on input "checkbox" at bounding box center [649, 554] width 26 height 26
checkbox input "true"
click at [645, 590] on input "checkbox" at bounding box center [649, 590] width 26 height 26
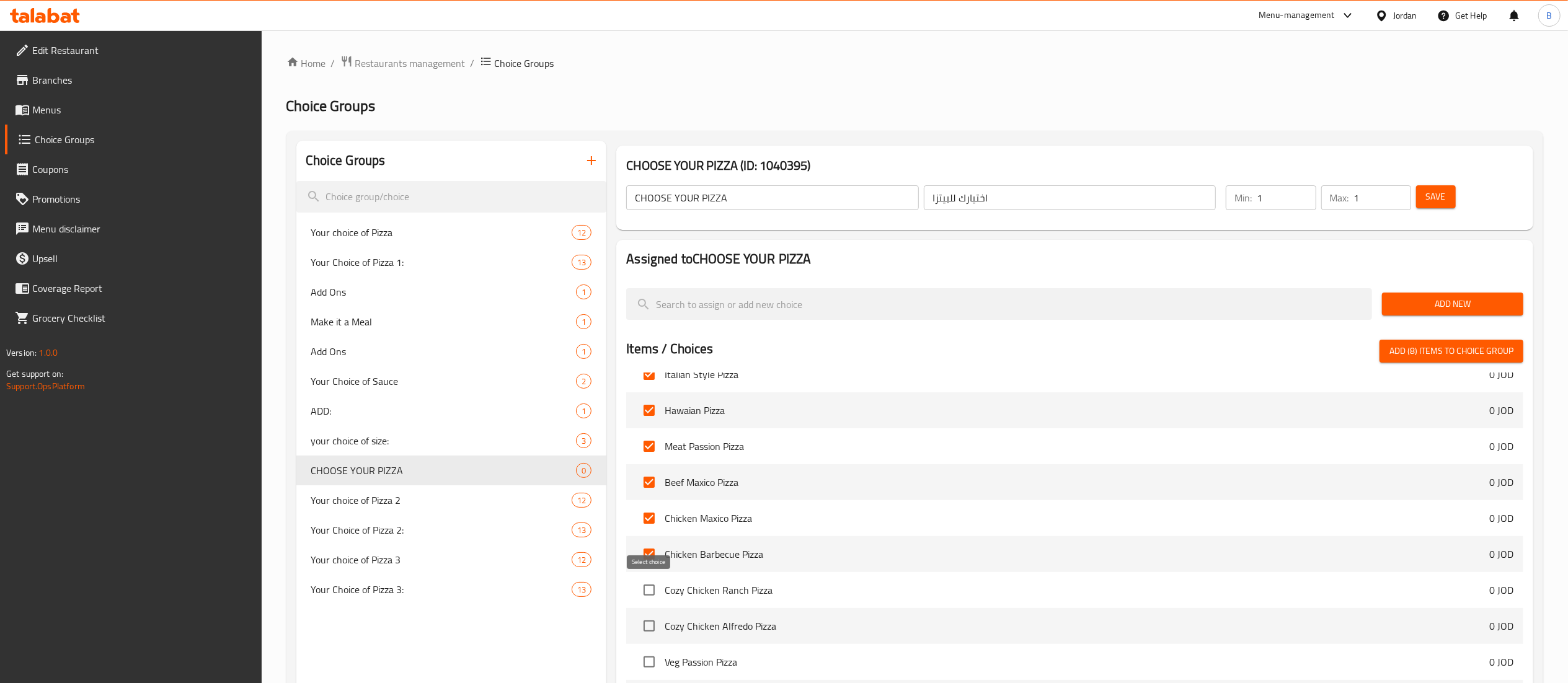
checkbox input "true"
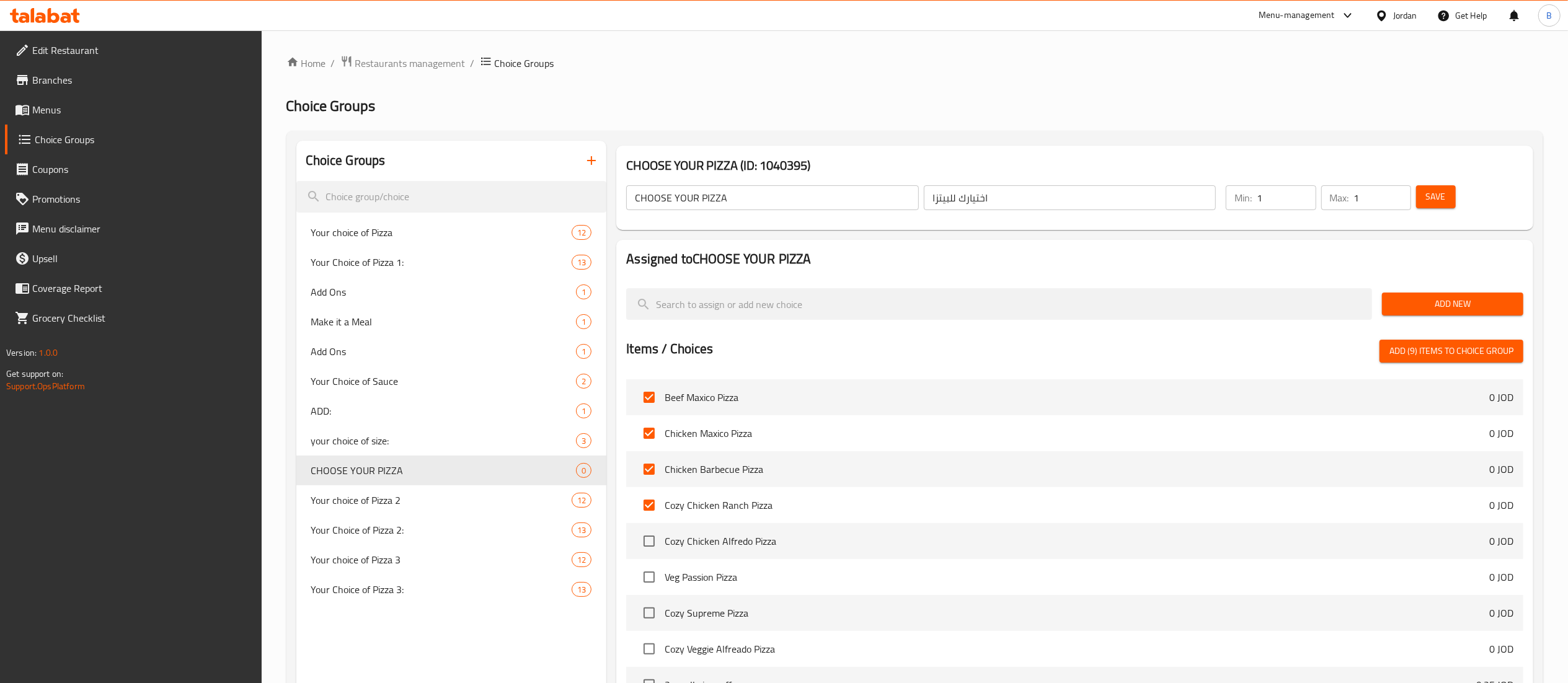
scroll to position [4712, 0]
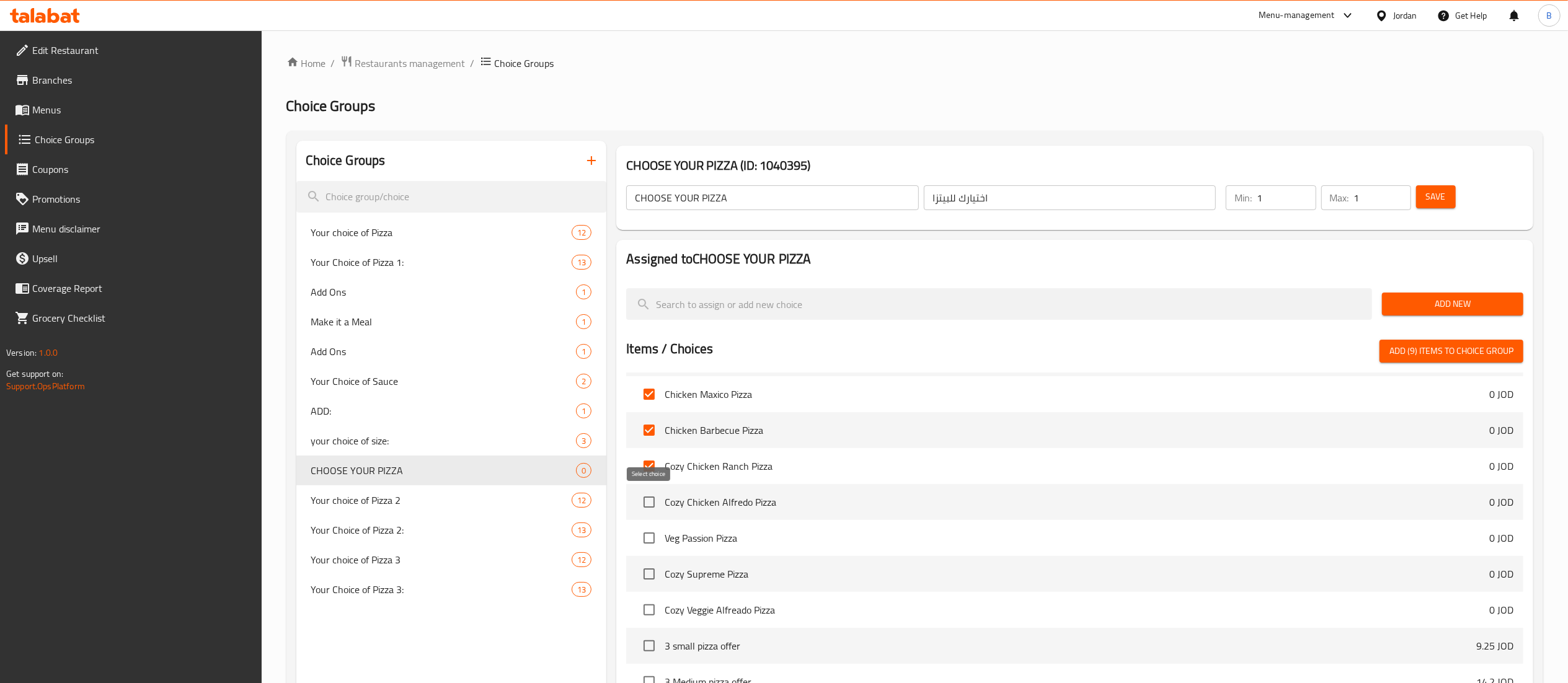
click at [646, 510] on input "checkbox" at bounding box center [649, 502] width 26 height 26
checkbox input "true"
click at [650, 538] on input "checkbox" at bounding box center [649, 538] width 26 height 26
checkbox input "true"
click at [650, 581] on input "checkbox" at bounding box center [649, 574] width 26 height 26
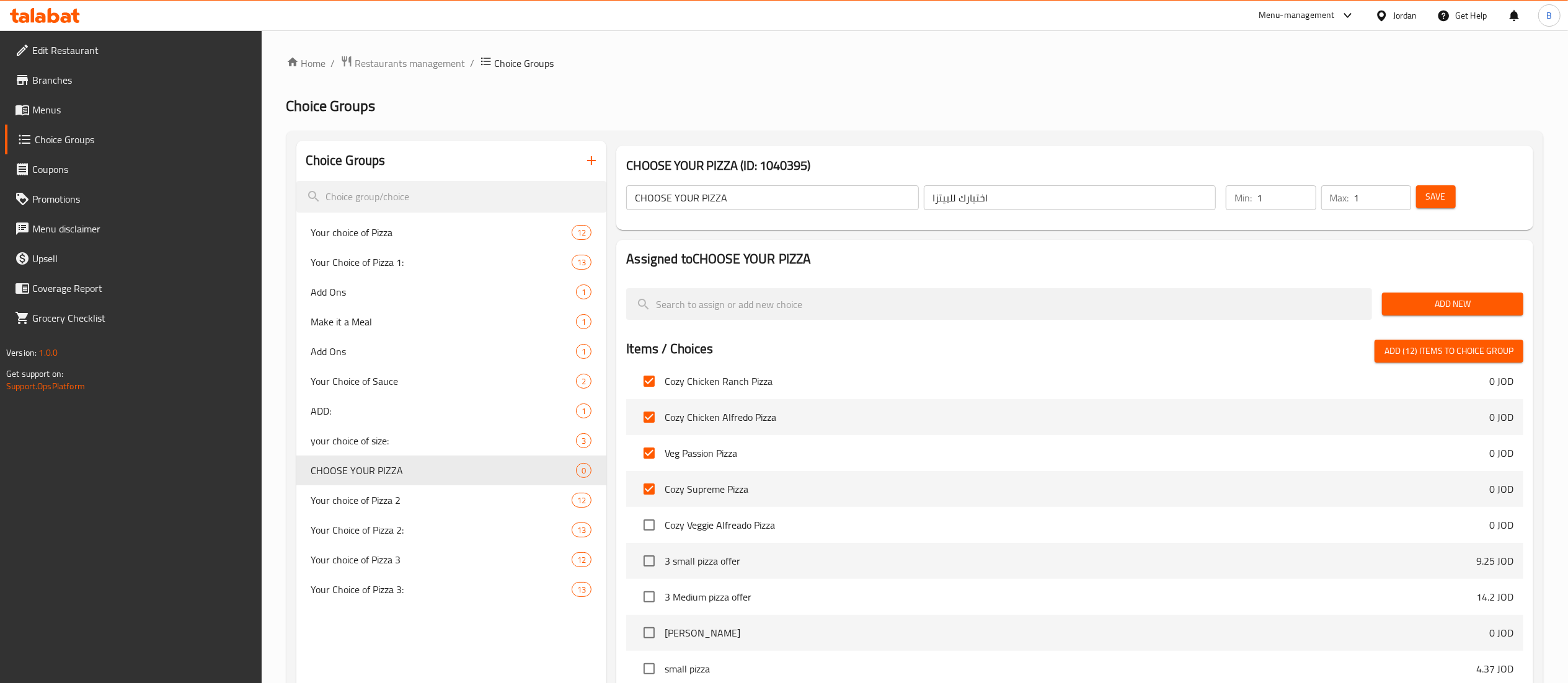
scroll to position [4836, 0]
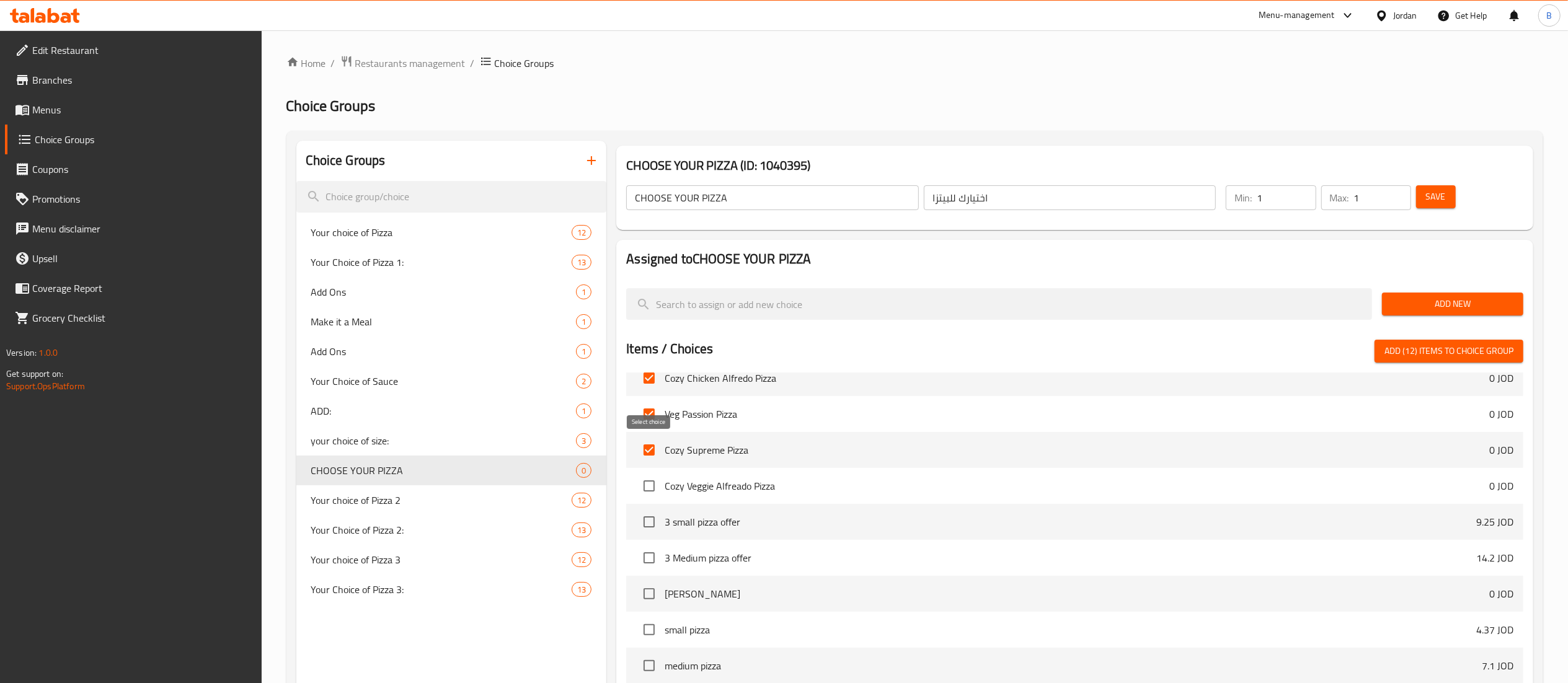
click at [647, 452] on input "checkbox" at bounding box center [649, 450] width 26 height 26
checkbox input "false"
click at [650, 413] on input "checkbox" at bounding box center [649, 414] width 26 height 26
checkbox input "false"
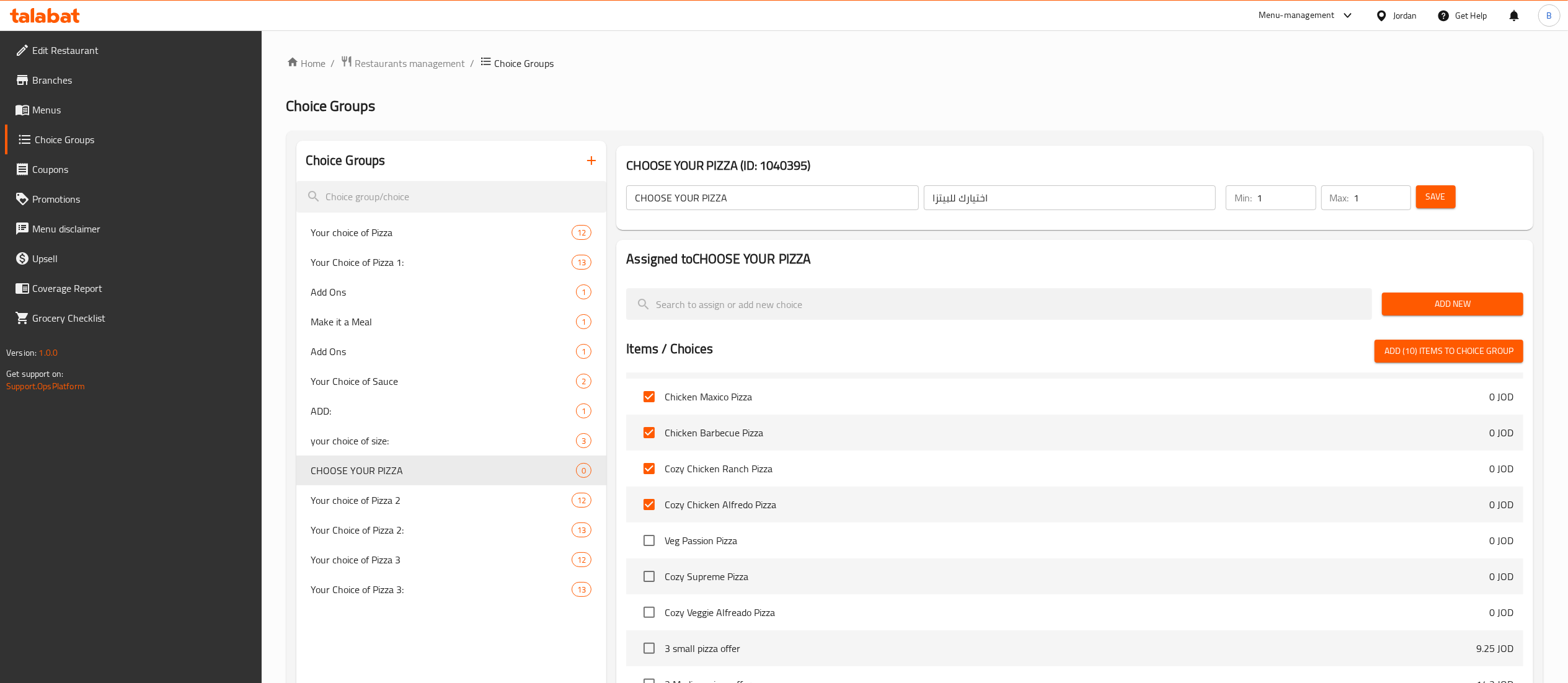
scroll to position [4588, 0]
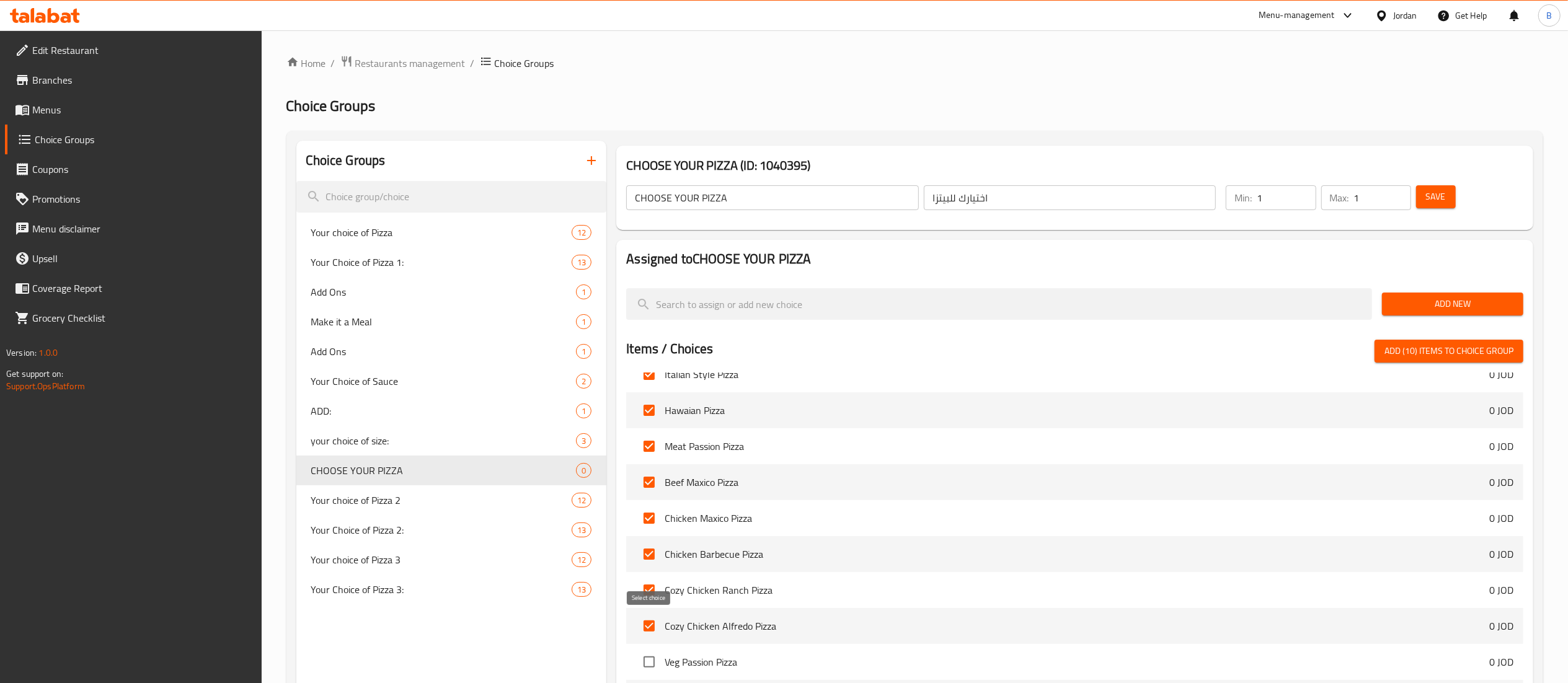
click at [646, 622] on input "checkbox" at bounding box center [649, 626] width 26 height 26
checkbox input "false"
click at [650, 577] on input "checkbox" at bounding box center [649, 590] width 26 height 26
checkbox input "false"
click at [646, 557] on input "checkbox" at bounding box center [649, 554] width 26 height 26
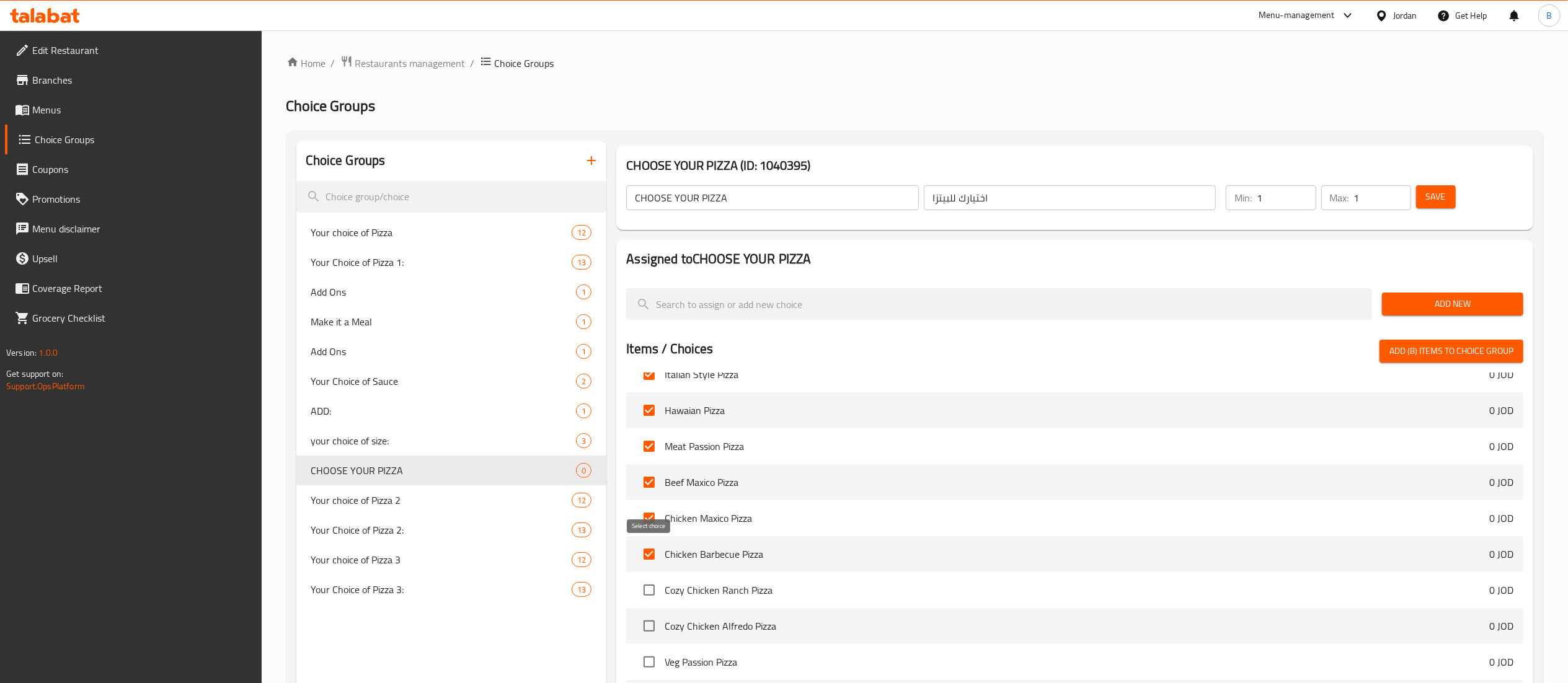
checkbox input "false"
click at [645, 508] on input "checkbox" at bounding box center [649, 518] width 26 height 26
checkbox input "false"
click at [650, 473] on input "checkbox" at bounding box center [649, 482] width 26 height 26
checkbox input "false"
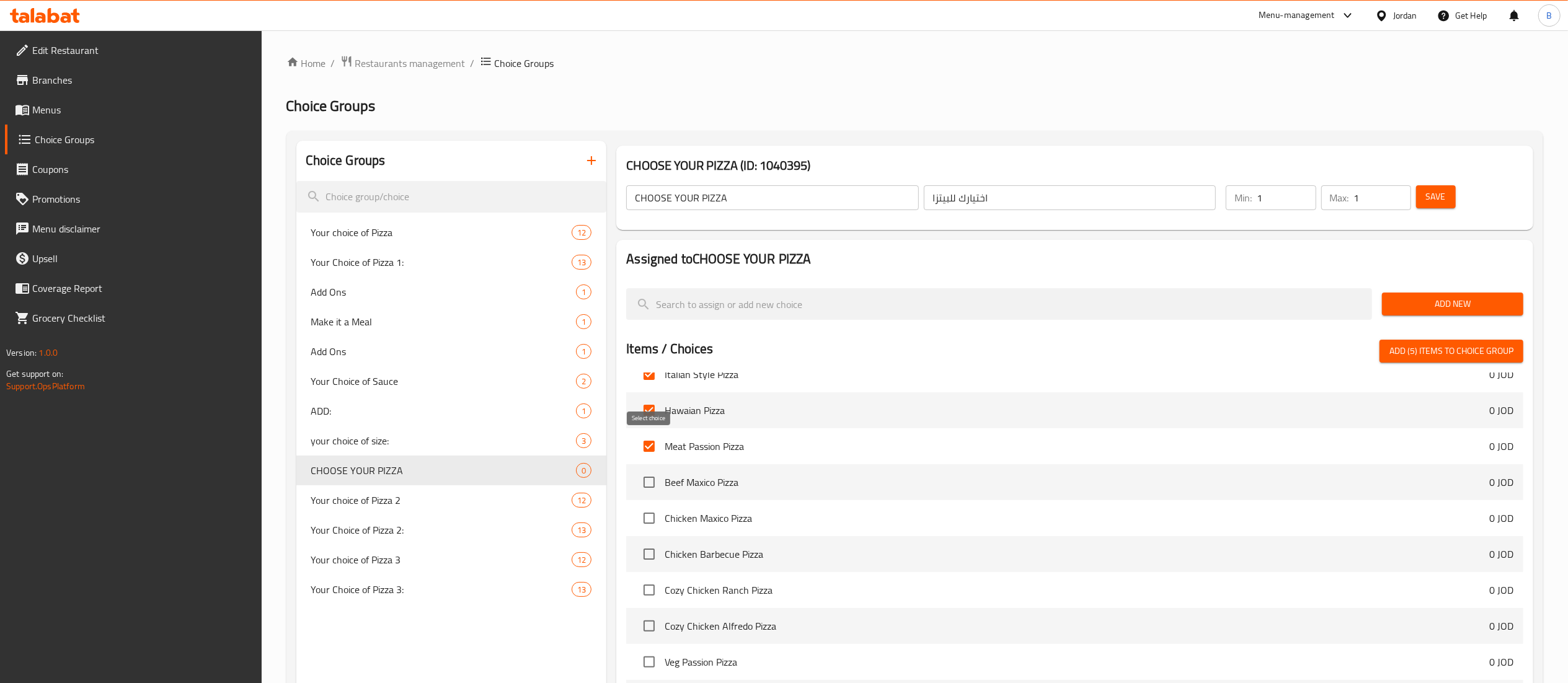
click at [650, 446] on input "checkbox" at bounding box center [649, 447] width 26 height 26
checkbox input "false"
click at [650, 413] on input "checkbox" at bounding box center [649, 410] width 26 height 26
checkbox input "false"
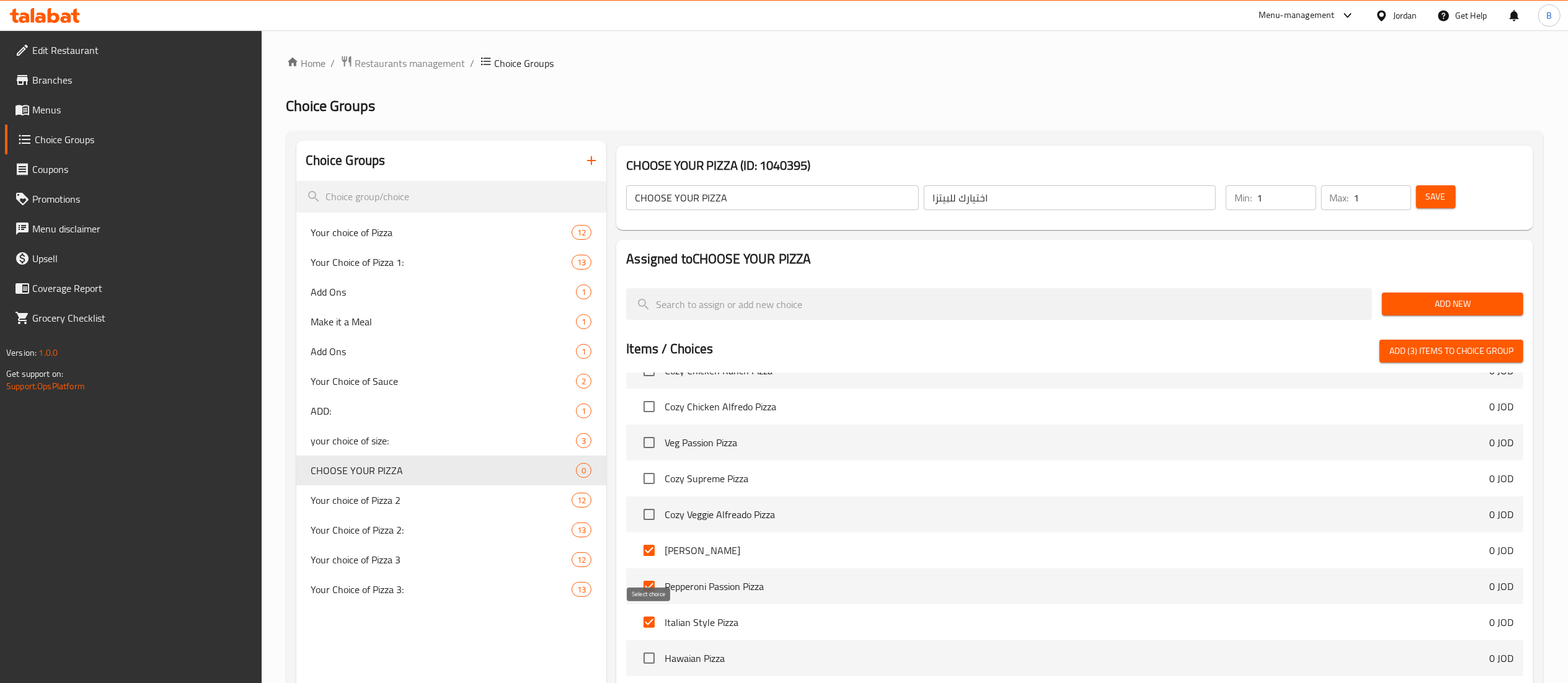
click at [654, 615] on input "checkbox" at bounding box center [649, 622] width 26 height 26
checkbox input "false"
click at [651, 577] on input "checkbox" at bounding box center [649, 586] width 26 height 26
checkbox input "false"
click at [647, 553] on input "checkbox" at bounding box center [649, 551] width 26 height 26
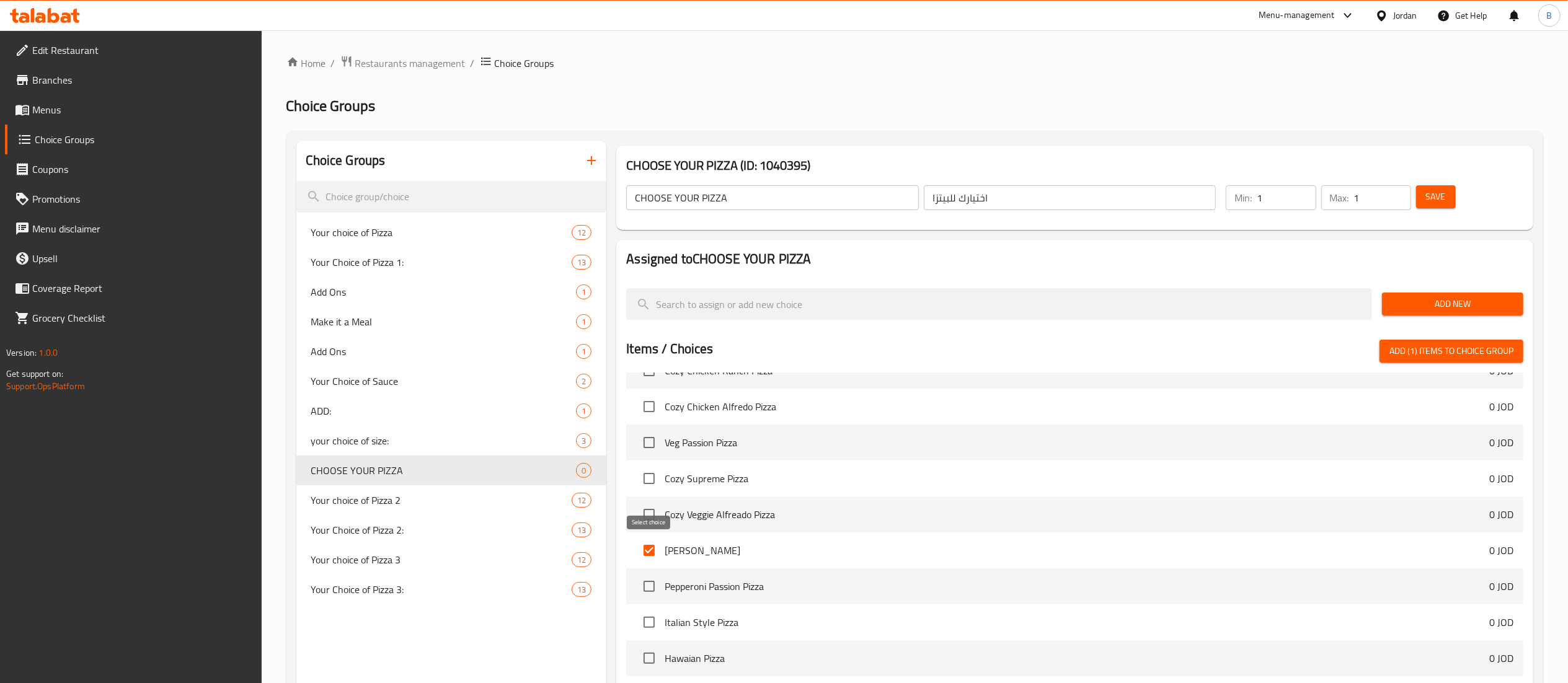
checkbox input "false"
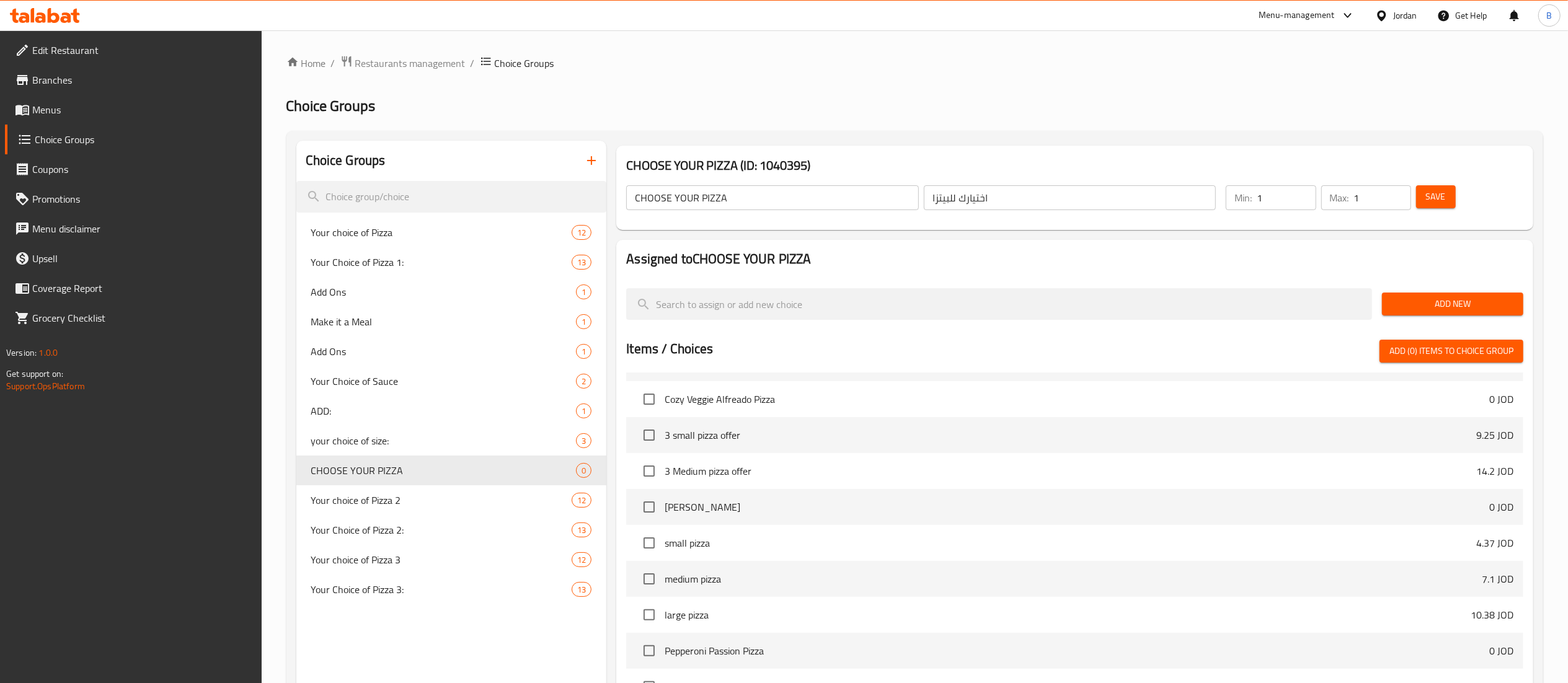
scroll to position [4960, 0]
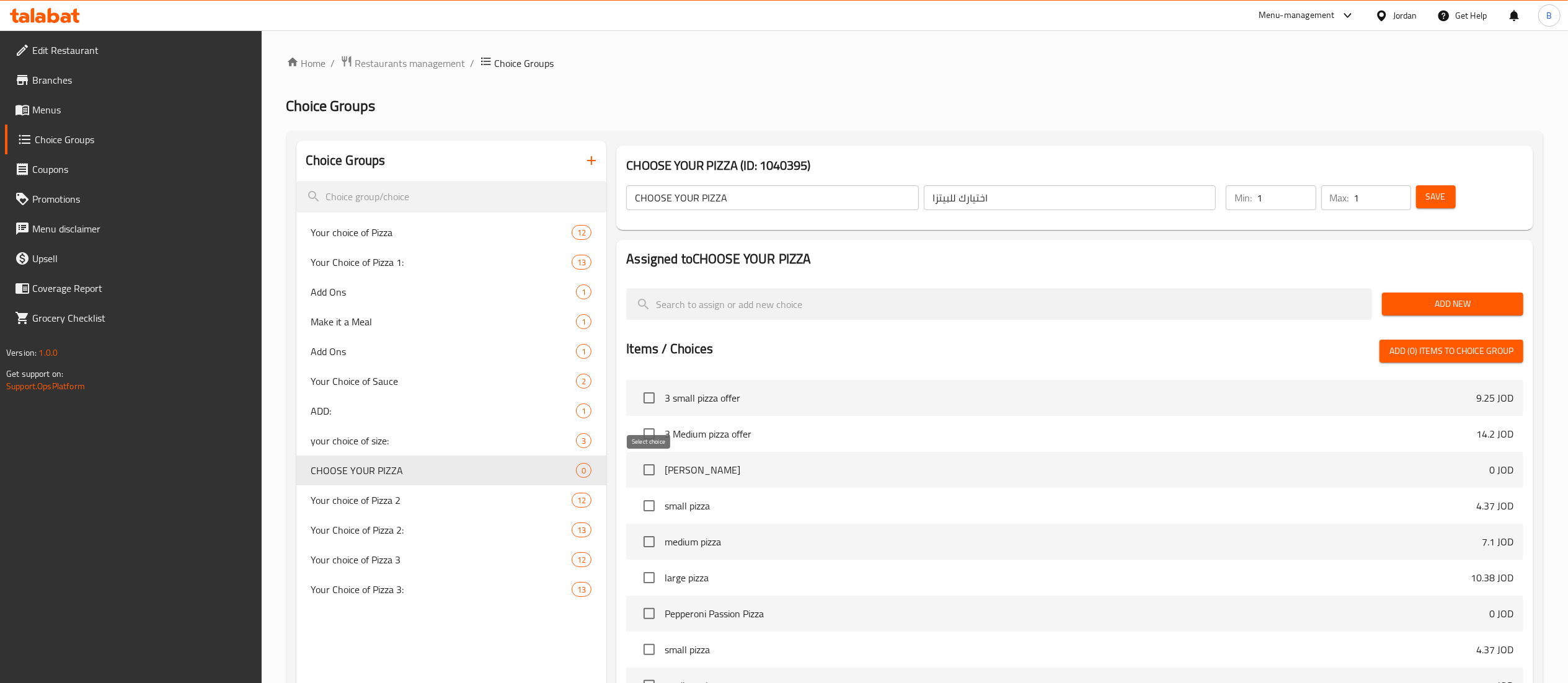
click at [650, 481] on input "checkbox" at bounding box center [649, 470] width 26 height 26
checkbox input "true"
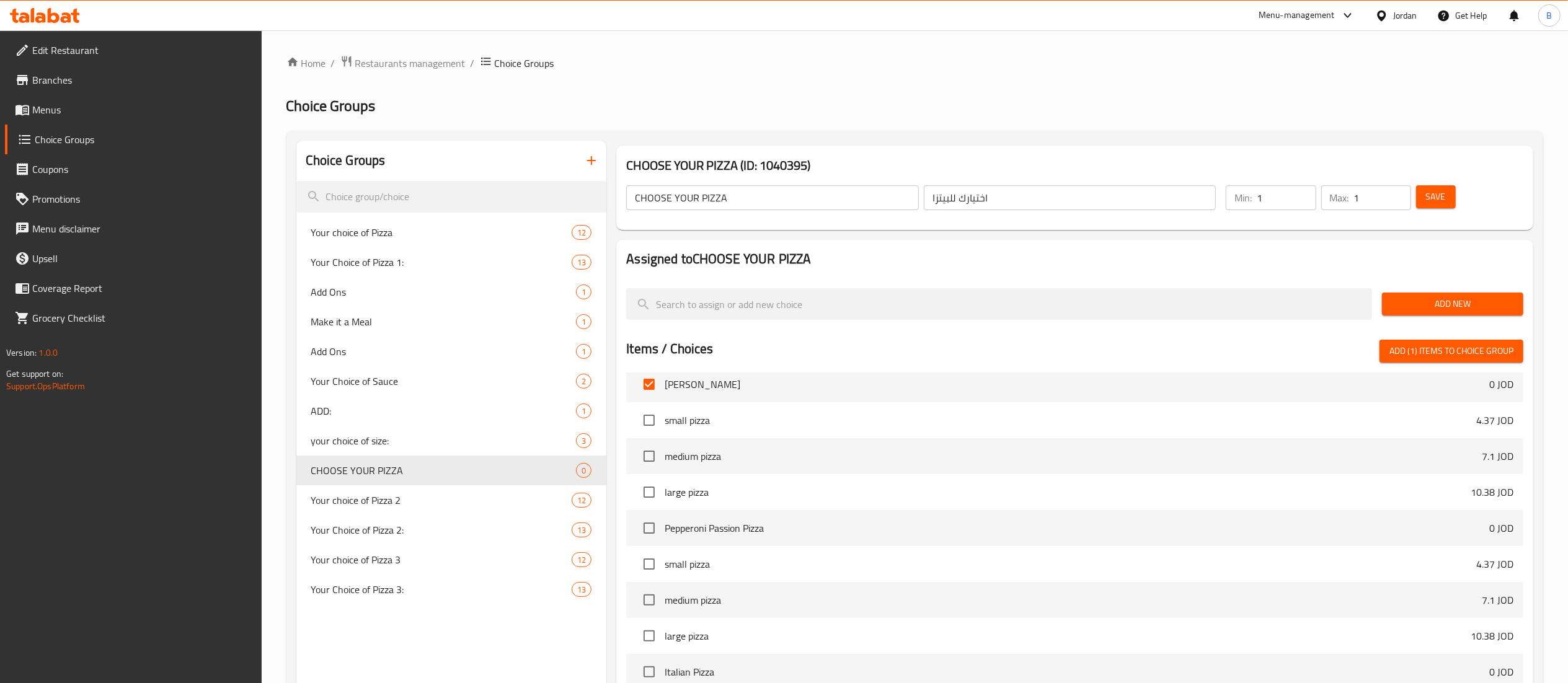
scroll to position [5084, 0]
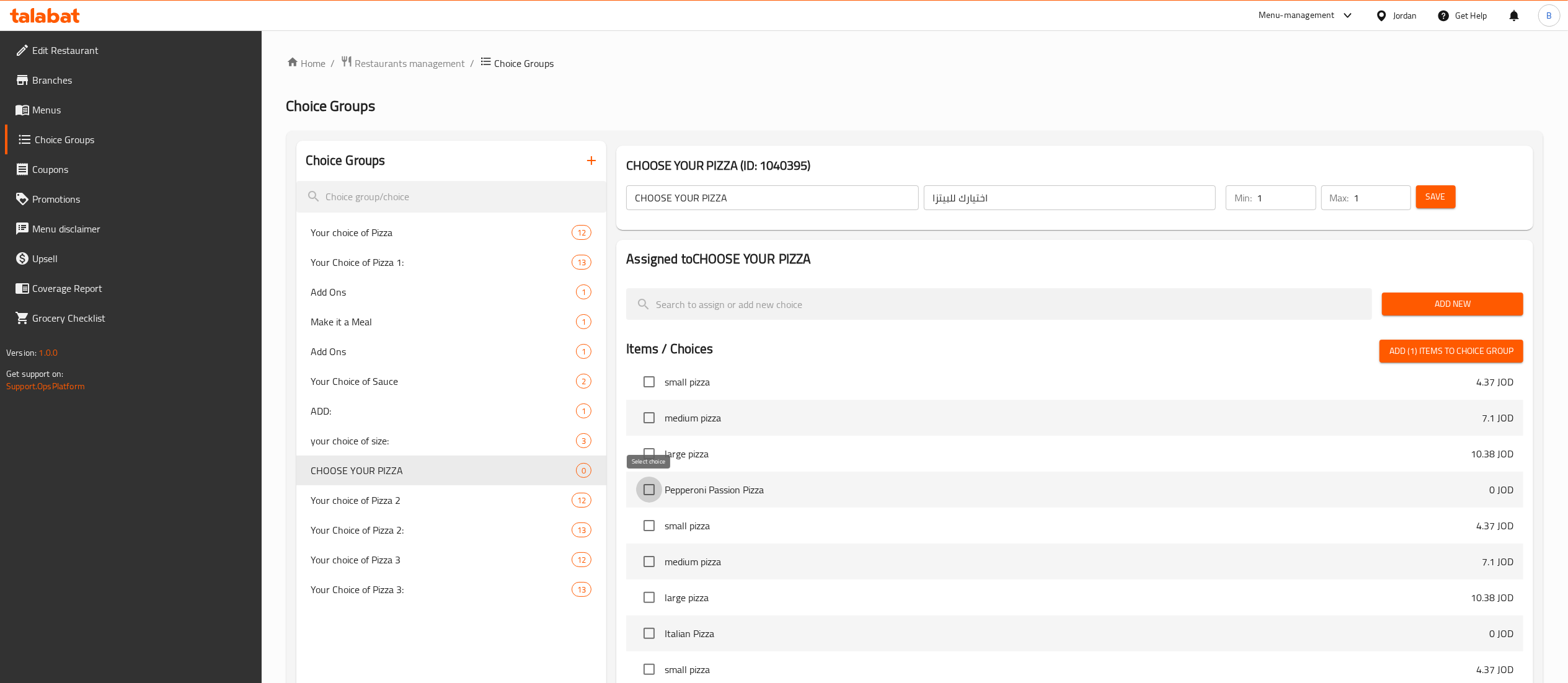
click at [648, 495] on input "checkbox" at bounding box center [649, 490] width 26 height 26
checkbox input "true"
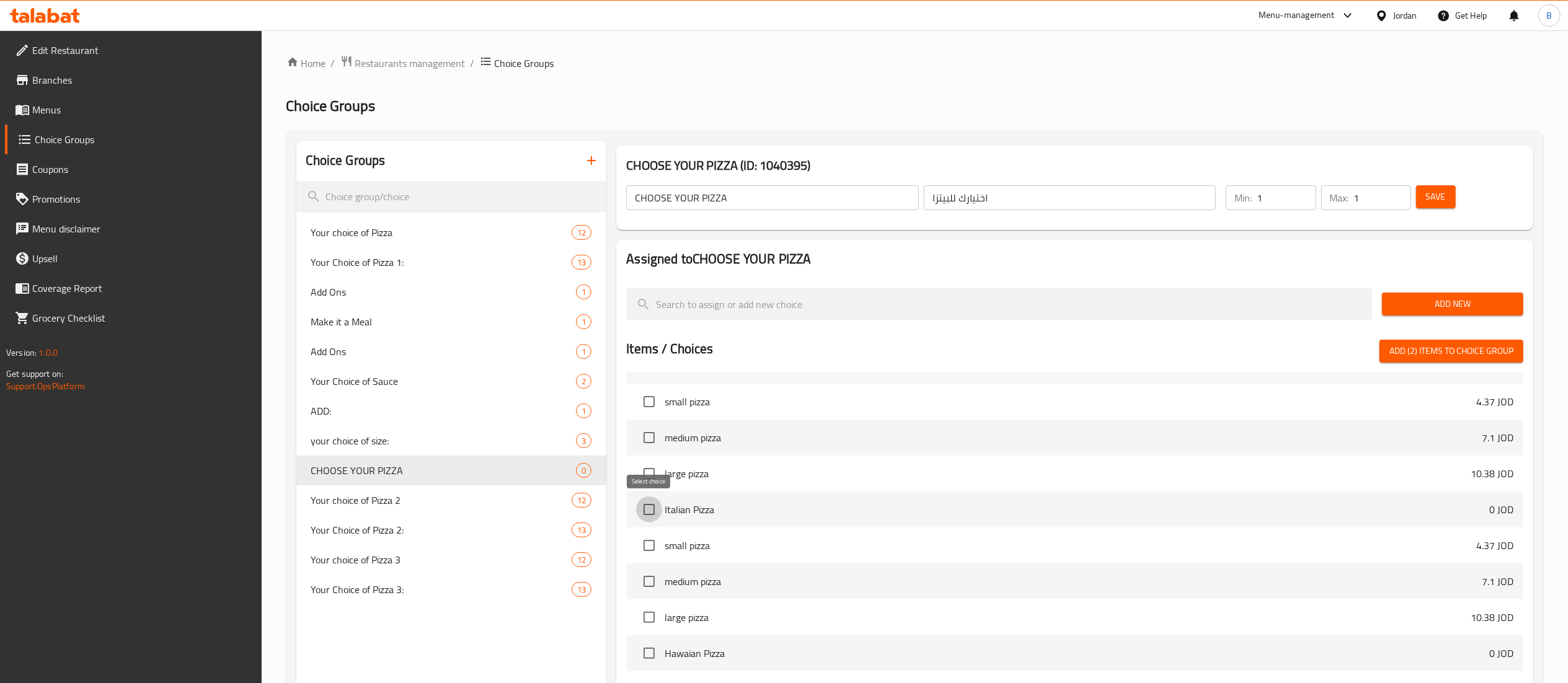
click at [647, 506] on input "checkbox" at bounding box center [649, 509] width 26 height 26
checkbox input "true"
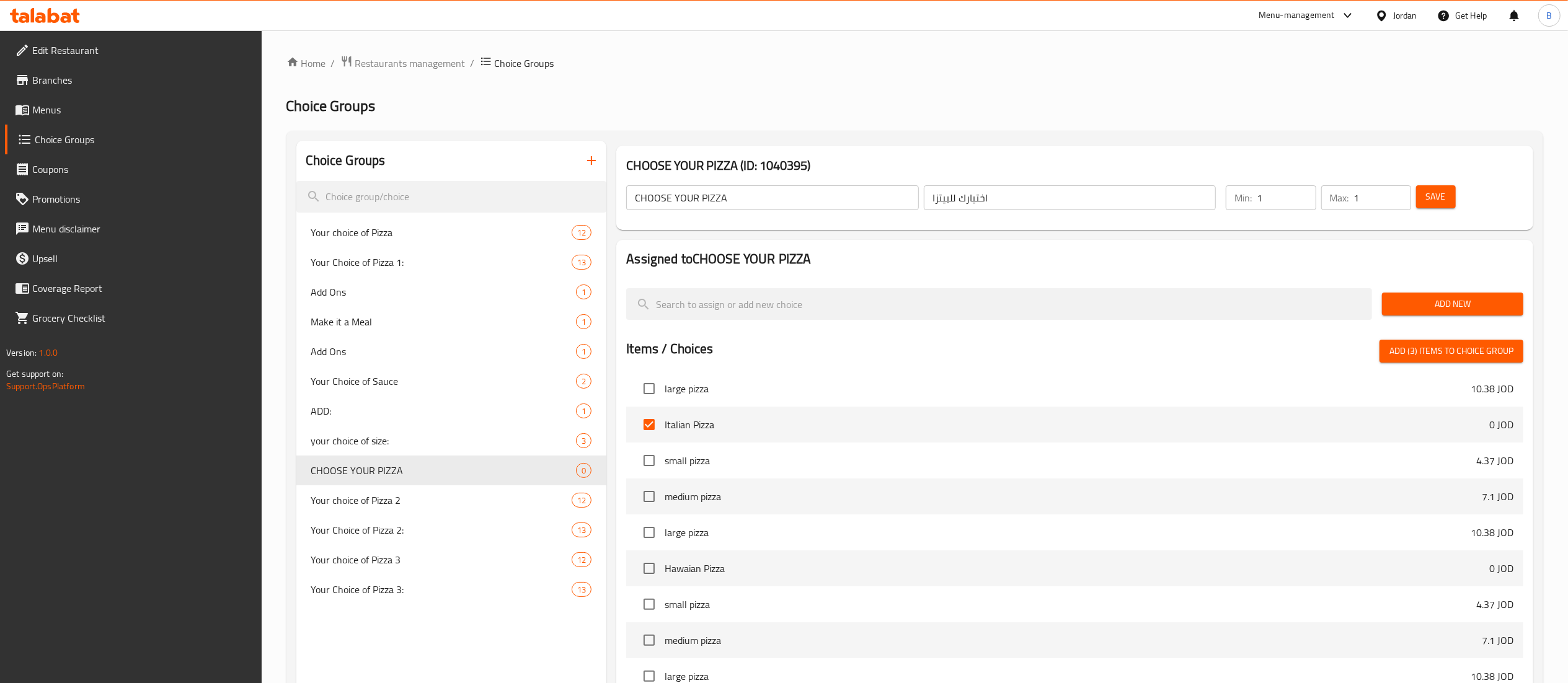
scroll to position [5332, 0]
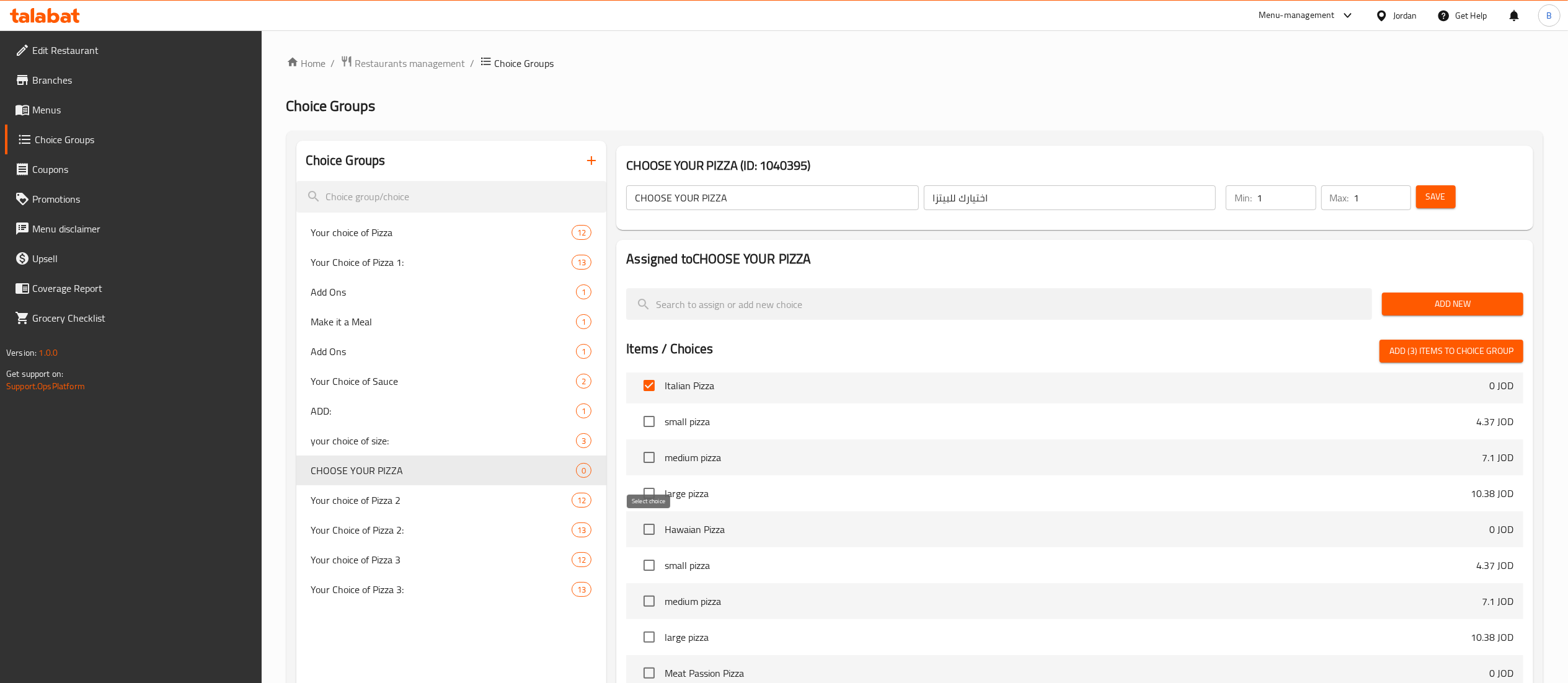
click at [642, 534] on input "checkbox" at bounding box center [649, 530] width 26 height 26
checkbox input "true"
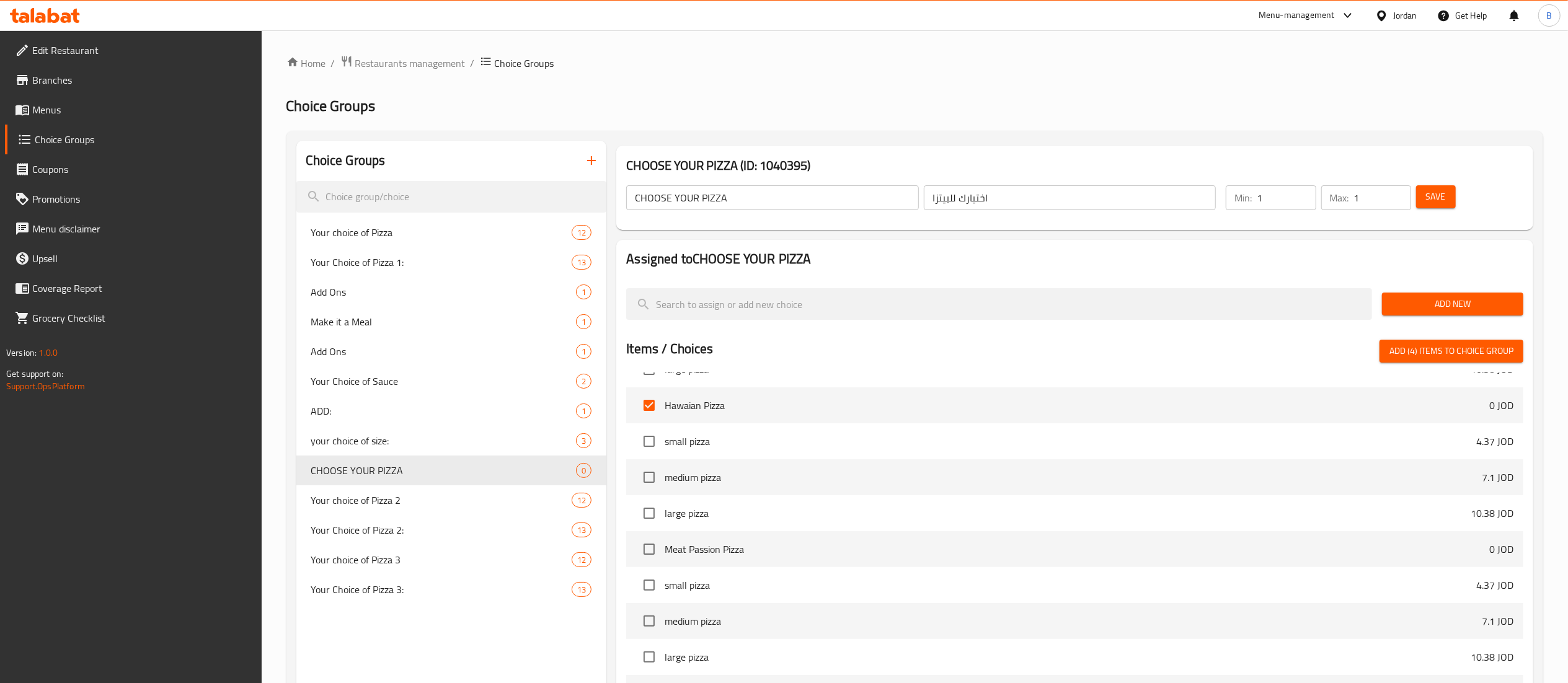
click at [650, 547] on input "checkbox" at bounding box center [649, 549] width 26 height 26
checkbox input "true"
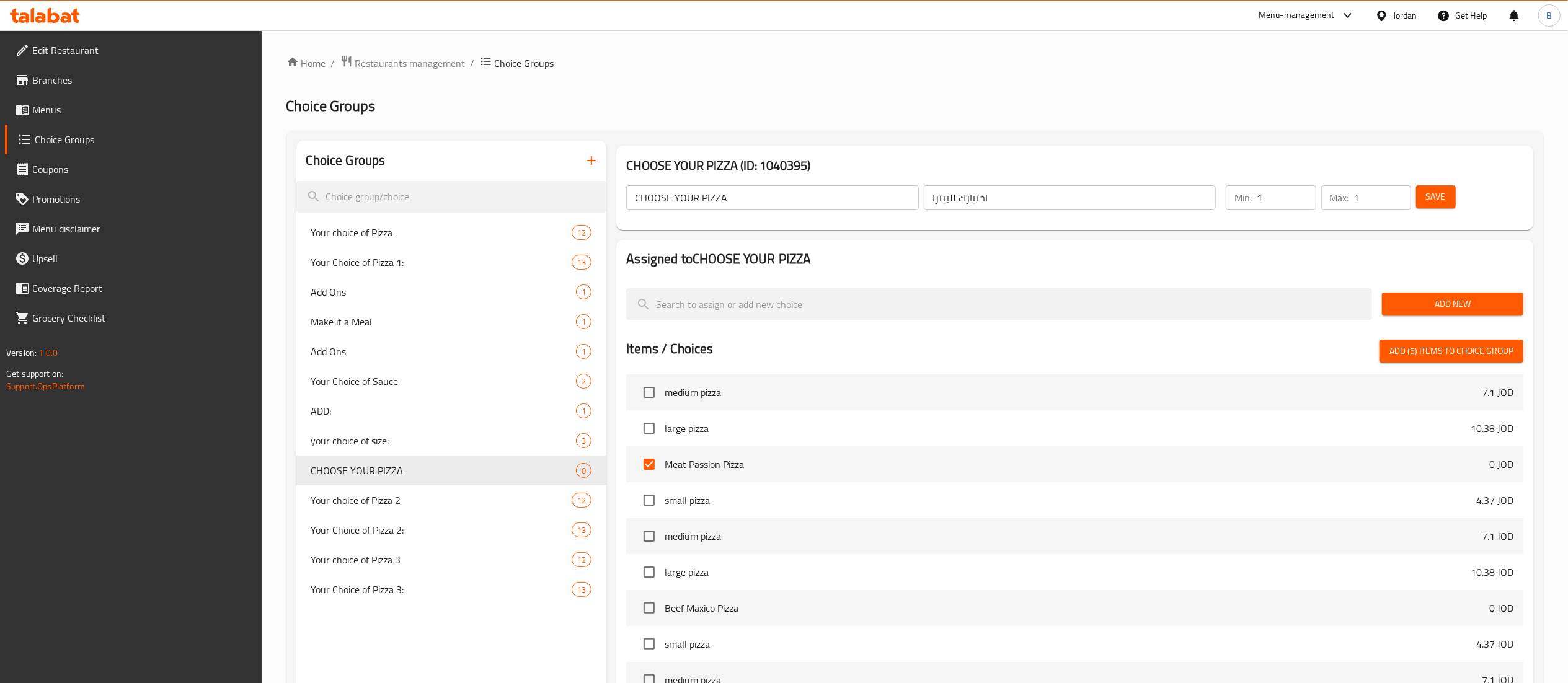
scroll to position [5580, 0]
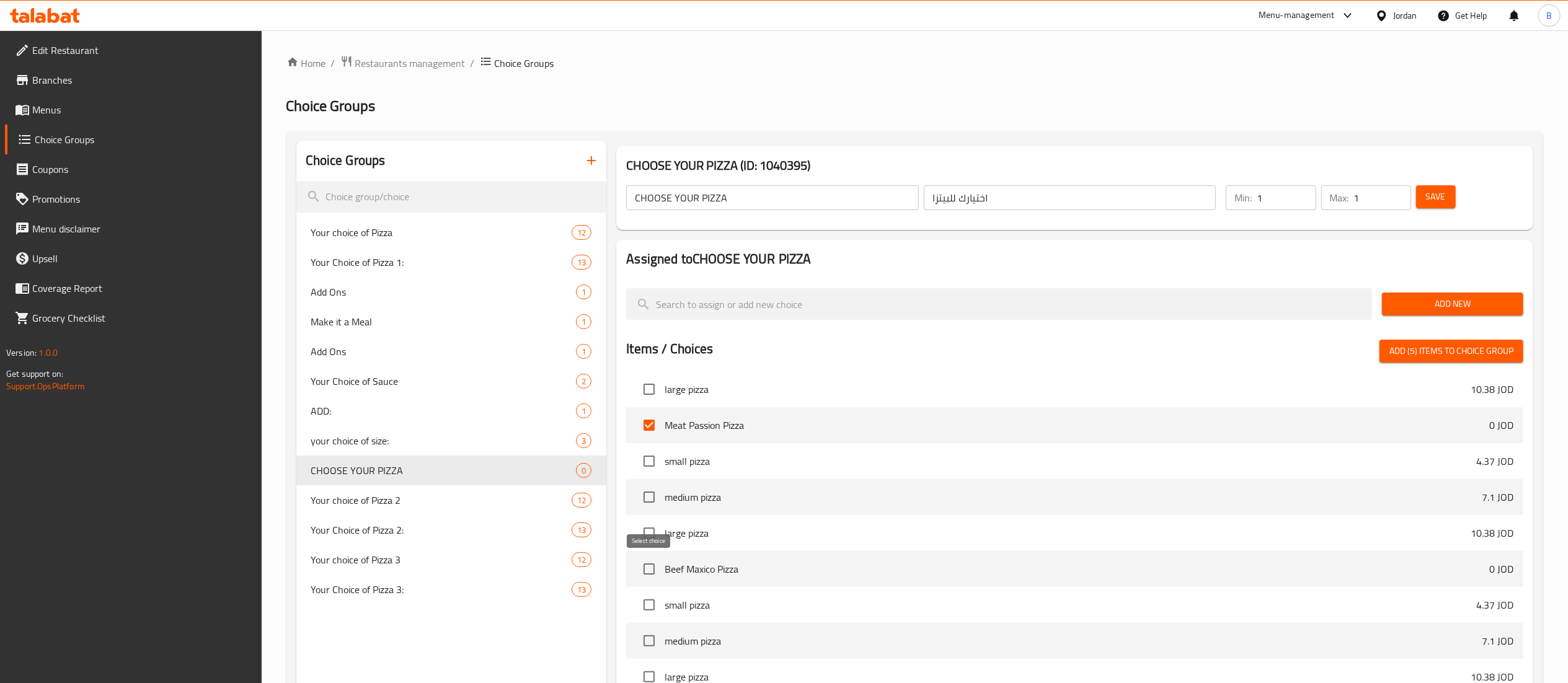
click at [640, 570] on input "checkbox" at bounding box center [649, 569] width 26 height 26
checkbox input "true"
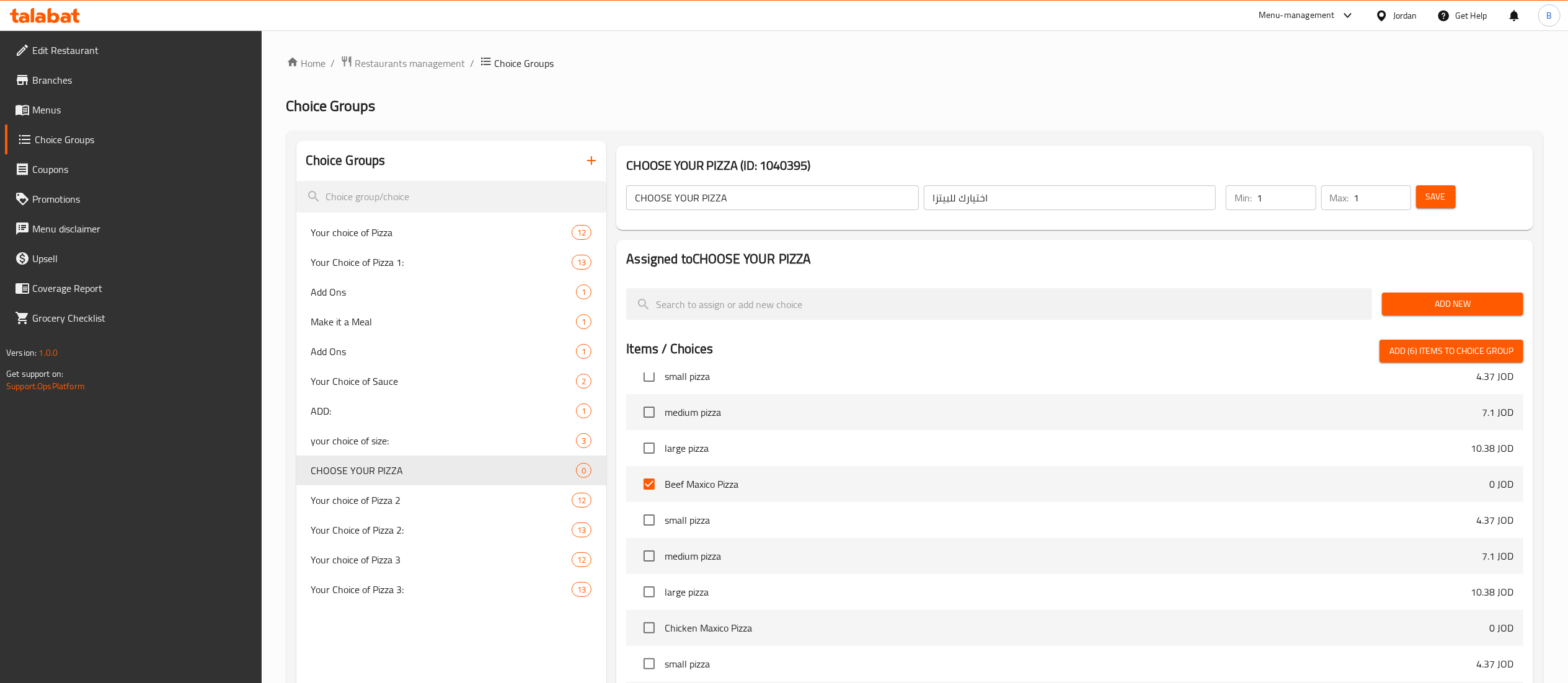
scroll to position [5704, 0]
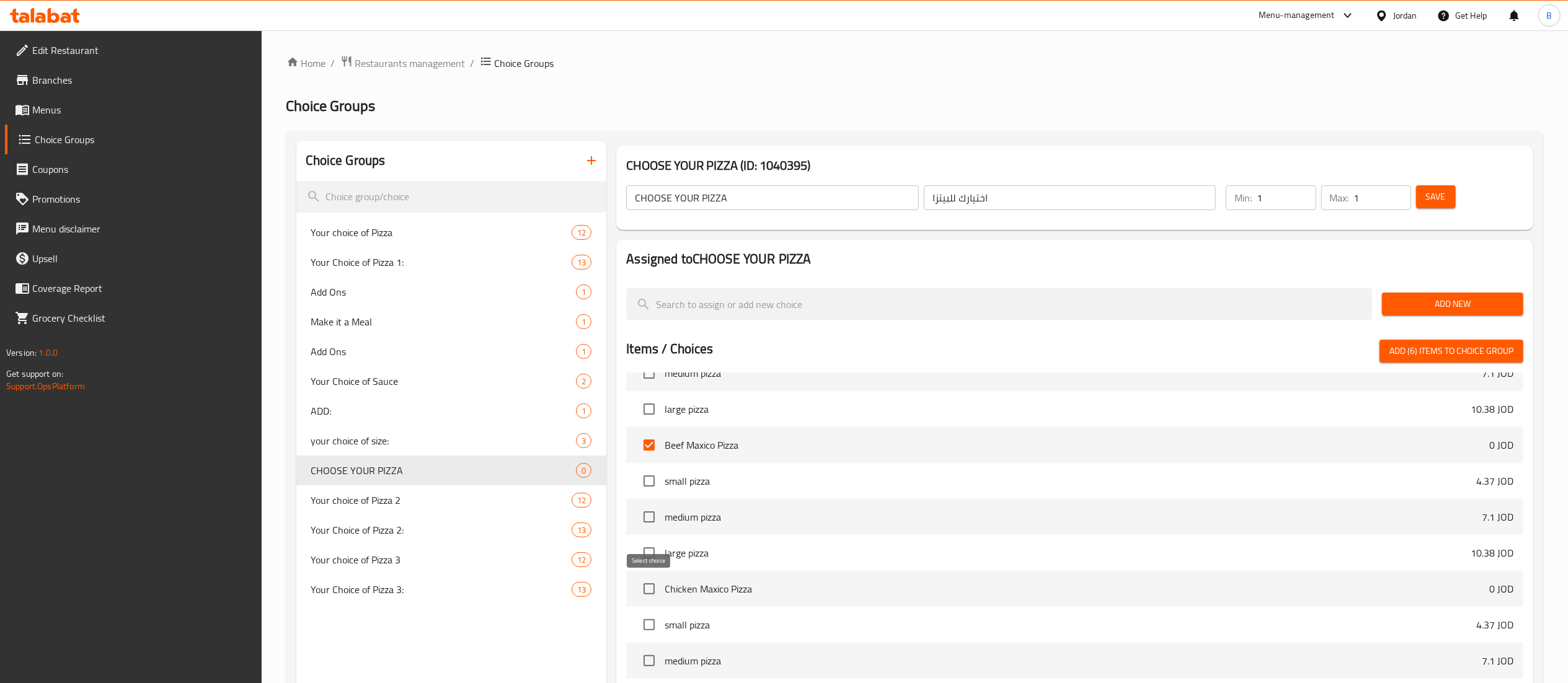
click at [648, 586] on input "checkbox" at bounding box center [649, 589] width 26 height 26
checkbox input "true"
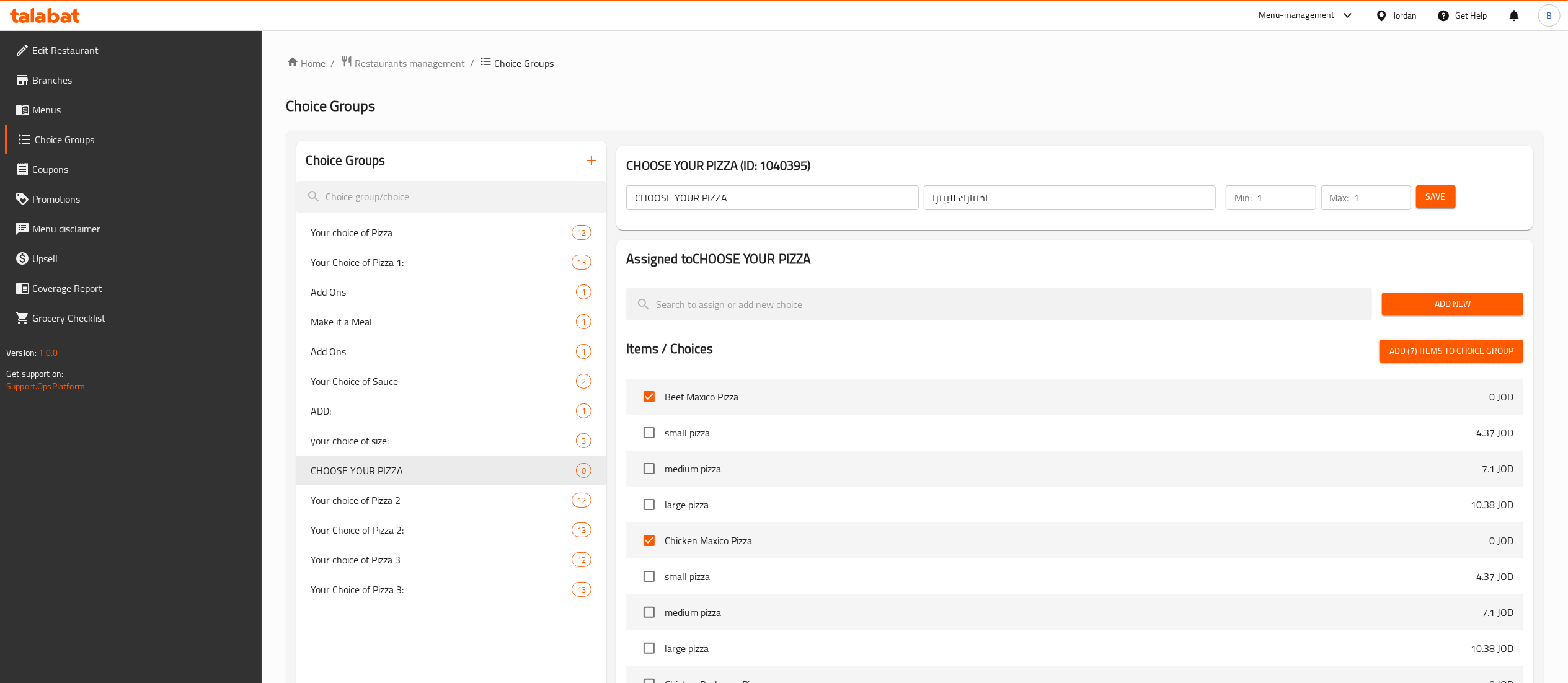
scroll to position [5828, 0]
click at [646, 599] on input "checkbox" at bounding box center [649, 609] width 26 height 26
checkbox input "true"
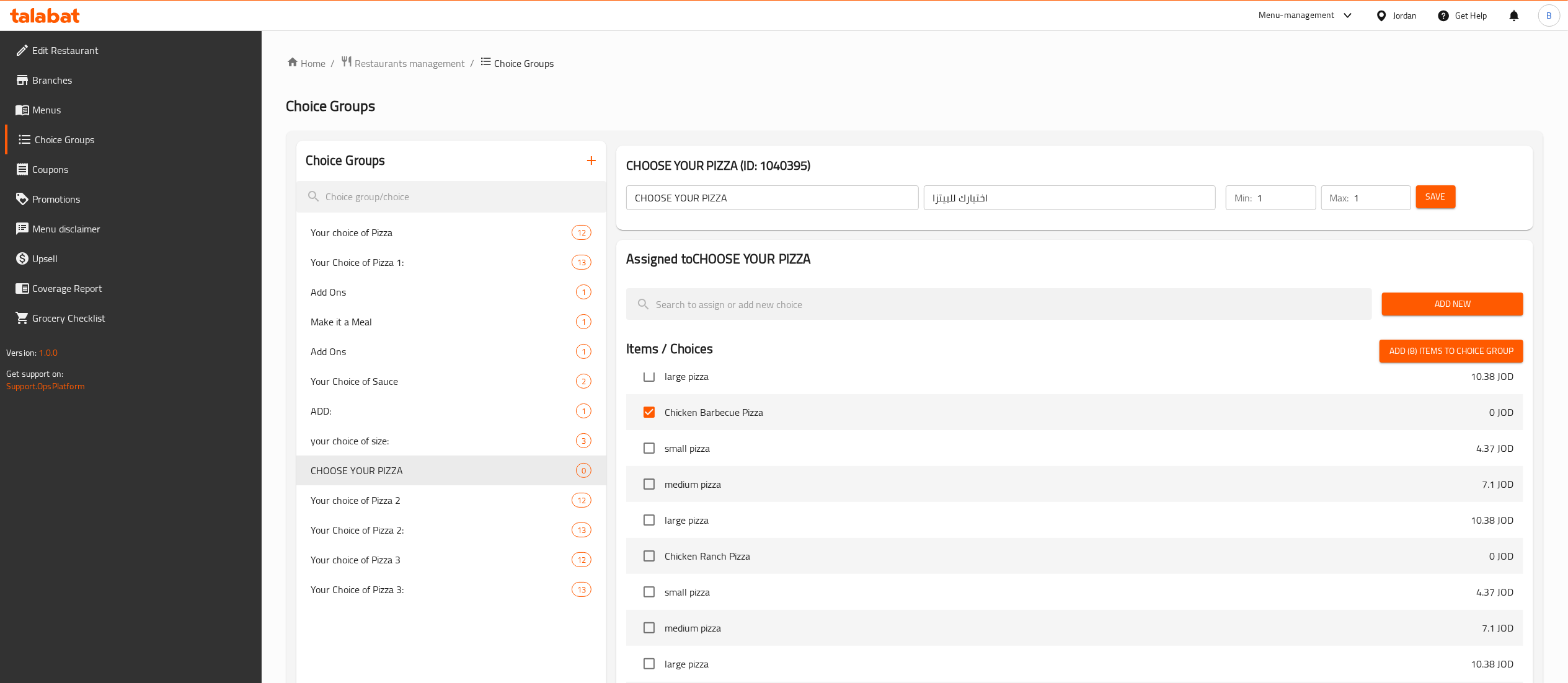
scroll to position [6076, 0]
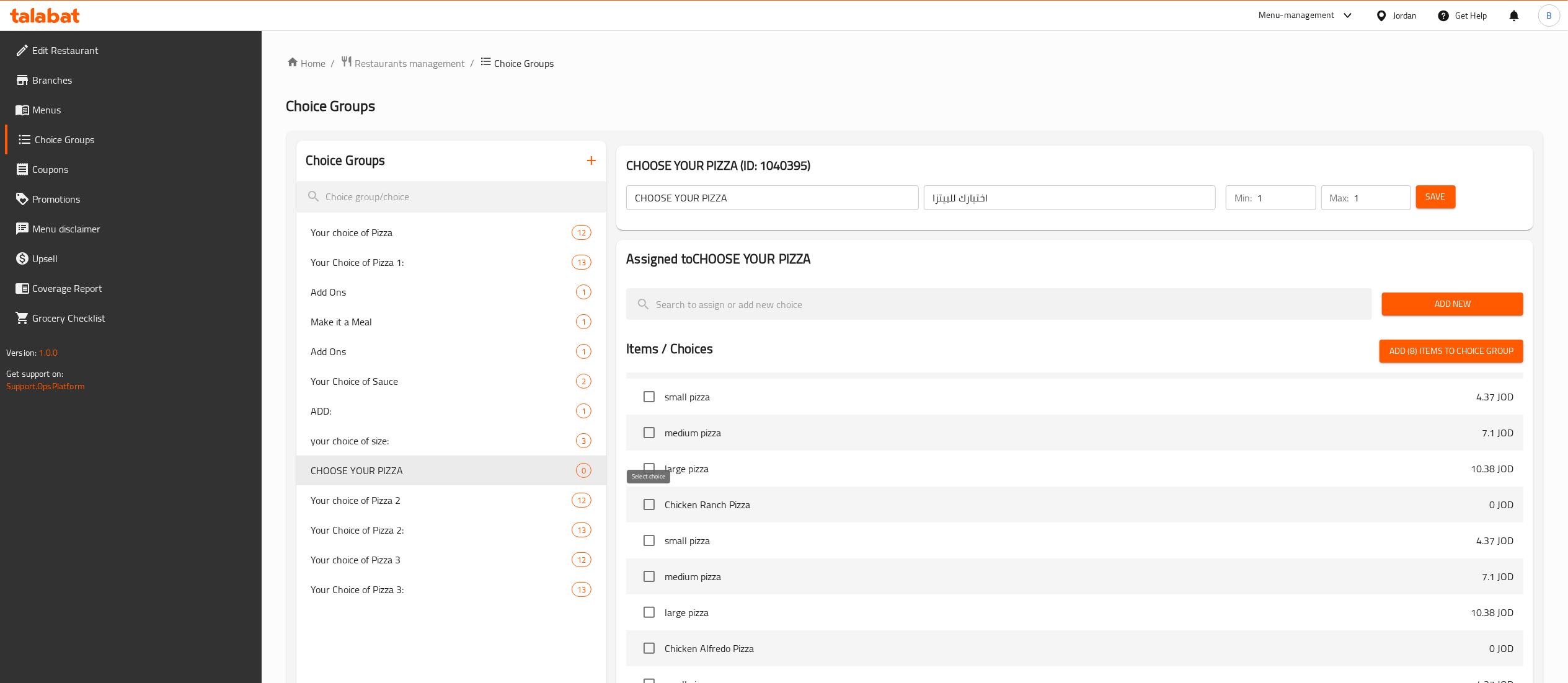
click at [648, 512] on input "checkbox" at bounding box center [649, 504] width 26 height 26
checkbox input "true"
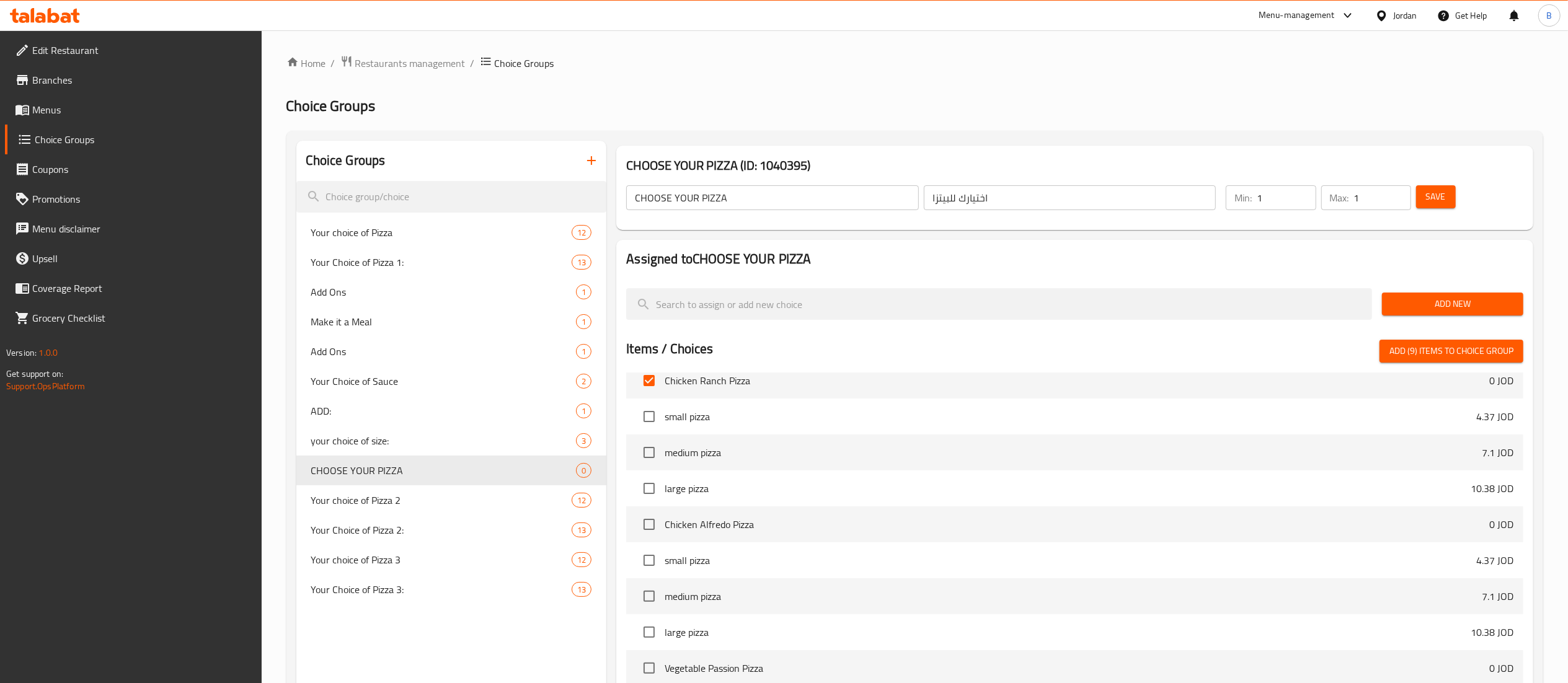
click at [642, 535] on input "checkbox" at bounding box center [649, 525] width 26 height 26
checkbox input "true"
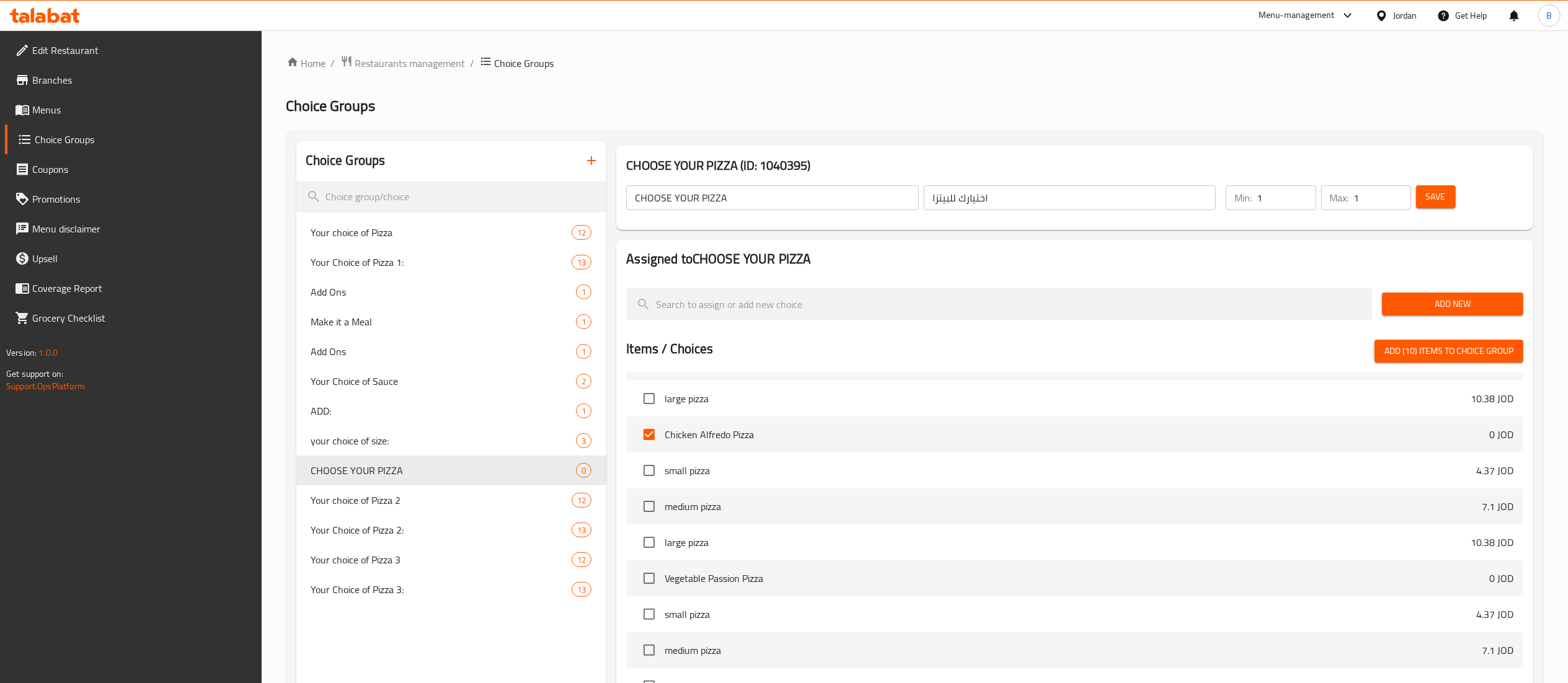
scroll to position [6324, 0]
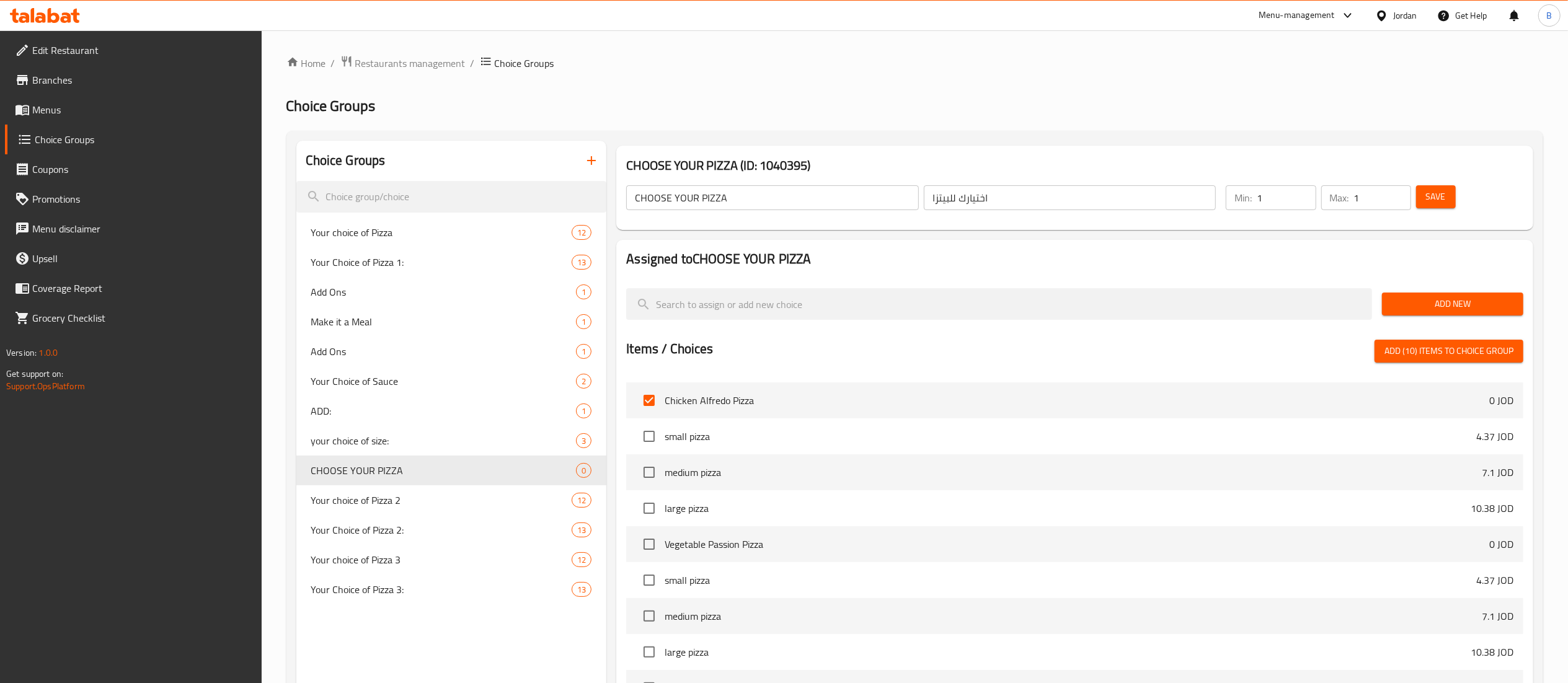
drag, startPoint x: 635, startPoint y: 546, endPoint x: 646, endPoint y: 547, distance: 11.0
click at [636, 547] on input "checkbox" at bounding box center [649, 544] width 26 height 26
checkbox input "true"
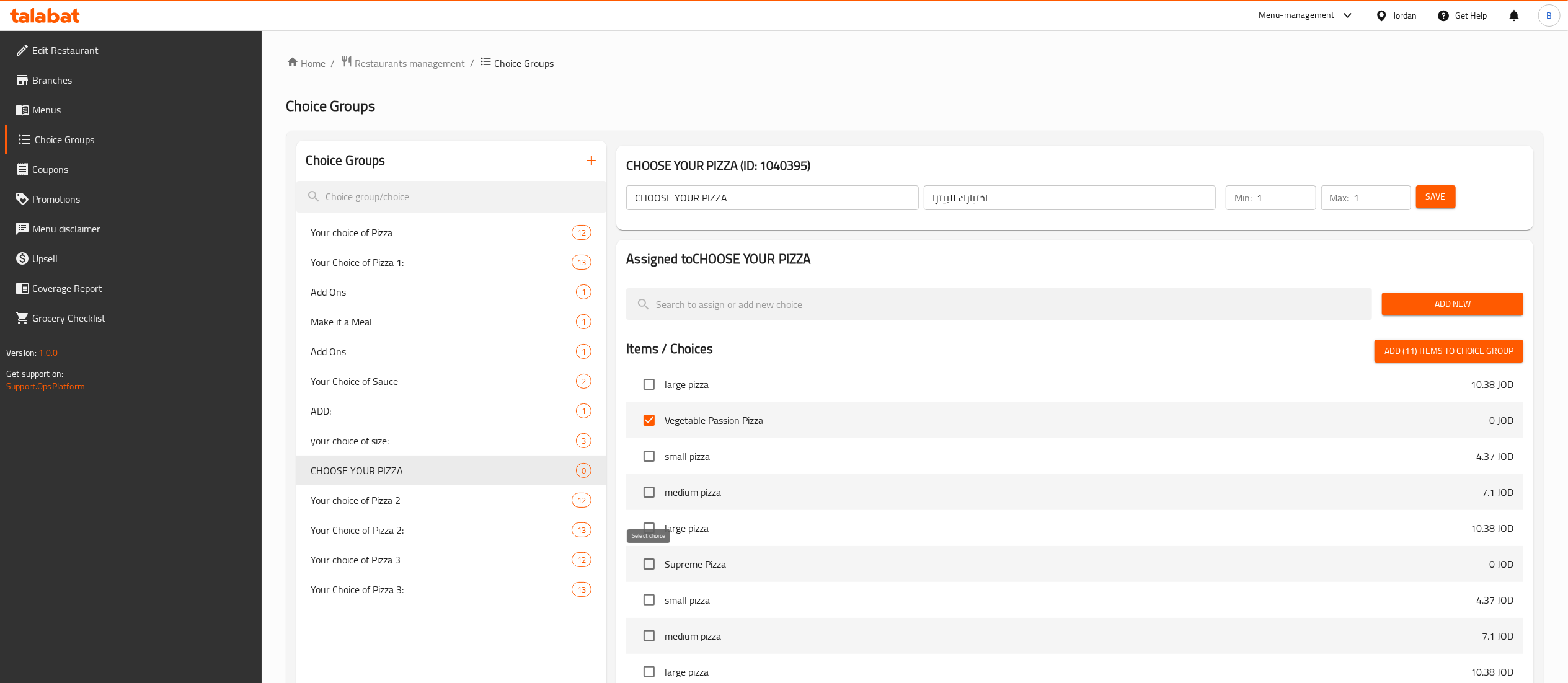
click at [643, 563] on input "checkbox" at bounding box center [649, 564] width 26 height 26
checkbox input "true"
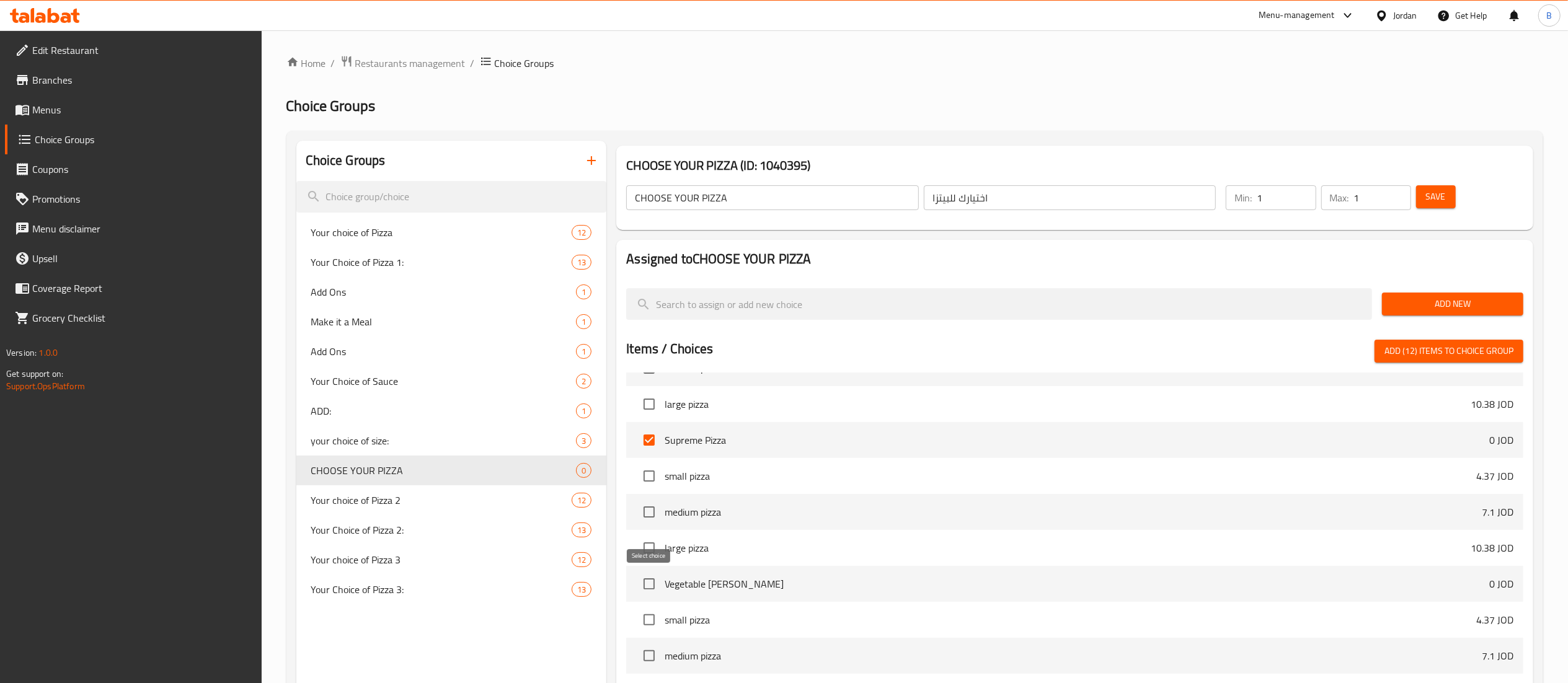
click at [637, 581] on input "checkbox" at bounding box center [649, 584] width 26 height 26
checkbox input "true"
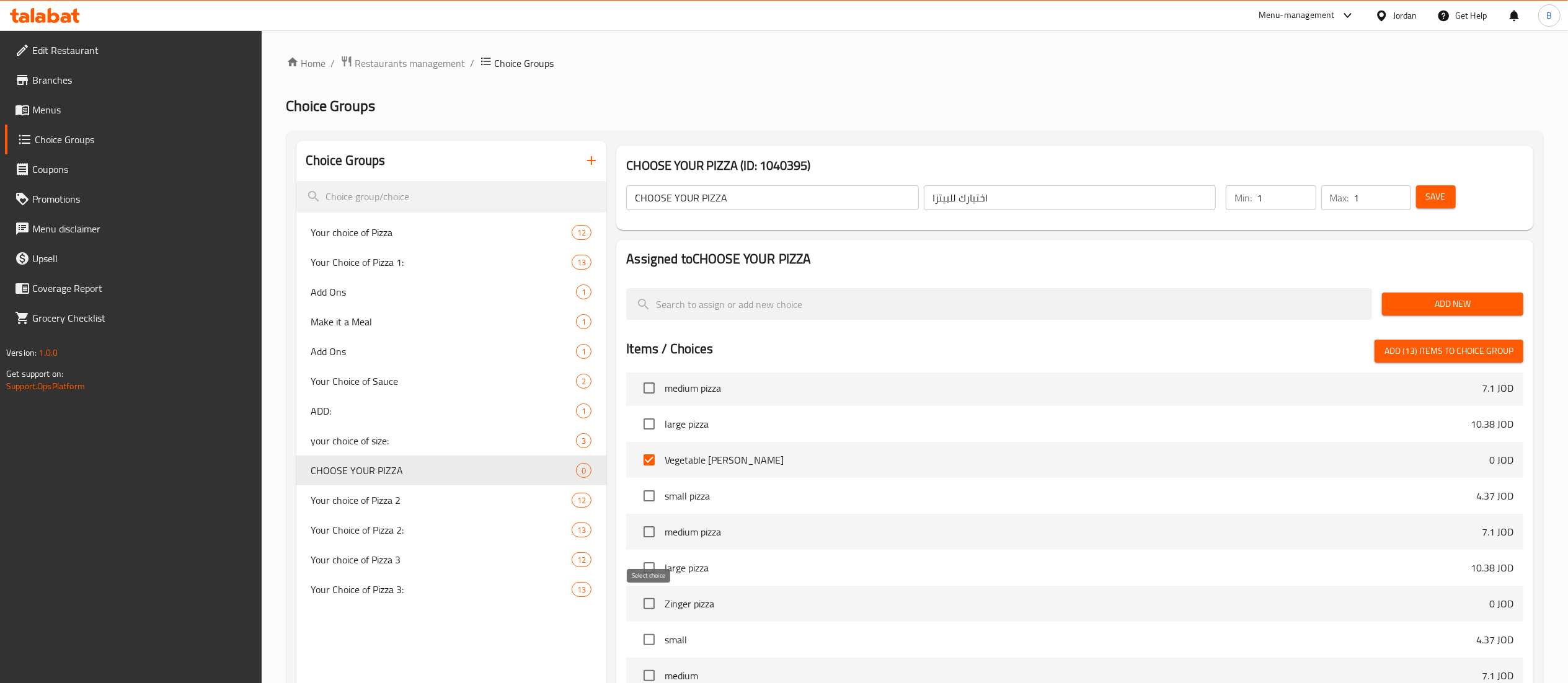
click at [641, 604] on input "checkbox" at bounding box center [649, 604] width 26 height 26
checkbox input "true"
click at [1419, 346] on span "Add (14) items to choice group" at bounding box center [1449, 351] width 129 height 15
checkbox input "false"
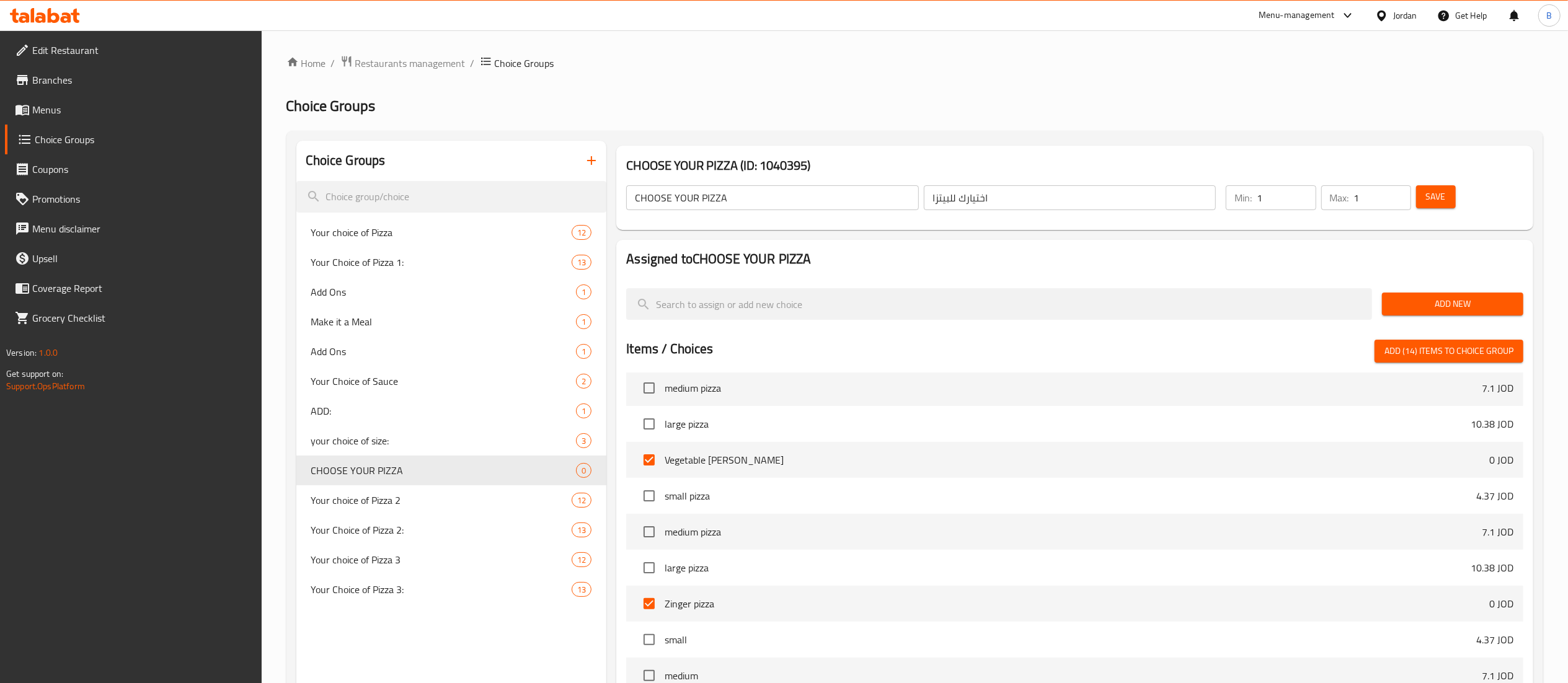
checkbox input "false"
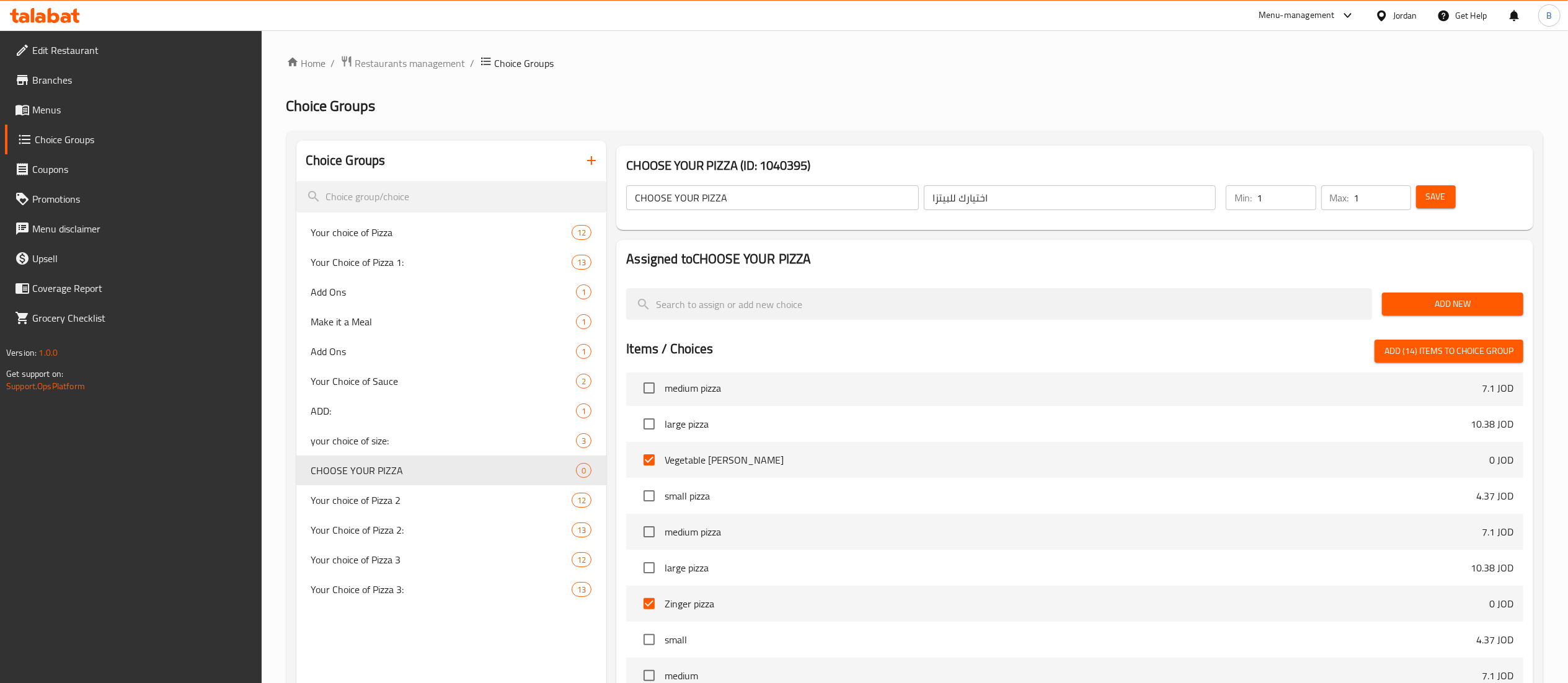
checkbox input "false"
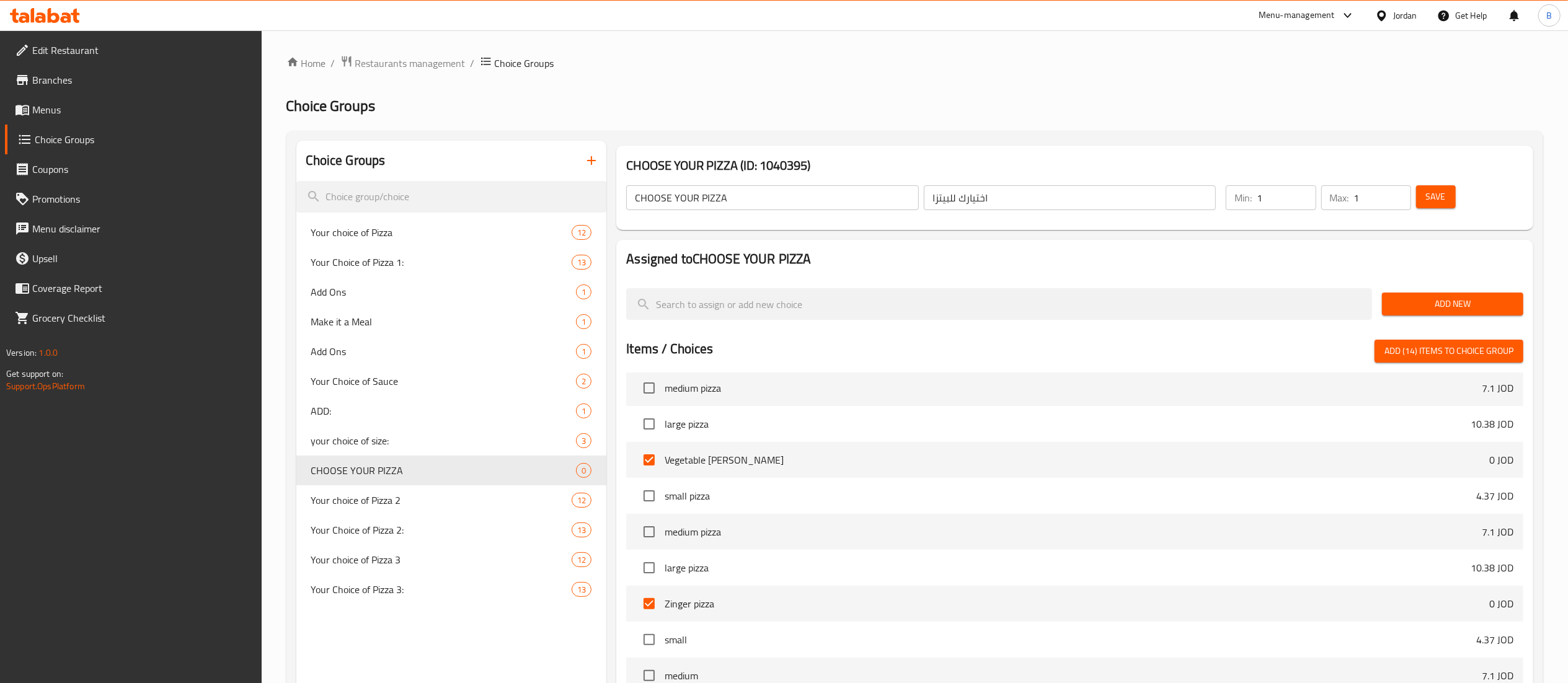
checkbox input "false"
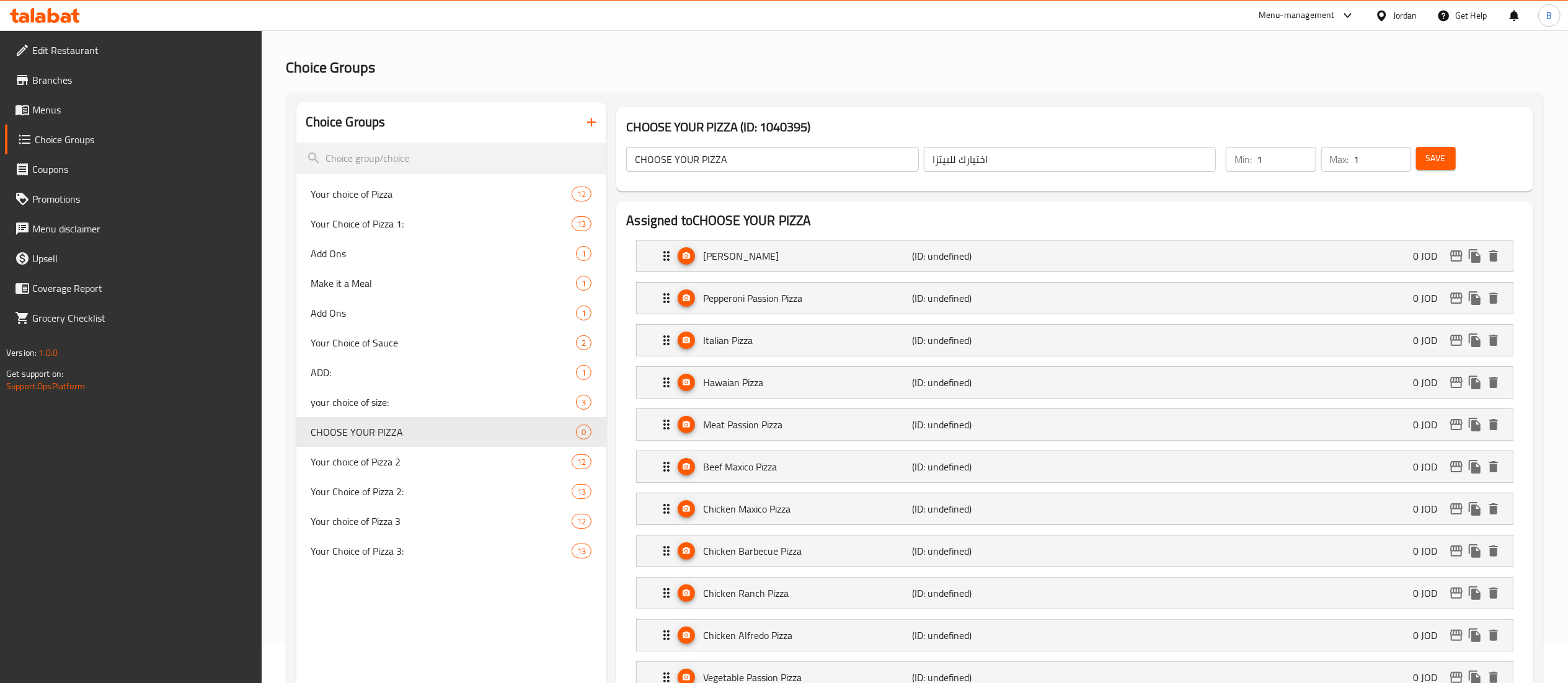
scroll to position [0, 0]
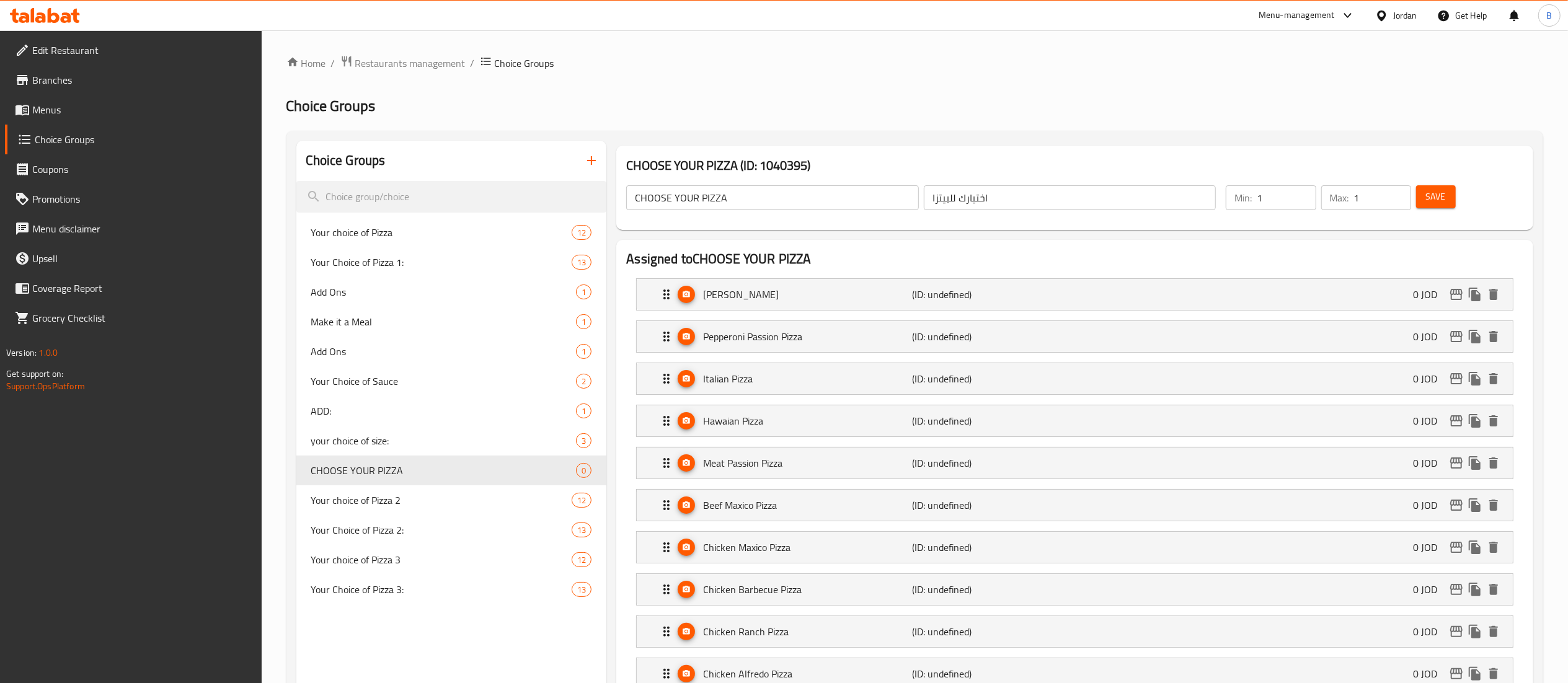
click at [1422, 190] on button "Save" at bounding box center [1436, 197] width 40 height 23
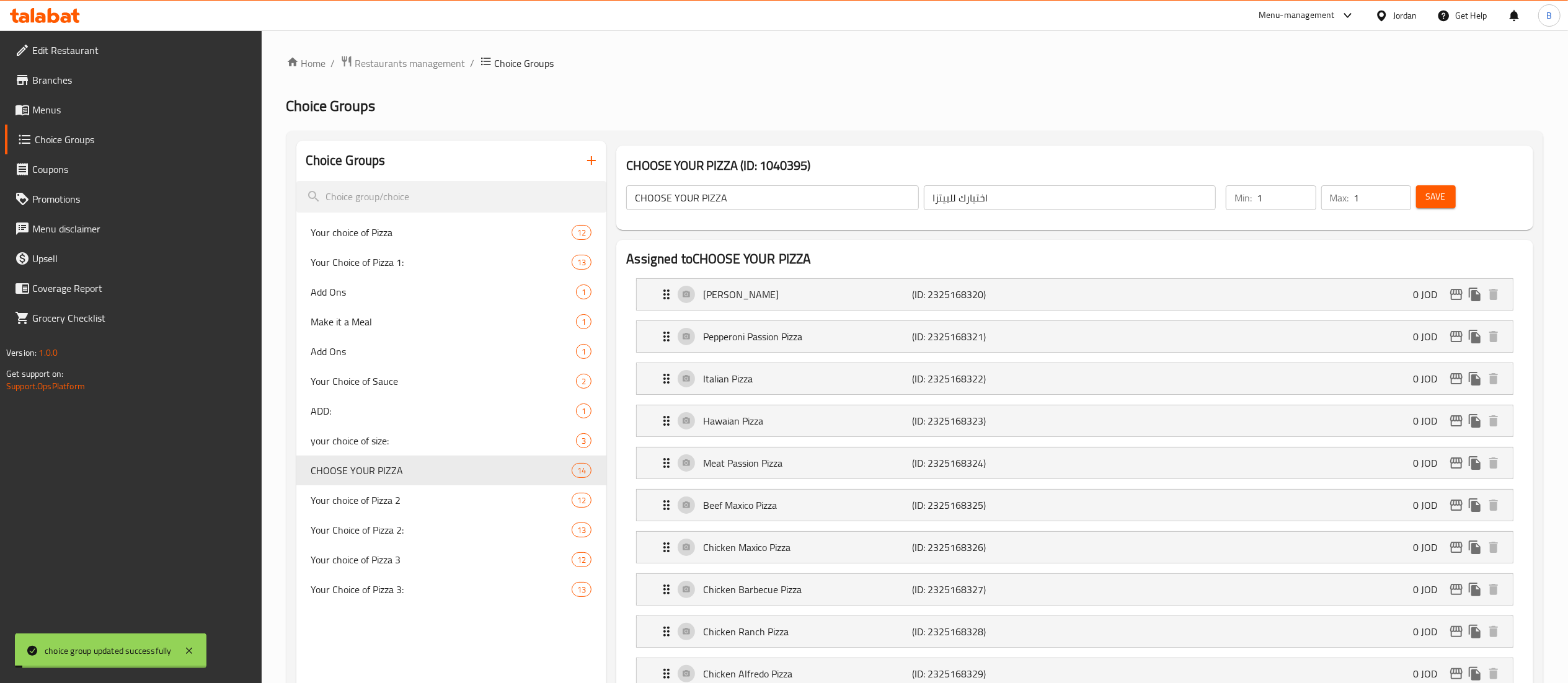
click at [58, 111] on span "Menus" at bounding box center [142, 110] width 219 height 15
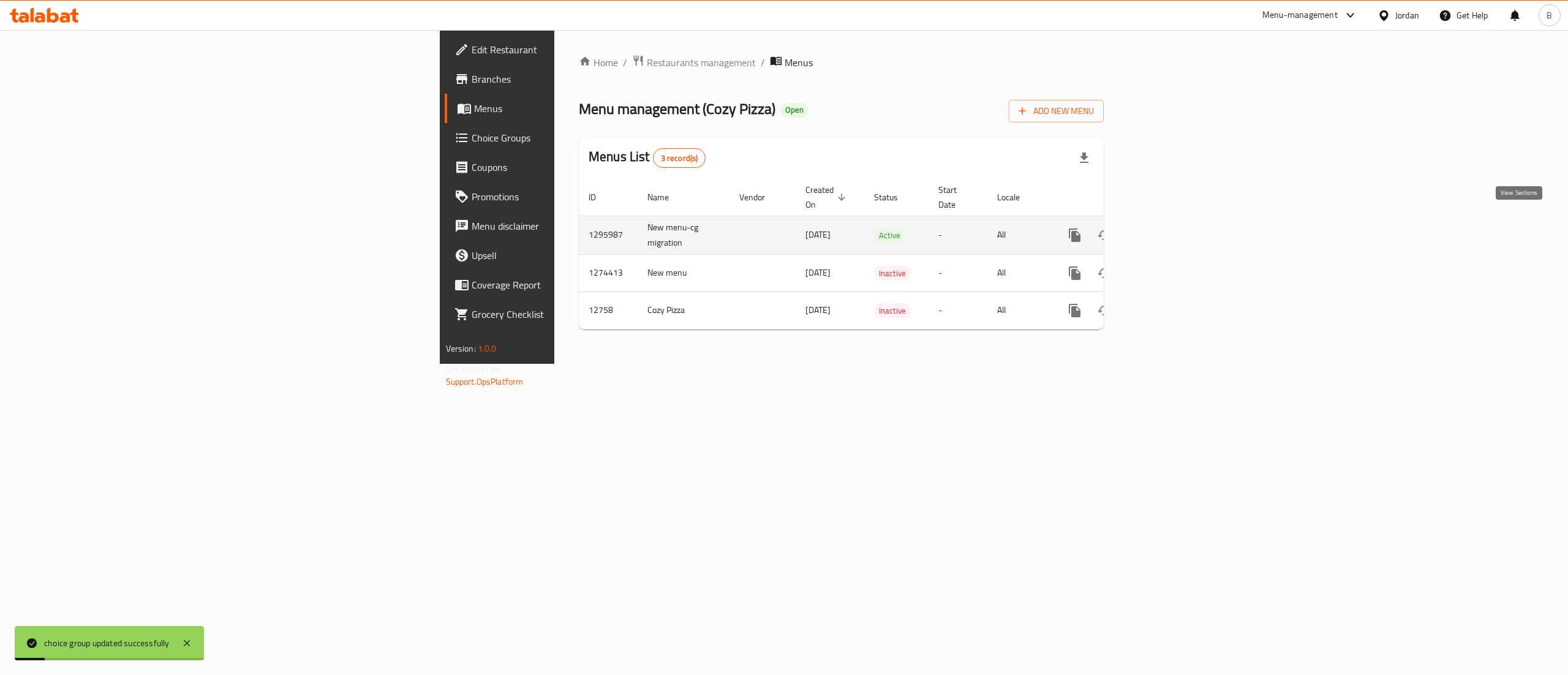
click at [1171, 228] on icon "enhanced table" at bounding box center [1164, 235] width 14 height 14
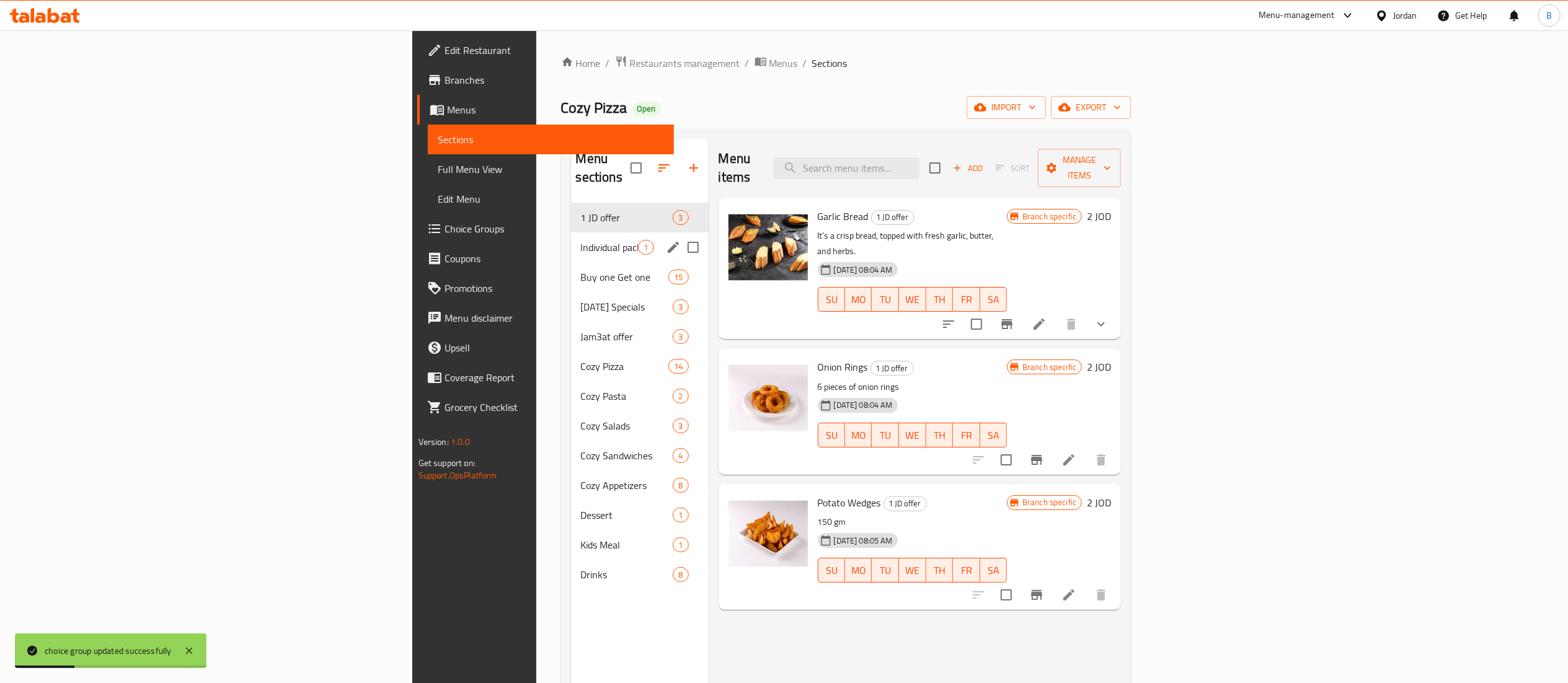
click at [581, 240] on span "Individual packages" at bounding box center [609, 247] width 58 height 15
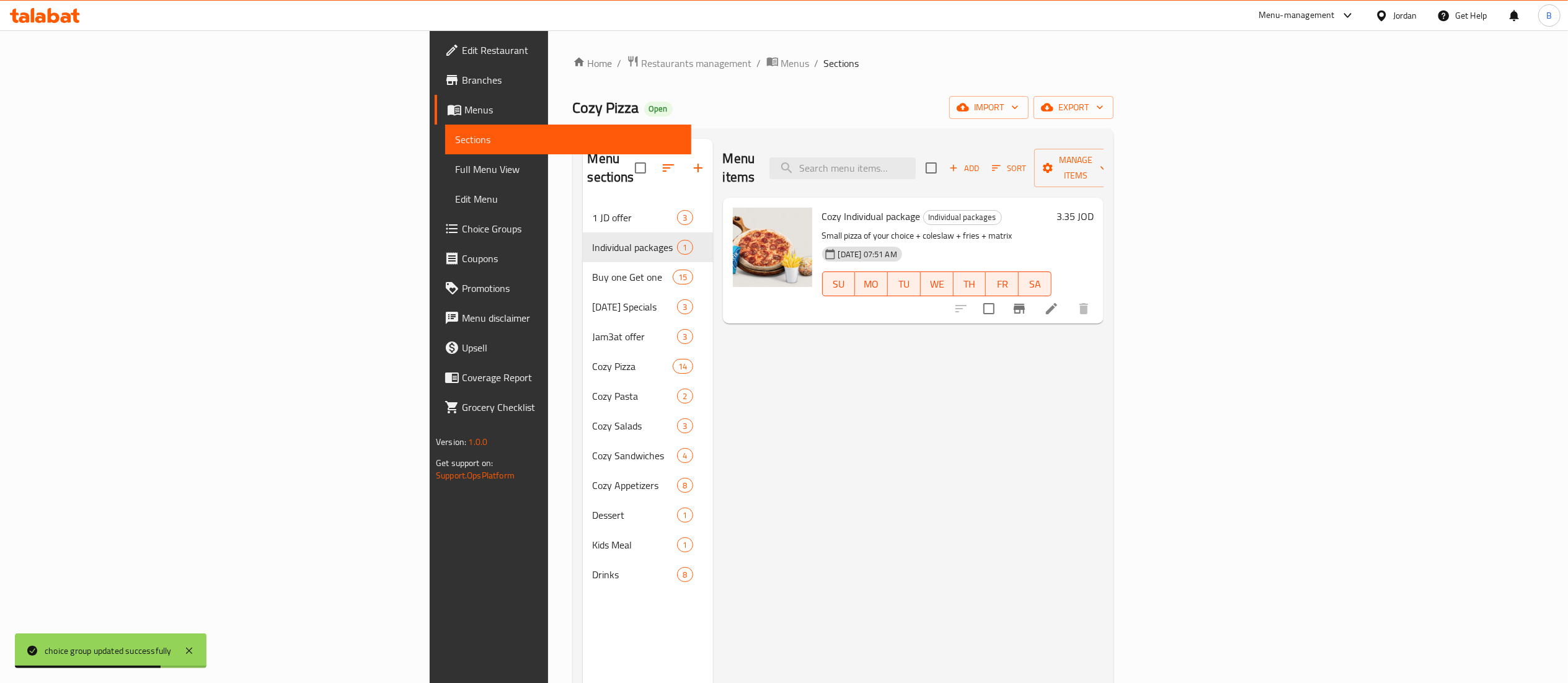
click at [1069, 297] on li at bounding box center [1051, 308] width 35 height 22
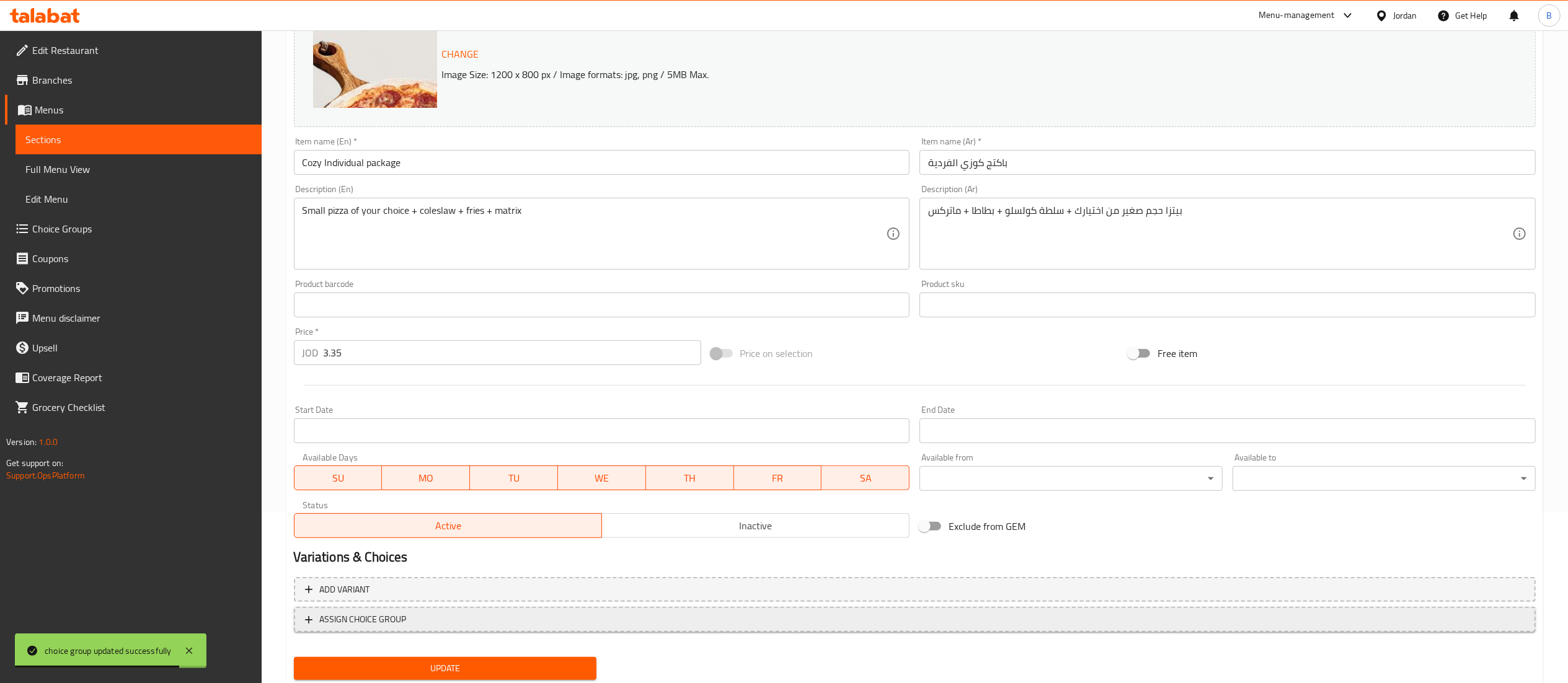
scroll to position [210, 0]
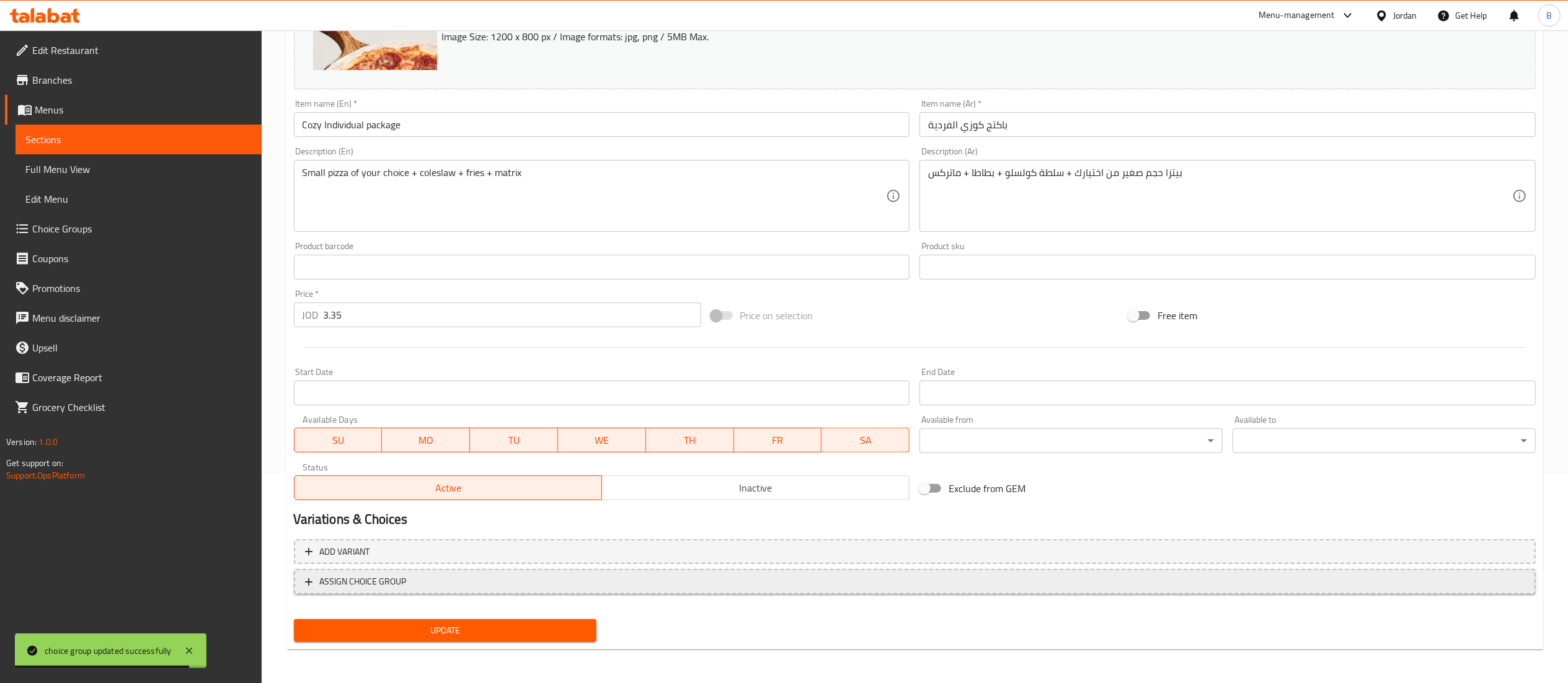
click at [419, 580] on span "ASSIGN CHOICE GROUP" at bounding box center [915, 581] width 1220 height 15
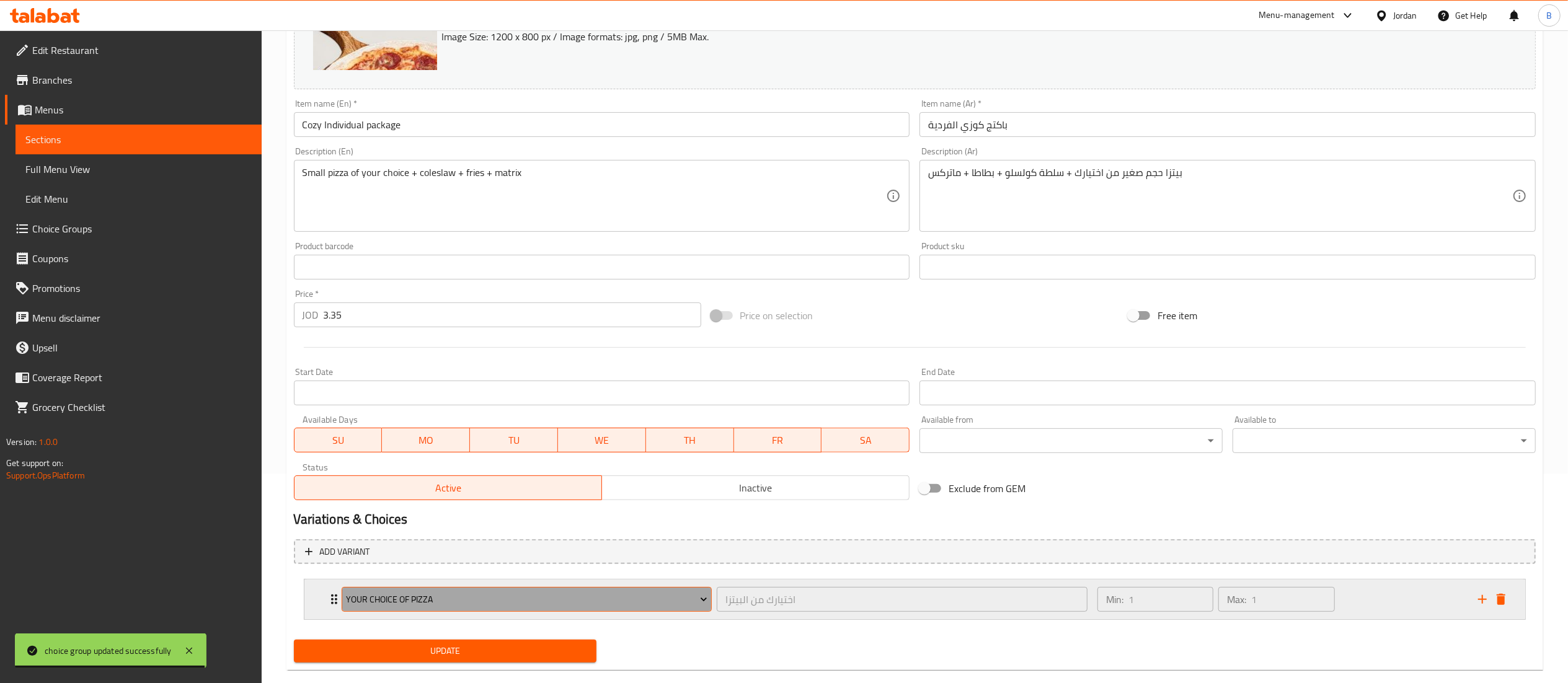
click at [477, 609] on button "Your choice of Pizza" at bounding box center [527, 599] width 371 height 25
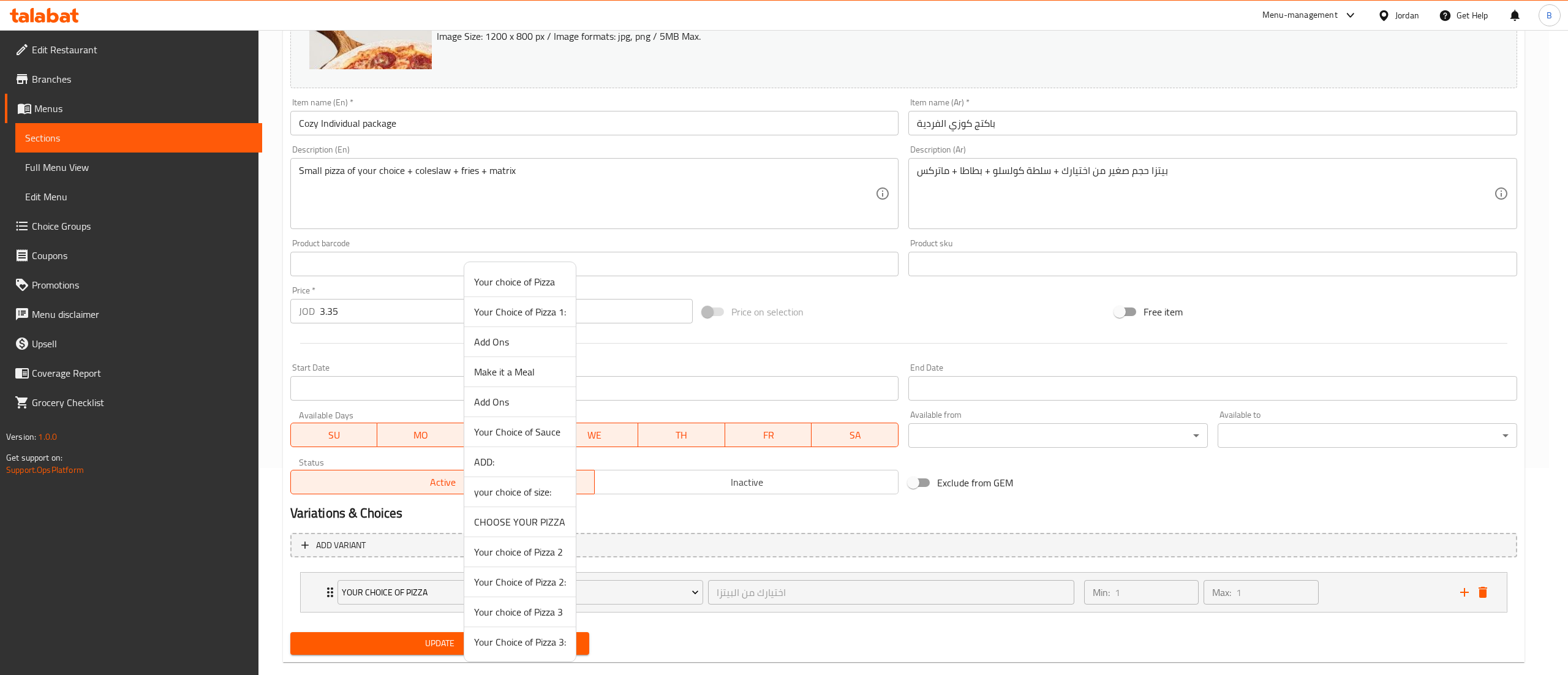
click at [518, 528] on span "CHOOSE YOUR PIZZA" at bounding box center [520, 522] width 92 height 14
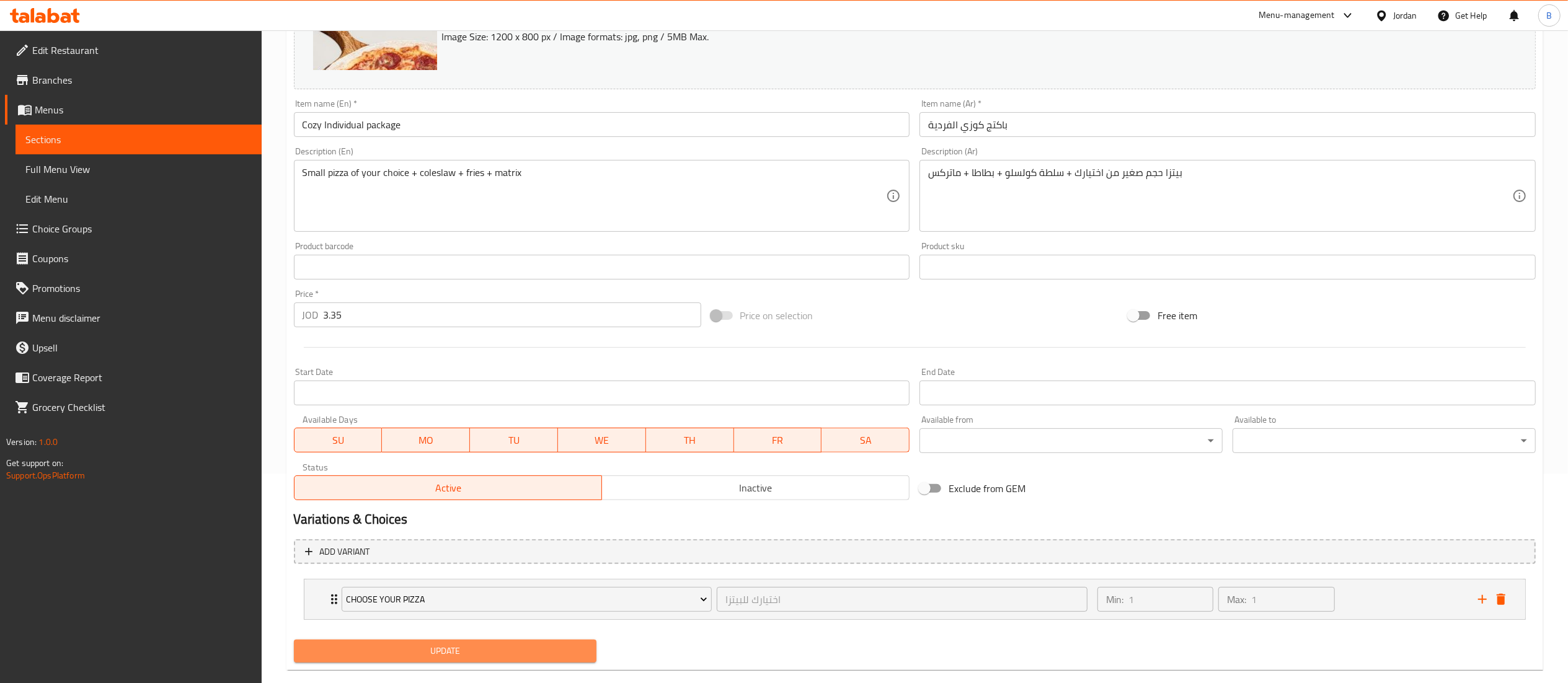
click at [469, 655] on span "Update" at bounding box center [445, 651] width 283 height 15
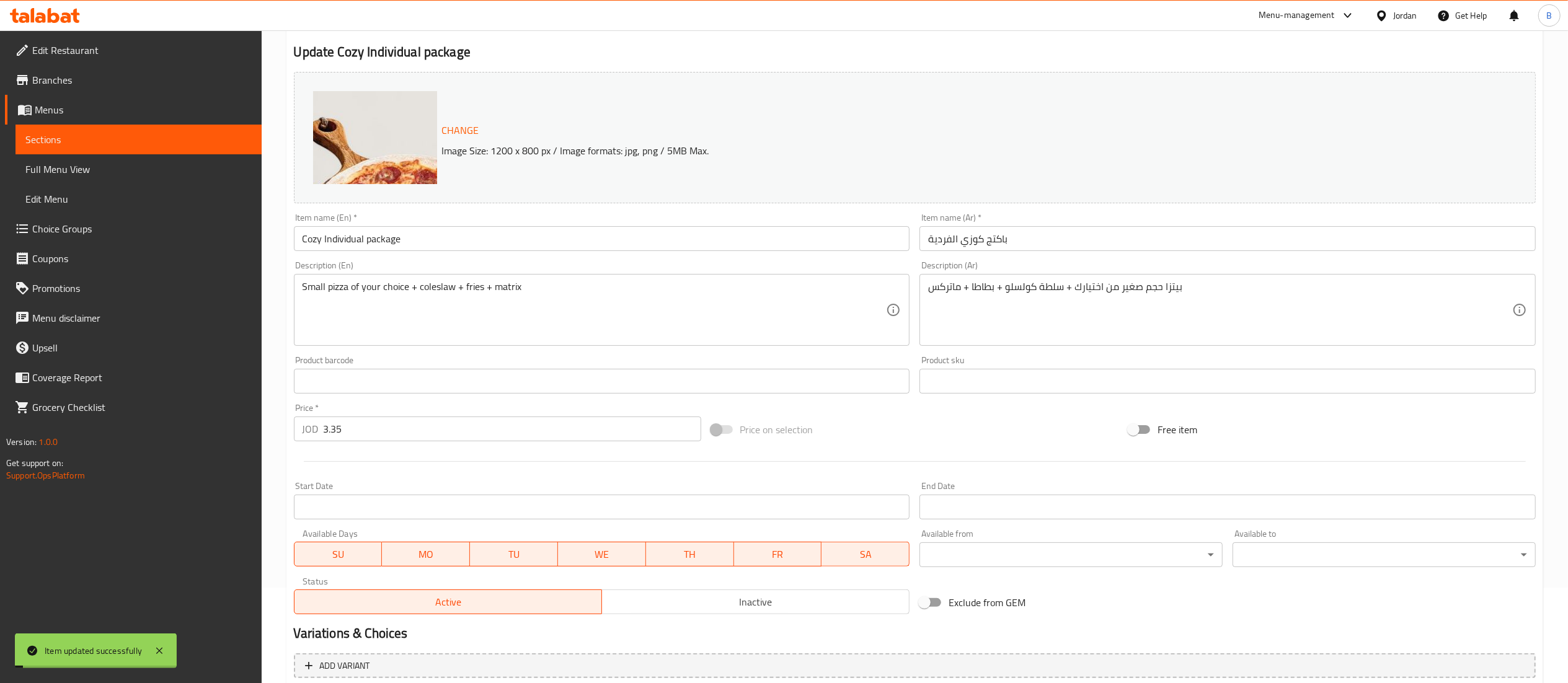
scroll to position [0, 0]
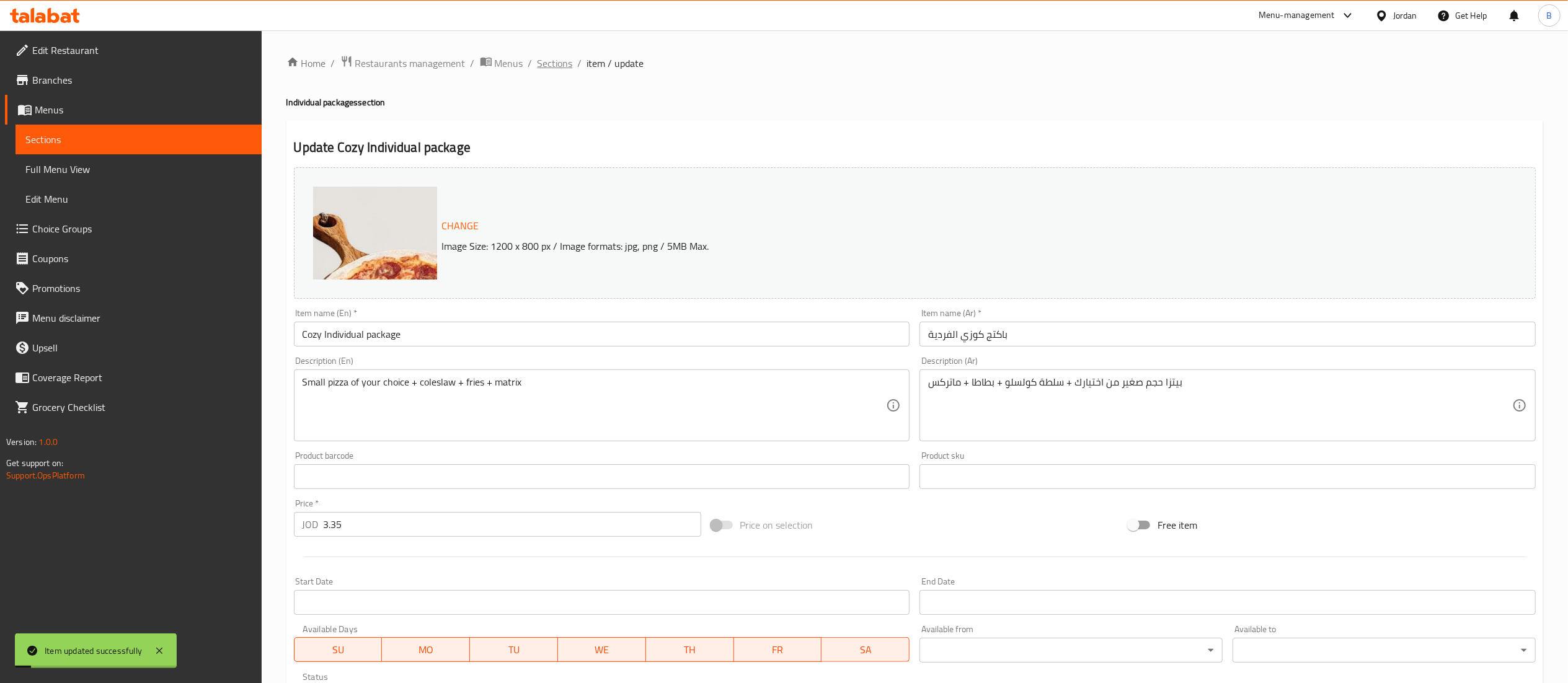
click at [549, 61] on span "Sections" at bounding box center [555, 63] width 36 height 15
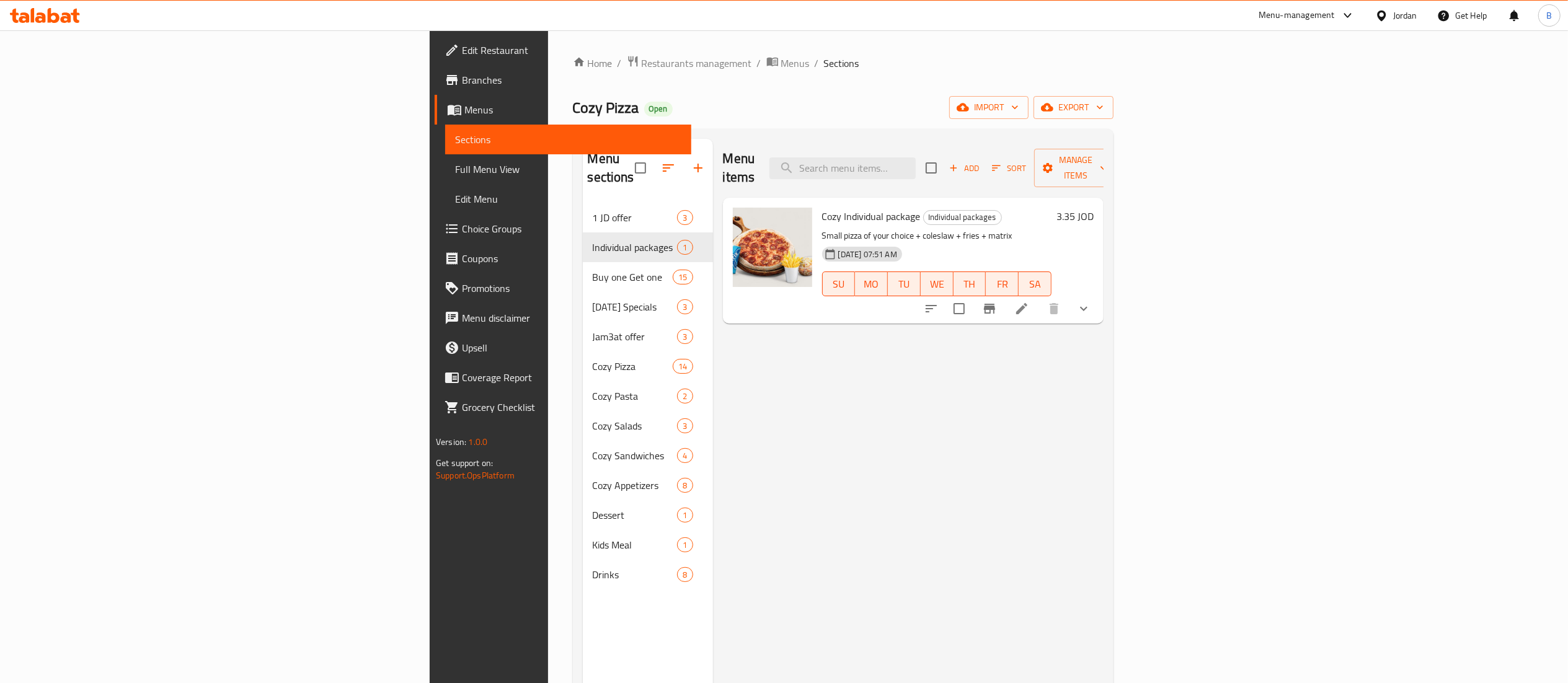
click at [32, 17] on icon at bounding box center [32, 15] width 4 height 15
